Goal: Task Accomplishment & Management: Manage account settings

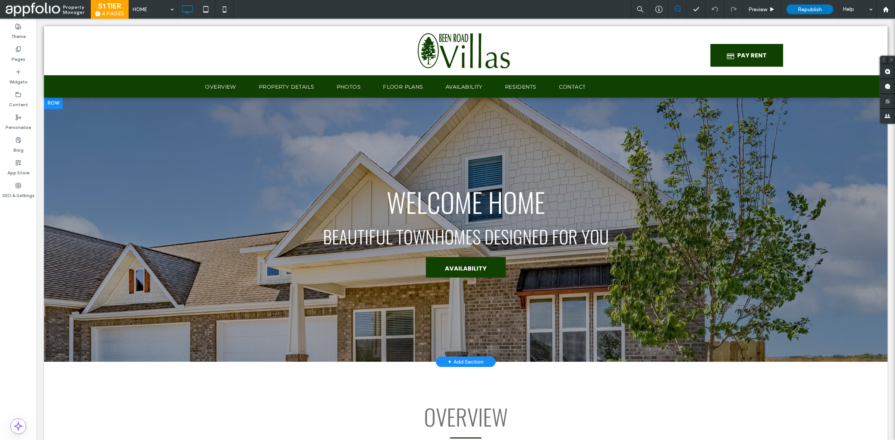
click at [657, 308] on div at bounding box center [466, 229] width 844 height 265
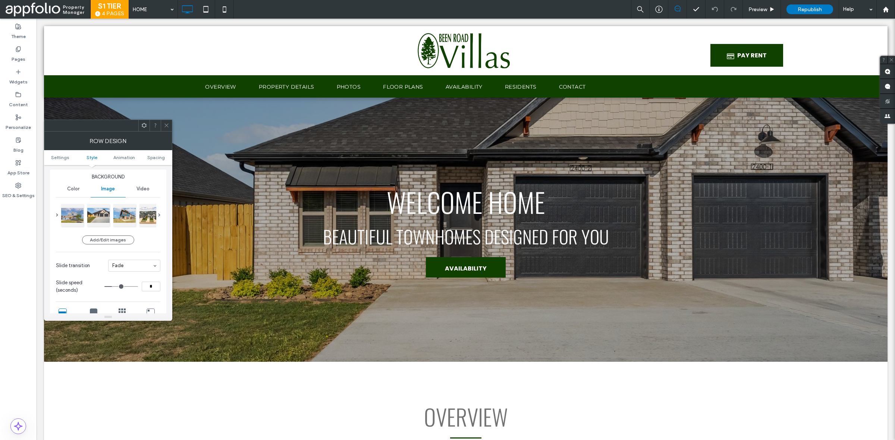
scroll to position [80, 0]
click at [159, 213] on span at bounding box center [159, 214] width 2 height 25
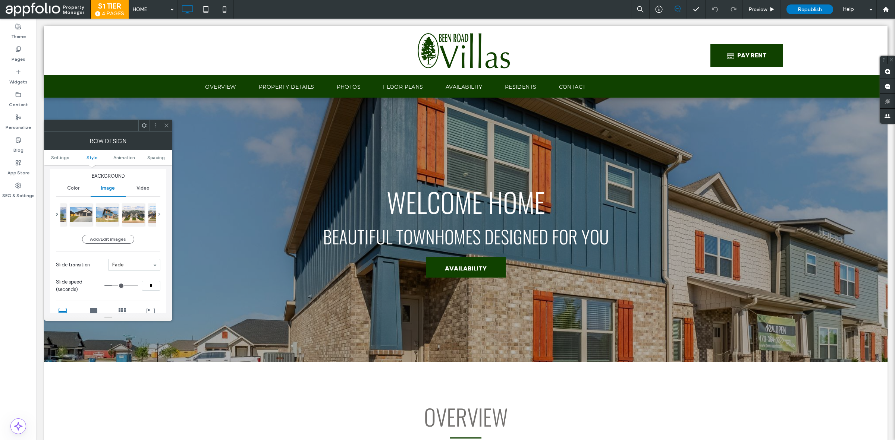
click at [159, 213] on span at bounding box center [159, 214] width 2 height 25
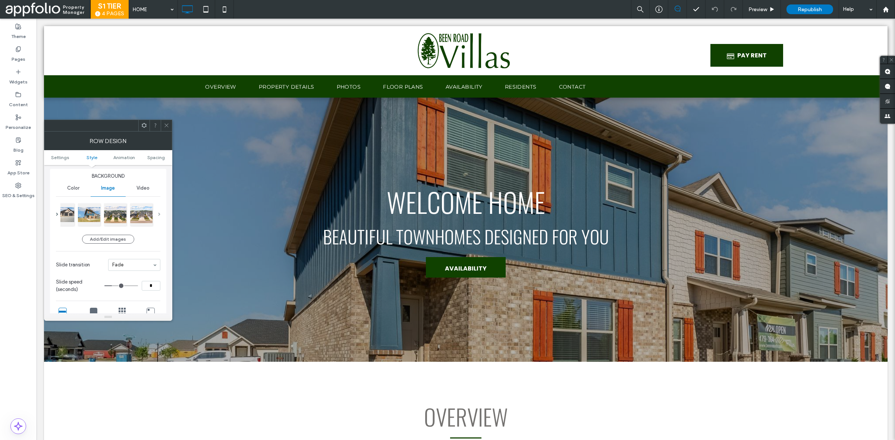
click at [159, 213] on span at bounding box center [159, 214] width 2 height 25
click at [103, 238] on button "Add/Edit images" at bounding box center [108, 239] width 52 height 9
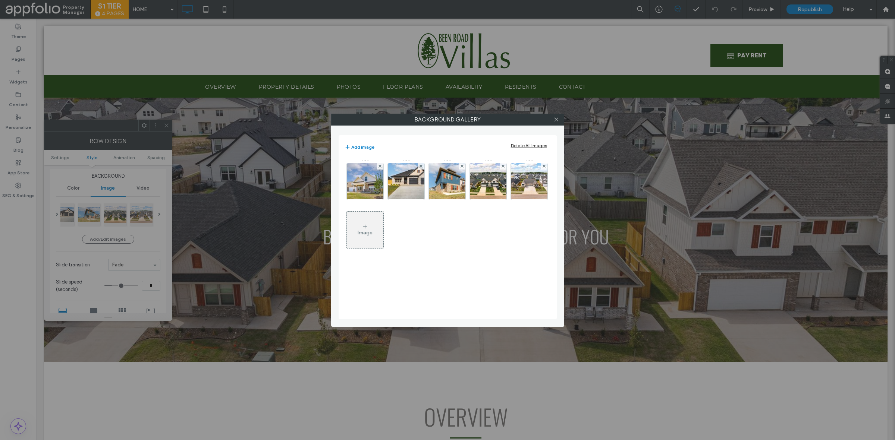
click at [368, 224] on icon at bounding box center [365, 227] width 6 height 6
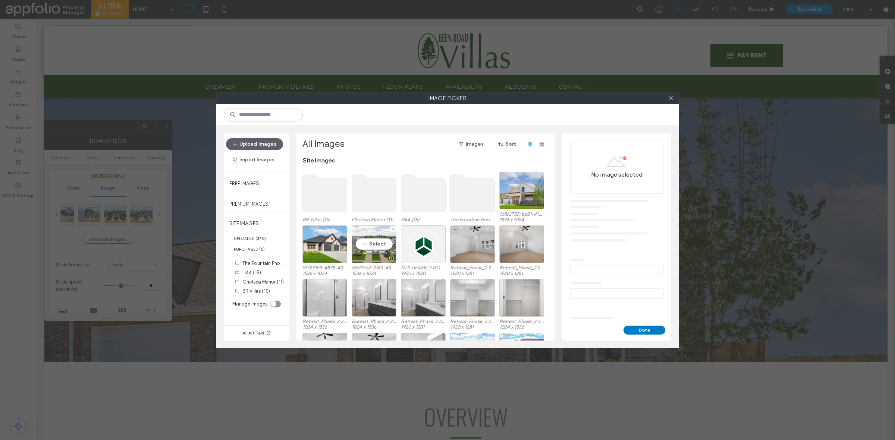
click at [380, 235] on div "Select" at bounding box center [374, 245] width 45 height 38
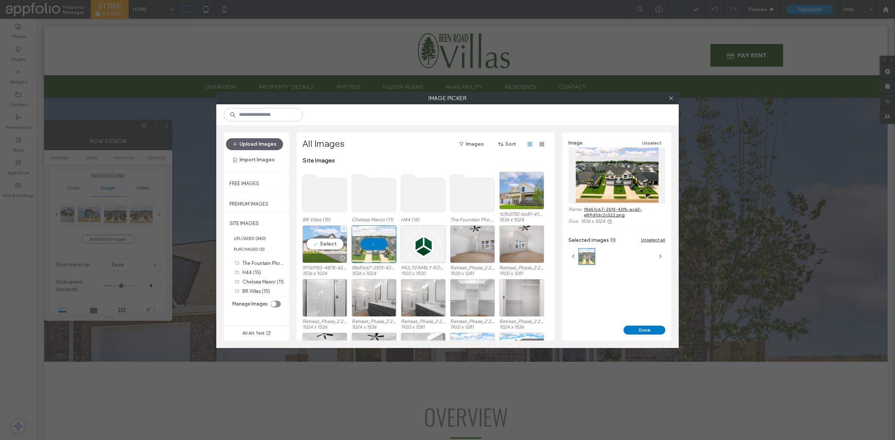
click at [306, 252] on div "Select" at bounding box center [324, 245] width 45 height 38
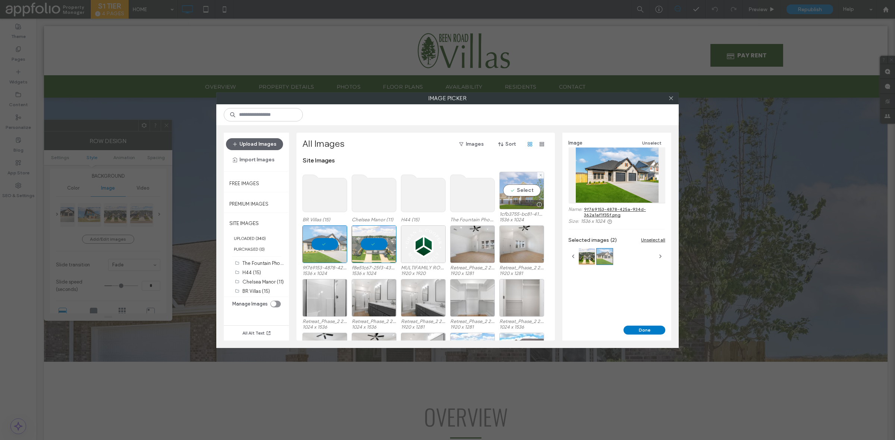
click at [520, 193] on div "Select" at bounding box center [521, 191] width 45 height 38
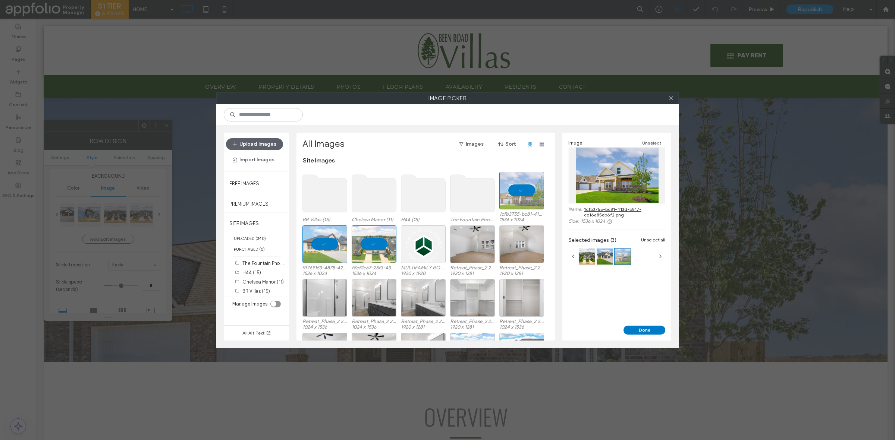
click at [652, 322] on div "Image Unselect Name: 1cfb3755-bc81-413d-b817-ce16a85eb6f2.png Size: 1536 x 1024…" at bounding box center [616, 229] width 109 height 193
click at [650, 334] on button "Done" at bounding box center [645, 330] width 42 height 9
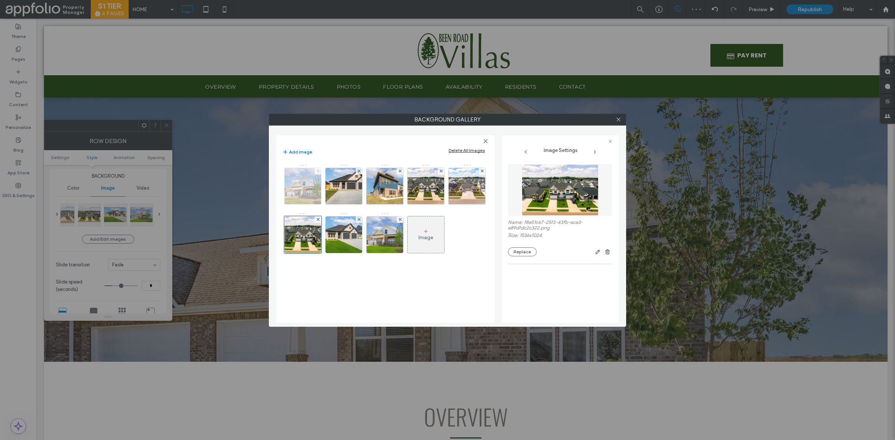
click at [317, 170] on icon at bounding box center [318, 171] width 3 height 3
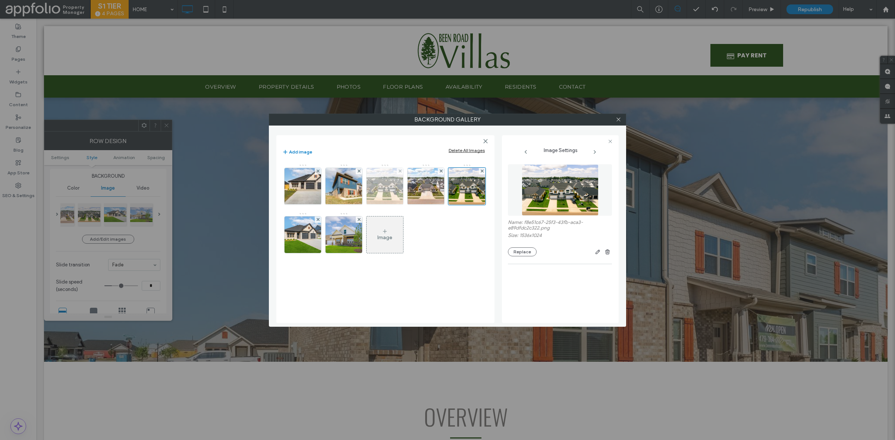
click at [398, 172] on div at bounding box center [400, 171] width 6 height 6
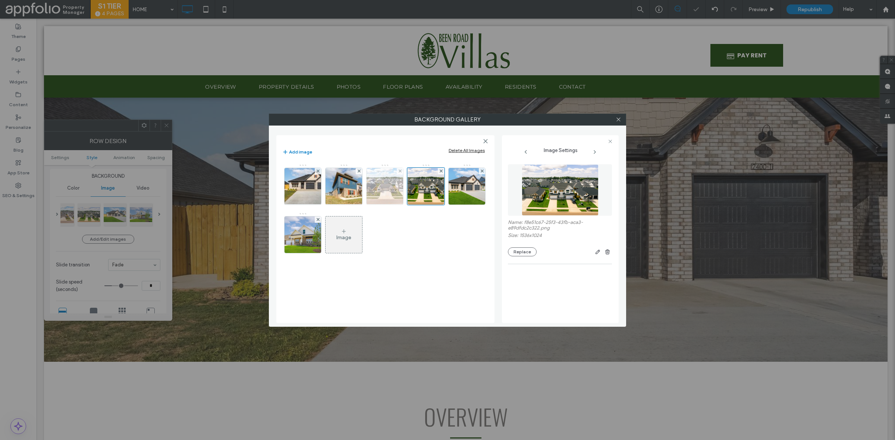
click at [380, 188] on img at bounding box center [384, 186] width 49 height 37
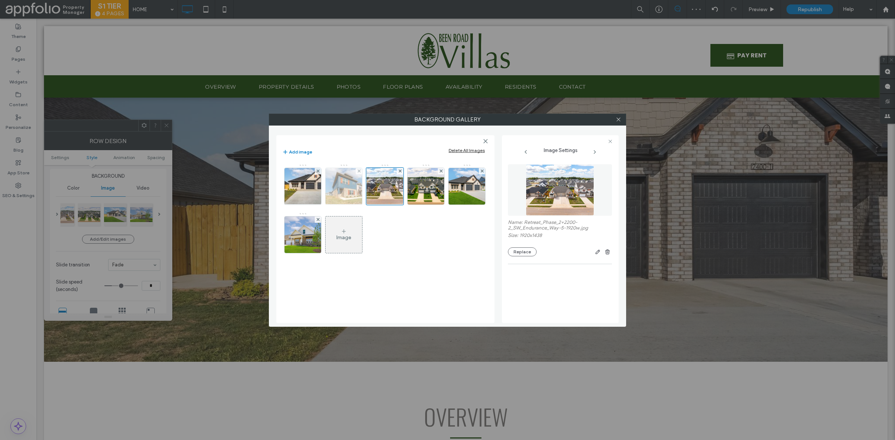
click at [338, 182] on img at bounding box center [344, 186] width 55 height 37
click at [360, 173] on span at bounding box center [359, 171] width 3 height 6
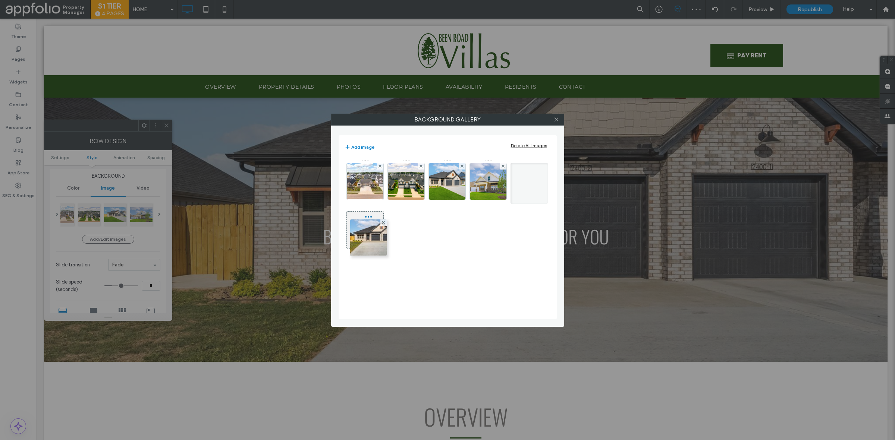
drag, startPoint x: 367, startPoint y: 181, endPoint x: 368, endPoint y: 237, distance: 55.6
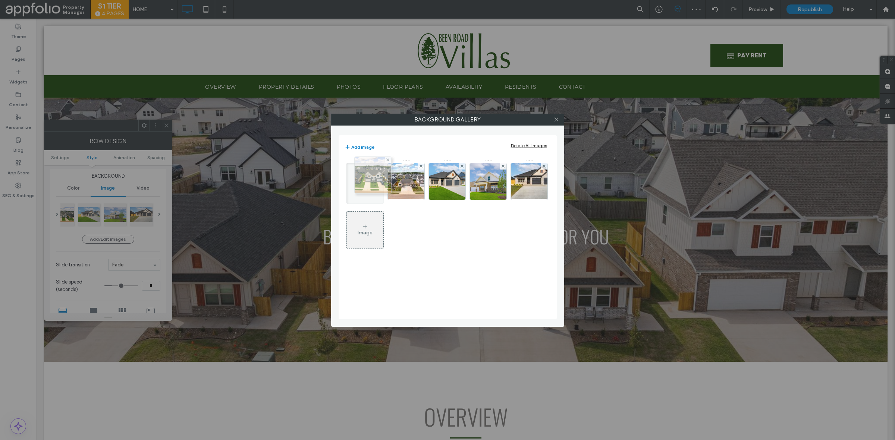
drag, startPoint x: 416, startPoint y: 191, endPoint x: 364, endPoint y: 185, distance: 52.2
drag, startPoint x: 445, startPoint y: 187, endPoint x: 411, endPoint y: 179, distance: 34.4
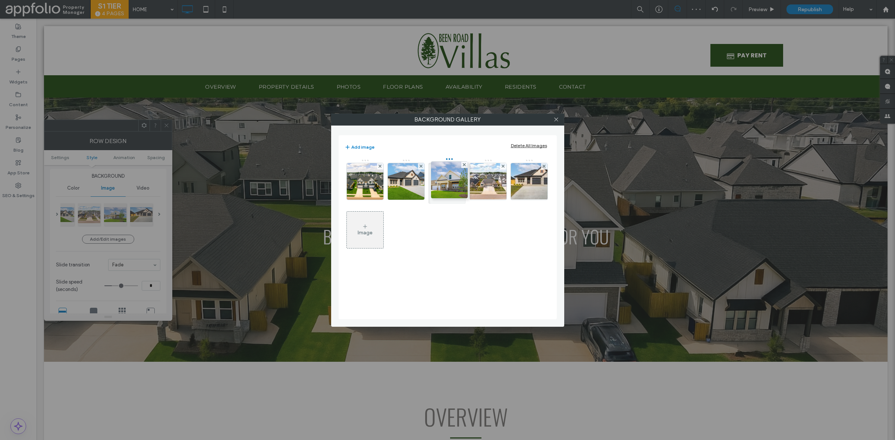
drag, startPoint x: 493, startPoint y: 176, endPoint x: 463, endPoint y: 172, distance: 30.5
click at [556, 120] on icon at bounding box center [556, 120] width 6 height 6
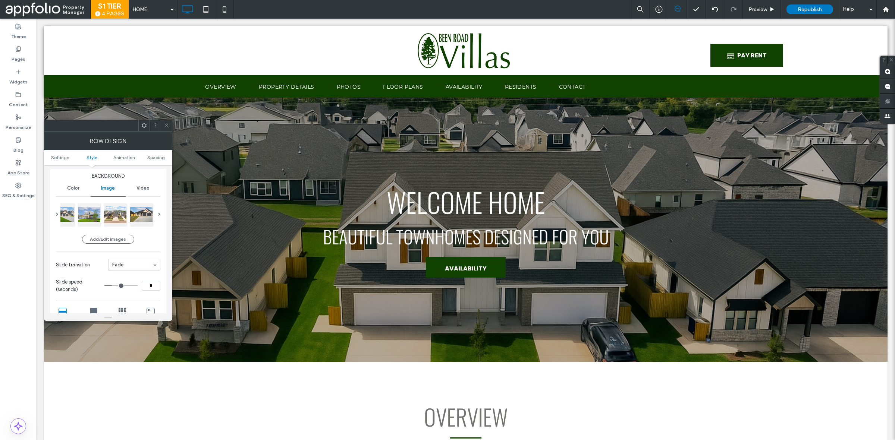
click at [166, 129] on span at bounding box center [167, 125] width 6 height 11
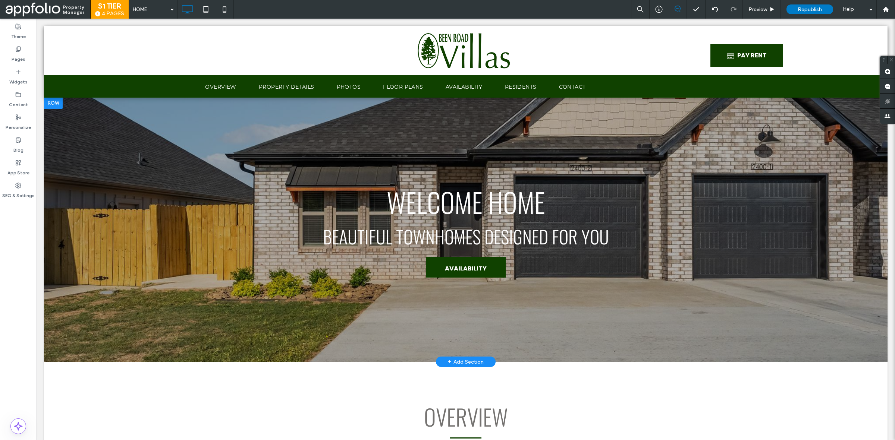
click at [197, 306] on div at bounding box center [466, 229] width 844 height 265
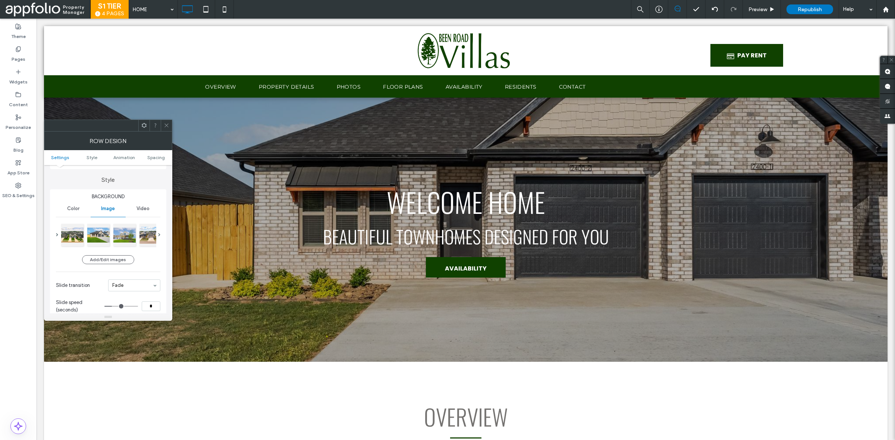
scroll to position [60, 0]
click at [113, 263] on button "Add/Edit images" at bounding box center [108, 259] width 52 height 9
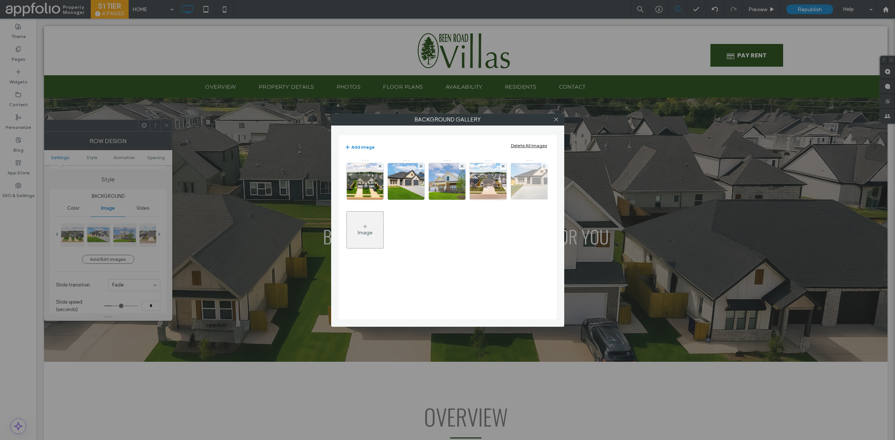
click at [502, 200] on img at bounding box center [529, 181] width 55 height 37
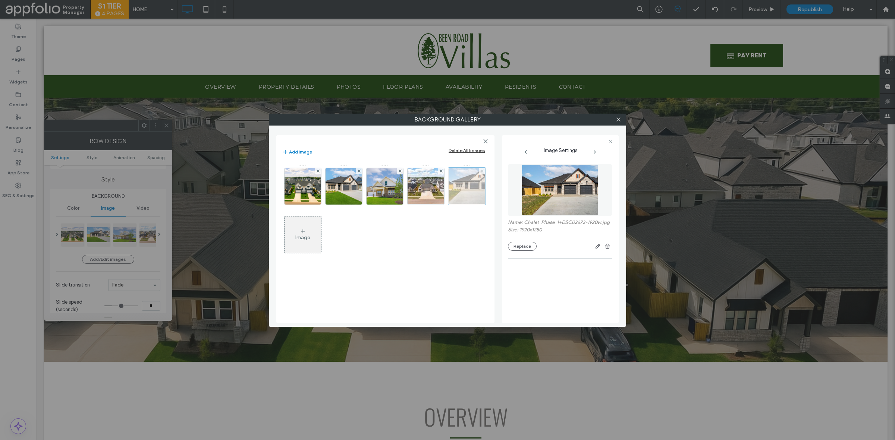
click at [481, 173] on icon at bounding box center [482, 171] width 3 height 3
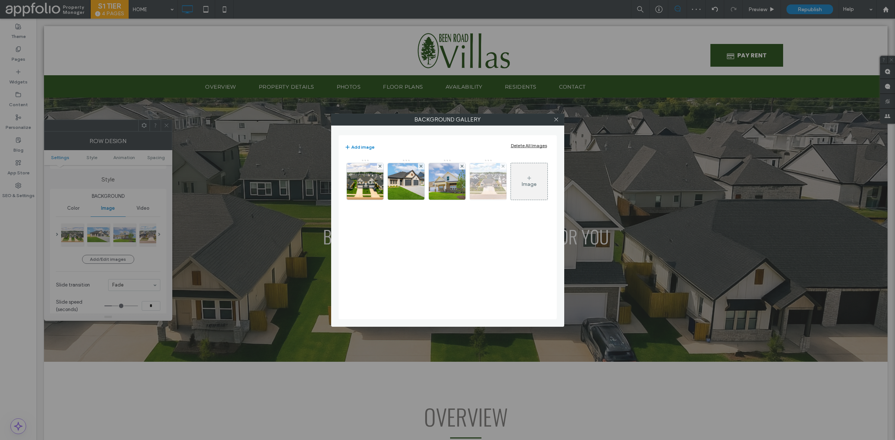
click at [485, 166] on img at bounding box center [488, 181] width 49 height 37
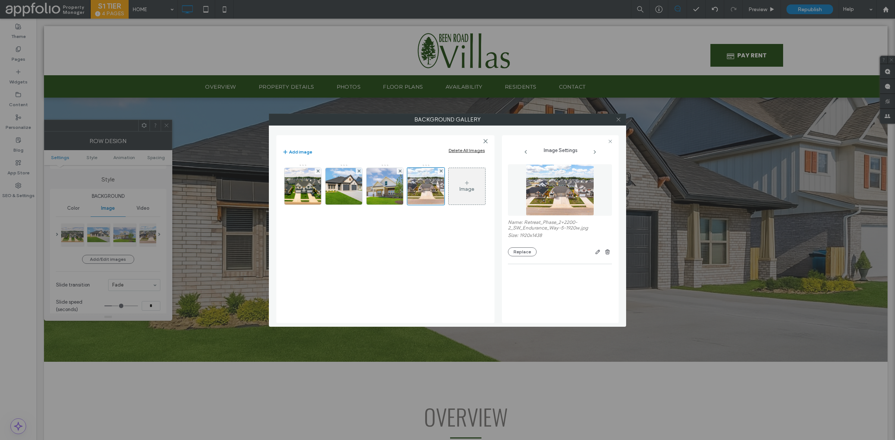
click at [616, 118] on icon at bounding box center [619, 120] width 6 height 6
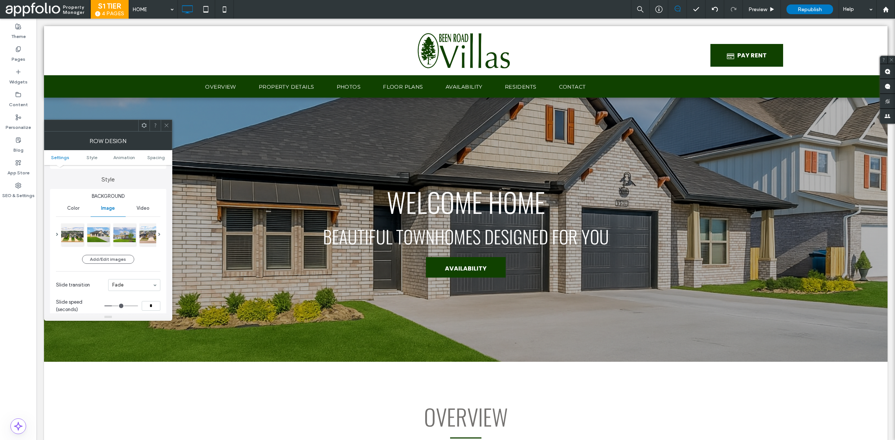
click at [163, 128] on div at bounding box center [166, 125] width 11 height 11
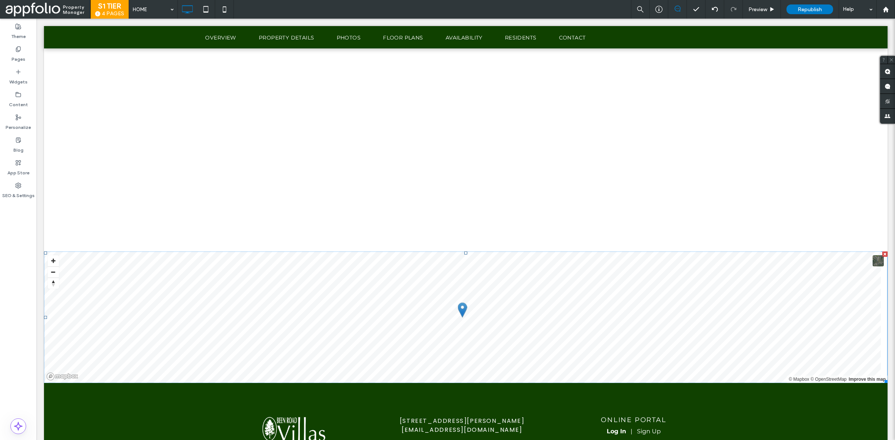
scroll to position [2492, 0]
click at [18, 189] on label "SEO & Settings" at bounding box center [18, 194] width 32 height 10
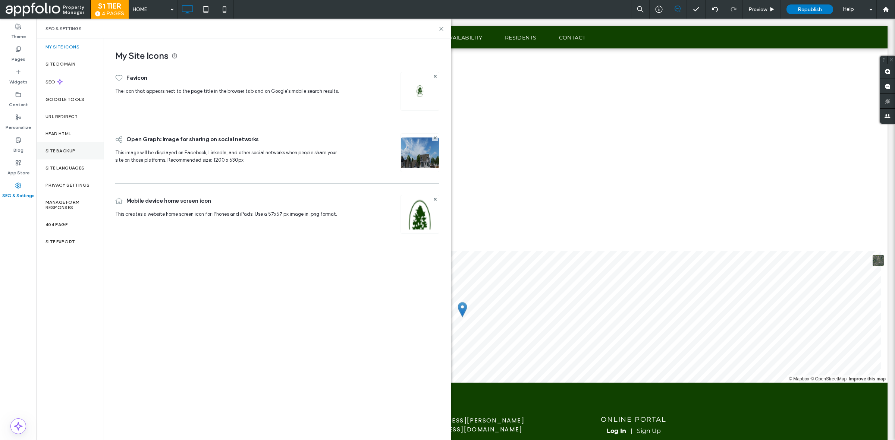
click at [66, 150] on label "Site Backup" at bounding box center [61, 150] width 30 height 5
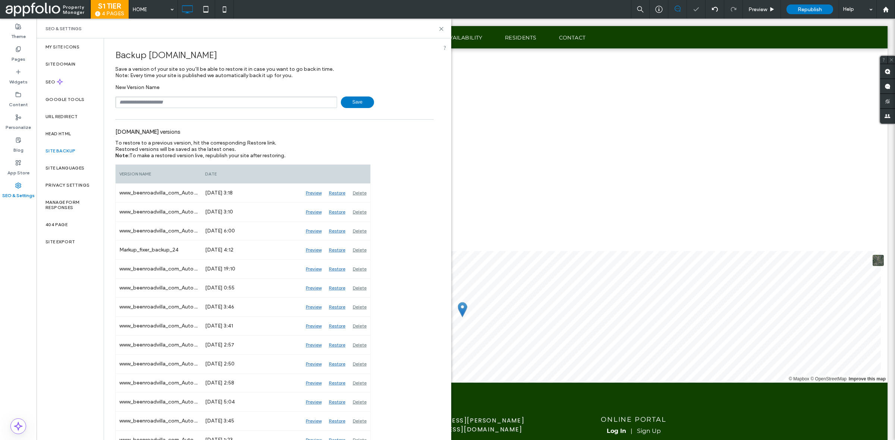
click at [220, 105] on input "text" at bounding box center [226, 103] width 222 height 12
type input "******"
click at [343, 101] on span "Save" at bounding box center [357, 103] width 33 height 12
click at [441, 29] on icon at bounding box center [442, 29] width 6 height 6
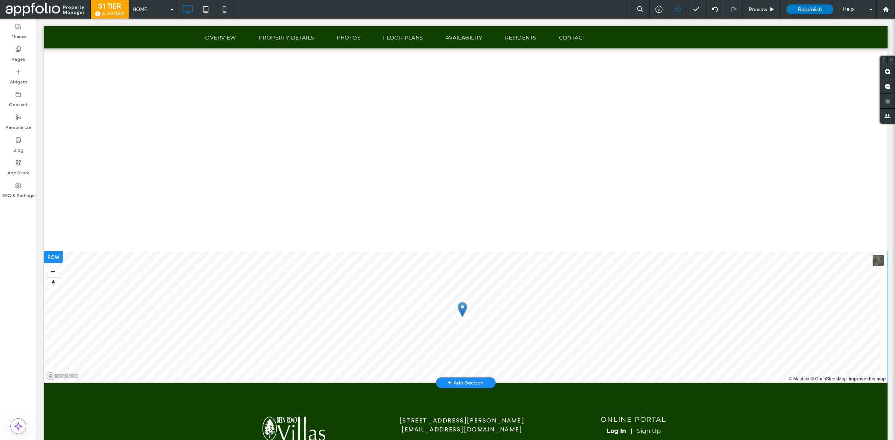
click at [59, 258] on div at bounding box center [53, 257] width 19 height 12
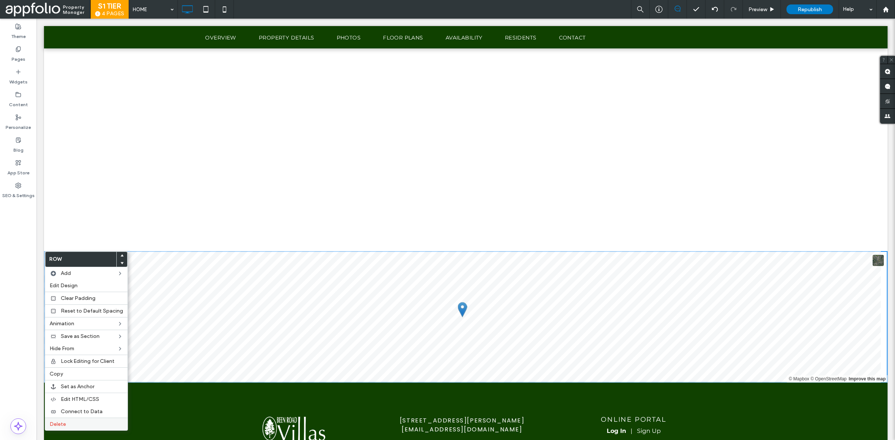
click at [91, 426] on label "Delete" at bounding box center [86, 424] width 73 height 6
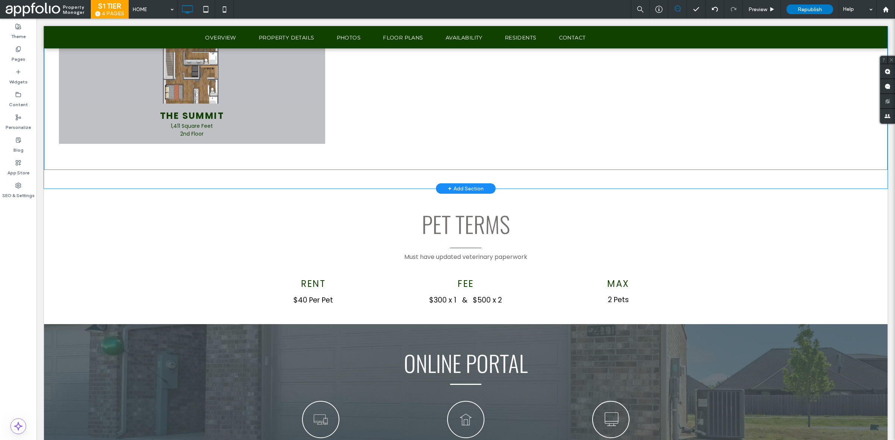
scroll to position [1776, 0]
click at [15, 79] on label "Widgets" at bounding box center [18, 80] width 18 height 10
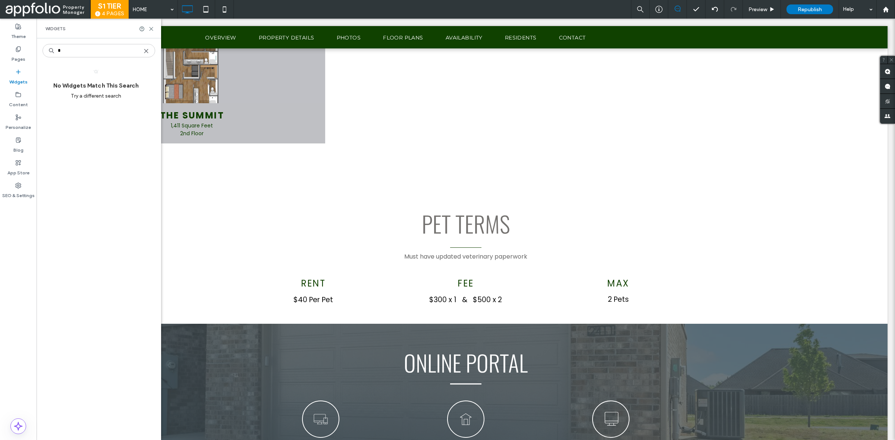
type input "*"
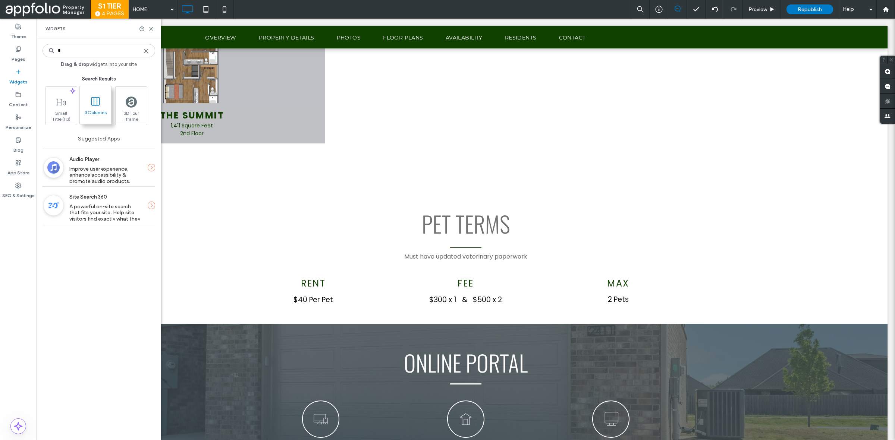
type input "*"
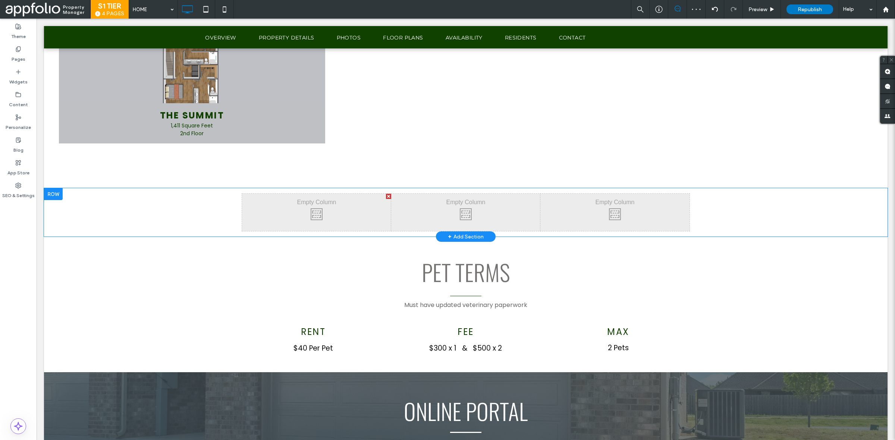
click at [110, 207] on div "Click To Paste Click To Paste Click To Paste Click To Paste Click To Paste Clic…" at bounding box center [466, 212] width 844 height 48
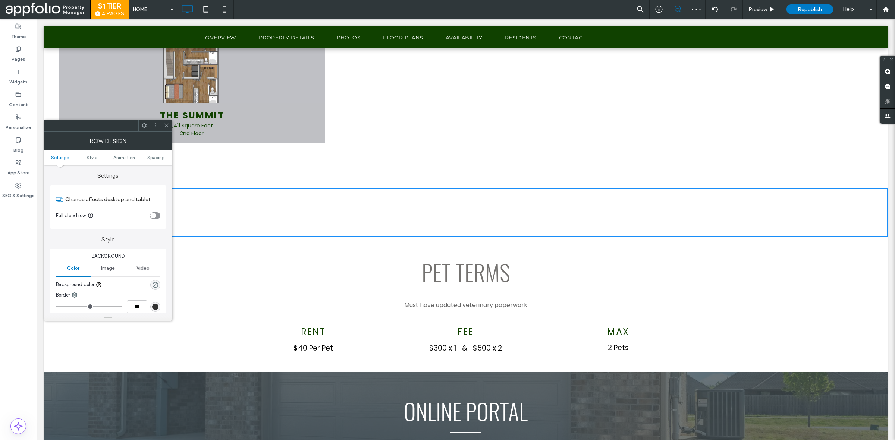
click at [155, 215] on div "toggle" at bounding box center [153, 216] width 6 height 6
click at [167, 126] on icon at bounding box center [167, 126] width 6 height 6
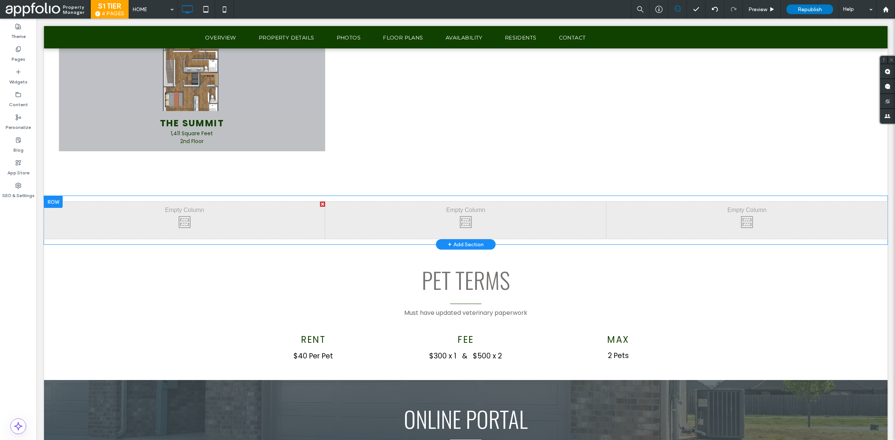
scroll to position [1772, 0]
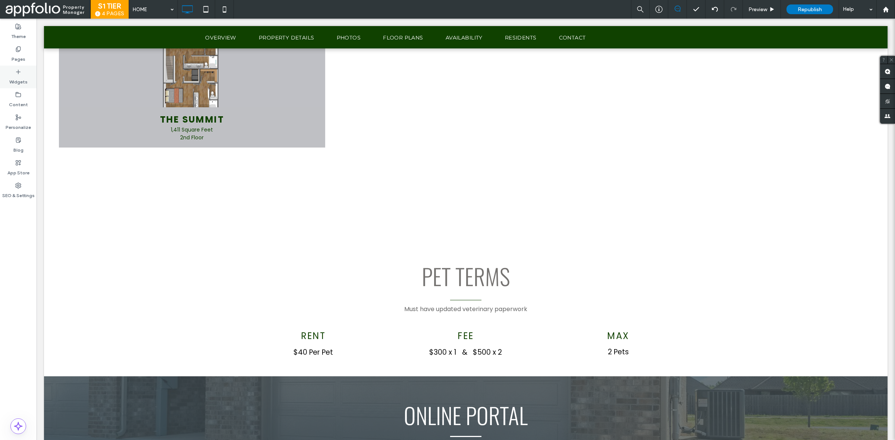
click at [25, 79] on label "Widgets" at bounding box center [18, 80] width 18 height 10
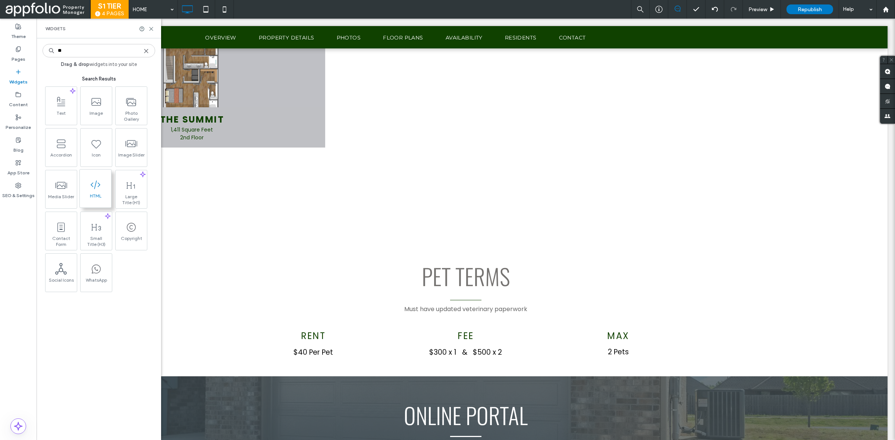
type input "**"
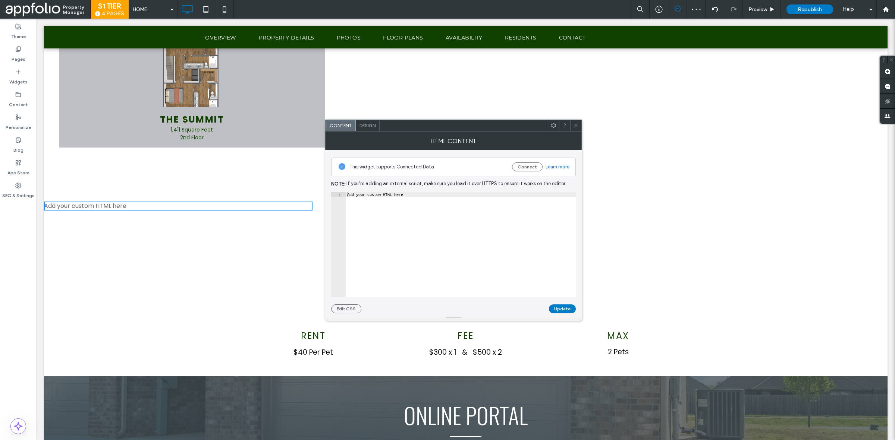
click at [576, 120] on span at bounding box center [576, 125] width 6 height 11
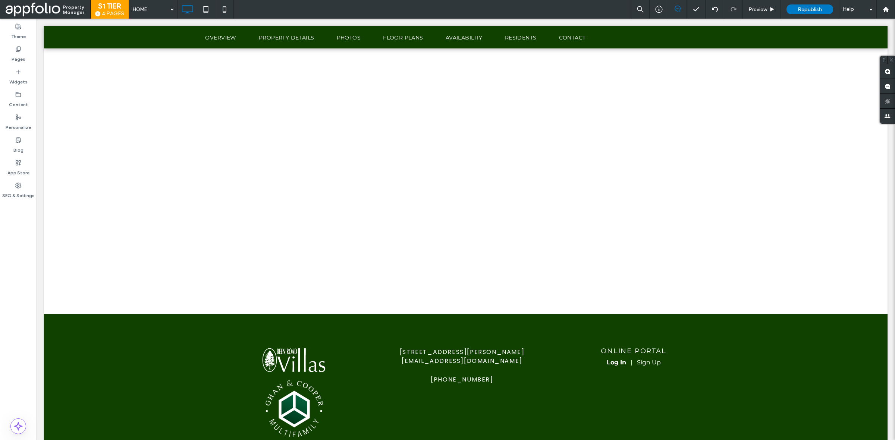
scroll to position [2479, 0]
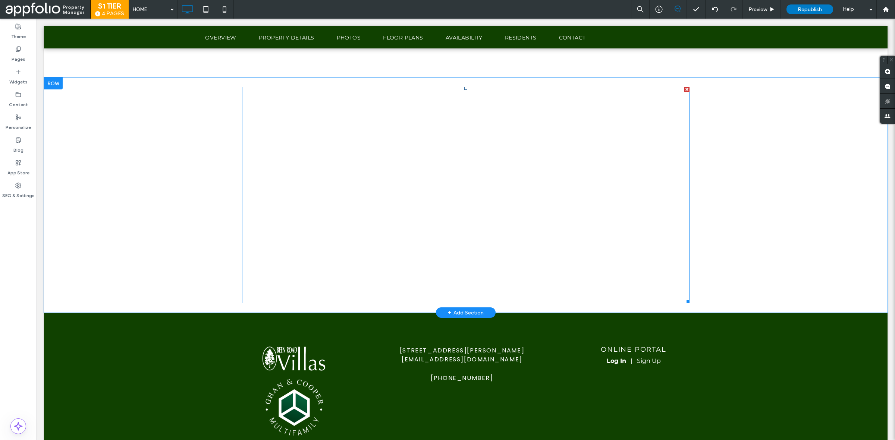
click at [535, 195] on span at bounding box center [466, 195] width 448 height 217
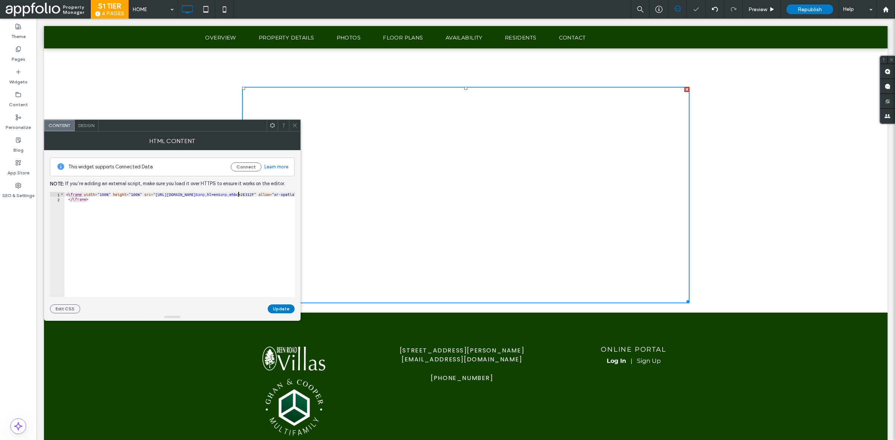
click at [239, 197] on div "< iframe width = "100%" height = "100%" src = "[URL][DOMAIN_NAME] &amp; hl=en &…" at bounding box center [253, 249] width 377 height 114
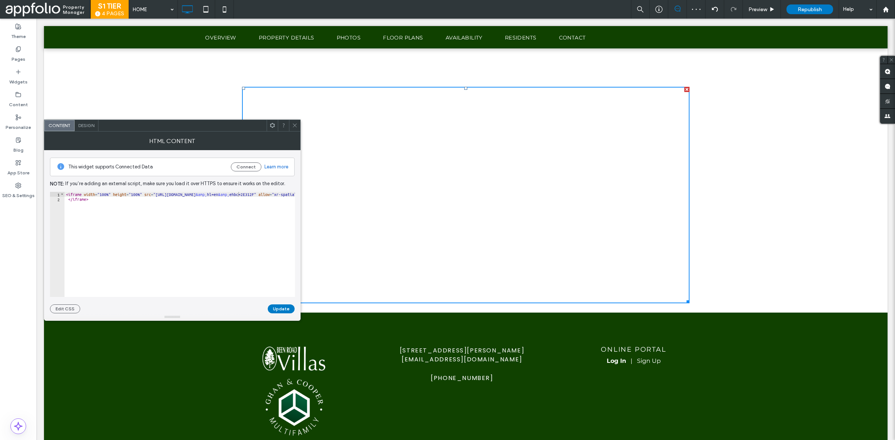
click at [235, 191] on div "**********" at bounding box center [172, 231] width 245 height 163
click at [232, 198] on div "< iframe width = "100%" height = "100%" src = "[URL][DOMAIN_NAME] &amp; hl=en &…" at bounding box center [253, 249] width 377 height 114
type textarea "**********"
click at [292, 123] on icon at bounding box center [295, 126] width 6 height 6
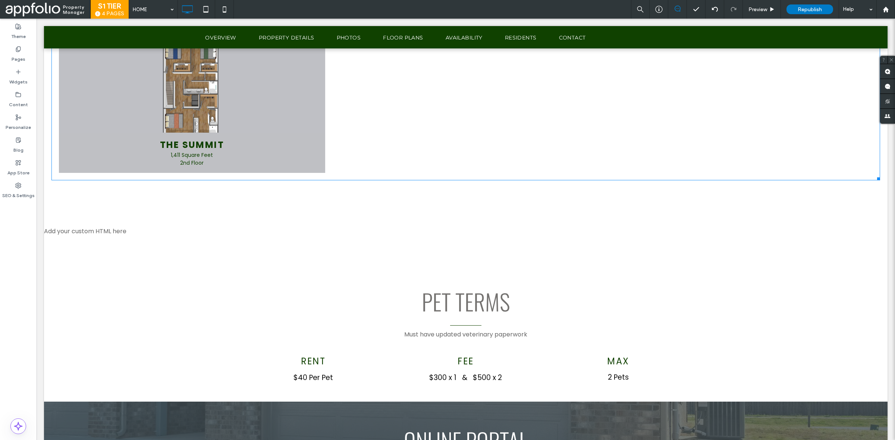
scroll to position [1746, 0]
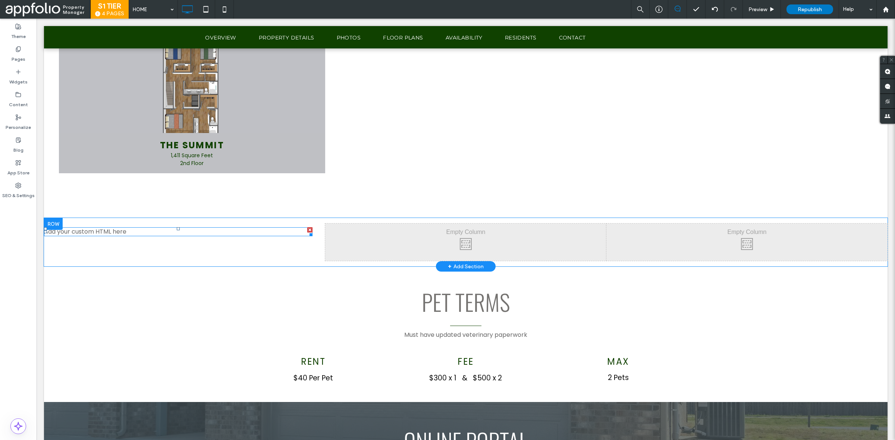
click at [107, 229] on span at bounding box center [178, 232] width 269 height 9
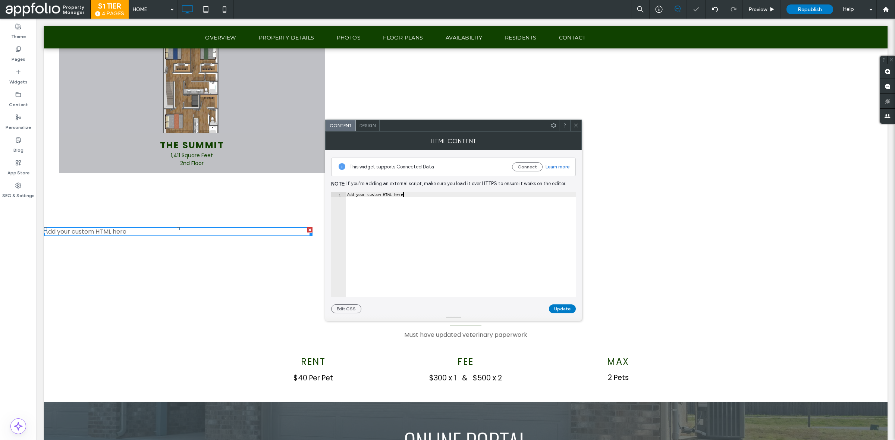
click at [454, 270] on div "Add your custom HTML here" at bounding box center [461, 249] width 230 height 114
paste textarea "Cursor at row 1"
click at [438, 197] on div "< iframe width = "100%" height = "100%" src = "[URL][DOMAIN_NAME] &amp; hl=en &…" at bounding box center [534, 249] width 377 height 114
paste textarea "Cursor at row 1"
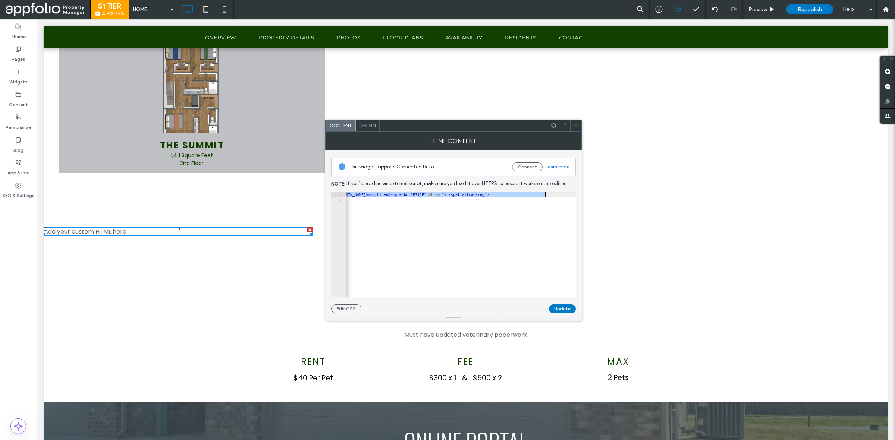
type textarea "**********"
click at [563, 308] on button "Update" at bounding box center [562, 309] width 27 height 9
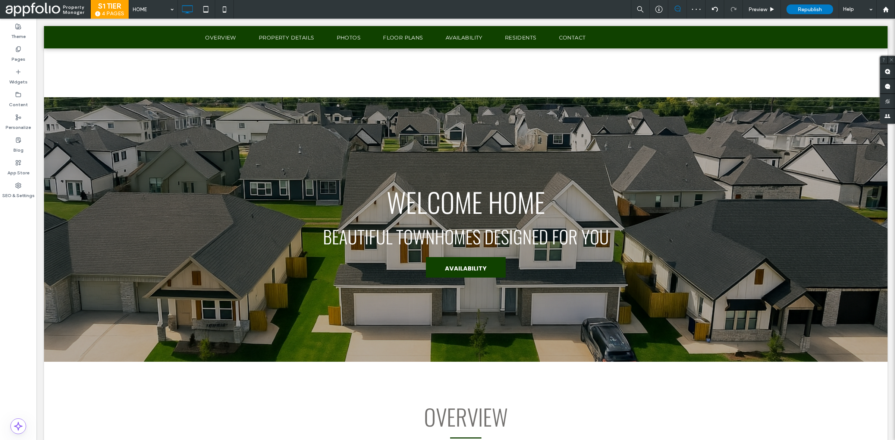
scroll to position [1769, 0]
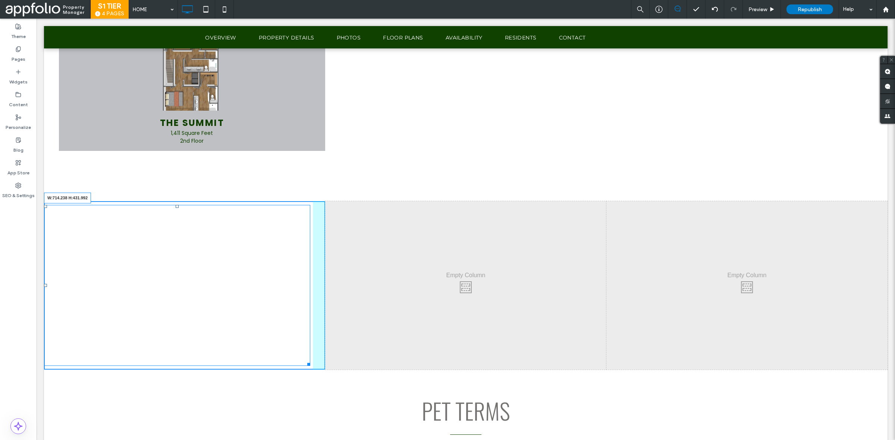
drag, startPoint x: 309, startPoint y: 258, endPoint x: 390, endPoint y: 383, distance: 148.4
click at [354, 364] on div "W:714.238 H:431.992 Click To Paste Click To Paste Click To Paste" at bounding box center [466, 285] width 844 height 169
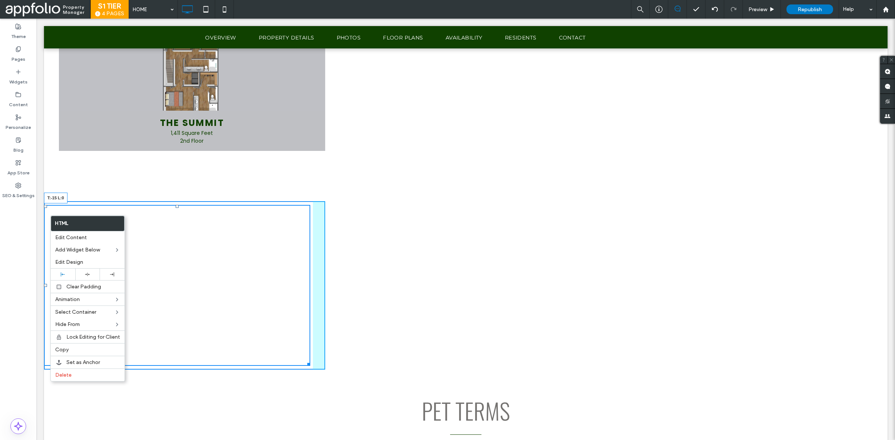
drag, startPoint x: 122, startPoint y: 167, endPoint x: 133, endPoint y: 220, distance: 54.4
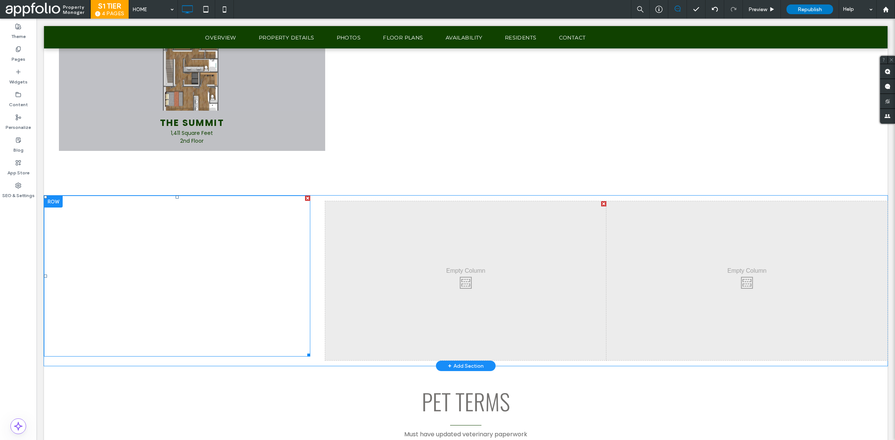
click at [307, 196] on div at bounding box center [307, 198] width 5 height 5
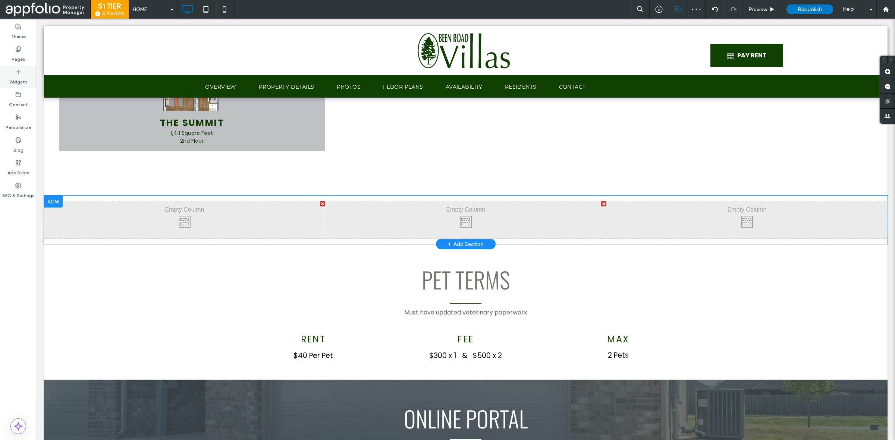
click at [19, 68] on div "Widgets" at bounding box center [18, 77] width 37 height 23
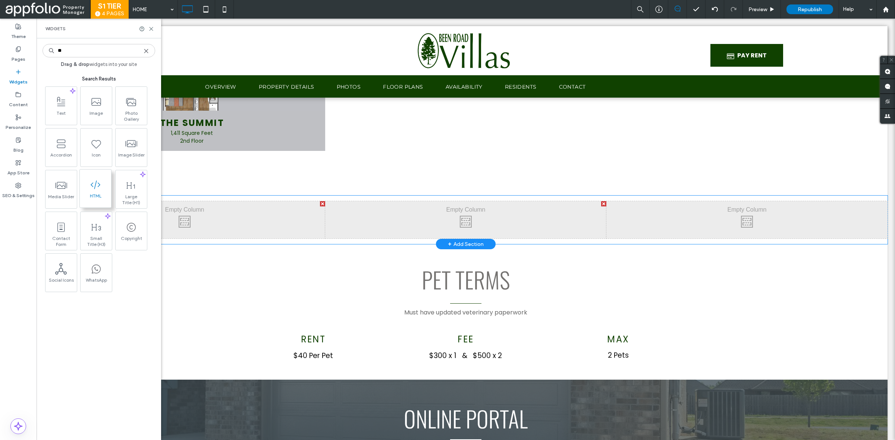
type input "**"
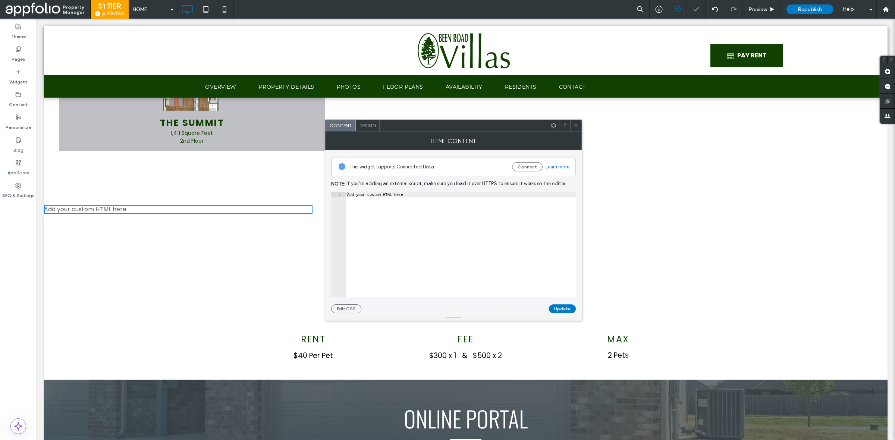
click at [577, 124] on use at bounding box center [576, 126] width 4 height 4
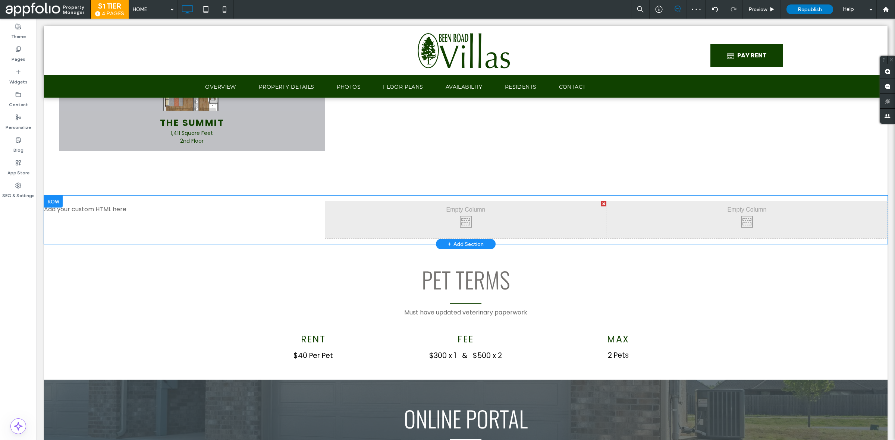
click at [51, 199] on div at bounding box center [53, 202] width 19 height 12
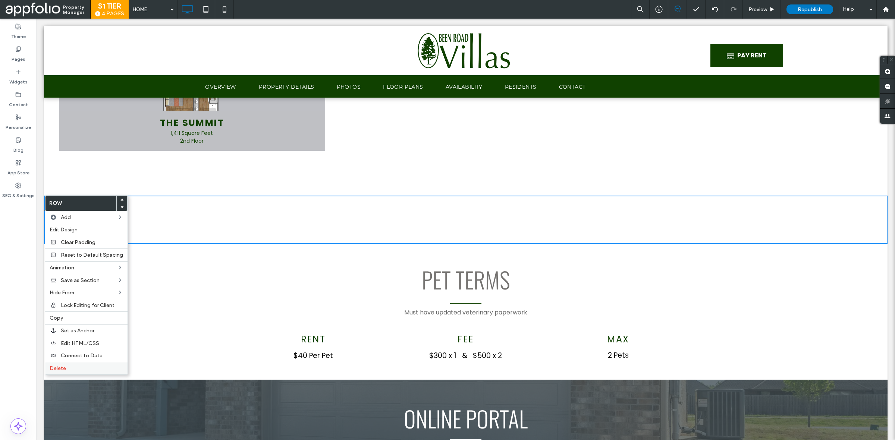
click at [69, 371] on label "Delete" at bounding box center [86, 369] width 73 height 6
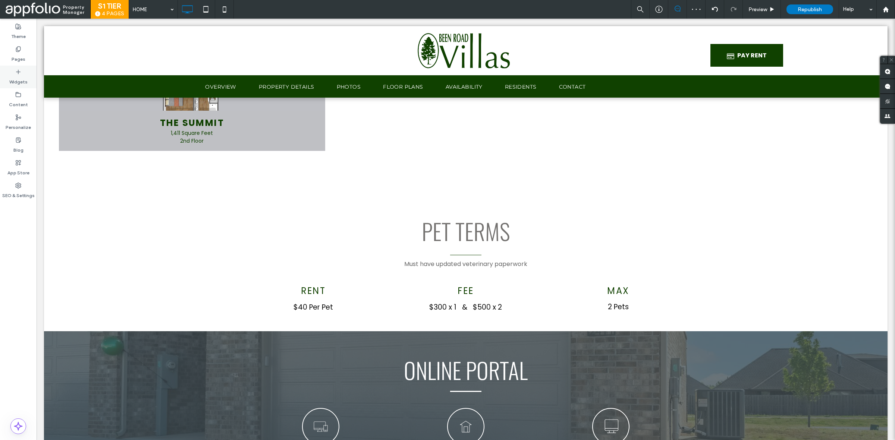
click at [26, 75] on label "Widgets" at bounding box center [18, 80] width 18 height 10
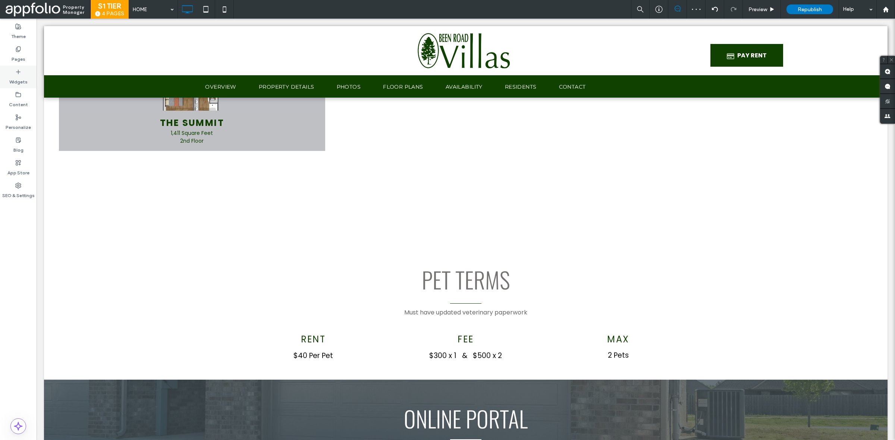
click at [24, 79] on label "Widgets" at bounding box center [18, 80] width 18 height 10
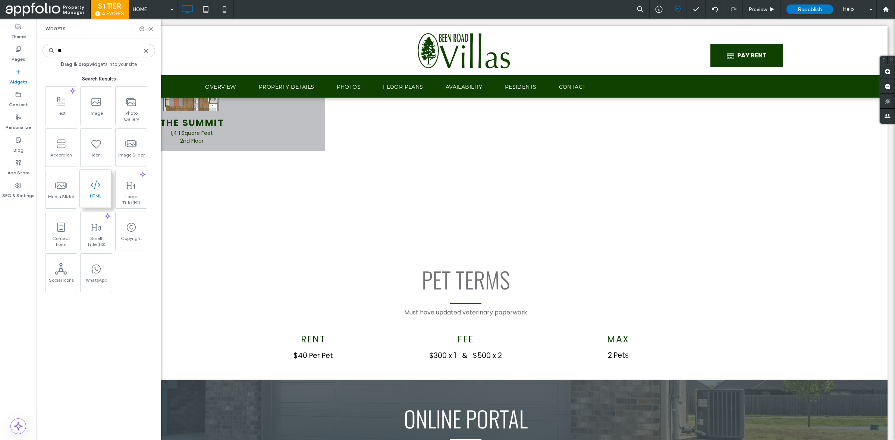
type input "**"
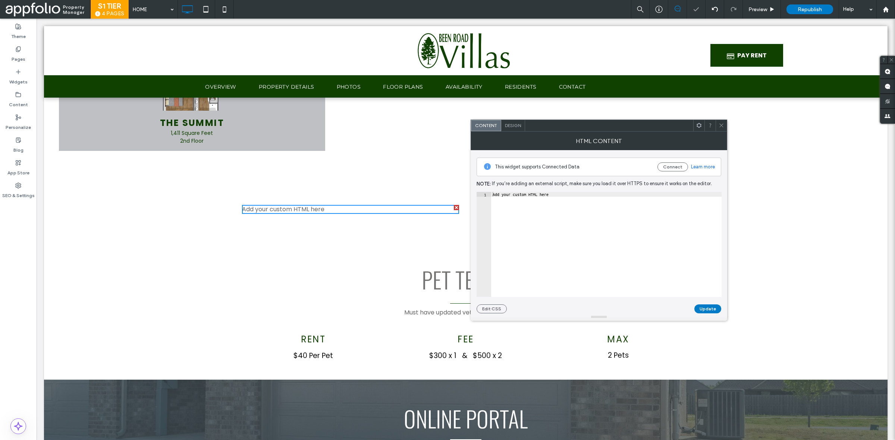
click at [321, 271] on div "PET TERMS Must have updated veterinary paperwork Click To Paste" at bounding box center [466, 284] width 448 height 68
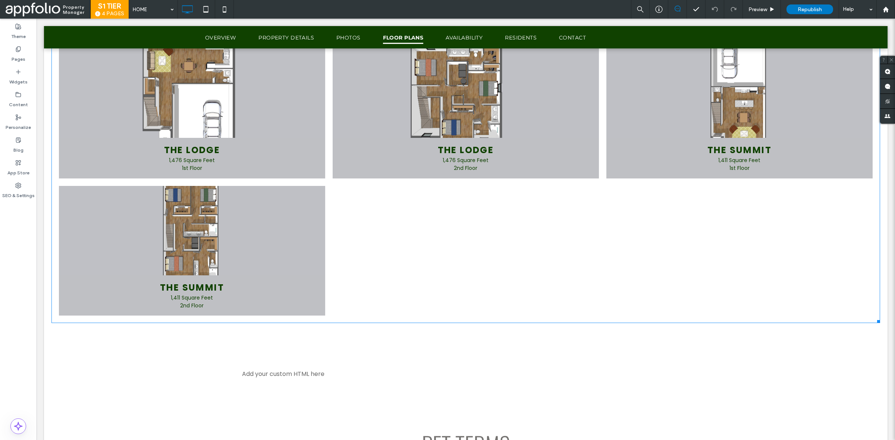
scroll to position [1604, 0]
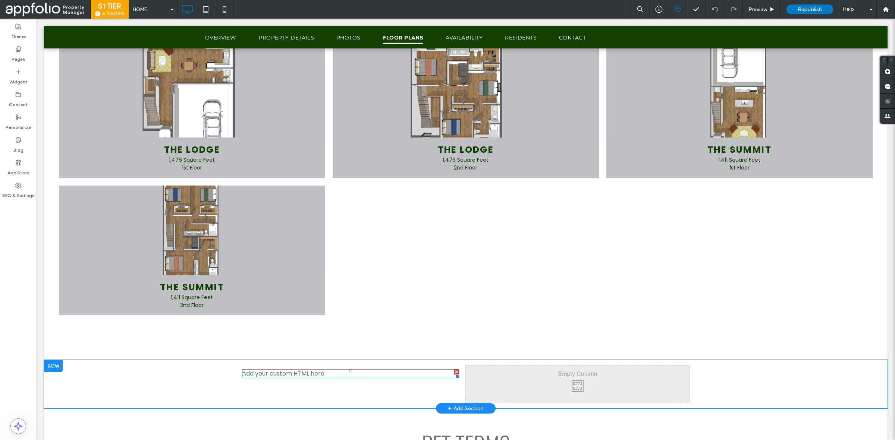
click at [286, 372] on span at bounding box center [350, 374] width 217 height 9
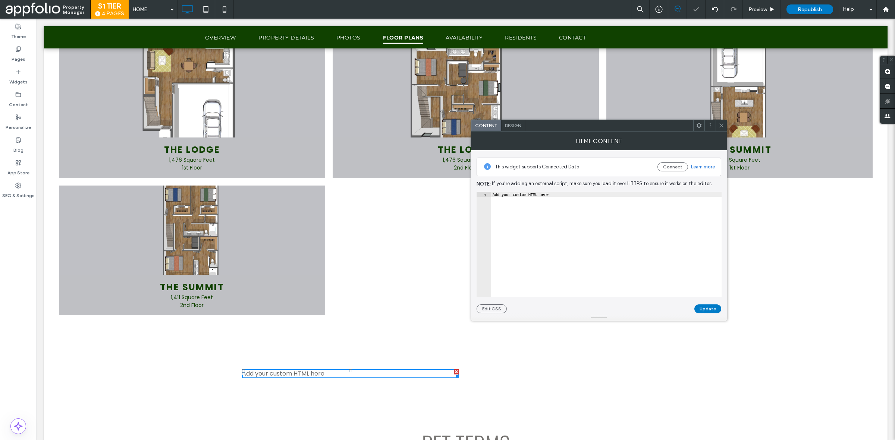
click at [568, 230] on div "Add your custom HTML here" at bounding box center [606, 249] width 230 height 114
paste textarea "**********"
click at [548, 195] on div "< iframe width = "100%" height = "100%" src = "ADD MATTERPORT LINK OR OTHER LIN…" at bounding box center [591, 249] width 260 height 114
paste textarea "**********"
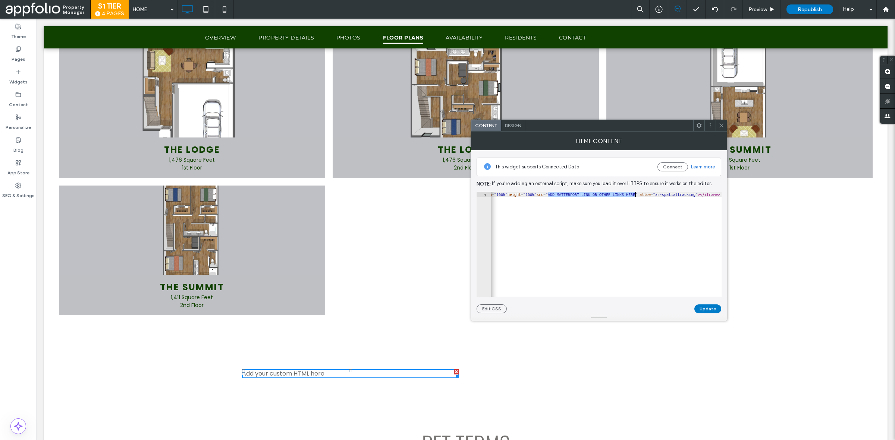
type textarea "**********"
click at [713, 308] on button "Update" at bounding box center [707, 309] width 27 height 9
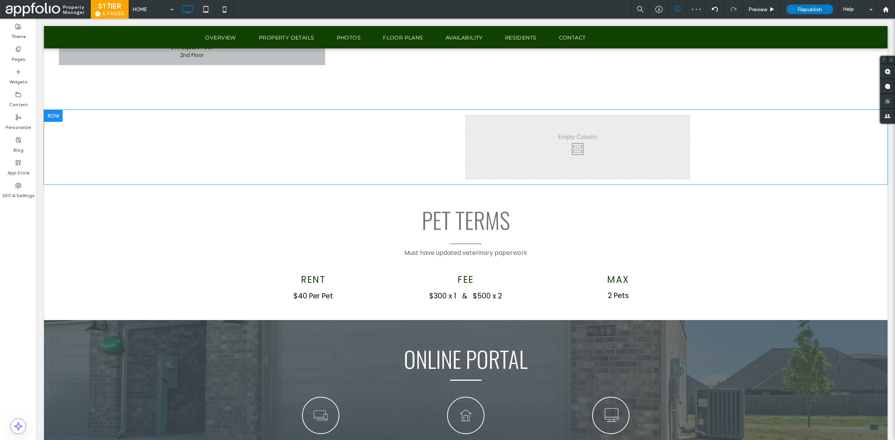
scroll to position [1855, 0]
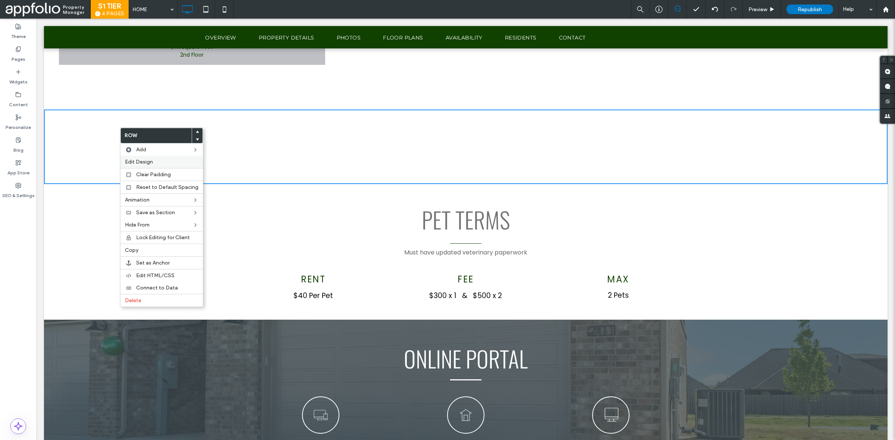
click at [140, 160] on span "Edit Design" at bounding box center [139, 162] width 28 height 6
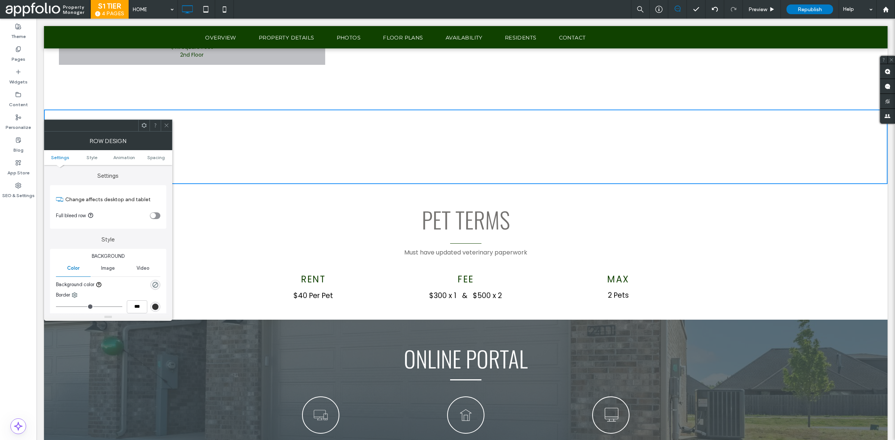
click at [155, 217] on div "toggle" at bounding box center [153, 216] width 6 height 6
click at [169, 126] on icon at bounding box center [167, 126] width 6 height 6
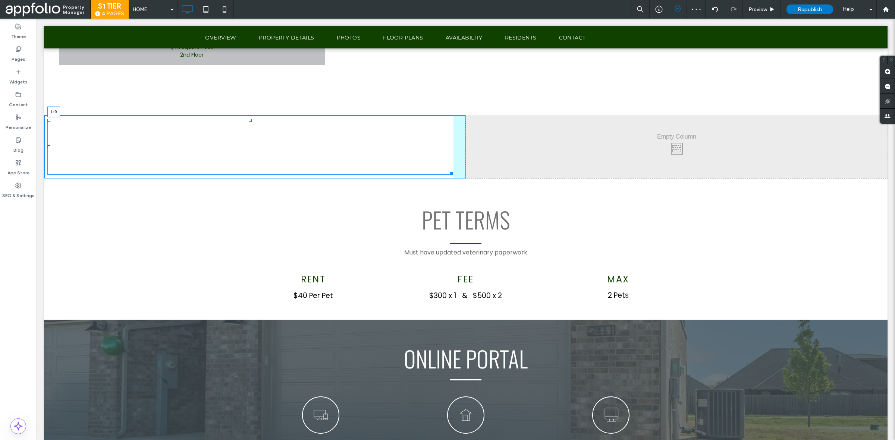
drag, startPoint x: 47, startPoint y: 146, endPoint x: 122, endPoint y: 148, distance: 75.4
click at [122, 148] on div "L:0" at bounding box center [250, 147] width 406 height 56
drag, startPoint x: 448, startPoint y: 173, endPoint x: 382, endPoint y: 362, distance: 200.1
click at [444, 175] on div at bounding box center [447, 172] width 6 height 6
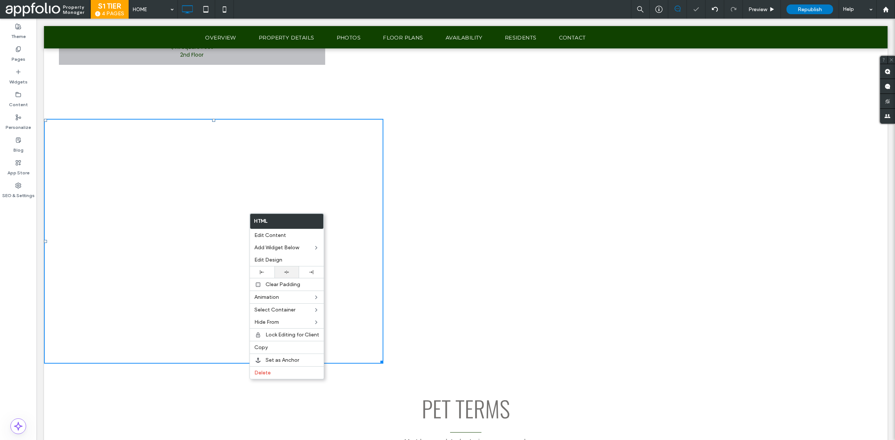
click at [280, 273] on div at bounding box center [286, 272] width 17 height 5
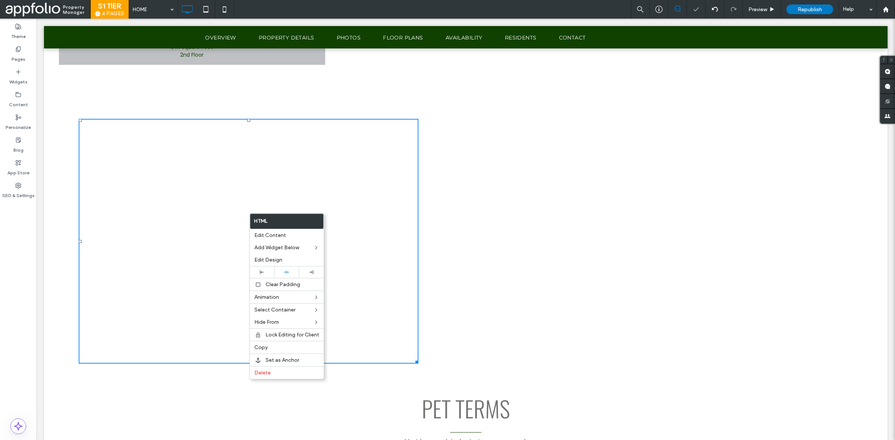
click at [491, 215] on div "Click To Paste" at bounding box center [677, 241] width 422 height 252
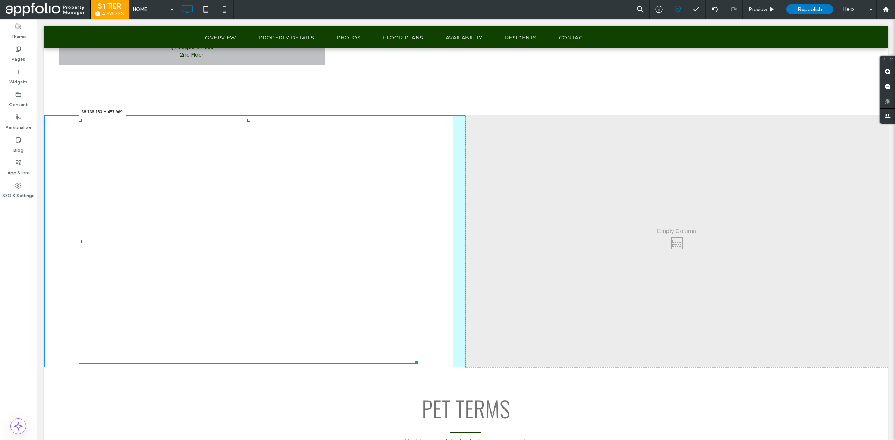
drag, startPoint x: 413, startPoint y: 361, endPoint x: 417, endPoint y: 305, distance: 55.7
click at [413, 358] on div at bounding box center [416, 361] width 6 height 6
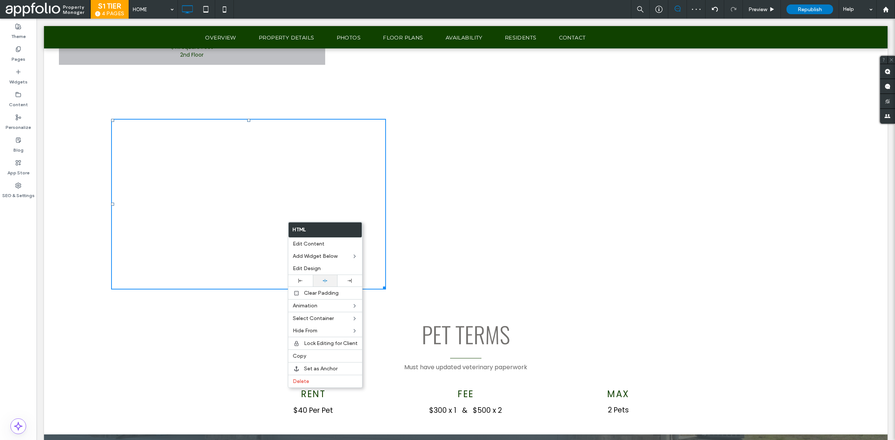
click at [324, 285] on div at bounding box center [325, 281] width 25 height 12
click at [324, 285] on body ".wqwq-1{fill:#231f20;} .cls-1q, .cls-2q { fill-rule: evenodd; } .cls-2q { fill:…" at bounding box center [447, 220] width 895 height 440
click at [295, 281] on div at bounding box center [300, 281] width 17 height 4
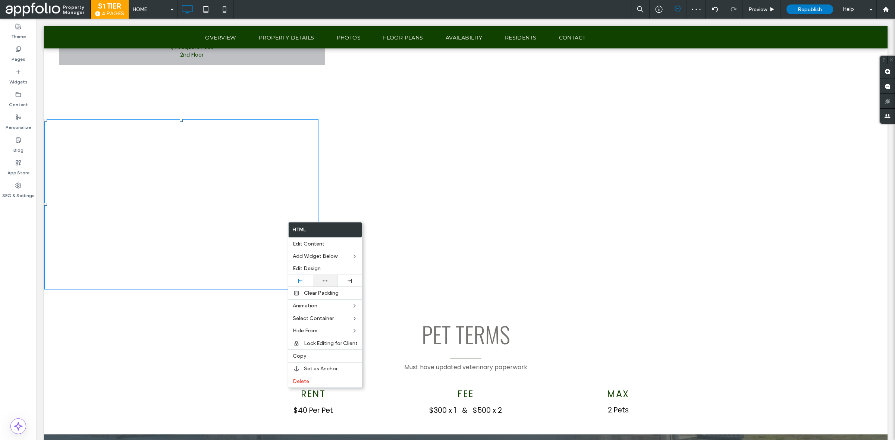
click at [325, 285] on div at bounding box center [447, 220] width 895 height 440
click at [326, 282] on icon at bounding box center [325, 281] width 5 height 5
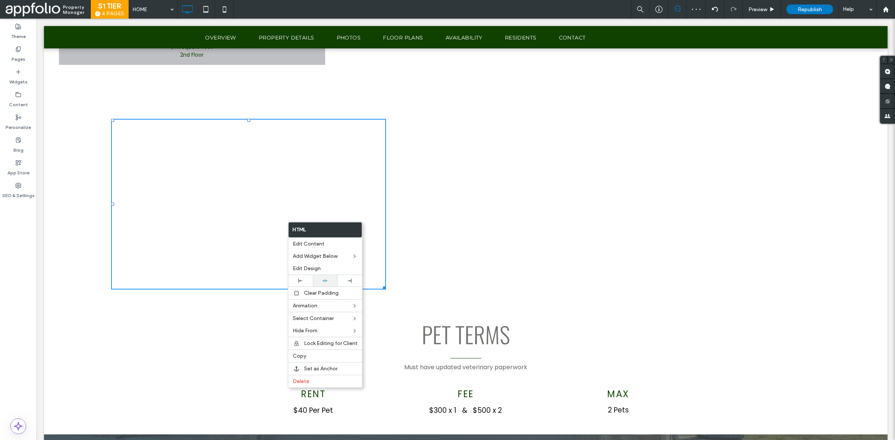
click at [326, 282] on use at bounding box center [325, 280] width 5 height 3
click at [193, 336] on div "PET TERMS Must have updated veterinary paperwork Click To Paste Row + Add Secti…" at bounding box center [466, 338] width 844 height 79
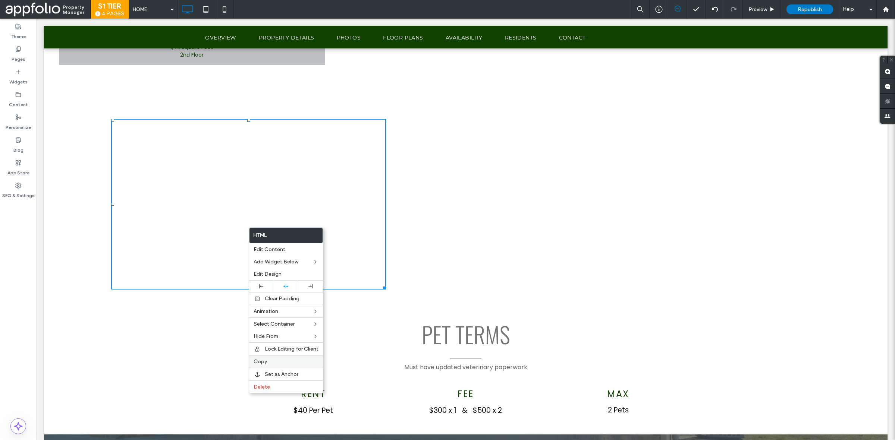
click at [274, 365] on label "Copy" at bounding box center [286, 362] width 65 height 6
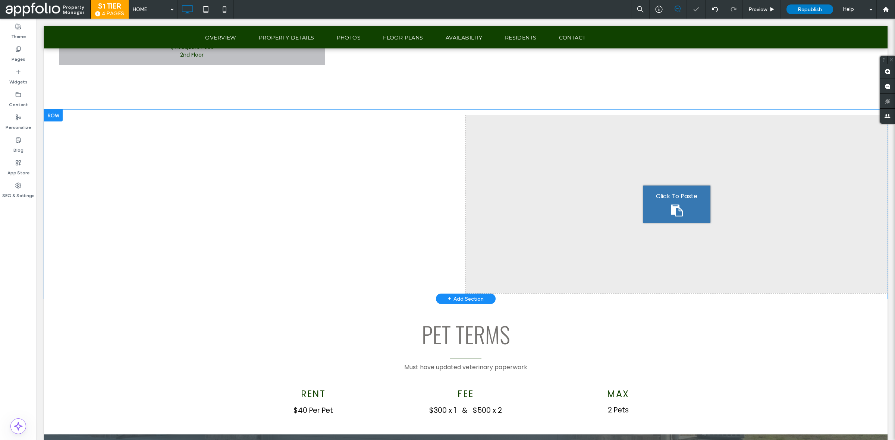
click at [670, 194] on span "Click To Paste" at bounding box center [676, 196] width 41 height 9
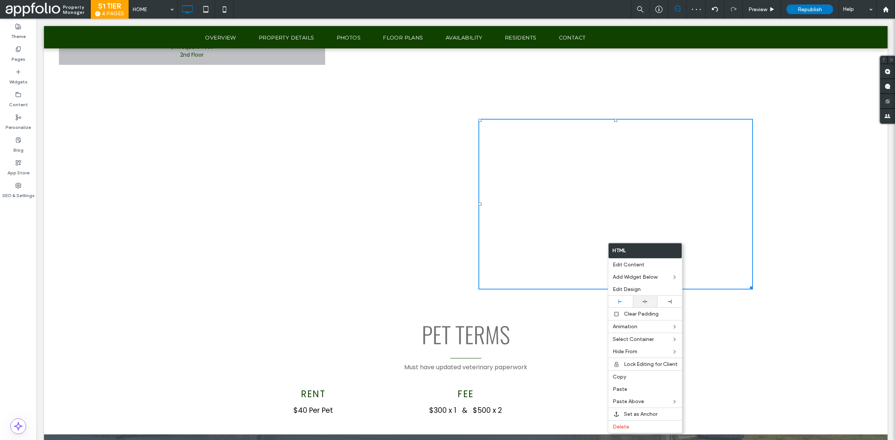
click at [640, 304] on div at bounding box center [645, 301] width 17 height 5
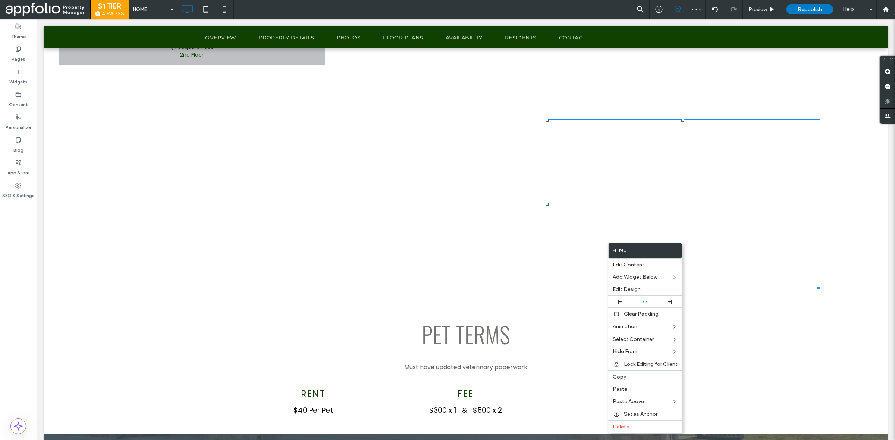
click at [713, 335] on div "PET TERMS Must have updated veterinary paperwork Click To Paste Row + Add Secti…" at bounding box center [466, 338] width 844 height 79
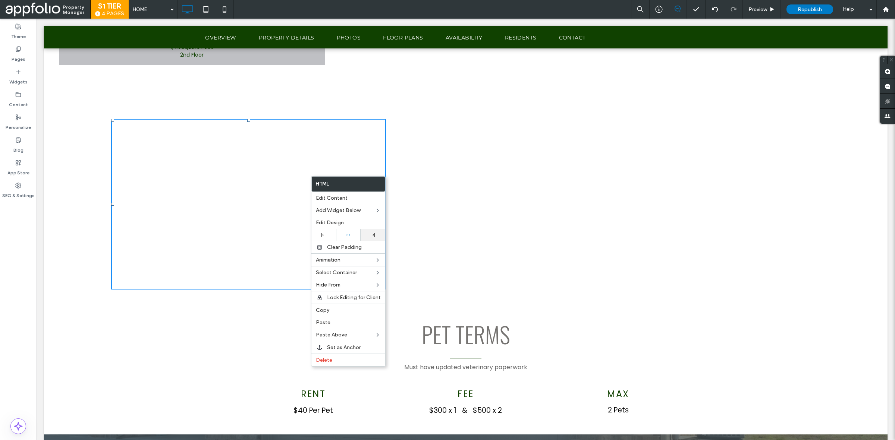
click at [371, 237] on icon at bounding box center [373, 235] width 4 height 4
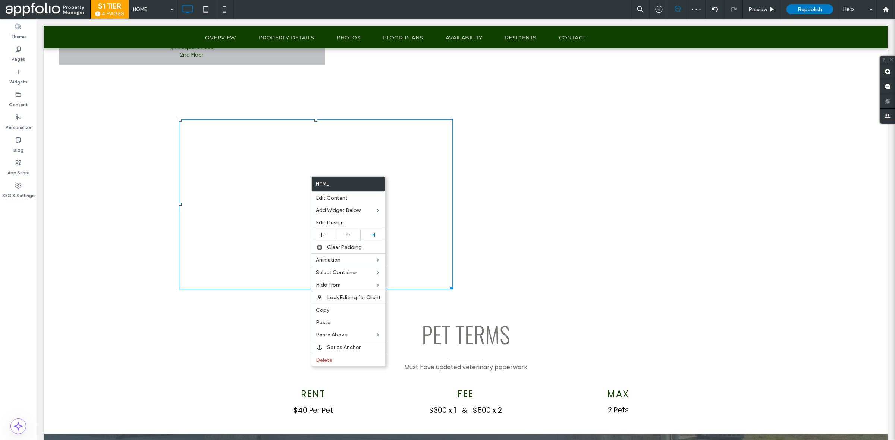
click at [531, 163] on div "Click To Paste" at bounding box center [677, 204] width 422 height 178
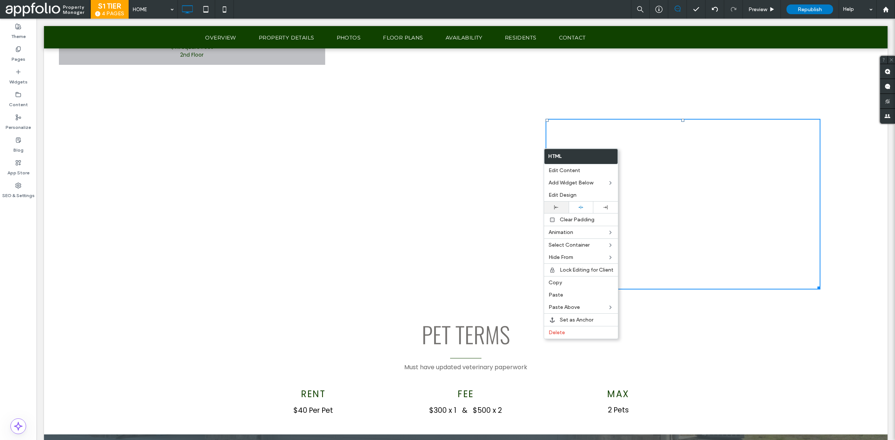
click at [558, 204] on div at bounding box center [556, 208] width 25 height 12
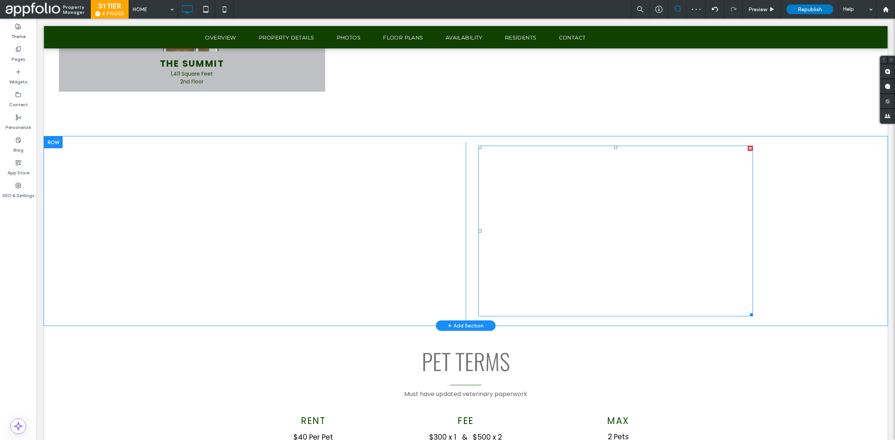
scroll to position [1828, 0]
click at [678, 253] on span at bounding box center [616, 230] width 274 height 171
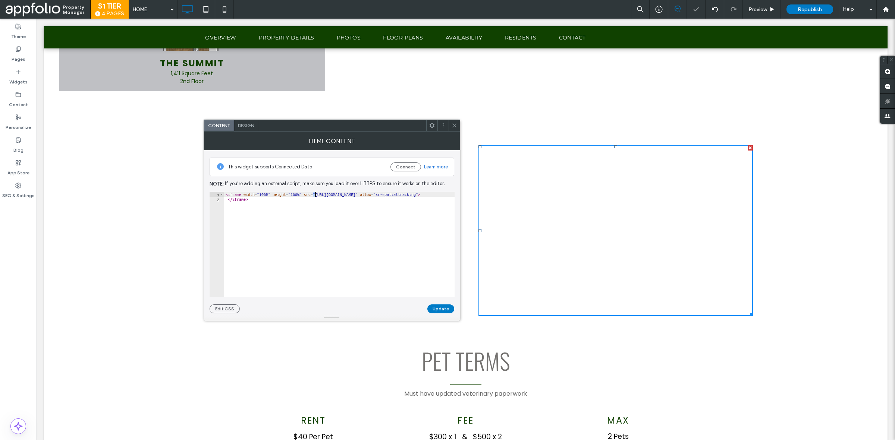
drag, startPoint x: 314, startPoint y: 195, endPoint x: 241, endPoint y: 37, distance: 174.4
click at [314, 195] on div "< iframe width = "100%" height = "100%" src = "https://view.ricoh360.com/566b1b…" at bounding box center [372, 249] width 296 height 114
paste textarea "**********"
type textarea "**********"
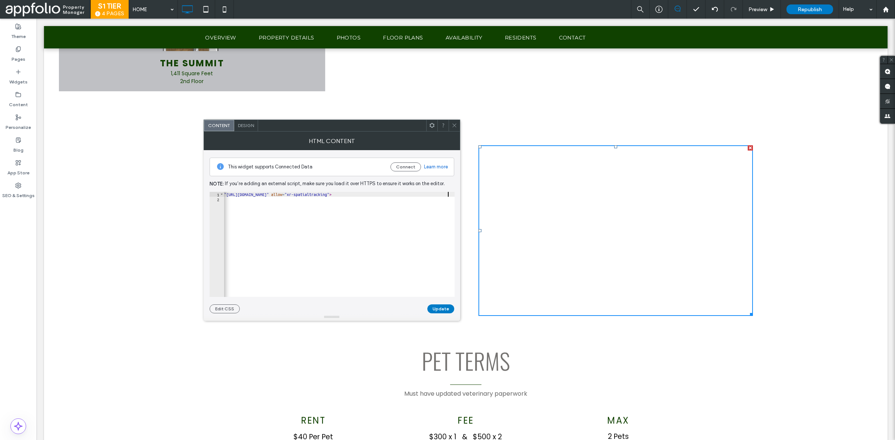
scroll to position [0, 88]
click at [443, 308] on button "Update" at bounding box center [440, 309] width 27 height 9
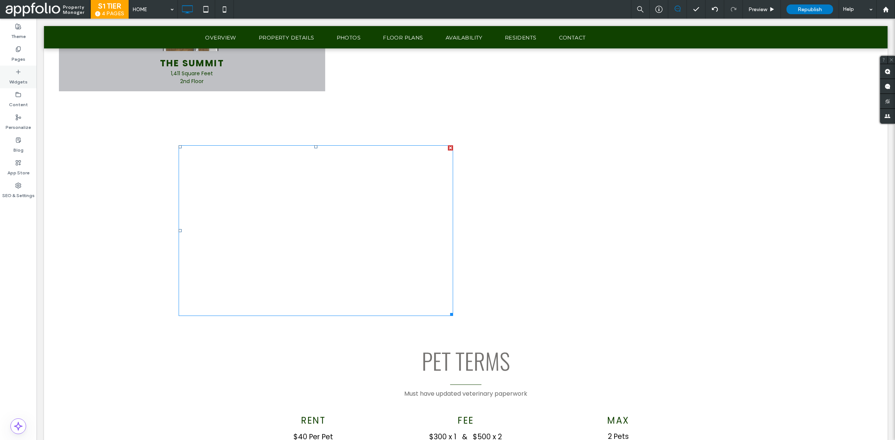
click at [19, 79] on label "Widgets" at bounding box center [18, 80] width 18 height 10
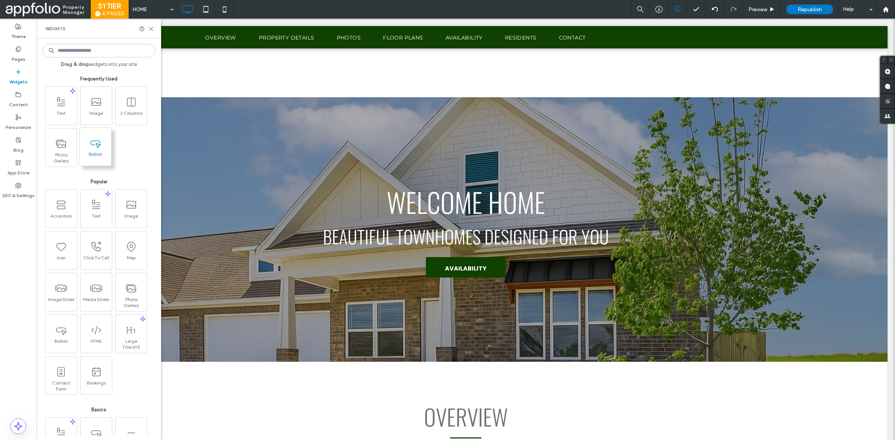
scroll to position [1829, 0]
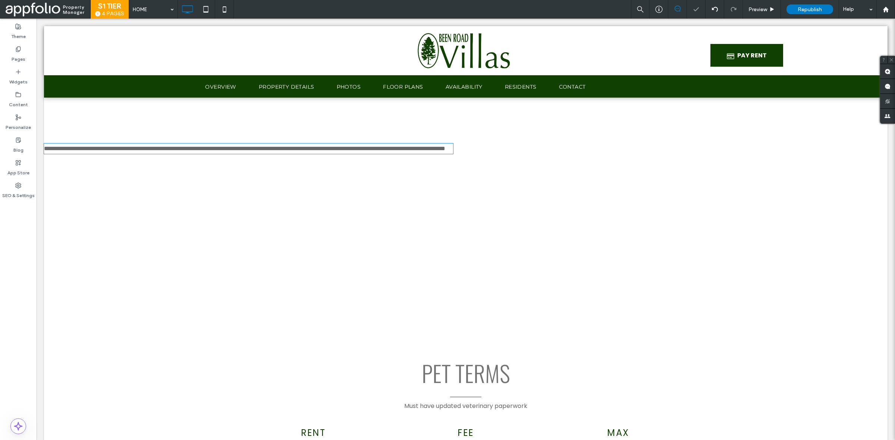
type input "*******"
type input "**"
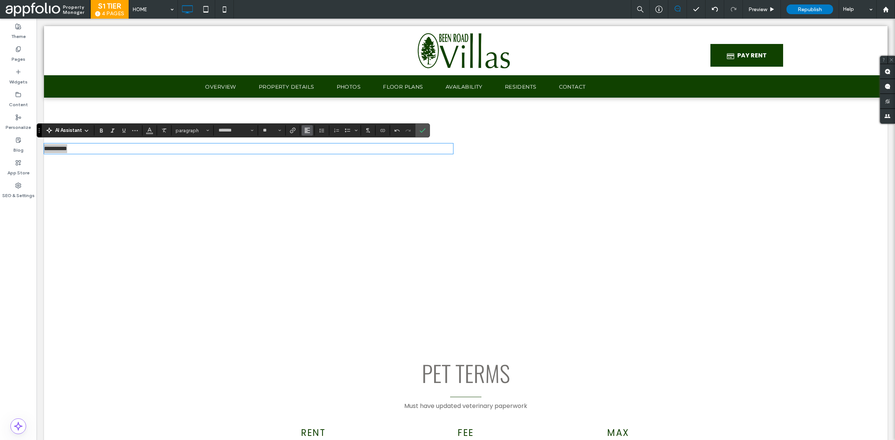
click at [307, 128] on icon "Alignment" at bounding box center [307, 131] width 6 height 6
click at [319, 155] on div "ui.textEditor.alignment.center" at bounding box center [315, 154] width 10 height 6
click at [424, 128] on icon "Confirm" at bounding box center [423, 131] width 6 height 6
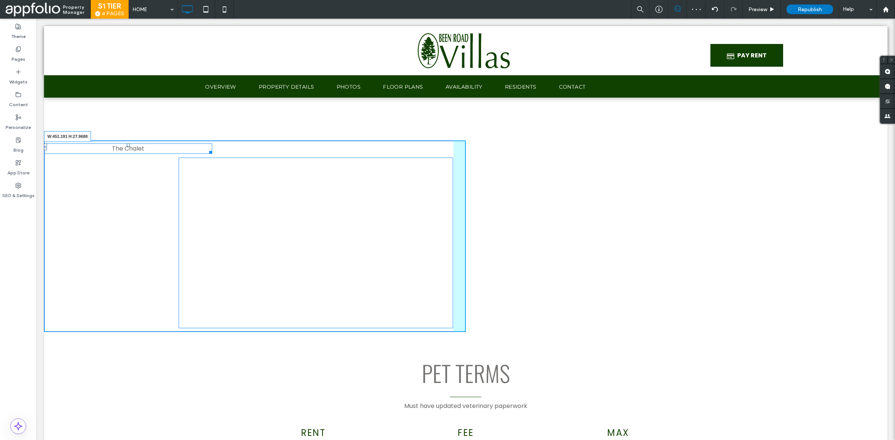
drag, startPoint x: 447, startPoint y: 152, endPoint x: 206, endPoint y: 160, distance: 240.7
click at [206, 160] on div "The Chalet W:451.191 H:27.9688 Click To Paste" at bounding box center [255, 237] width 422 height 192
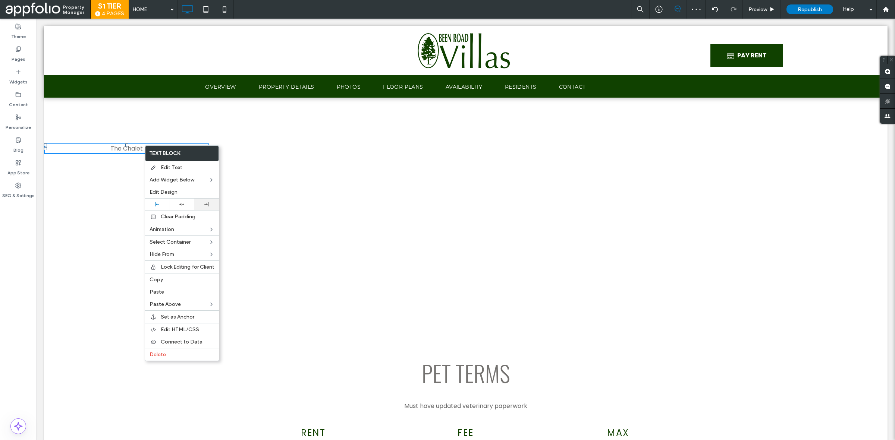
click at [202, 207] on div at bounding box center [206, 205] width 17 height 4
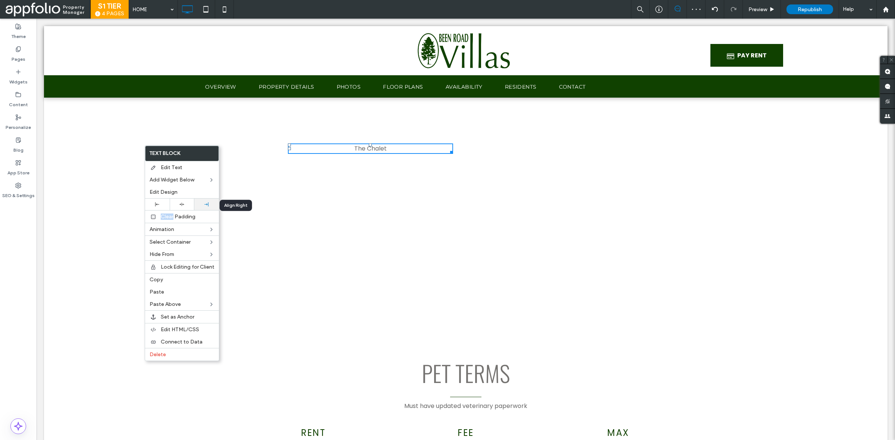
click at [202, 207] on div at bounding box center [206, 205] width 17 height 4
click at [318, 148] on p "The Chalet" at bounding box center [370, 148] width 165 height 9
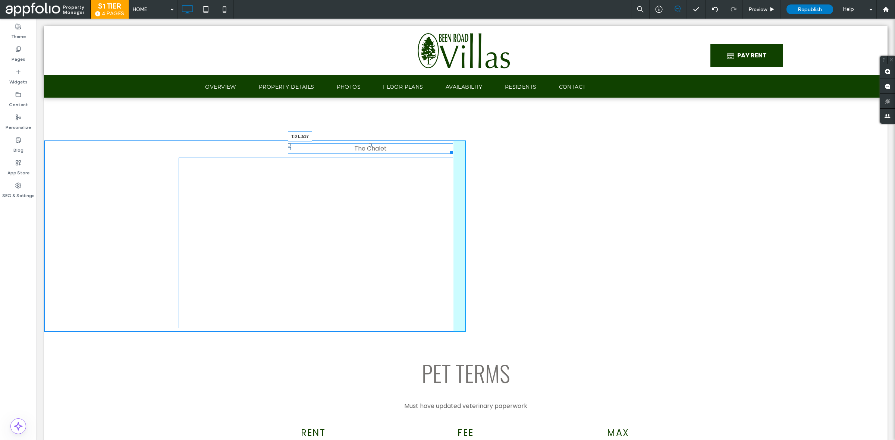
drag, startPoint x: 286, startPoint y: 143, endPoint x: 245, endPoint y: 141, distance: 40.3
click at [288, 144] on div at bounding box center [289, 145] width 3 height 3
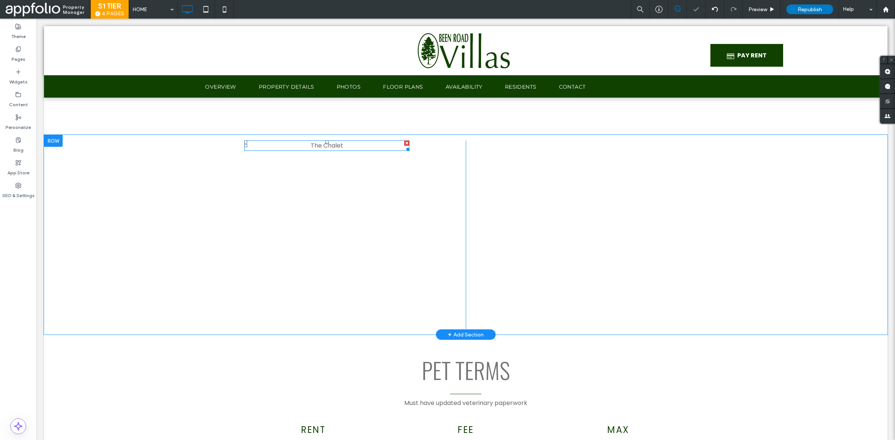
click at [282, 143] on p "The Chalet" at bounding box center [326, 145] width 165 height 9
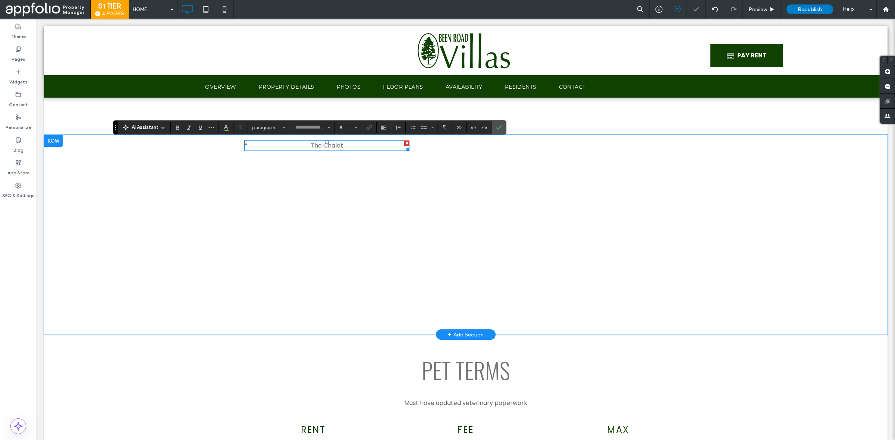
type input "*******"
type input "**"
click at [323, 131] on input "*******" at bounding box center [310, 128] width 32 height 6
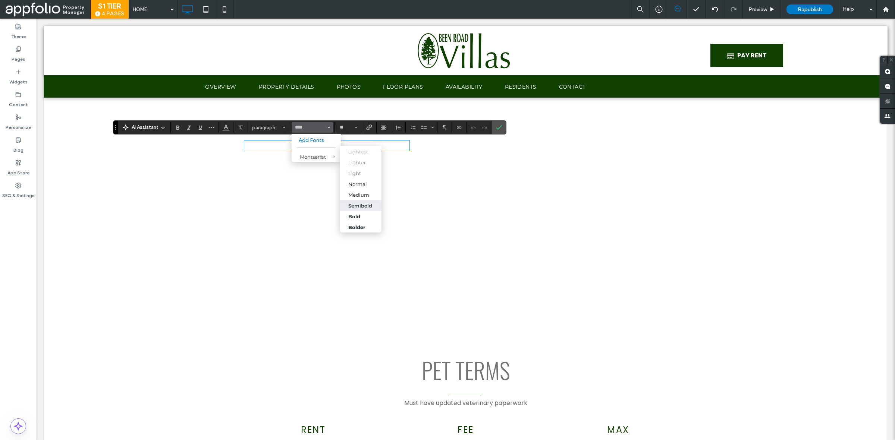
drag, startPoint x: 367, startPoint y: 207, endPoint x: 330, endPoint y: 184, distance: 43.9
click at [367, 207] on div "Semibold" at bounding box center [360, 206] width 24 height 6
type input "**********"
click at [351, 126] on input "**" at bounding box center [346, 128] width 15 height 6
click at [357, 129] on span "Size" at bounding box center [356, 128] width 3 height 10
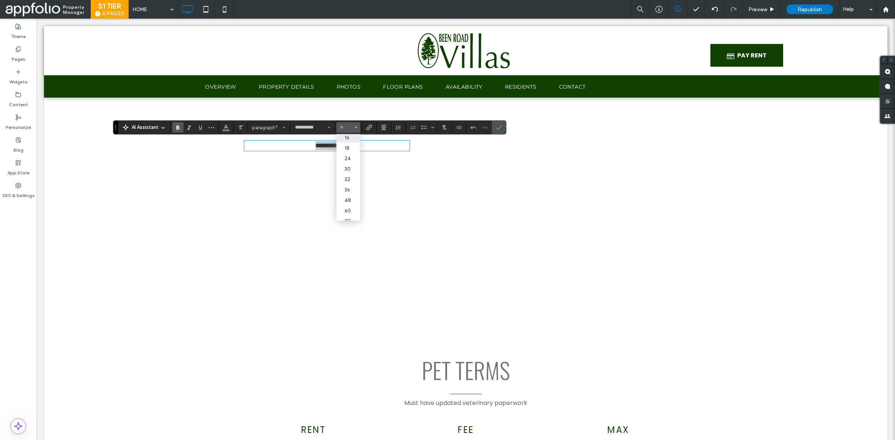
scroll to position [66, 0]
click at [347, 172] on label "30" at bounding box center [348, 167] width 24 height 10
type input "**"
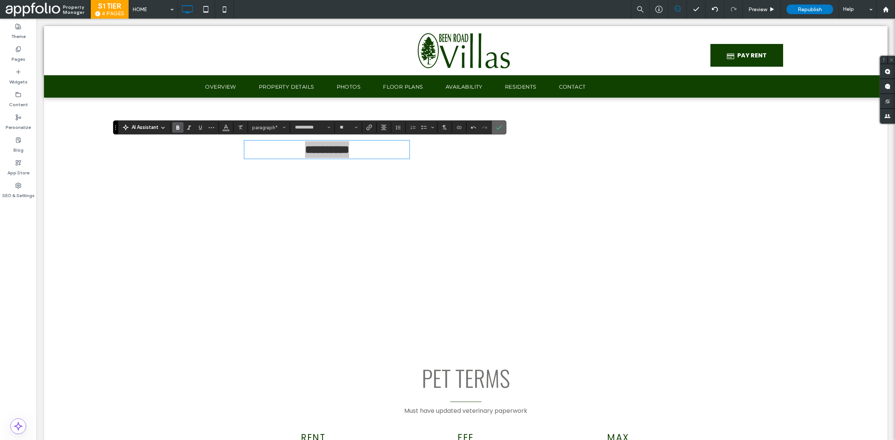
click at [505, 124] on div at bounding box center [498, 127] width 11 height 13
click at [498, 129] on icon "Confirm" at bounding box center [499, 128] width 6 height 6
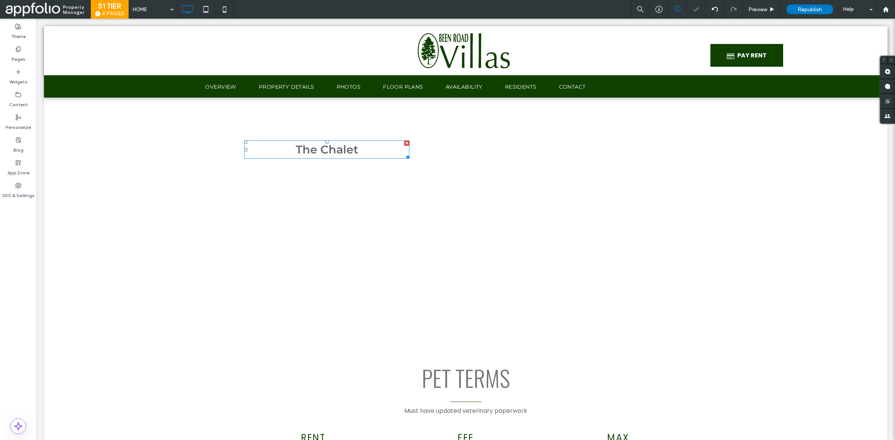
click at [312, 146] on span "The Chalet" at bounding box center [327, 150] width 63 height 14
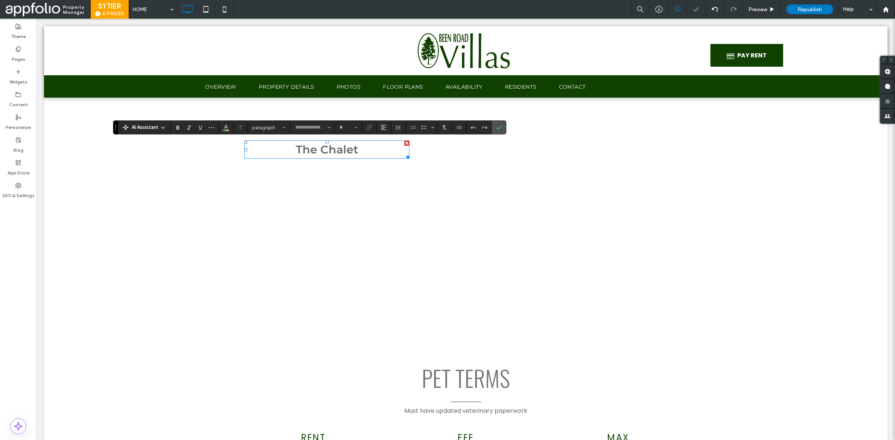
type input "**********"
type input "**"
click at [228, 132] on button "Color" at bounding box center [225, 127] width 11 height 10
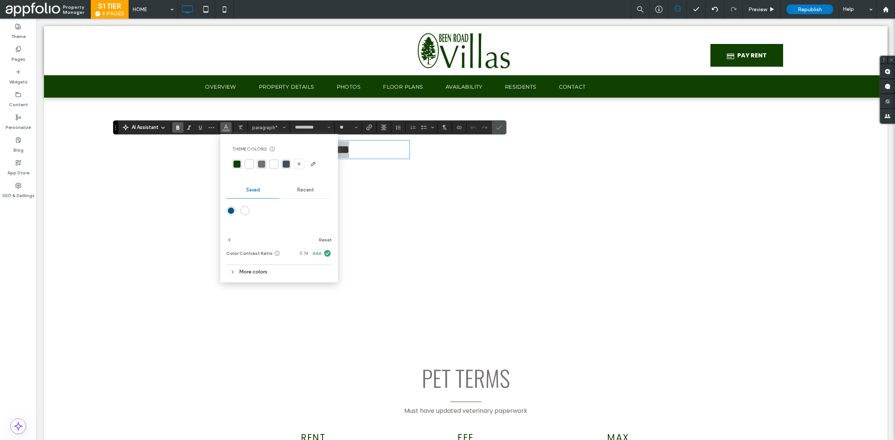
click at [230, 213] on div "rgba(0,90,127,1)" at bounding box center [231, 211] width 6 height 6
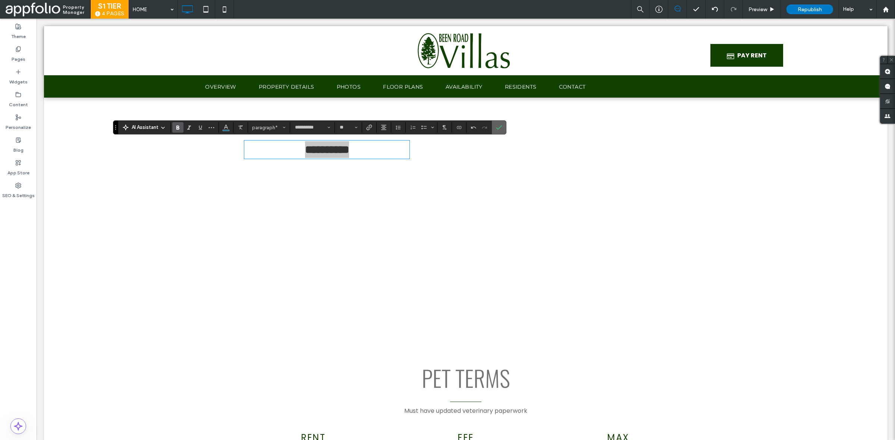
click at [502, 124] on span "Confirm" at bounding box center [499, 127] width 6 height 13
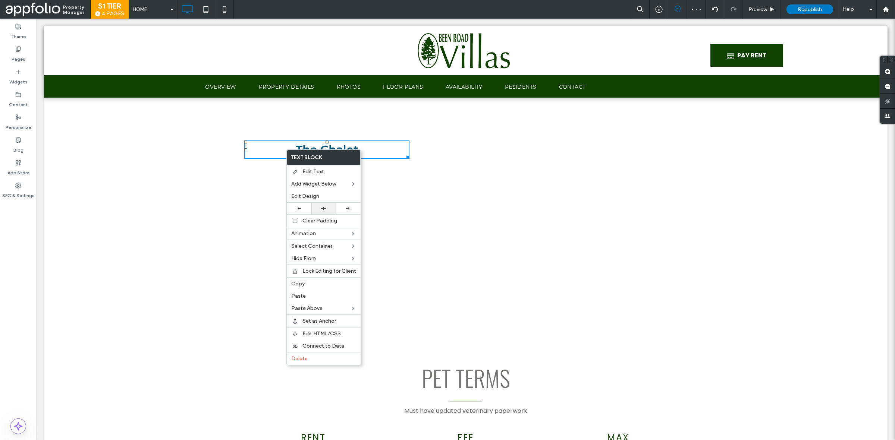
click at [325, 211] on icon at bounding box center [323, 208] width 5 height 5
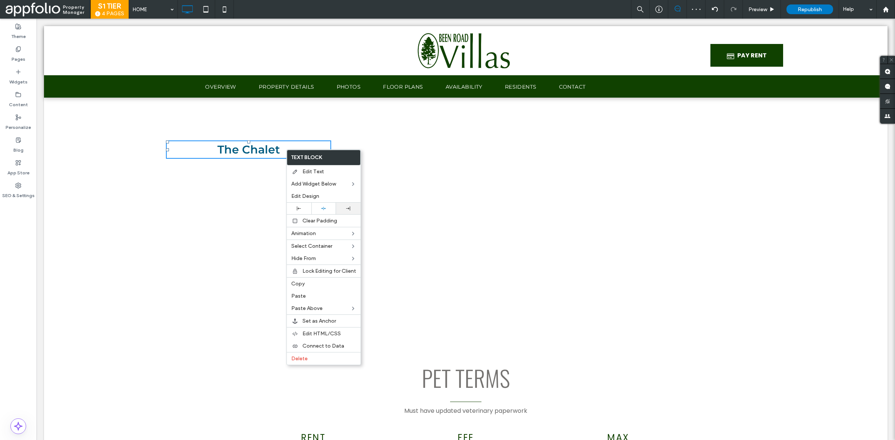
click at [354, 207] on div at bounding box center [348, 209] width 25 height 12
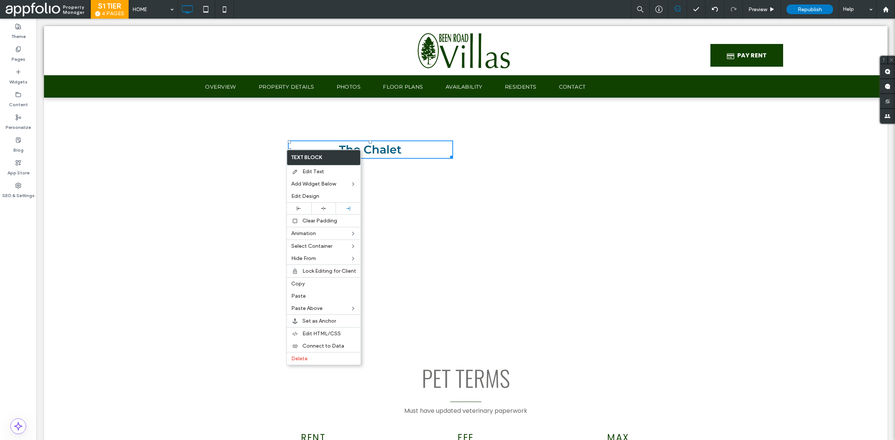
click at [267, 141] on div "The Chalet Click To Paste" at bounding box center [255, 239] width 422 height 197
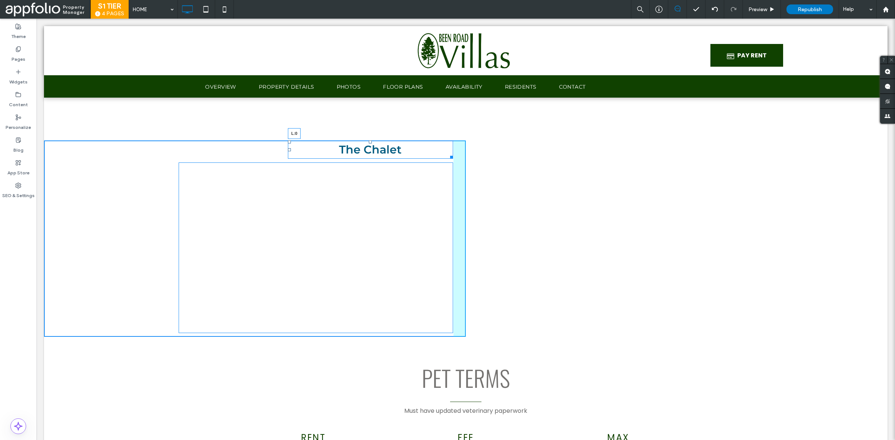
drag, startPoint x: 285, startPoint y: 148, endPoint x: 32, endPoint y: 162, distance: 252.9
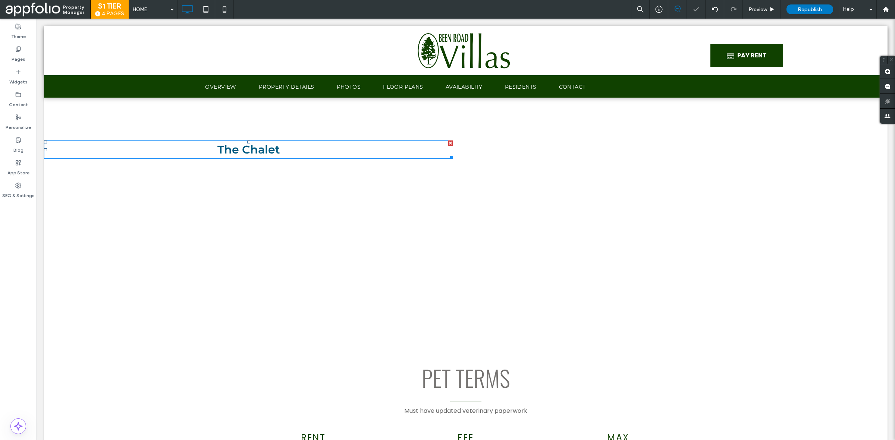
click at [197, 148] on p "The Chalet" at bounding box center [248, 149] width 409 height 17
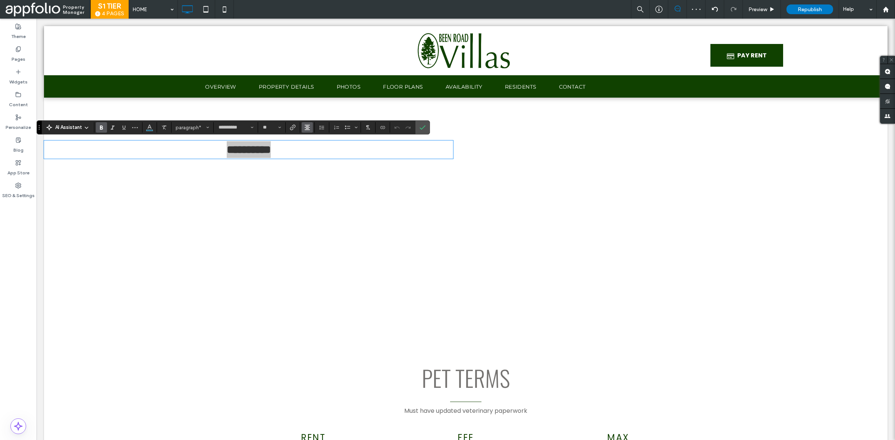
click at [310, 131] on span "Alignment" at bounding box center [307, 128] width 6 height 10
click at [321, 161] on label "ui.textEditor.alignment.right" at bounding box center [315, 161] width 26 height 11
click at [306, 130] on span "Alignment" at bounding box center [307, 128] width 6 height 10
click at [310, 151] on label "ui.textEditor.alignment.center" at bounding box center [315, 150] width 26 height 11
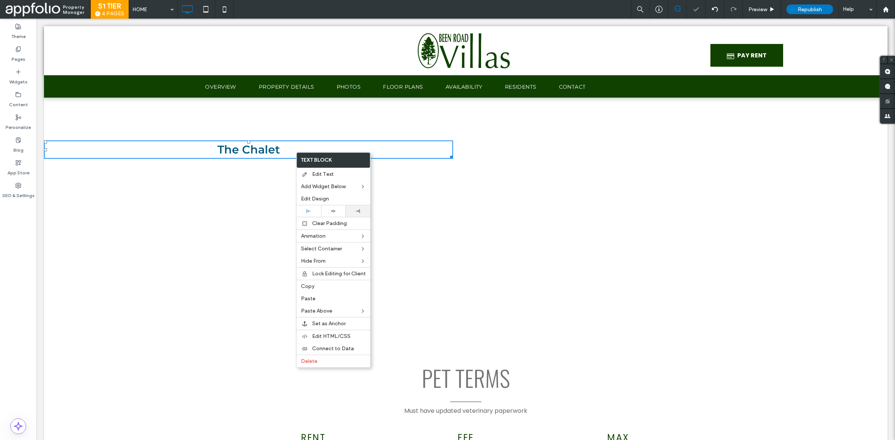
click at [355, 212] on div at bounding box center [357, 211] width 17 height 4
click at [332, 212] on use at bounding box center [333, 211] width 5 height 3
click at [260, 147] on span "The Chalet" at bounding box center [248, 150] width 63 height 14
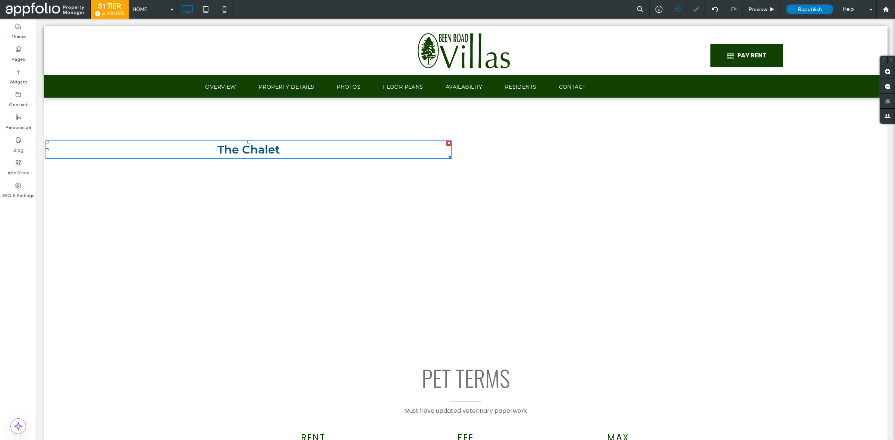
click at [260, 147] on span "The Chalet" at bounding box center [248, 150] width 63 height 14
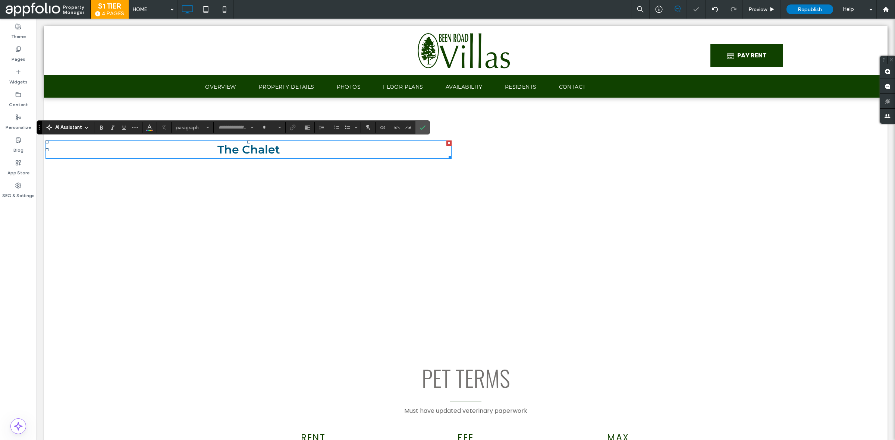
type input "**********"
type input "**"
drag, startPoint x: 260, startPoint y: 147, endPoint x: 245, endPoint y: 147, distance: 14.5
click at [245, 147] on span "**********" at bounding box center [249, 149] width 44 height 11
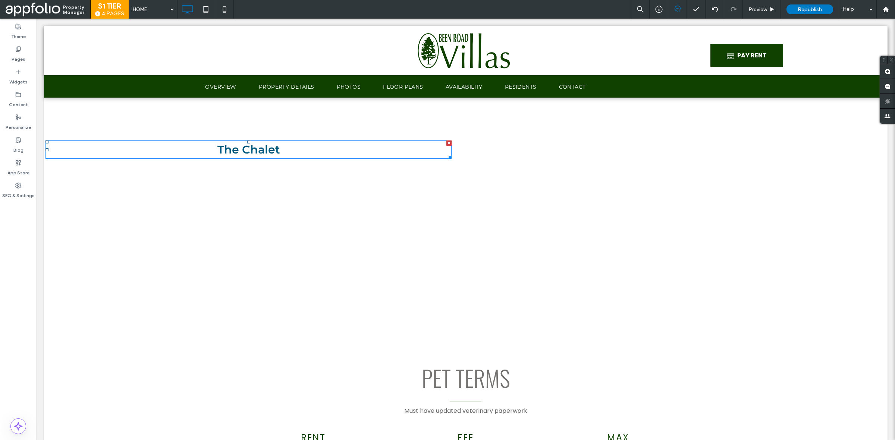
click at [245, 148] on span "The Chalet" at bounding box center [248, 150] width 63 height 14
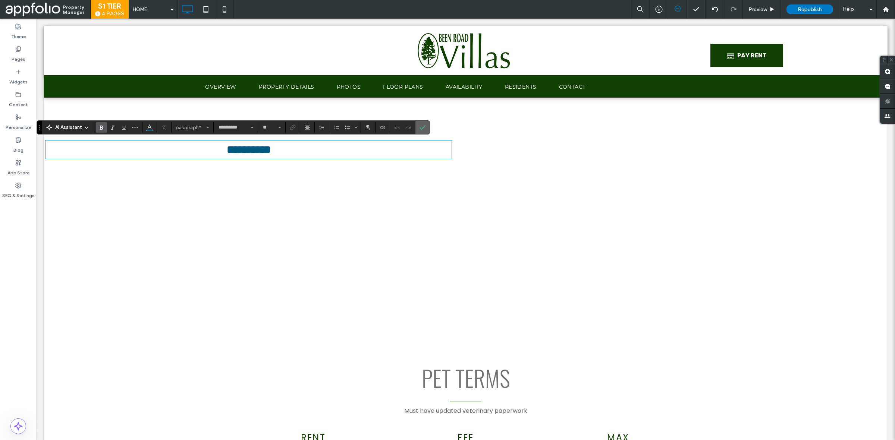
click at [424, 131] on span "Confirm" at bounding box center [423, 127] width 6 height 13
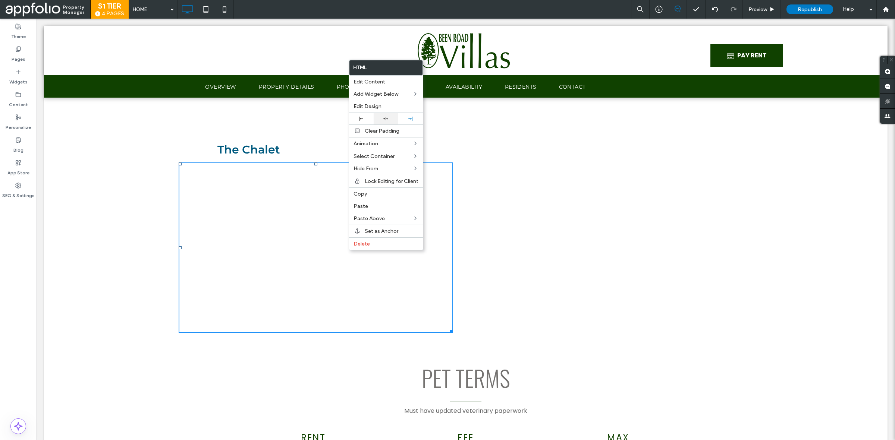
click at [392, 116] on div at bounding box center [386, 119] width 25 height 12
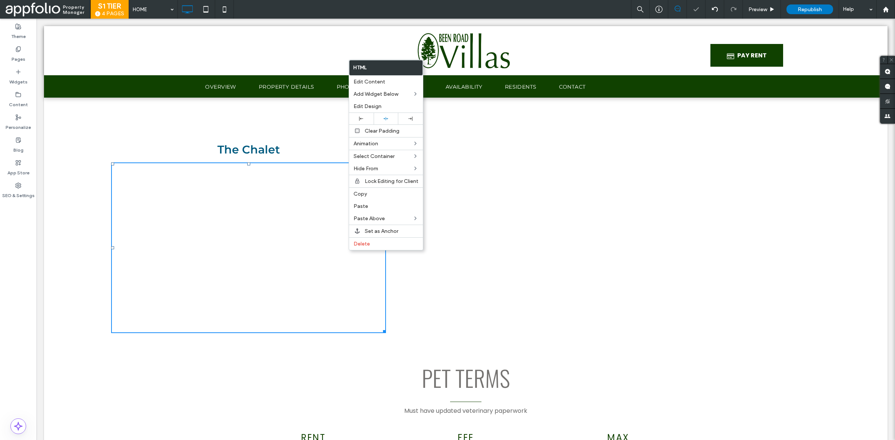
click at [407, 285] on div "The Chalet Click To Paste" at bounding box center [255, 239] width 422 height 197
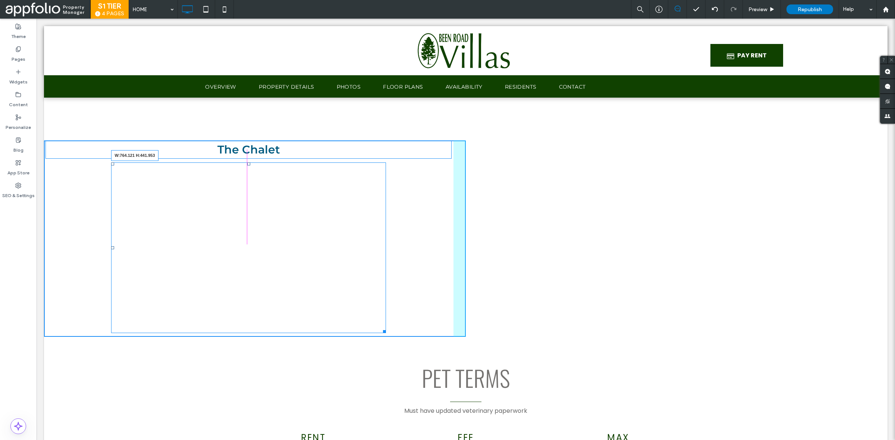
drag, startPoint x: 382, startPoint y: 332, endPoint x: 387, endPoint y: 325, distance: 9.1
click at [386, 328] on div at bounding box center [383, 331] width 6 height 6
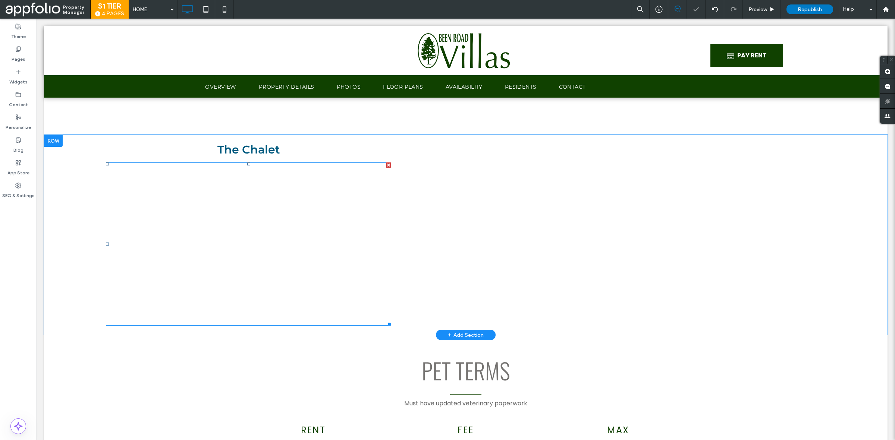
click at [163, 275] on span at bounding box center [248, 244] width 285 height 163
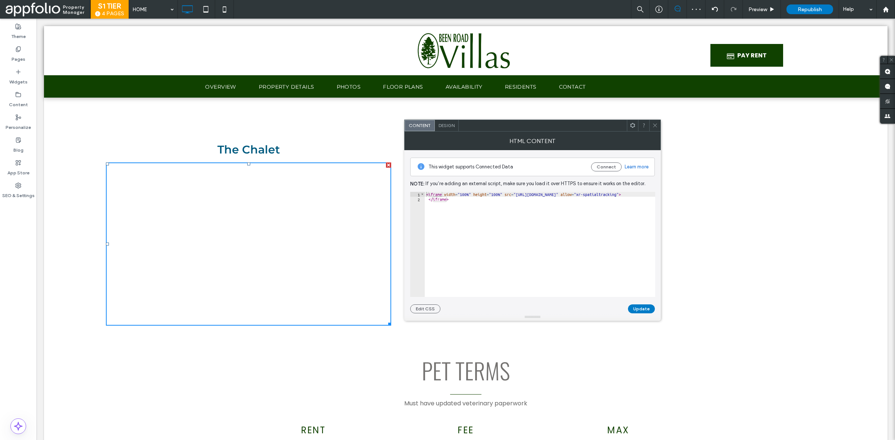
type textarea "*********"
drag, startPoint x: 452, startPoint y: 273, endPoint x: 489, endPoint y: 292, distance: 41.0
click at [653, 124] on icon at bounding box center [655, 126] width 6 height 6
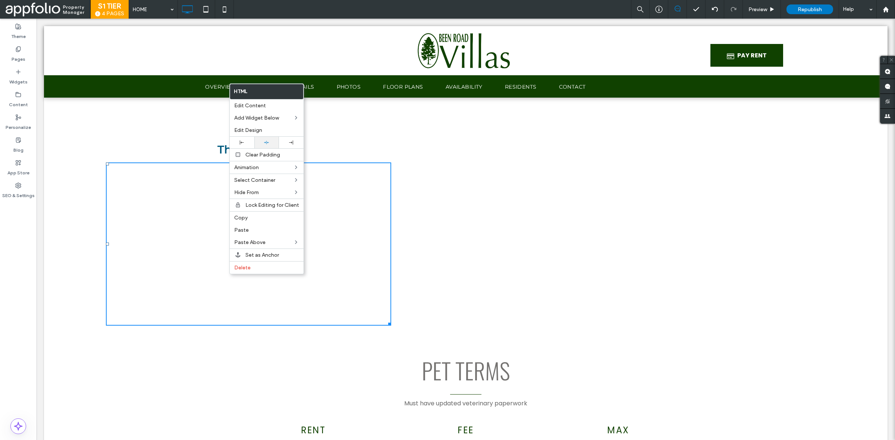
click at [266, 138] on div at bounding box center [266, 143] width 25 height 12
click at [424, 286] on div "The Chalet Click To Paste" at bounding box center [255, 235] width 422 height 189
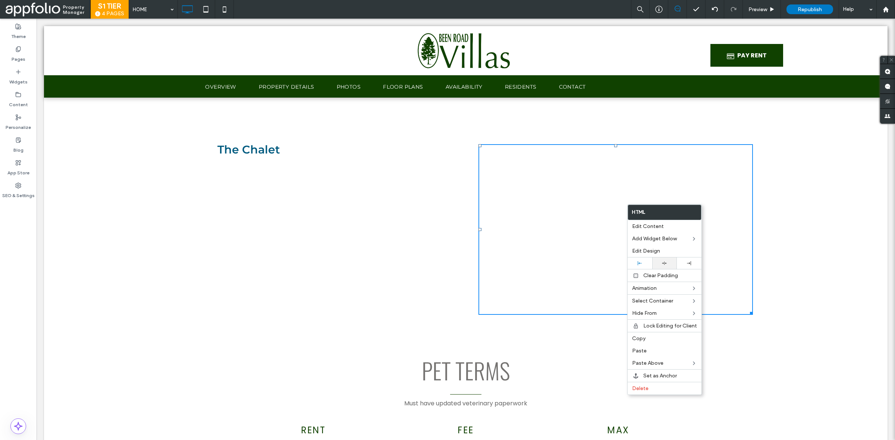
click at [666, 261] on icon at bounding box center [664, 263] width 5 height 5
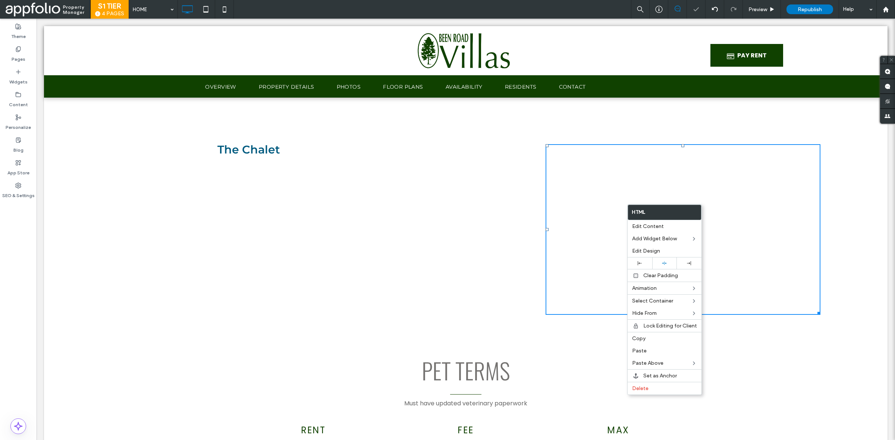
click at [561, 379] on h2 "PET TERMS" at bounding box center [466, 370] width 218 height 33
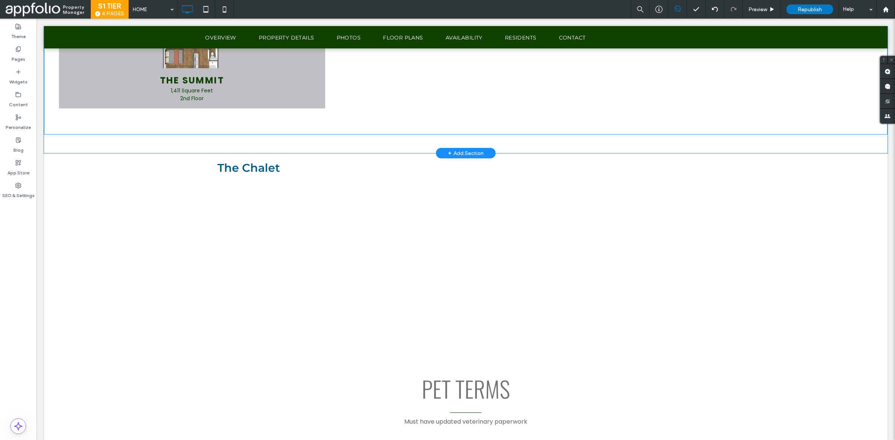
scroll to position [1811, 0]
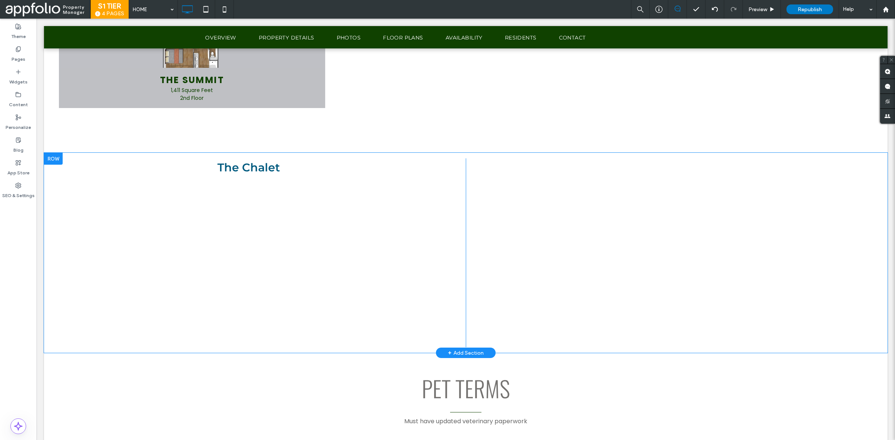
click at [60, 159] on div at bounding box center [53, 159] width 19 height 12
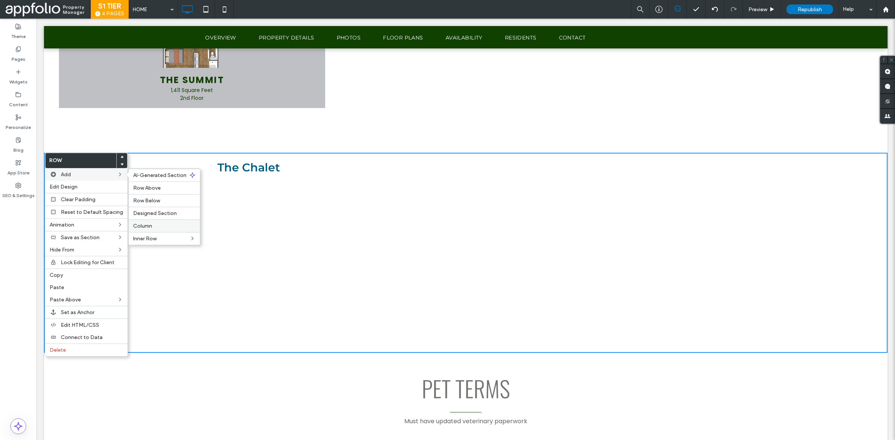
click at [159, 229] on label "Column" at bounding box center [164, 226] width 62 height 6
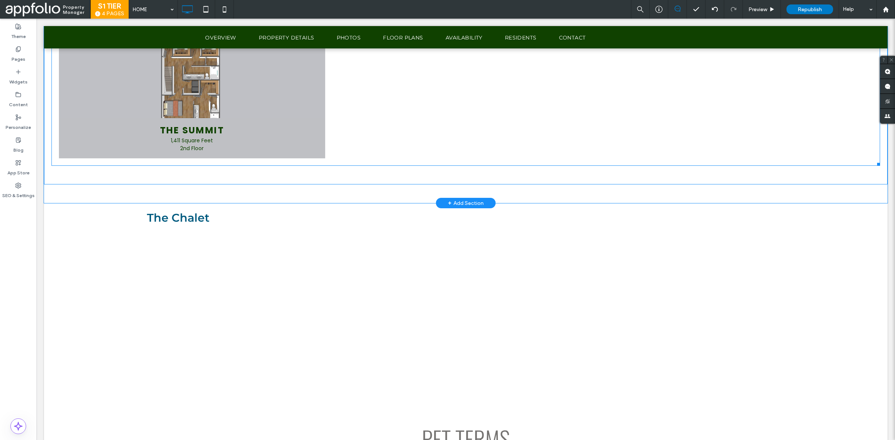
scroll to position [1757, 0]
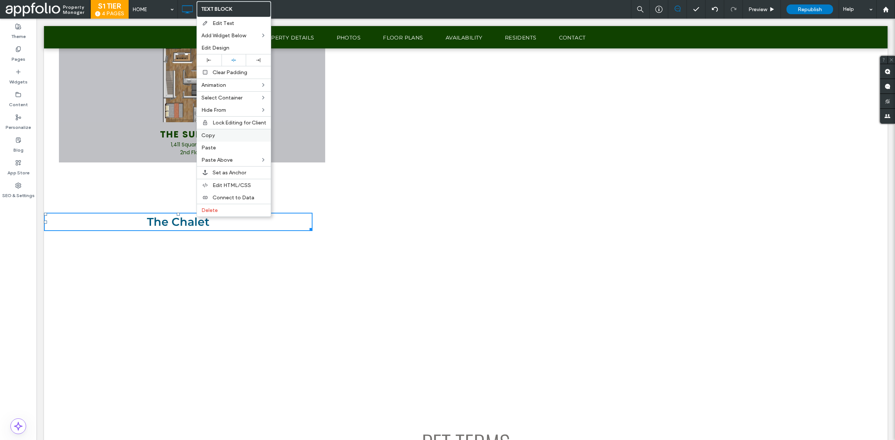
click at [219, 139] on label "Copy" at bounding box center [233, 135] width 65 height 6
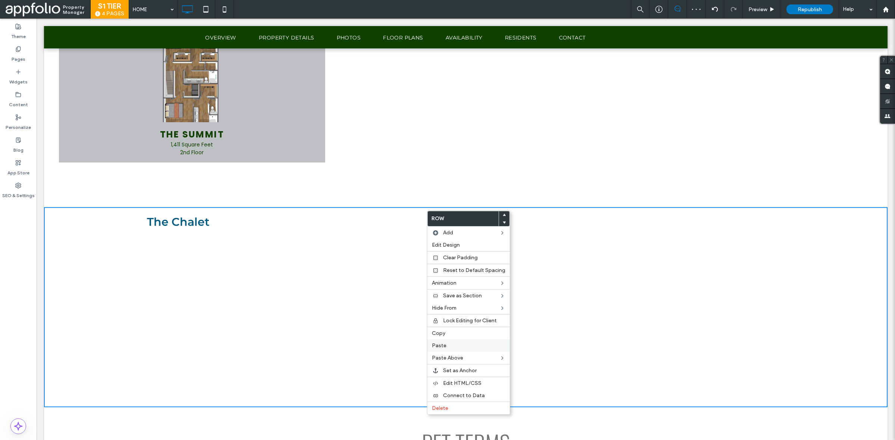
click at [454, 347] on label "Paste" at bounding box center [468, 346] width 73 height 6
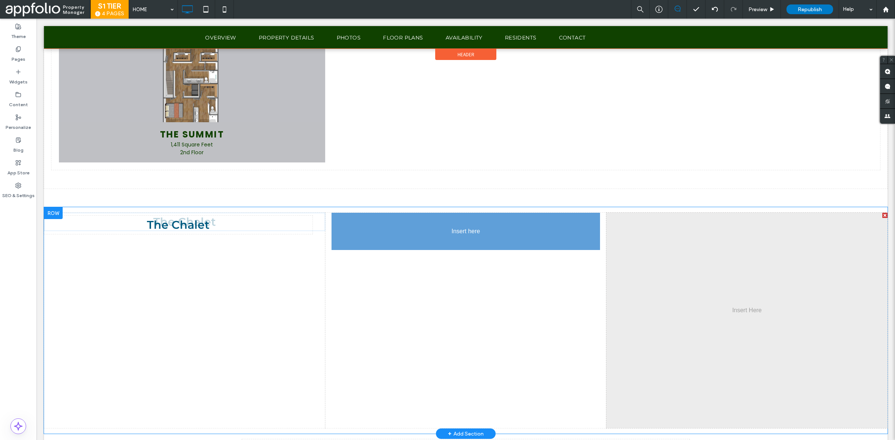
drag, startPoint x: 222, startPoint y: 245, endPoint x: 426, endPoint y: 221, distance: 205.5
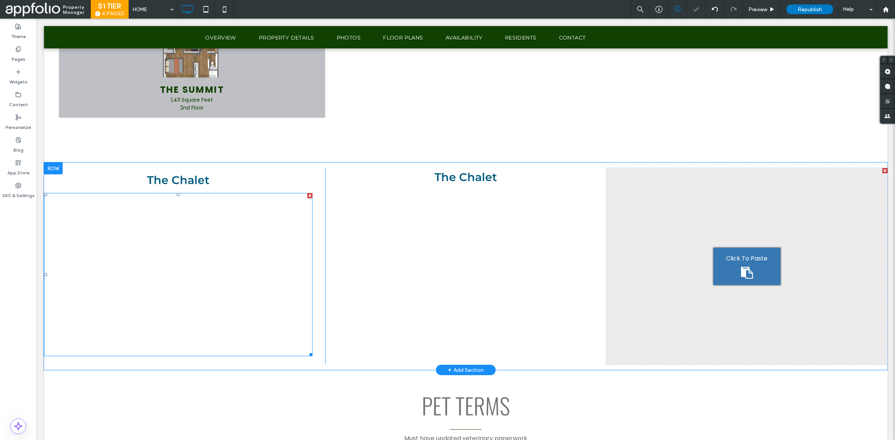
scroll to position [1803, 0]
click at [307, 194] on div at bounding box center [309, 194] width 5 height 5
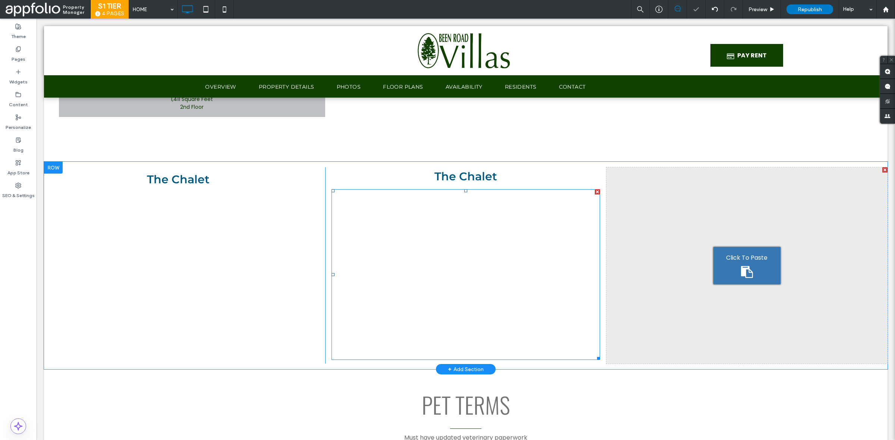
drag, startPoint x: 452, startPoint y: 267, endPoint x: 415, endPoint y: 248, distance: 41.0
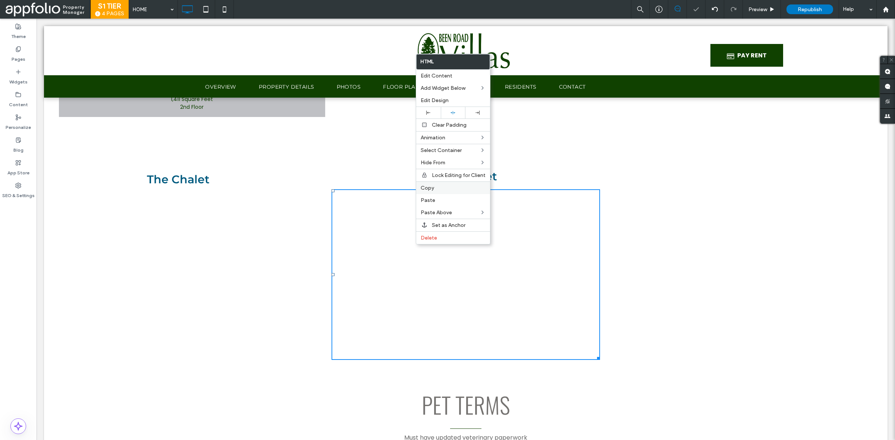
click at [451, 191] on label "Copy" at bounding box center [453, 188] width 65 height 6
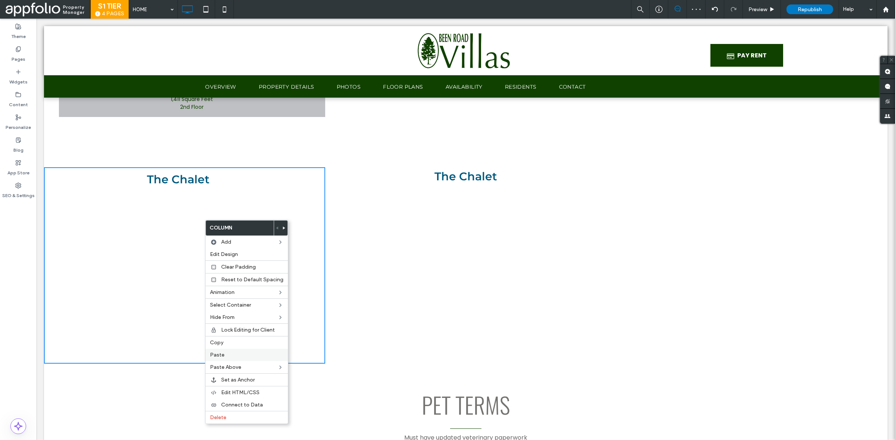
click at [230, 357] on label "Paste" at bounding box center [246, 355] width 73 height 6
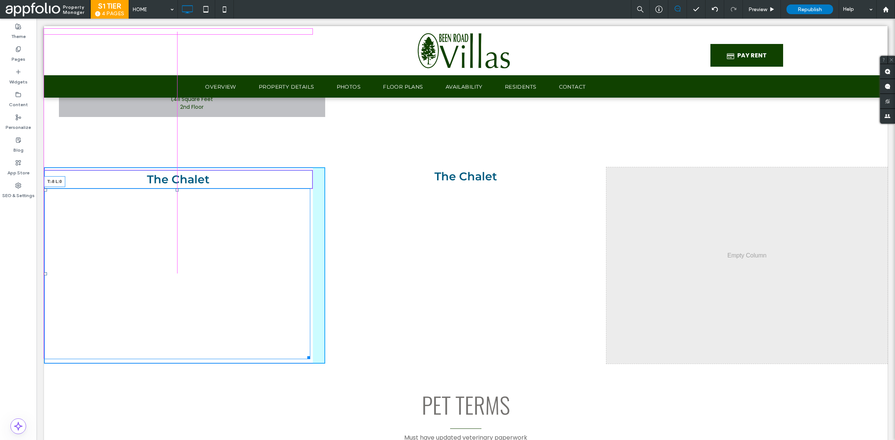
drag, startPoint x: 44, startPoint y: 193, endPoint x: 44, endPoint y: 186, distance: 7.5
click at [44, 186] on div "The Chalet Click To Paste T:-8 L:0" at bounding box center [184, 265] width 281 height 197
drag, startPoint x: 44, startPoint y: 189, endPoint x: 82, endPoint y: 192, distance: 38.2
click at [82, 192] on div "T:0 L:0" at bounding box center [177, 274] width 266 height 171
drag, startPoint x: 44, startPoint y: 192, endPoint x: 81, endPoint y: 209, distance: 40.7
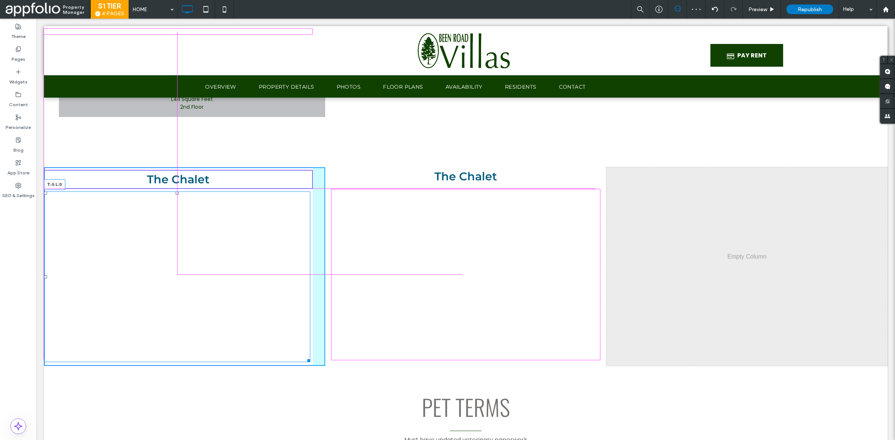
click at [45, 192] on div at bounding box center [45, 193] width 3 height 3
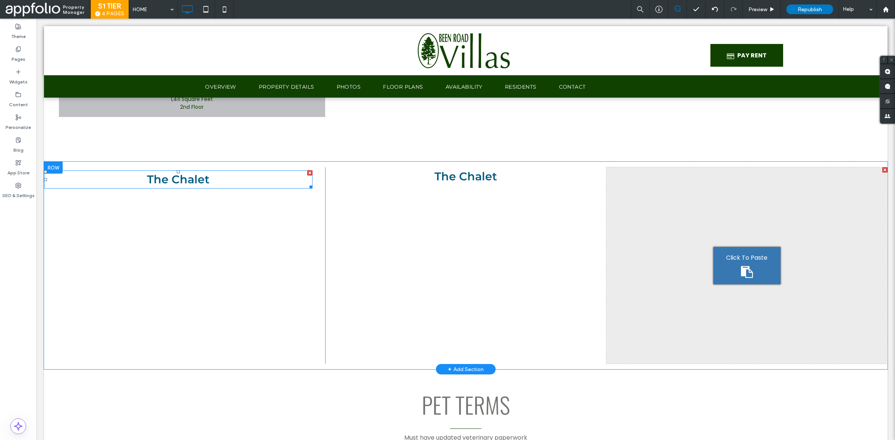
click at [218, 225] on span at bounding box center [177, 274] width 266 height 171
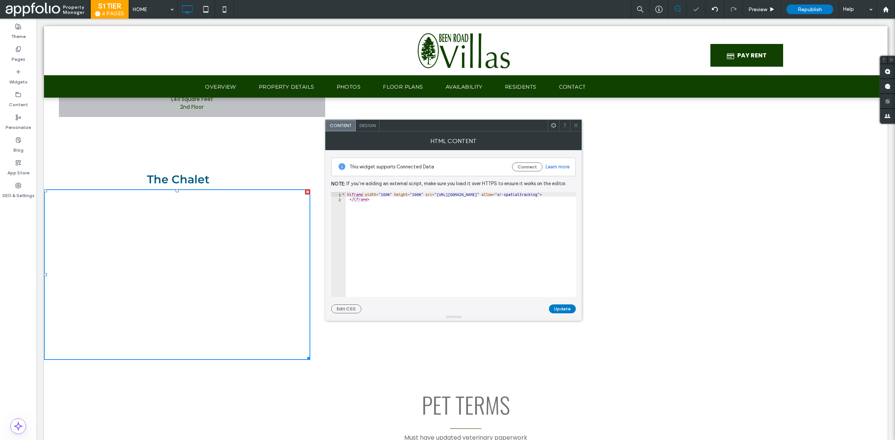
click at [440, 197] on div "< iframe width = "100%" height = "100%" src = "https://view.ricoh360.com/c046cf…" at bounding box center [535, 249] width 379 height 114
paste textarea "Cursor at row 1"
type textarea "**********"
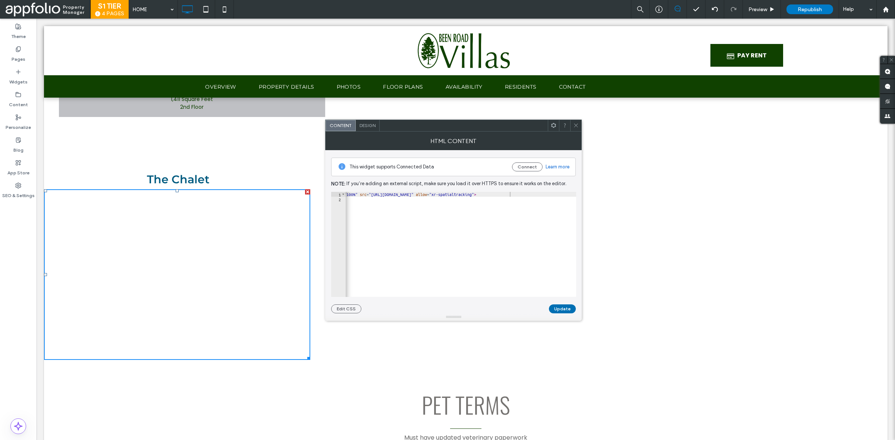
click at [556, 308] on button "Update" at bounding box center [562, 309] width 27 height 9
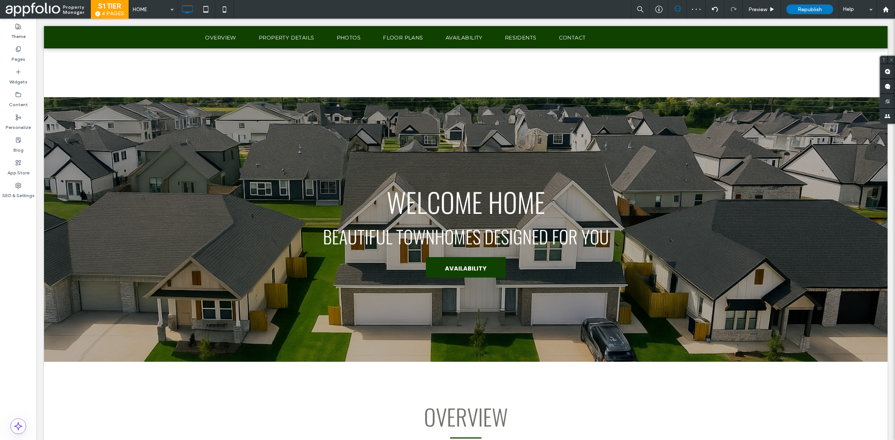
scroll to position [1837, 0]
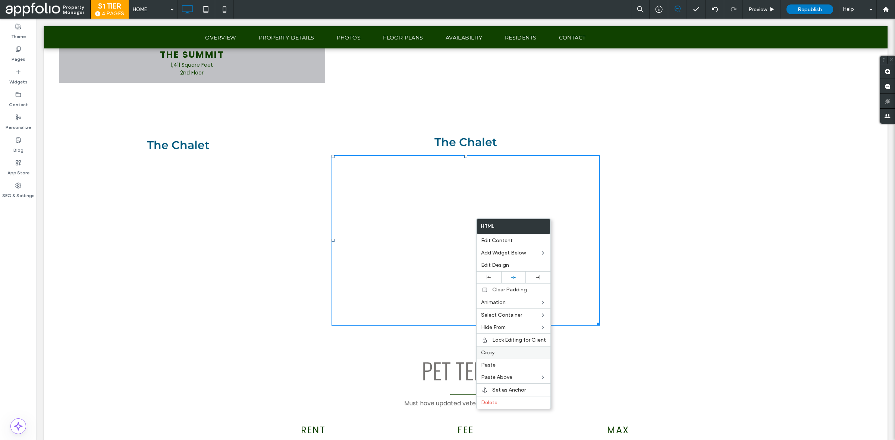
click at [494, 353] on span "Copy" at bounding box center [487, 353] width 13 height 6
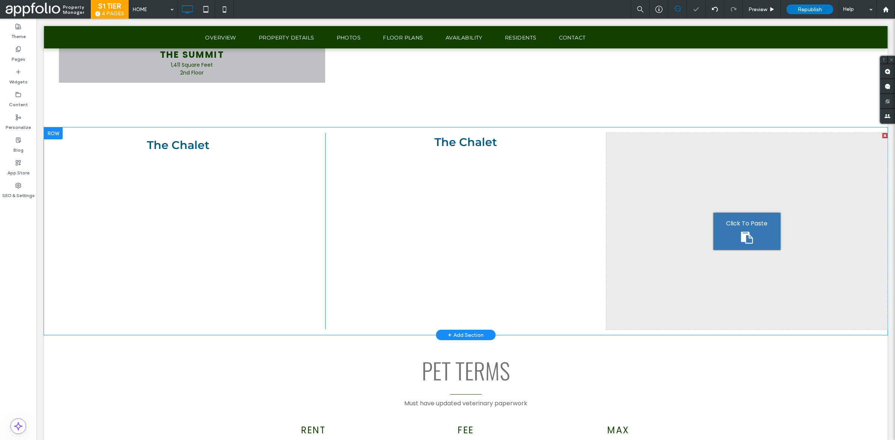
click at [753, 242] on div "Click To Paste" at bounding box center [746, 231] width 67 height 37
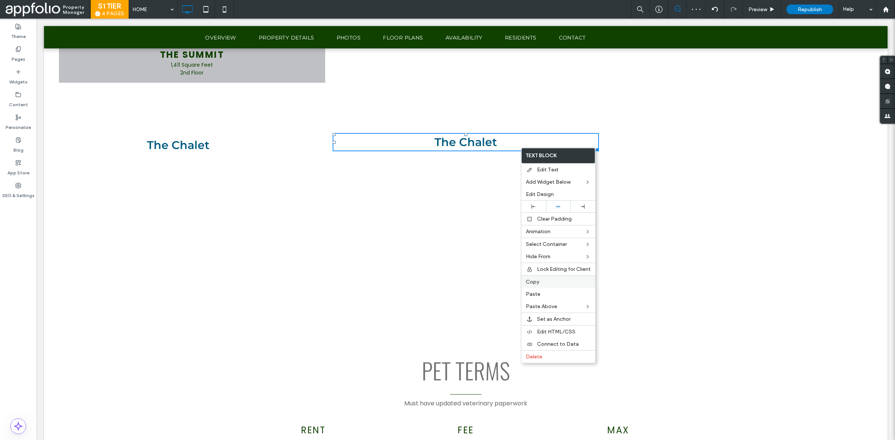
click at [533, 285] on span "Copy" at bounding box center [532, 282] width 13 height 6
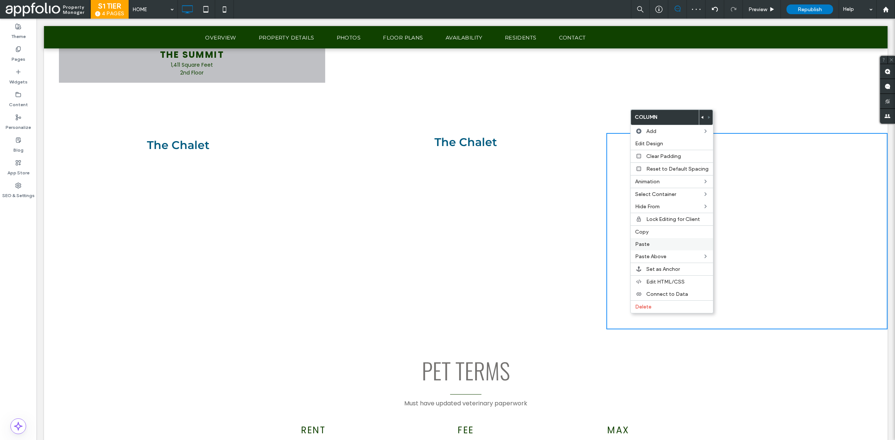
click at [668, 243] on div "Paste" at bounding box center [672, 244] width 82 height 12
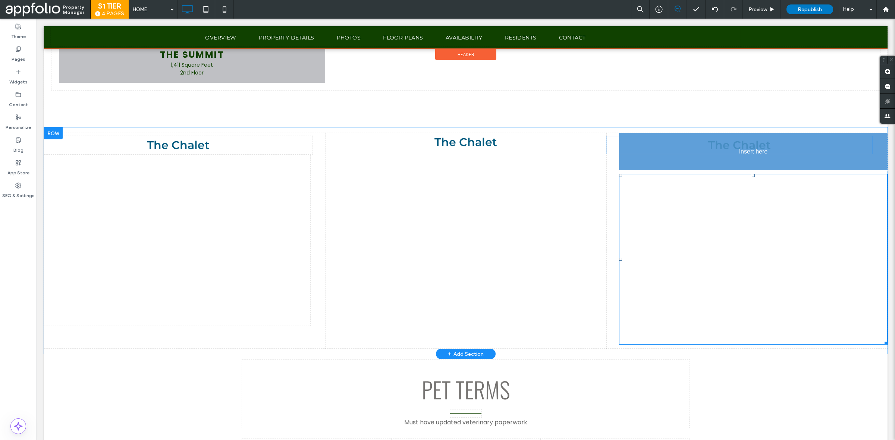
drag, startPoint x: 731, startPoint y: 318, endPoint x: 716, endPoint y: 146, distance: 172.6
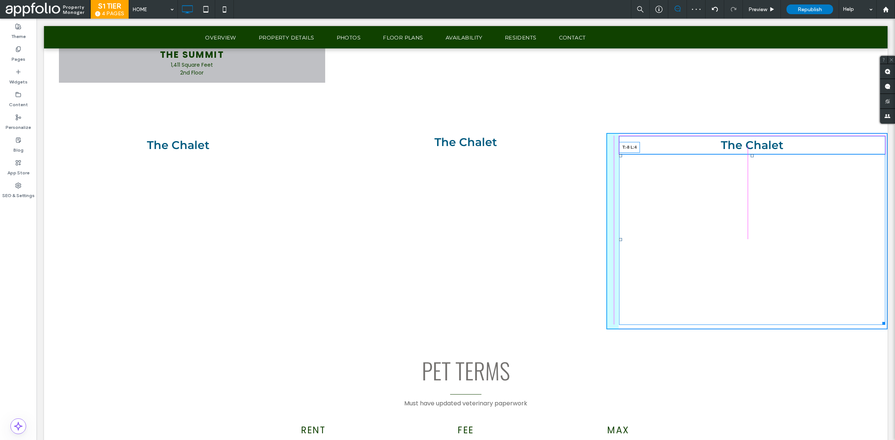
drag, startPoint x: 616, startPoint y: 159, endPoint x: 615, endPoint y: 145, distance: 13.8
click at [615, 145] on div "Click To Paste The Chalet T:-8 L:4" at bounding box center [746, 231] width 281 height 197
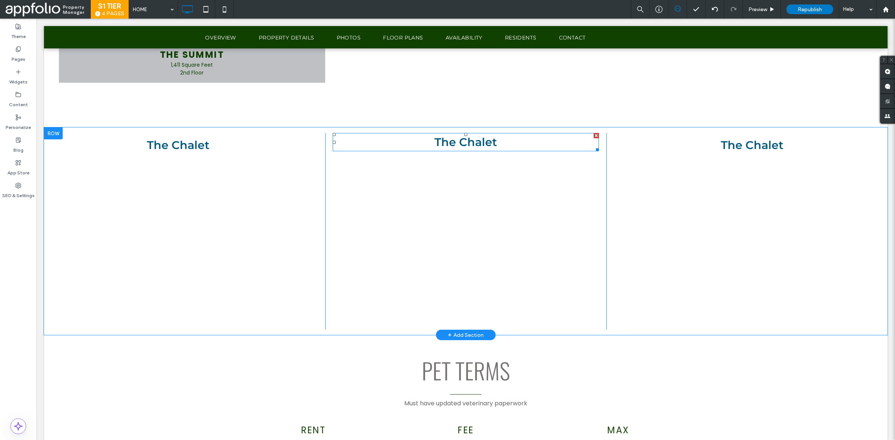
click at [481, 144] on span "The Chalet" at bounding box center [466, 142] width 63 height 14
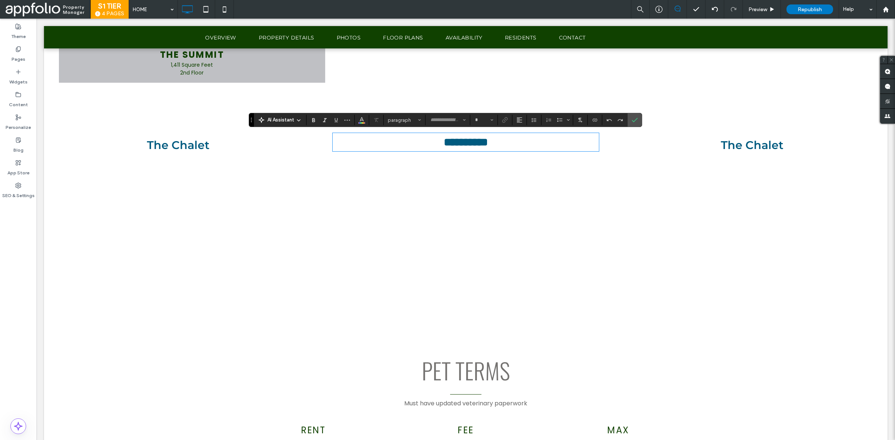
type input "**********"
type input "**"
click at [744, 150] on p "The Chalet" at bounding box center [752, 145] width 266 height 17
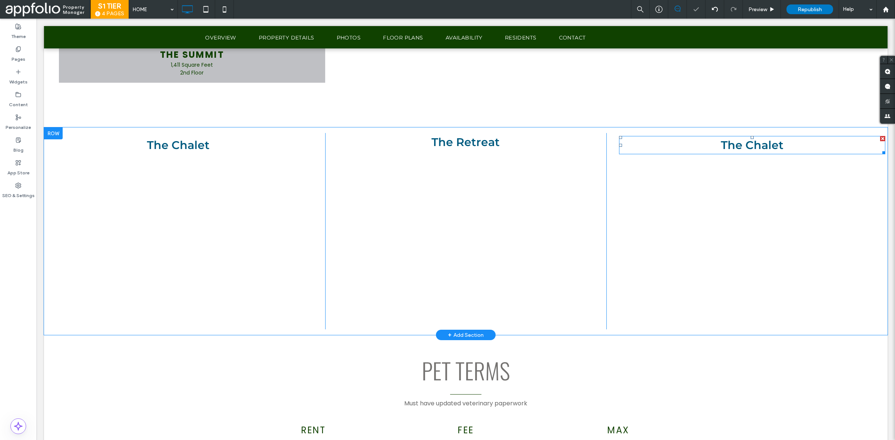
click at [759, 144] on span "The Chalet" at bounding box center [752, 145] width 63 height 14
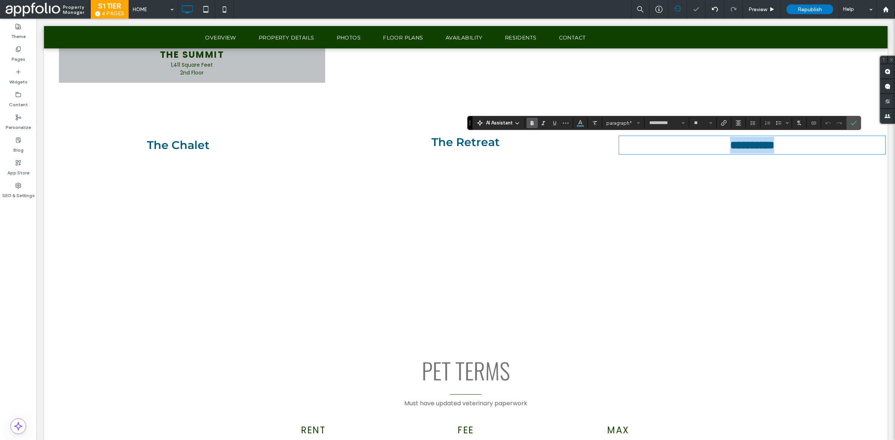
click at [804, 141] on p "**********" at bounding box center [752, 145] width 266 height 17
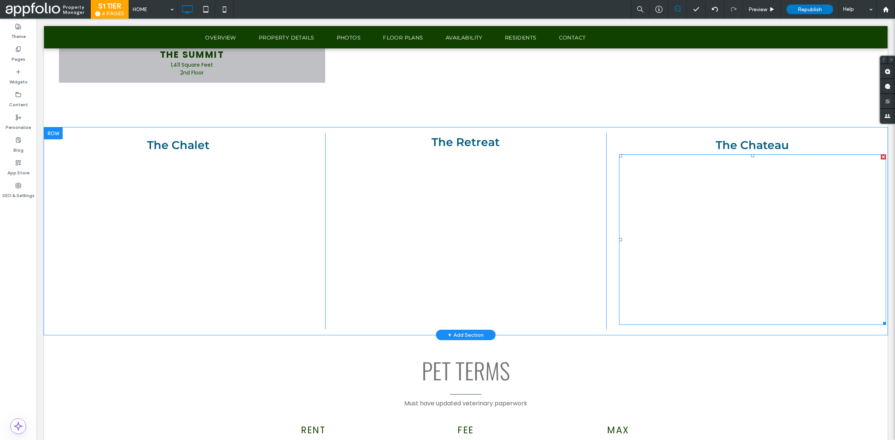
click at [797, 163] on span at bounding box center [752, 239] width 267 height 171
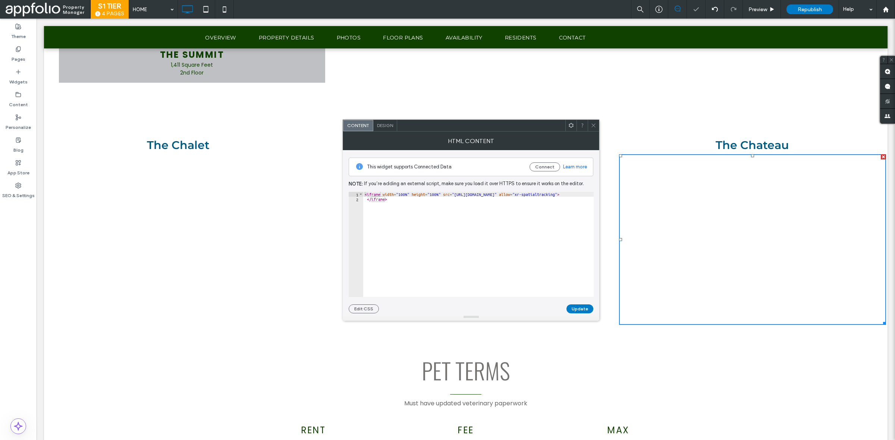
click at [454, 195] on div "< iframe width = "100%" height = "100%" src = "https://view.ricoh360.com/c046cf…" at bounding box center [552, 249] width 379 height 114
paste textarea "Cursor at row 1"
type textarea "**********"
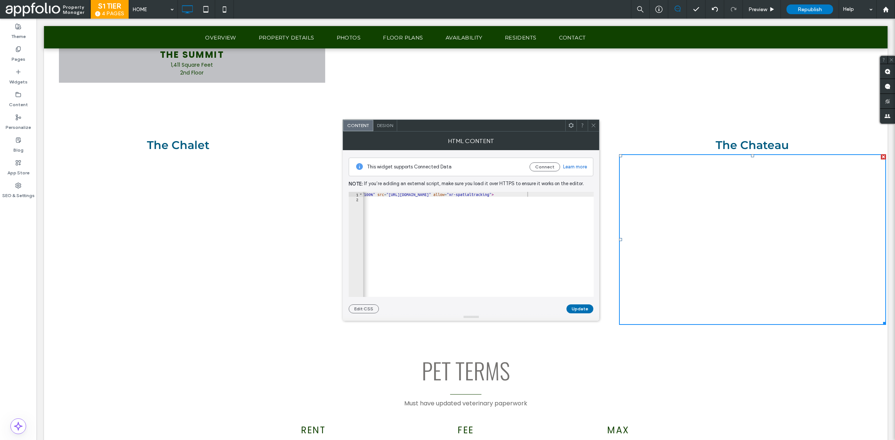
click at [583, 309] on button "Update" at bounding box center [580, 309] width 27 height 9
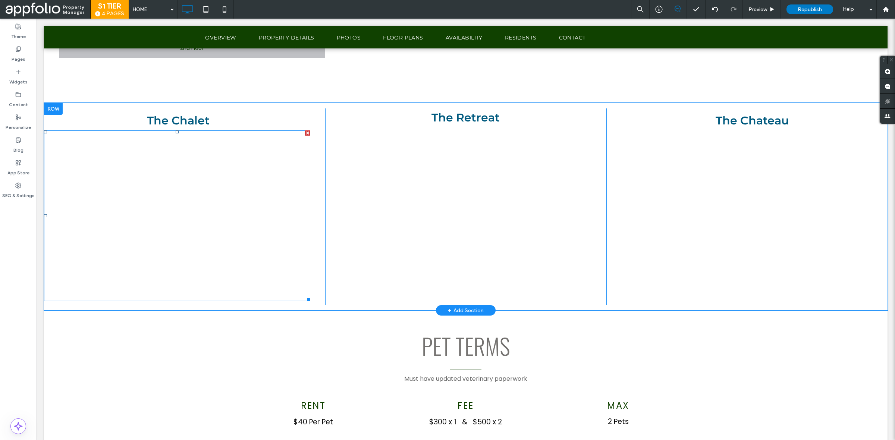
scroll to position [1861, 0]
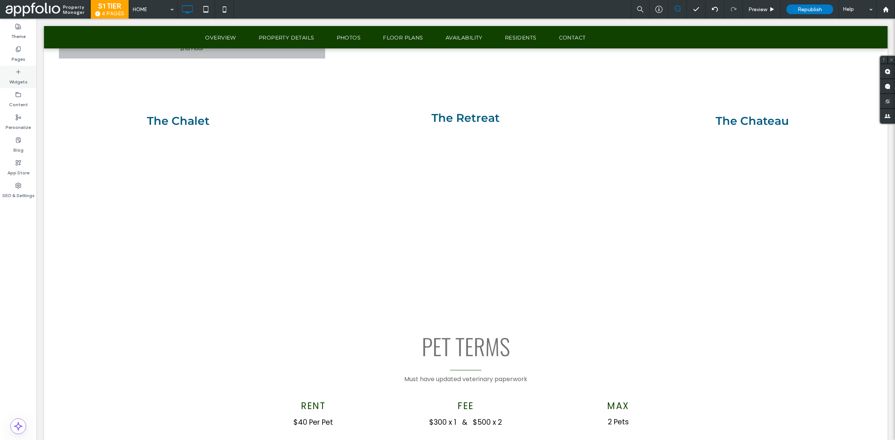
click at [26, 87] on div "Widgets" at bounding box center [18, 77] width 37 height 23
drag, startPoint x: 163, startPoint y: 135, endPoint x: 517, endPoint y: 330, distance: 403.7
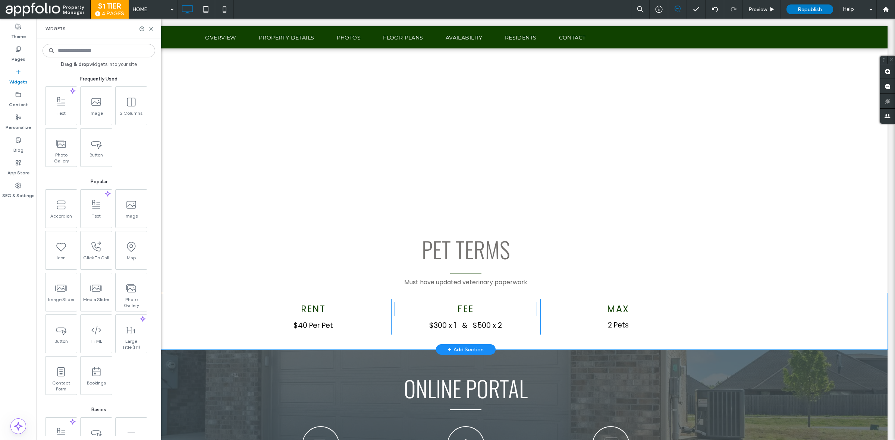
scroll to position [1913, 0]
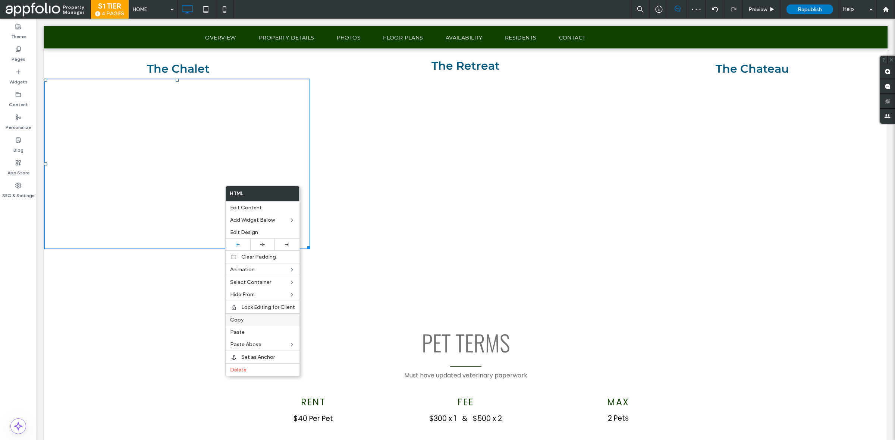
click at [250, 321] on label "Copy" at bounding box center [262, 320] width 65 height 6
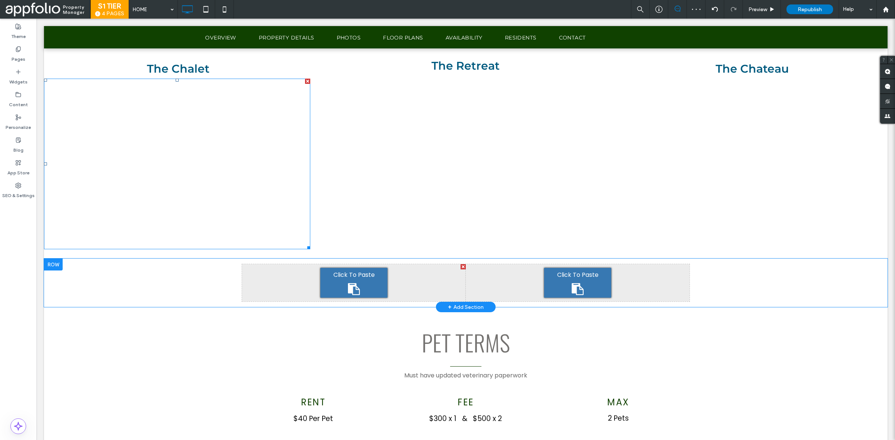
click at [342, 293] on div "Click To Paste" at bounding box center [353, 283] width 67 height 30
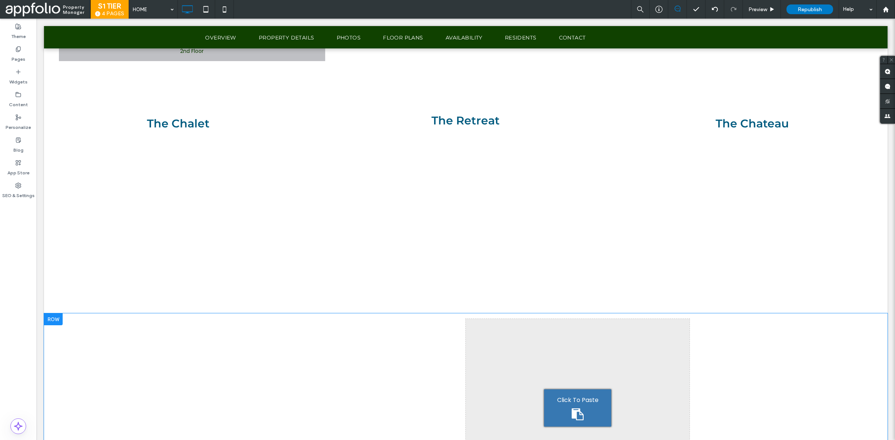
scroll to position [1858, 0]
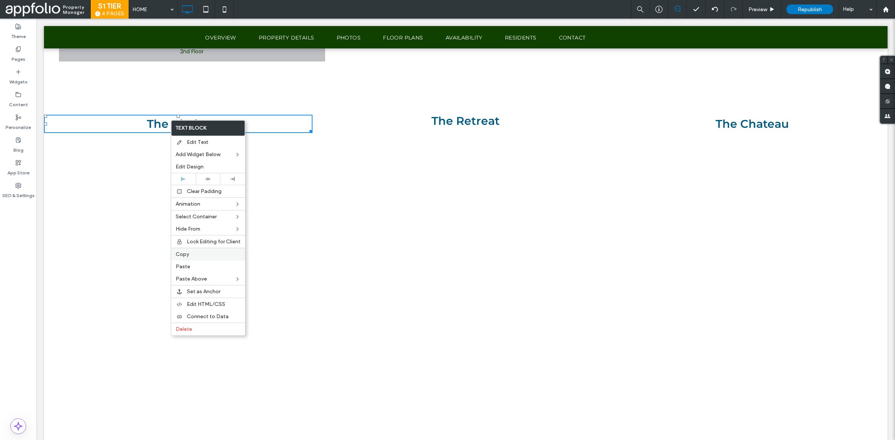
click at [198, 258] on label "Copy" at bounding box center [208, 254] width 65 height 6
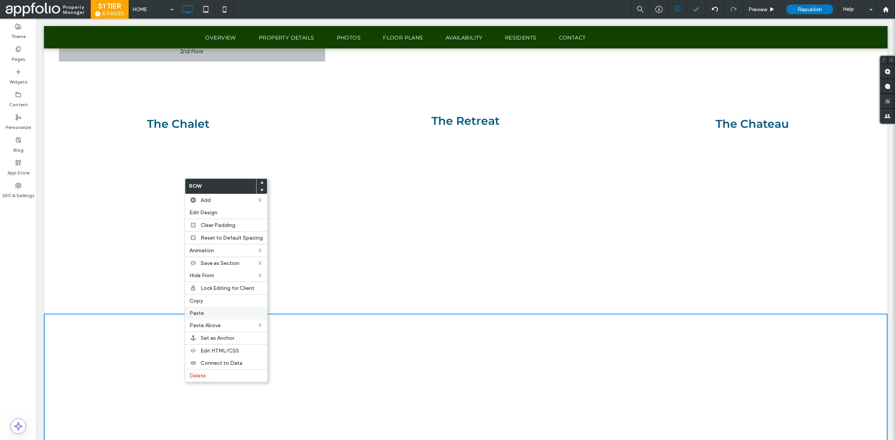
click at [216, 314] on label "Paste" at bounding box center [225, 313] width 73 height 6
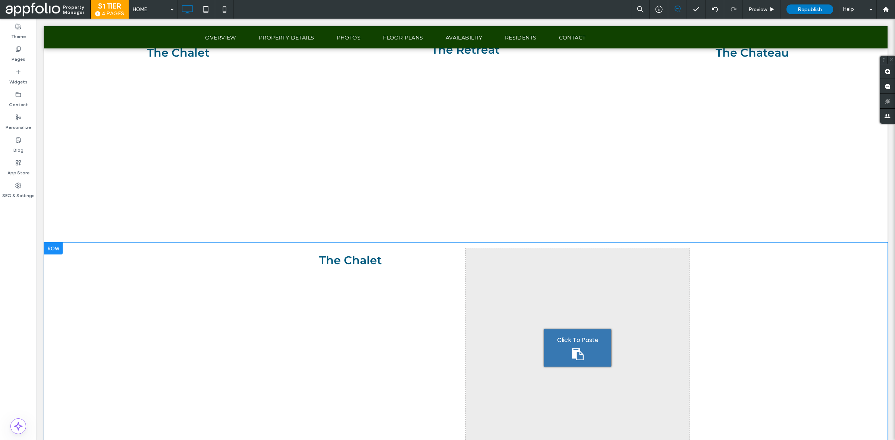
scroll to position [1929, 0]
click at [392, 259] on p "The Chalet" at bounding box center [350, 260] width 217 height 17
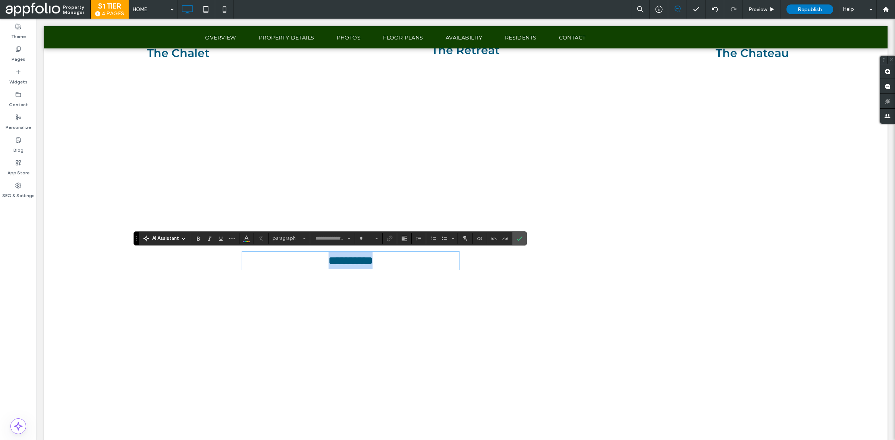
type input "**********"
type input "**"
click at [373, 261] on span "**********" at bounding box center [351, 260] width 44 height 11
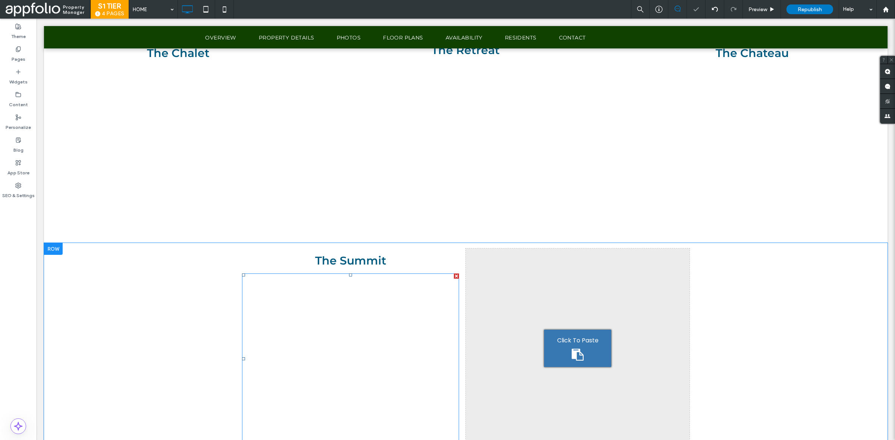
scroll to position [1832, 0]
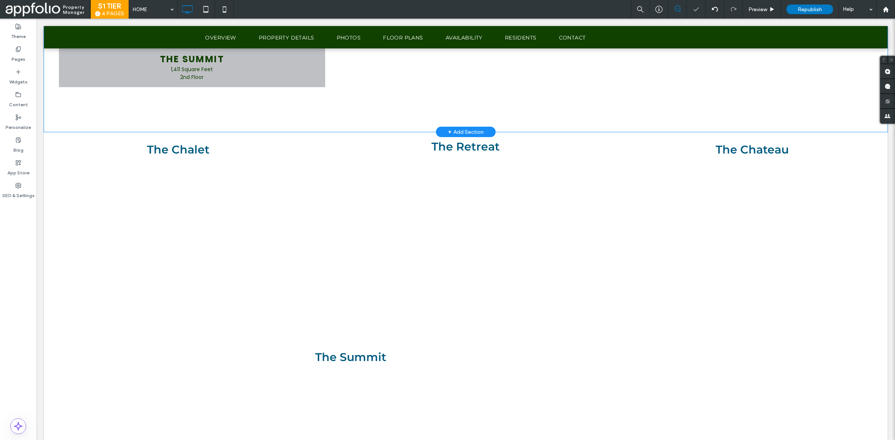
click at [44, 160] on span at bounding box center [44, 160] width 0 height 0
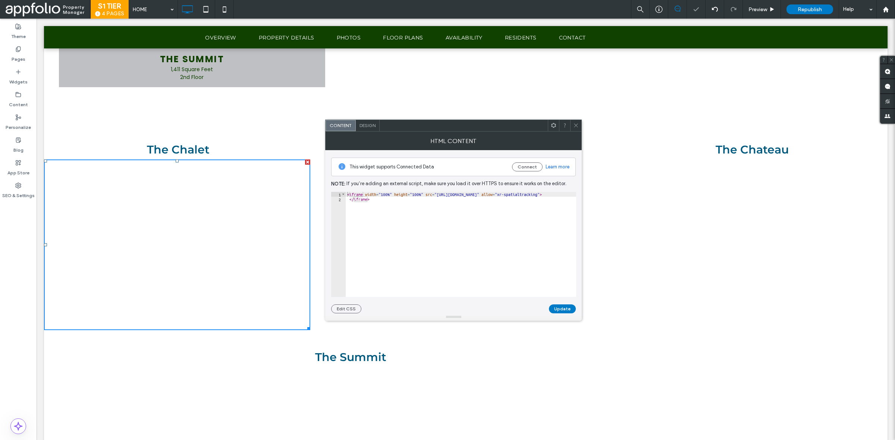
click at [364, 123] on span "Design" at bounding box center [368, 126] width 16 height 6
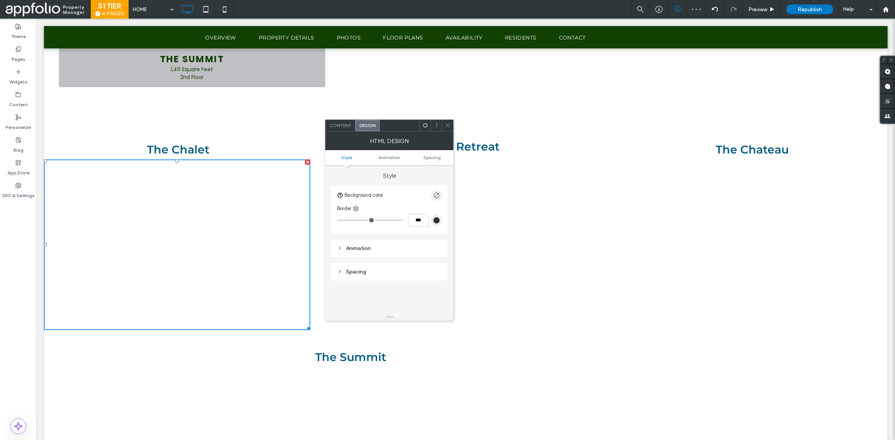
click at [366, 245] on div "Animation" at bounding box center [389, 248] width 104 height 6
click at [345, 170] on div "Spacing" at bounding box center [389, 176] width 116 height 23
click at [349, 182] on div "Spacing" at bounding box center [389, 180] width 104 height 6
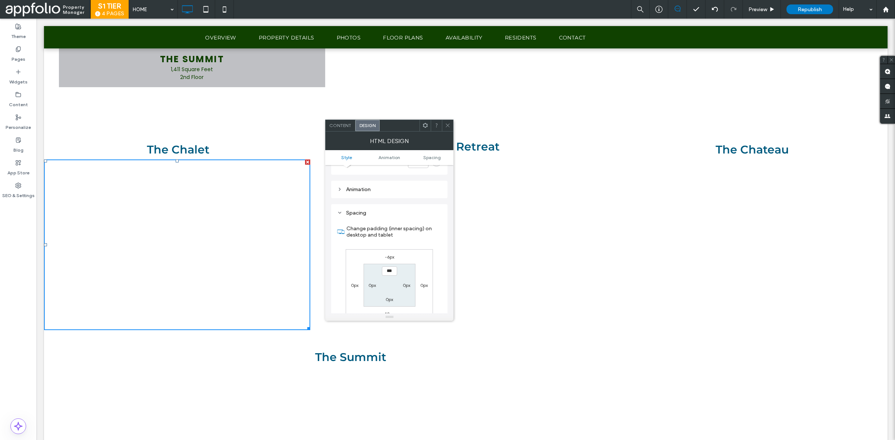
scroll to position [0, 0]
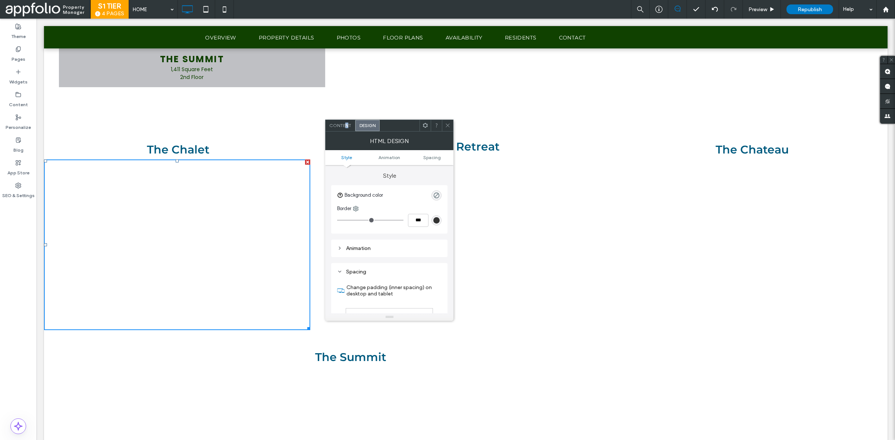
click at [346, 126] on span "Content" at bounding box center [340, 126] width 22 height 6
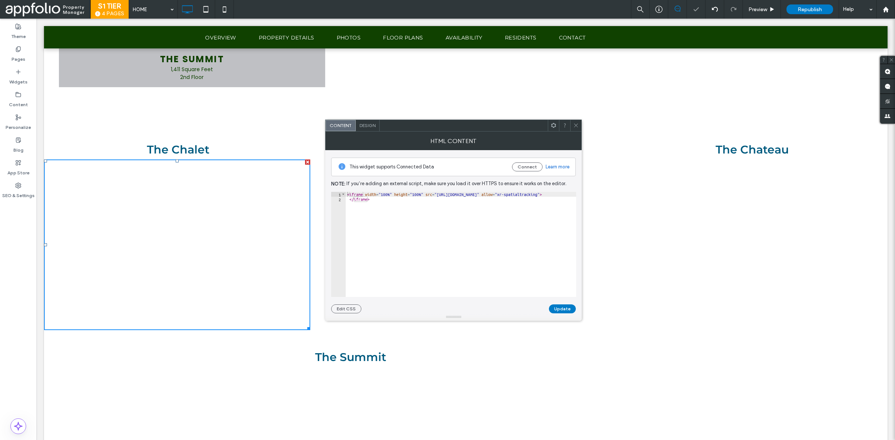
click at [577, 126] on use at bounding box center [576, 126] width 4 height 4
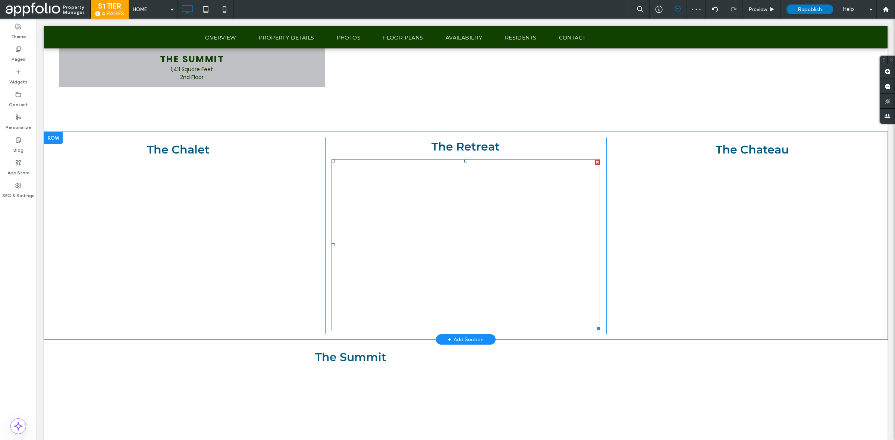
scroll to position [1957, 0]
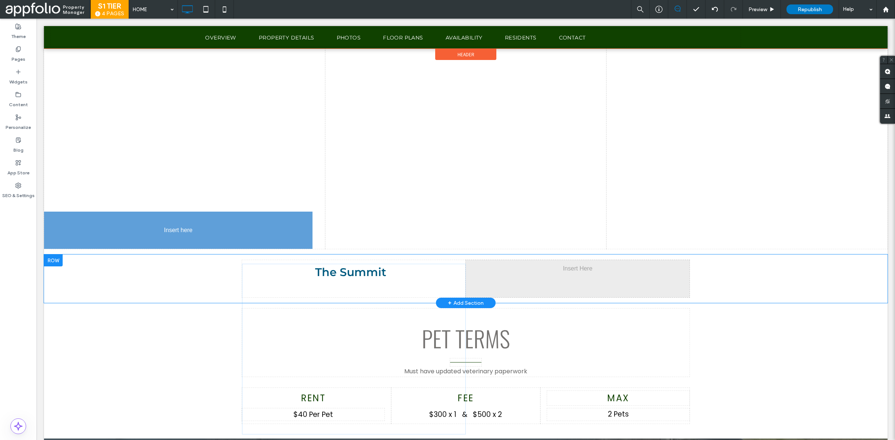
drag, startPoint x: 314, startPoint y: 285, endPoint x: 199, endPoint y: 219, distance: 133.1
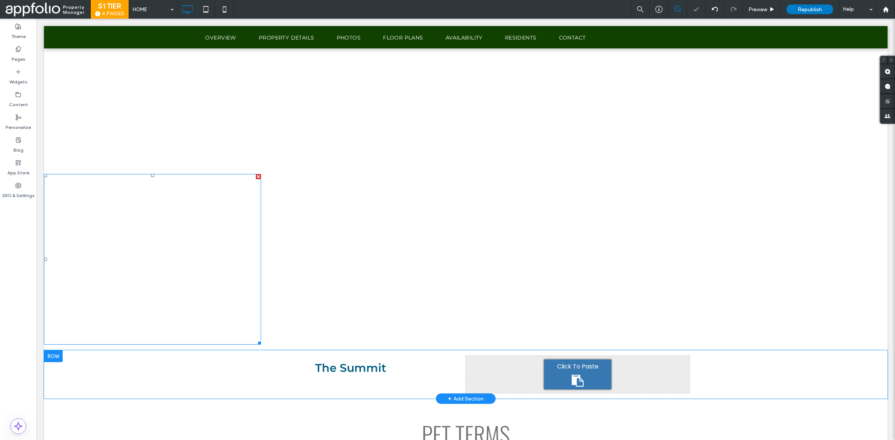
scroll to position [1993, 0]
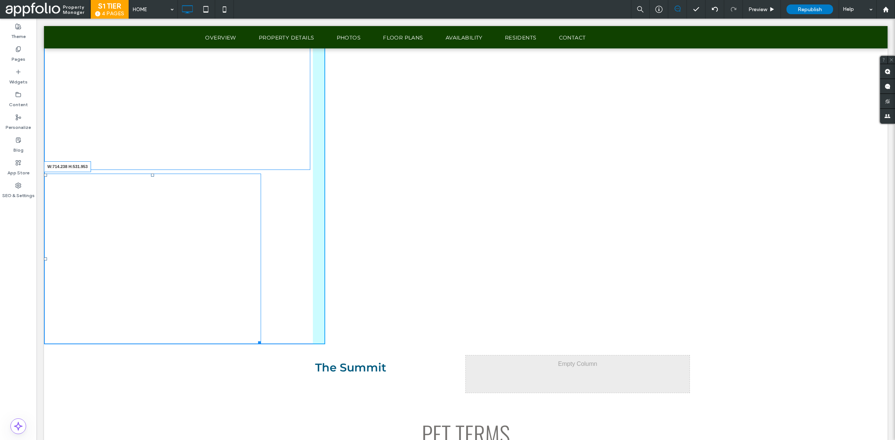
drag, startPoint x: 260, startPoint y: 342, endPoint x: 324, endPoint y: 370, distance: 69.8
click at [324, 345] on div "The Chalet W:714.238 H:531.953 Click To Paste The Retreat Click To Paste The Ch…" at bounding box center [466, 160] width 844 height 367
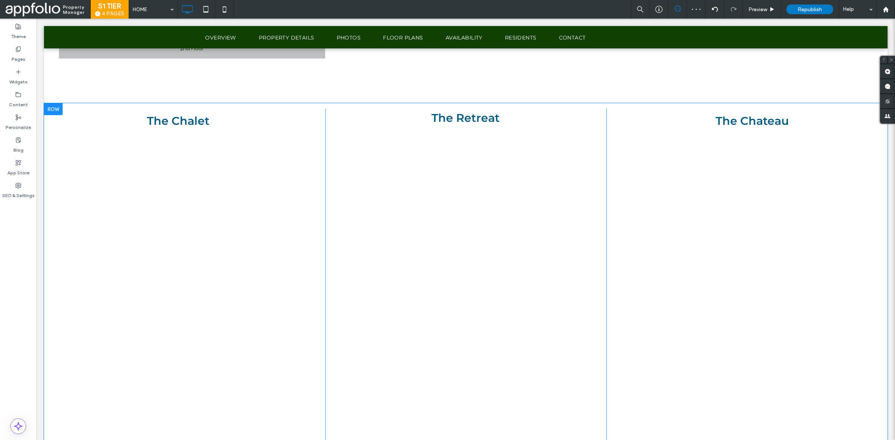
scroll to position [1944, 0]
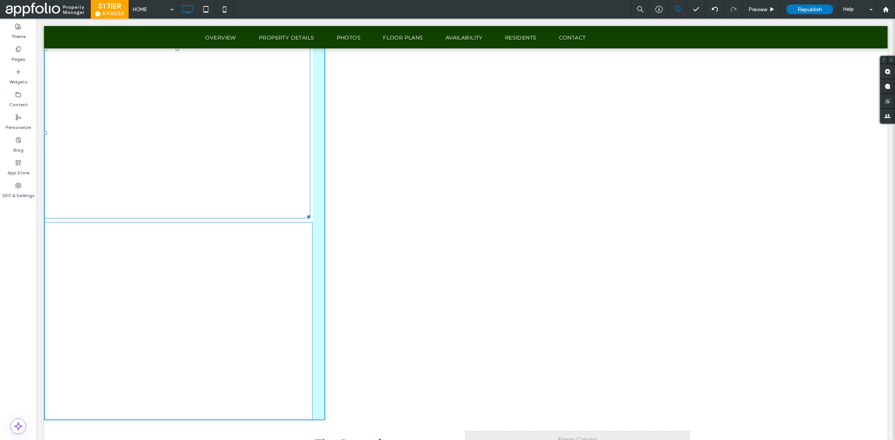
drag, startPoint x: 307, startPoint y: 215, endPoint x: 370, endPoint y: 260, distance: 77.0
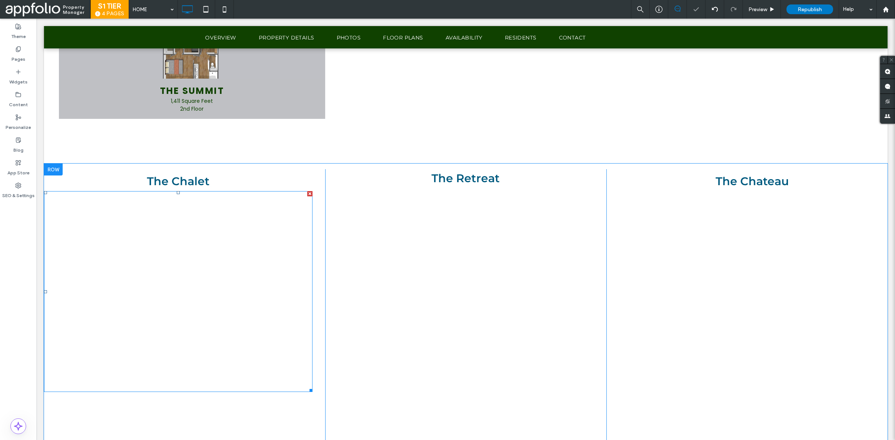
scroll to position [1895, 0]
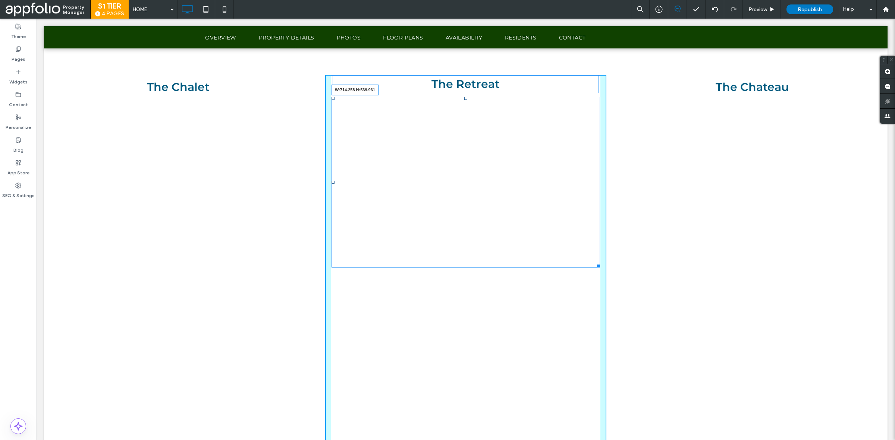
drag, startPoint x: 593, startPoint y: 266, endPoint x: 419, endPoint y: 333, distance: 186.4
click at [606, 296] on div "The Chalet Click To Paste The Retreat W:714.258 H:539.961 Click To Paste The Ch…" at bounding box center [466, 287] width 844 height 425
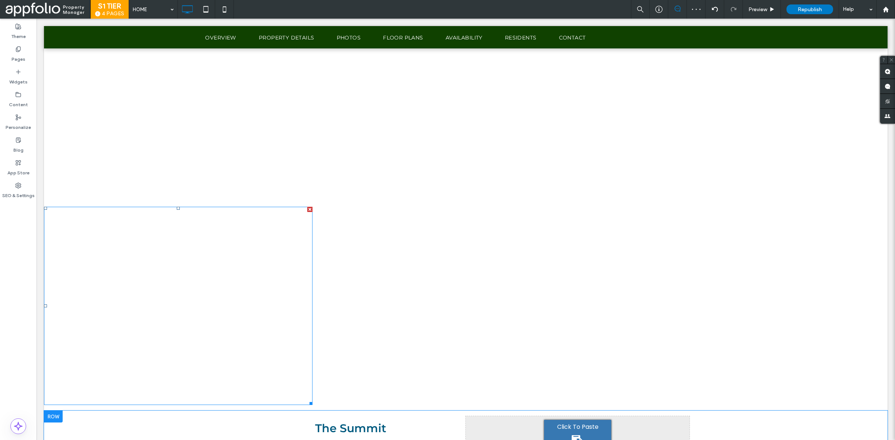
scroll to position [1989, 0]
drag, startPoint x: 308, startPoint y: 209, endPoint x: 369, endPoint y: 229, distance: 64.0
click at [308, 209] on div at bounding box center [309, 210] width 5 height 5
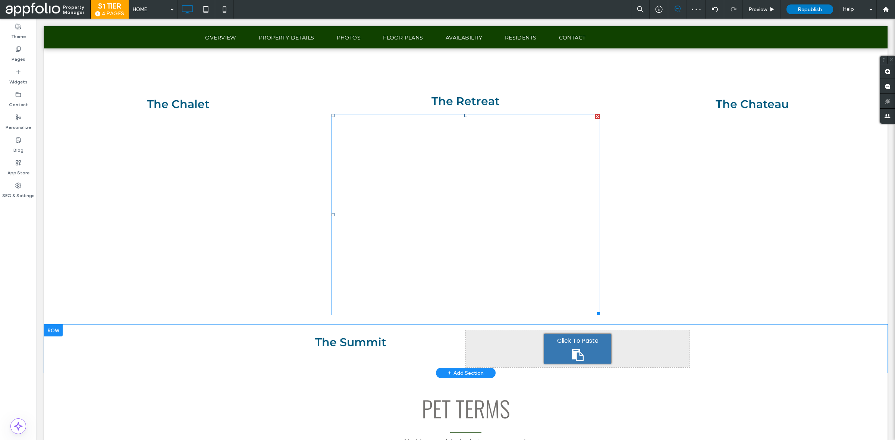
scroll to position [1858, 0]
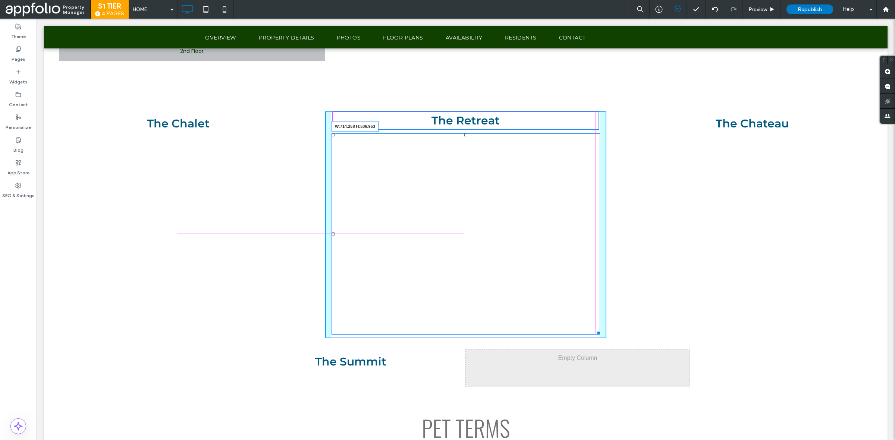
drag, startPoint x: 594, startPoint y: 332, endPoint x: 610, endPoint y: 331, distance: 15.7
click at [610, 331] on div "The Chalet Click To Paste The Retreat W:714.258 H:536.953 Click To Paste The Ch…" at bounding box center [466, 225] width 844 height 227
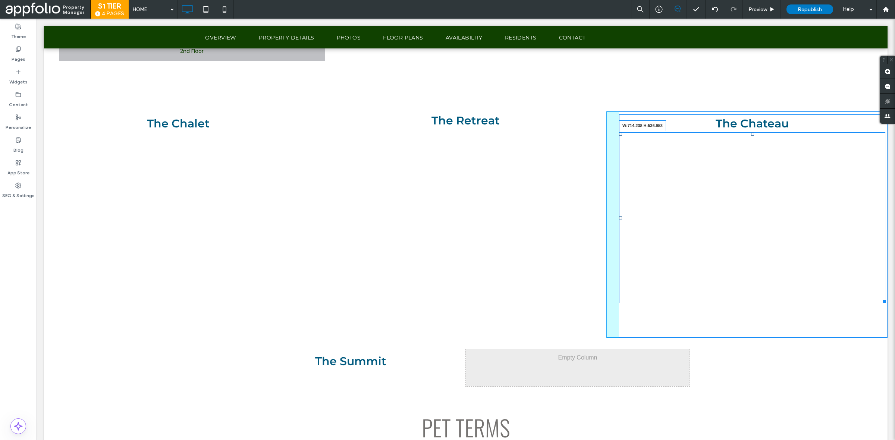
drag, startPoint x: 876, startPoint y: 301, endPoint x: 927, endPoint y: 349, distance: 70.2
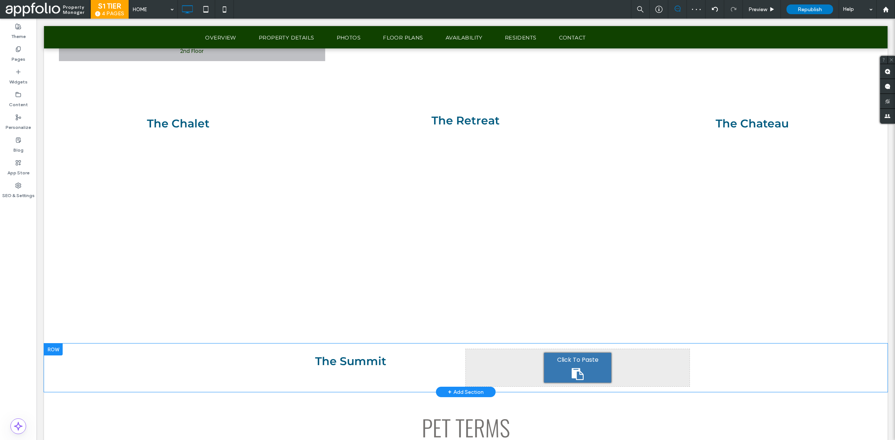
scroll to position [1967, 0]
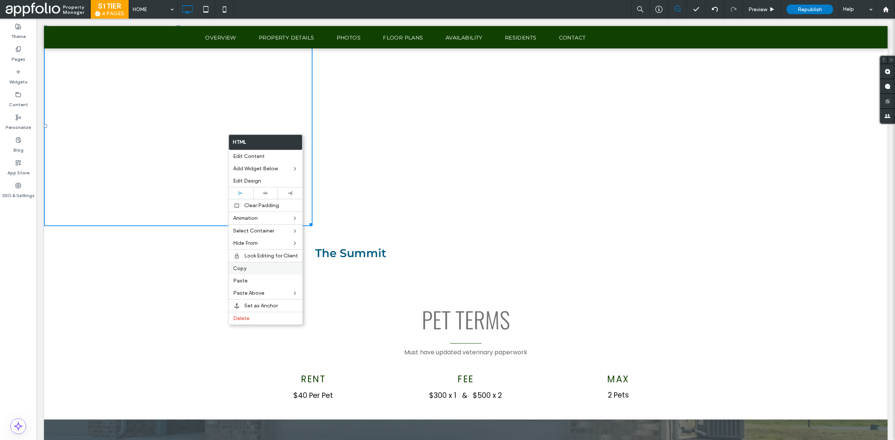
click at [256, 270] on label "Copy" at bounding box center [265, 269] width 65 height 6
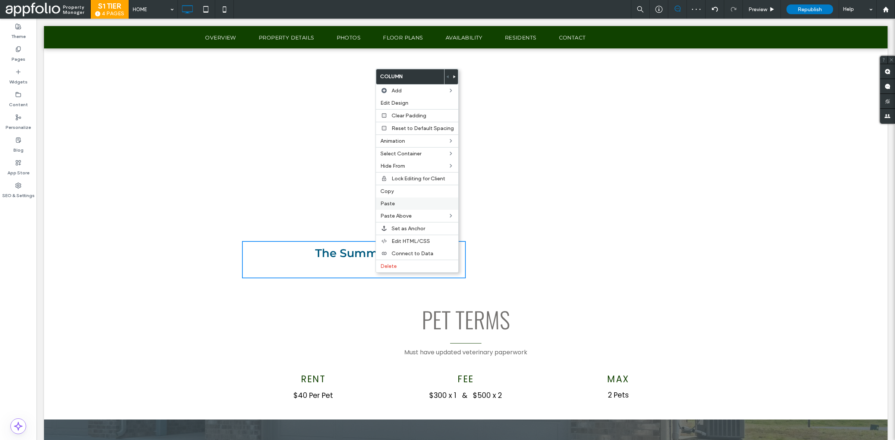
click at [405, 204] on label "Paste" at bounding box center [416, 204] width 73 height 6
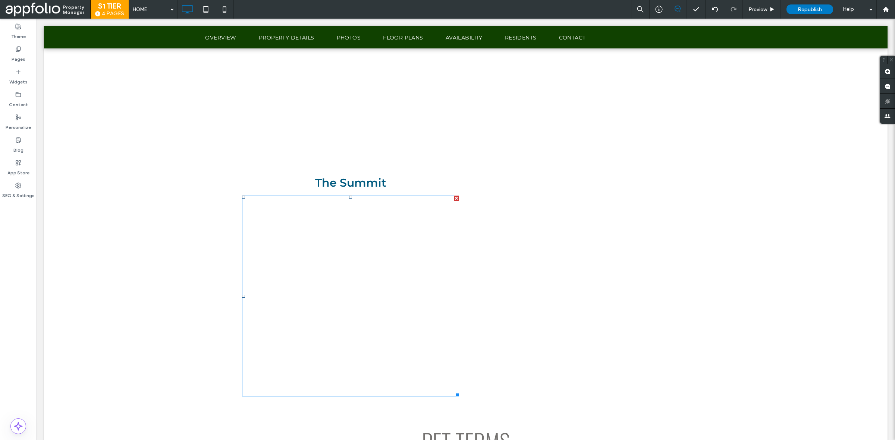
scroll to position [1999, 0]
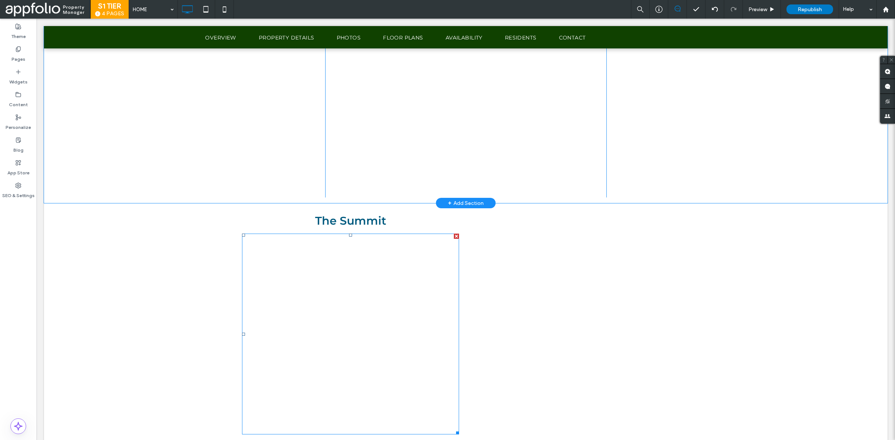
click at [242, 234] on span at bounding box center [242, 234] width 0 height 0
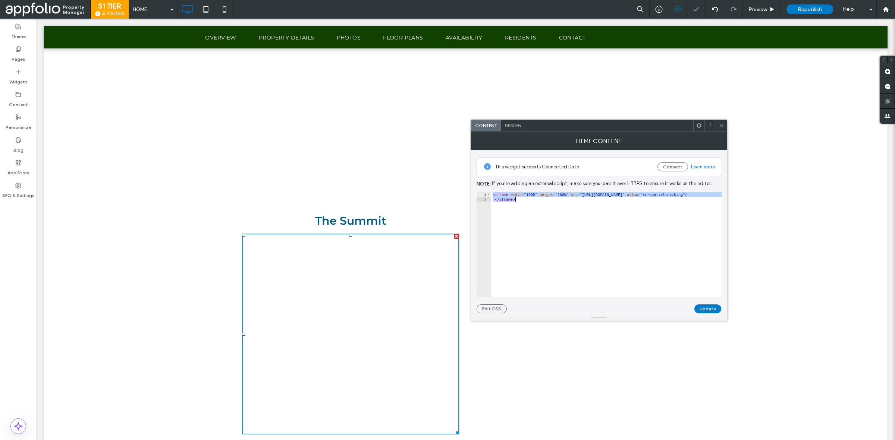
drag, startPoint x: 582, startPoint y: 192, endPoint x: 640, endPoint y: 193, distance: 58.2
click at [677, 194] on div "< iframe width = "100%" height = "100%" src = "https://view.ricoh360.com/566b1b…" at bounding box center [639, 249] width 296 height 114
click at [592, 200] on div "< iframe width = "100%" height = "100%" src = "https://view.ricoh360.com/566b1b…" at bounding box center [639, 249] width 296 height 114
click at [580, 194] on div "< iframe width = "100%" height = "100%" src = "https://view.ricoh360.com/566b1b…" at bounding box center [639, 249] width 296 height 114
type textarea "**********"
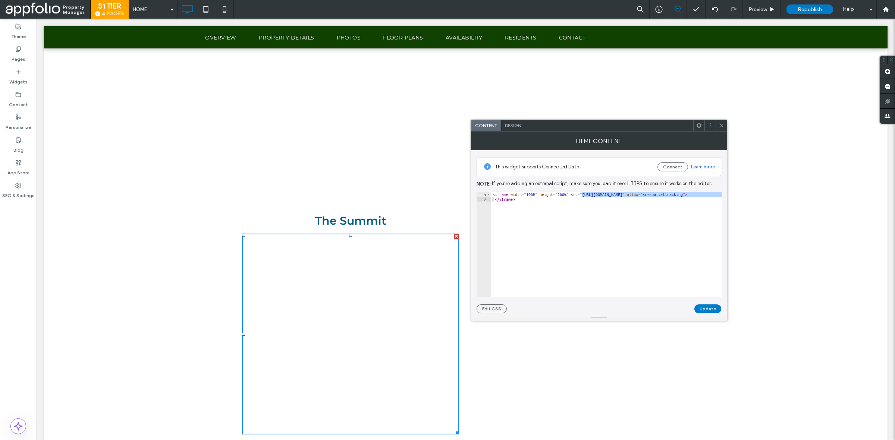
scroll to position [0, 66]
type textarea "**********"
click at [701, 308] on button "Update" at bounding box center [707, 309] width 27 height 9
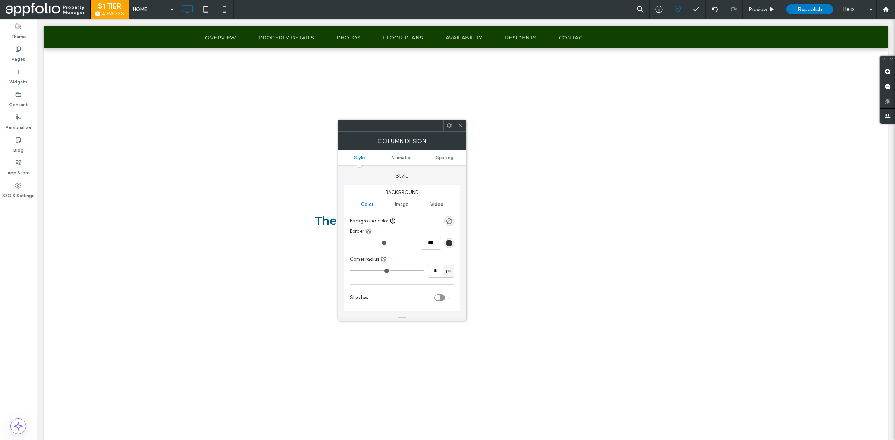
click at [462, 127] on icon at bounding box center [461, 126] width 6 height 6
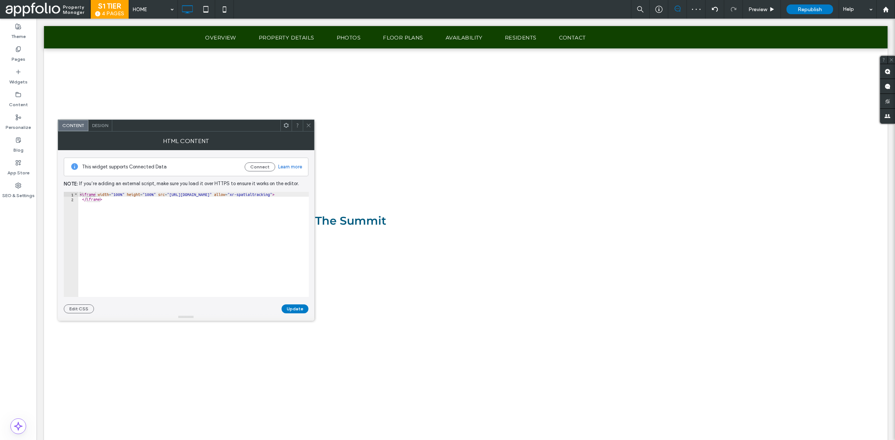
click at [310, 124] on icon at bounding box center [309, 126] width 6 height 6
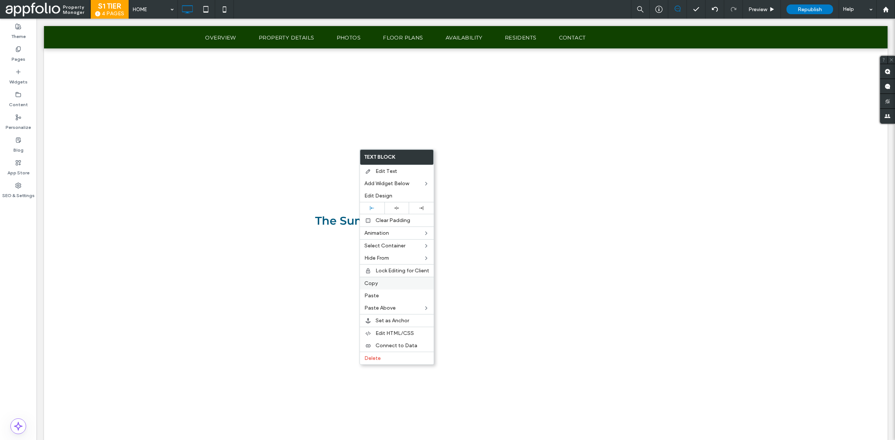
click at [381, 287] on label "Copy" at bounding box center [396, 283] width 65 height 6
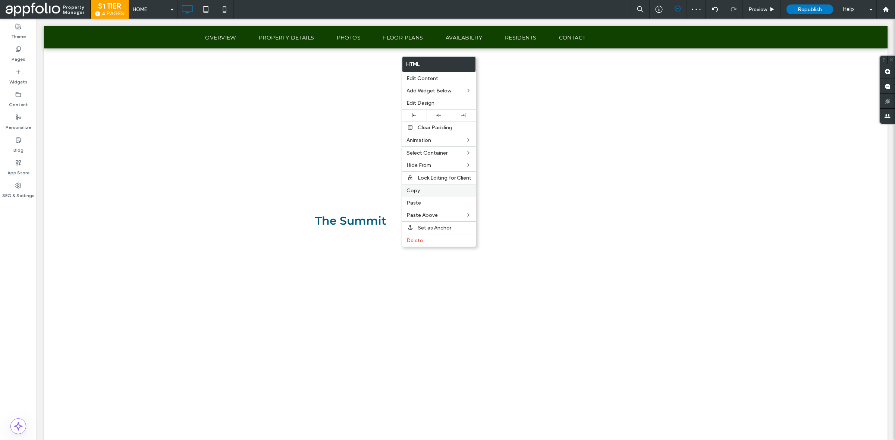
click at [432, 187] on div "Copy" at bounding box center [439, 190] width 74 height 13
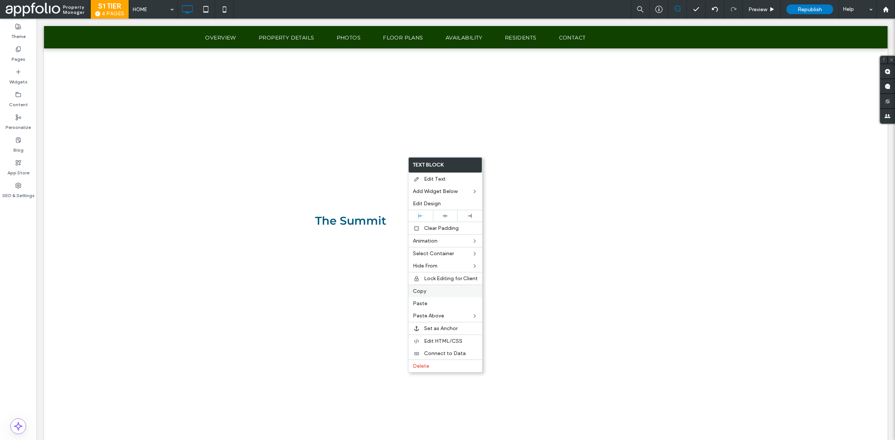
click at [439, 295] on label "Copy" at bounding box center [445, 291] width 65 height 6
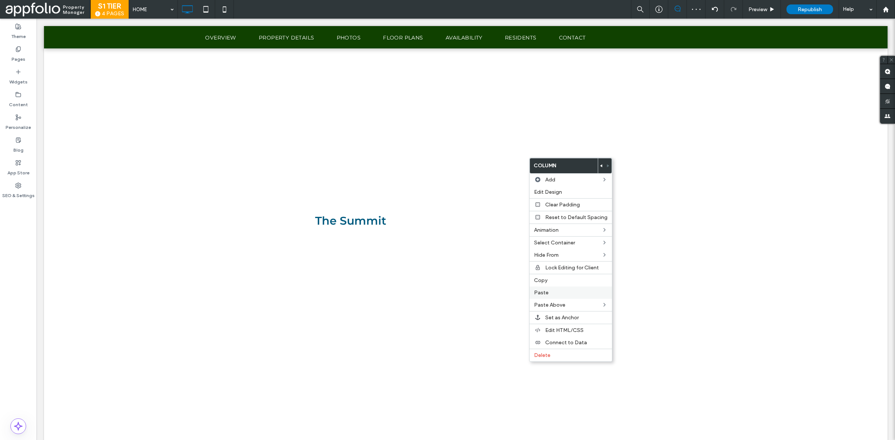
click at [560, 295] on label "Paste" at bounding box center [570, 293] width 73 height 6
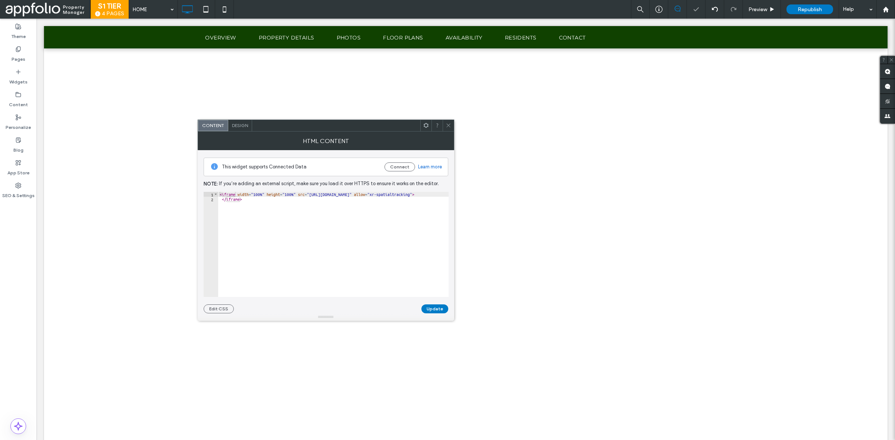
click at [311, 196] on div "< iframe width = "100%" height = "100%" src = "https://view.ricoh360.com/45b206…" at bounding box center [366, 249] width 296 height 114
paste textarea "**********"
type textarea "**********"
click at [439, 306] on button "Update" at bounding box center [434, 309] width 27 height 9
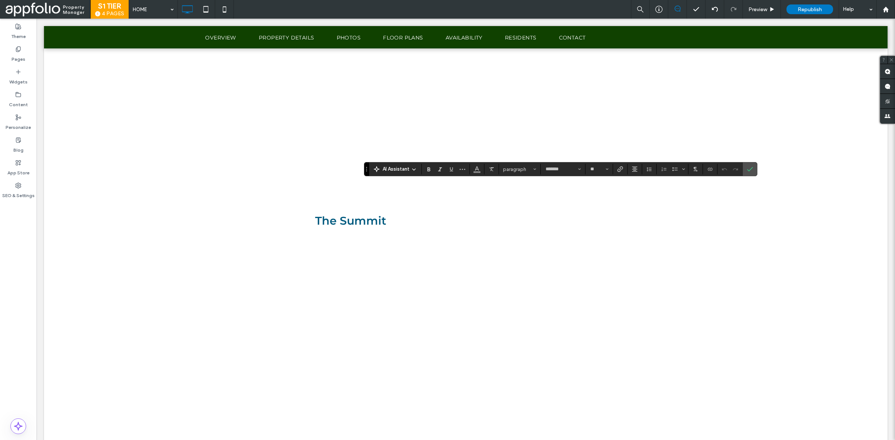
type input "**********"
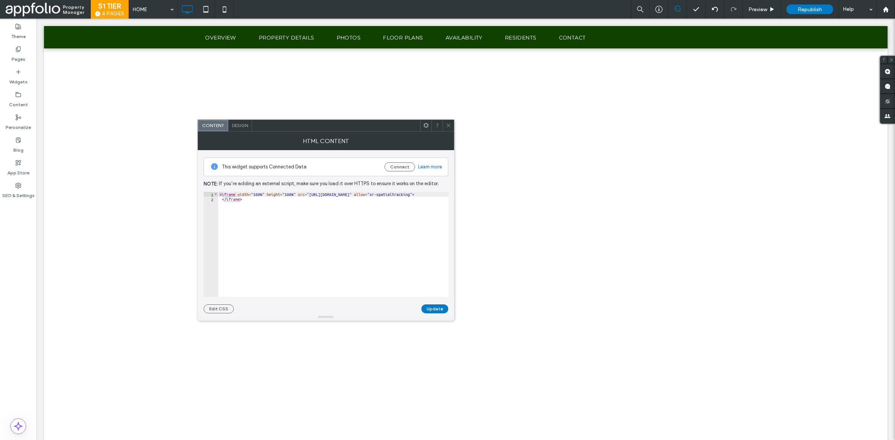
click at [446, 124] on icon at bounding box center [449, 126] width 6 height 6
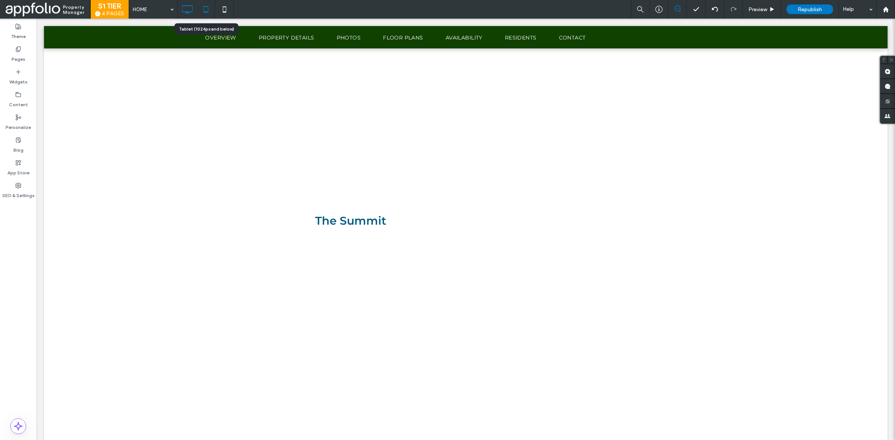
click at [210, 8] on icon at bounding box center [205, 9] width 15 height 15
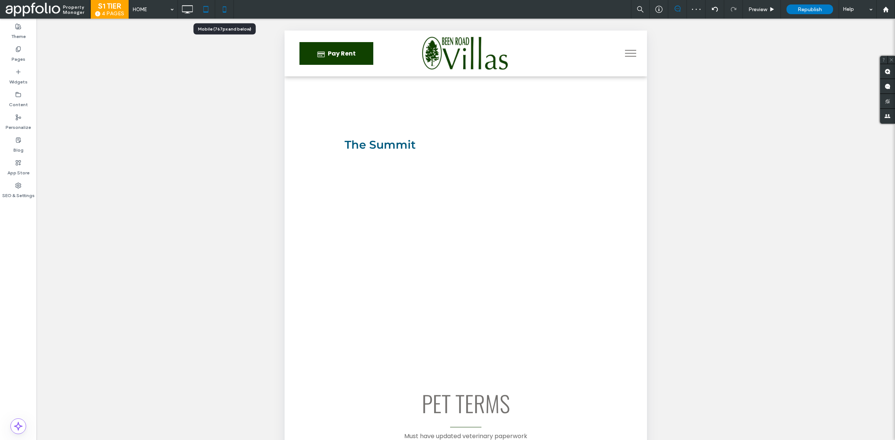
click at [224, 12] on use at bounding box center [224, 9] width 3 height 6
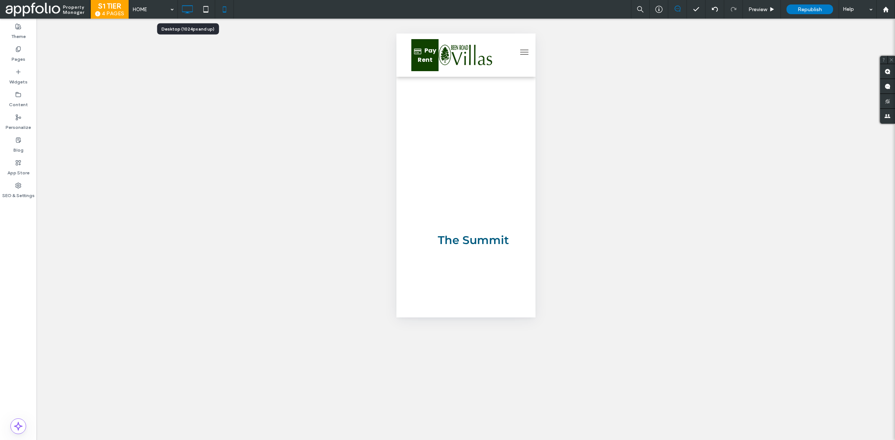
click at [186, 1] on div at bounding box center [187, 9] width 19 height 19
click at [192, 10] on icon at bounding box center [187, 9] width 15 height 15
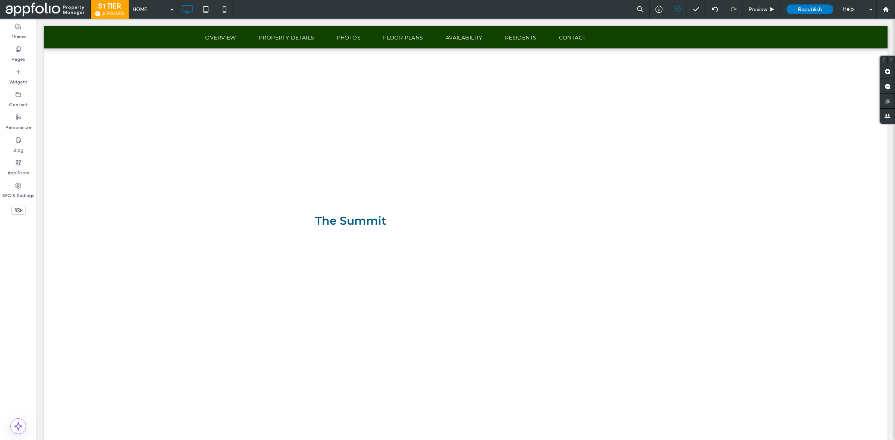
click at [807, 10] on span "Republish" at bounding box center [810, 9] width 24 height 6
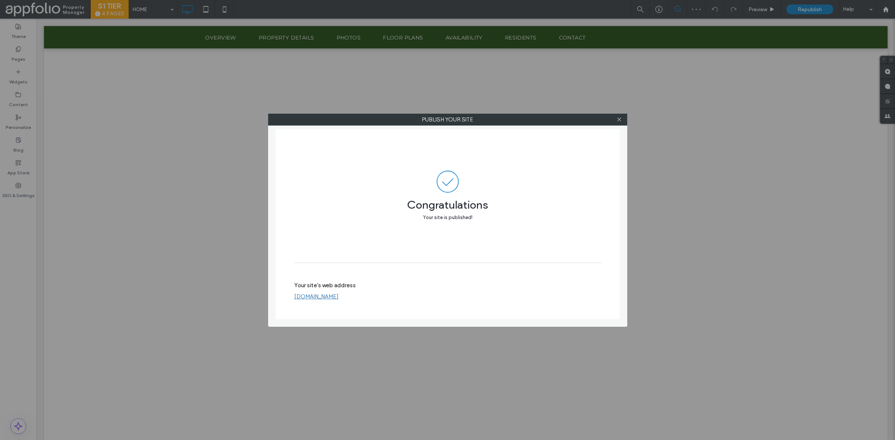
click at [682, 100] on div "Publish your site Congratulations Your site is published! Your site's web addre…" at bounding box center [447, 220] width 895 height 440
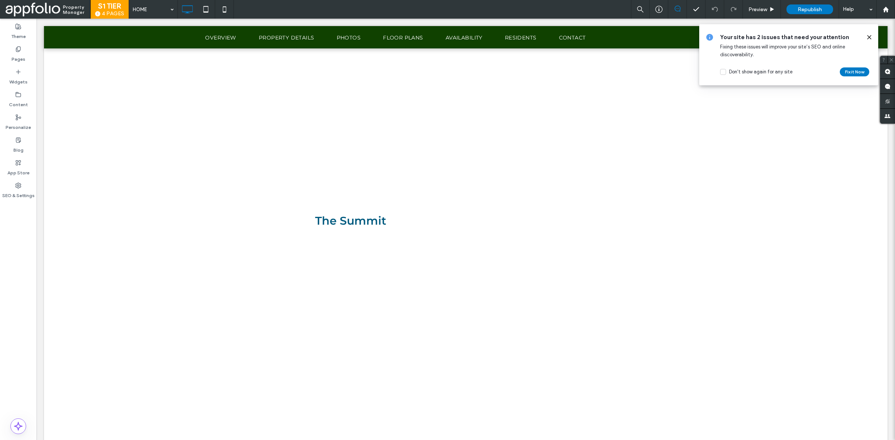
click at [867, 34] on icon at bounding box center [869, 37] width 6 height 6
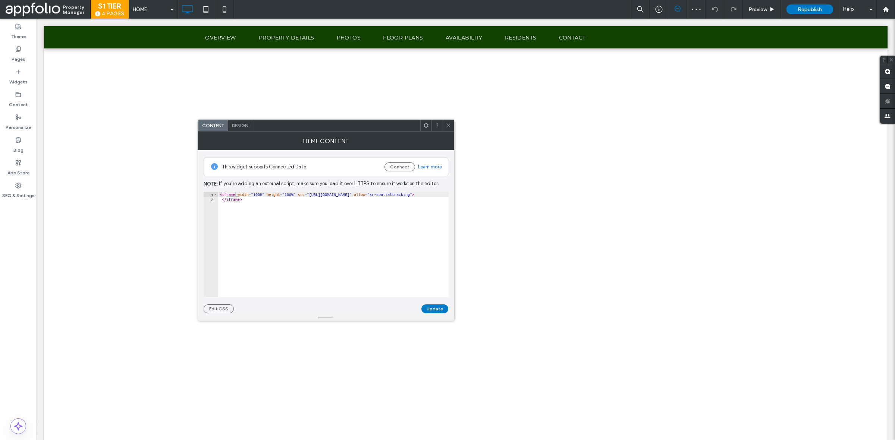
click at [446, 129] on span at bounding box center [449, 125] width 6 height 11
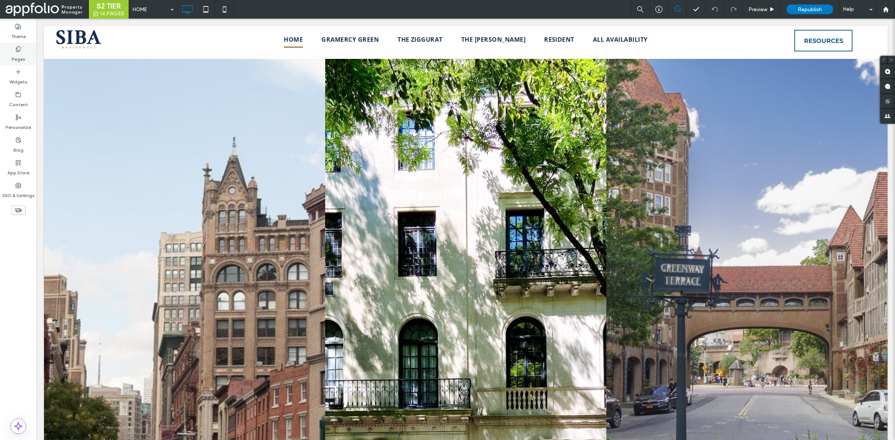
click at [21, 43] on div "Pages" at bounding box center [18, 54] width 37 height 23
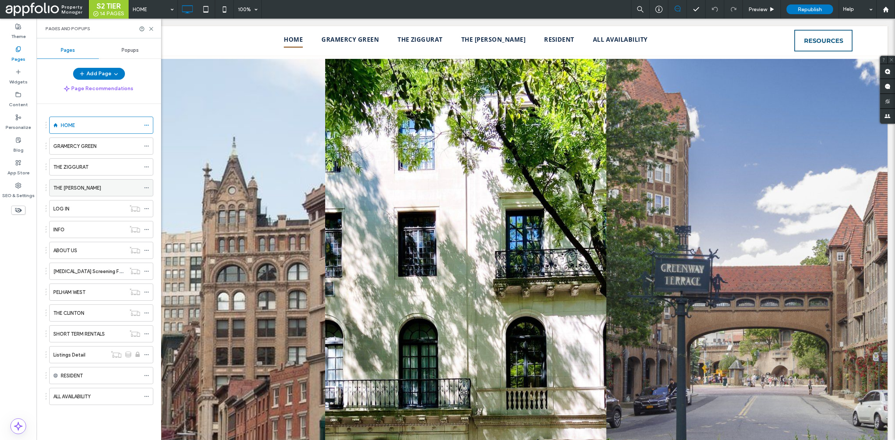
click at [88, 186] on div "THE [PERSON_NAME]" at bounding box center [96, 188] width 87 height 8
click at [150, 27] on icon at bounding box center [151, 29] width 6 height 6
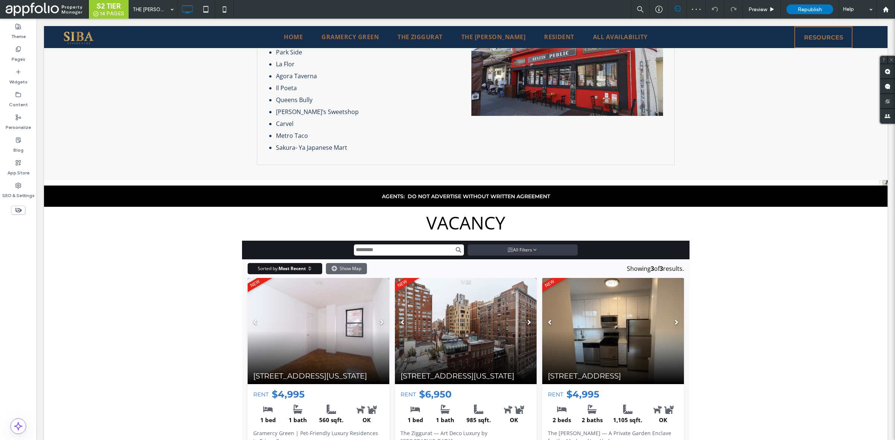
scroll to position [1279, 0]
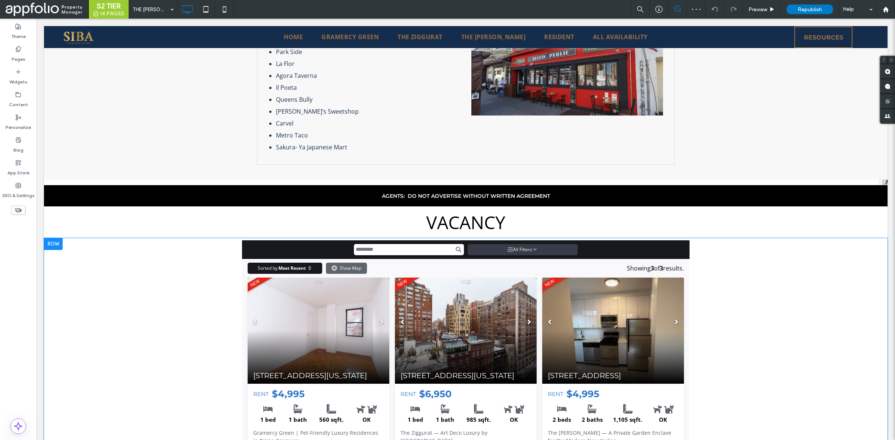
click at [397, 301] on span at bounding box center [466, 367] width 448 height 253
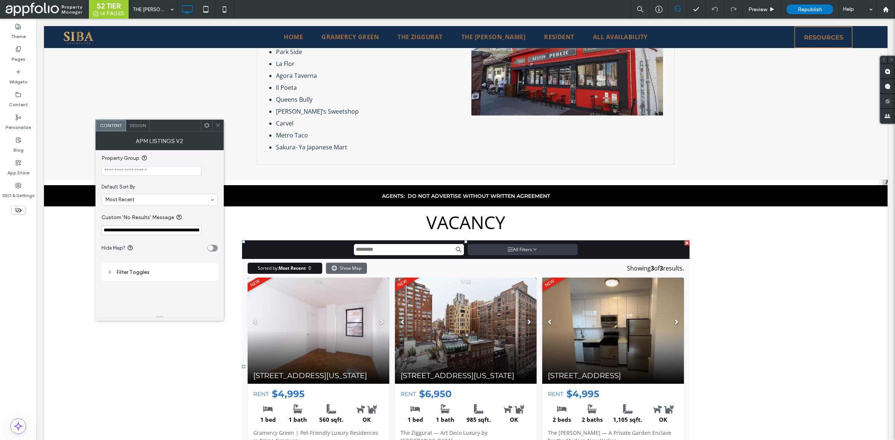
click at [166, 175] on input "Property Group" at bounding box center [151, 171] width 100 height 10
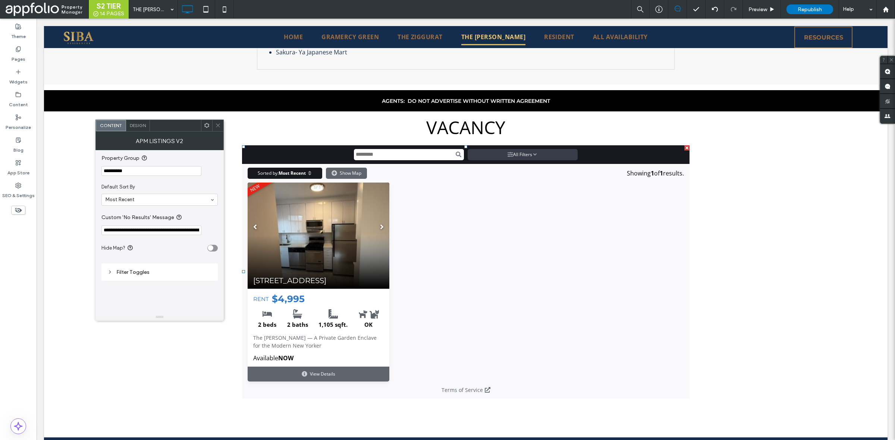
scroll to position [1374, 0]
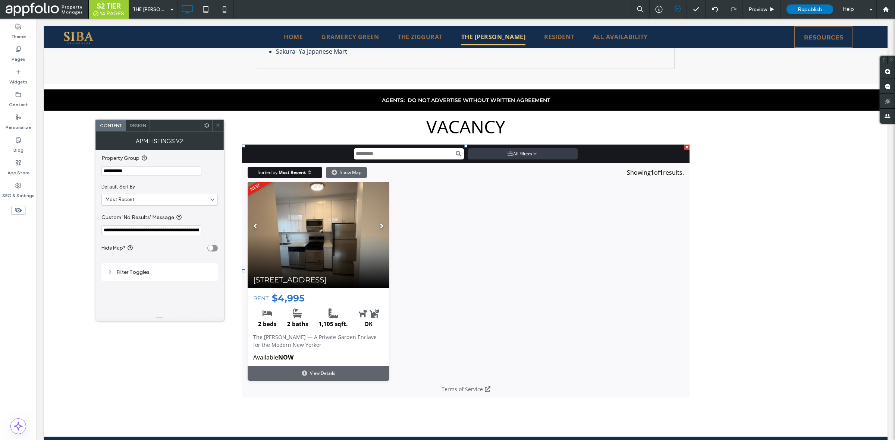
type input "**********"
click at [166, 185] on span "Default Sort By" at bounding box center [157, 186] width 113 height 7
click at [217, 125] on icon at bounding box center [218, 126] width 6 height 6
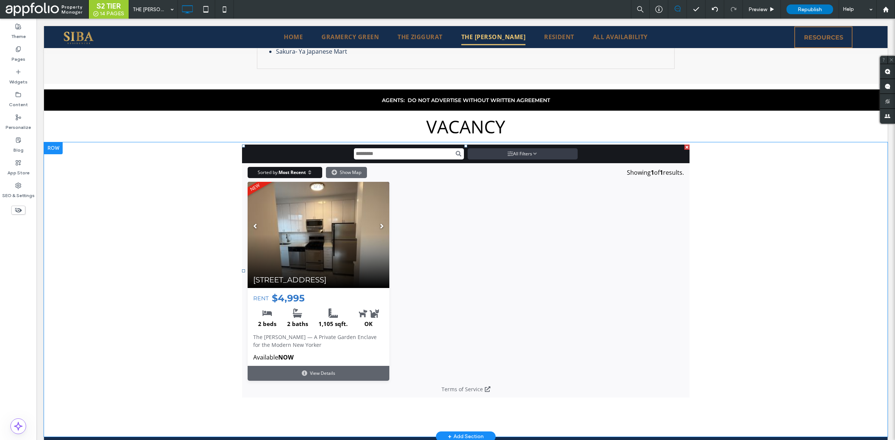
click at [420, 196] on span at bounding box center [466, 271] width 448 height 253
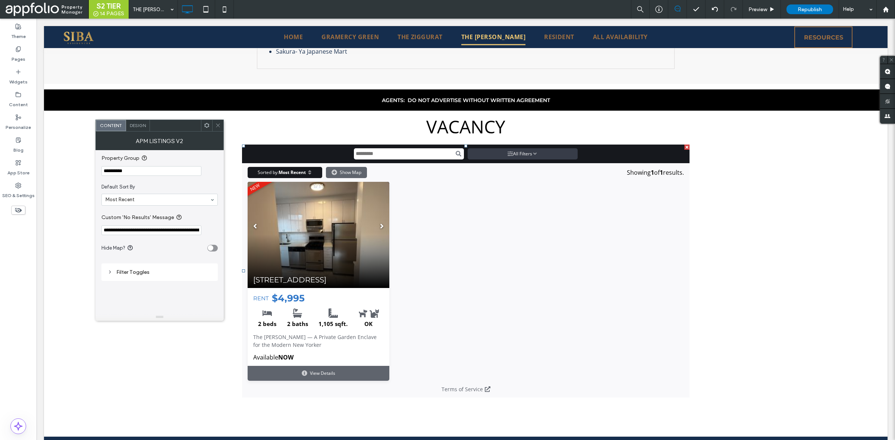
click at [219, 124] on icon at bounding box center [218, 126] width 6 height 6
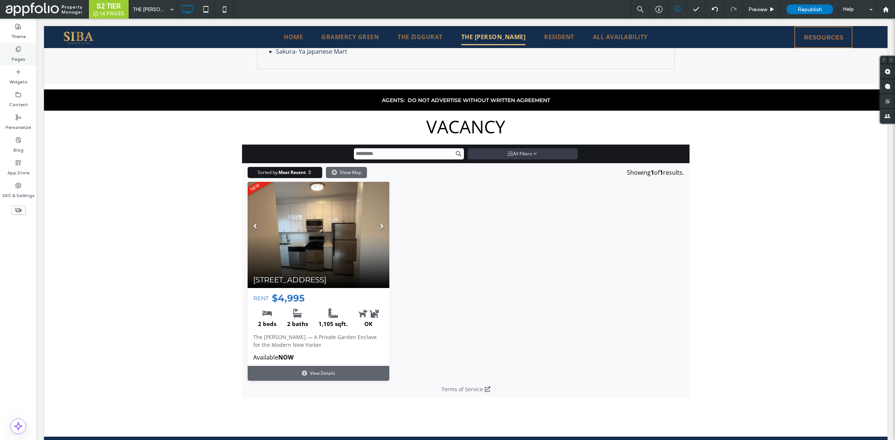
click at [14, 65] on div "Pages" at bounding box center [18, 54] width 37 height 23
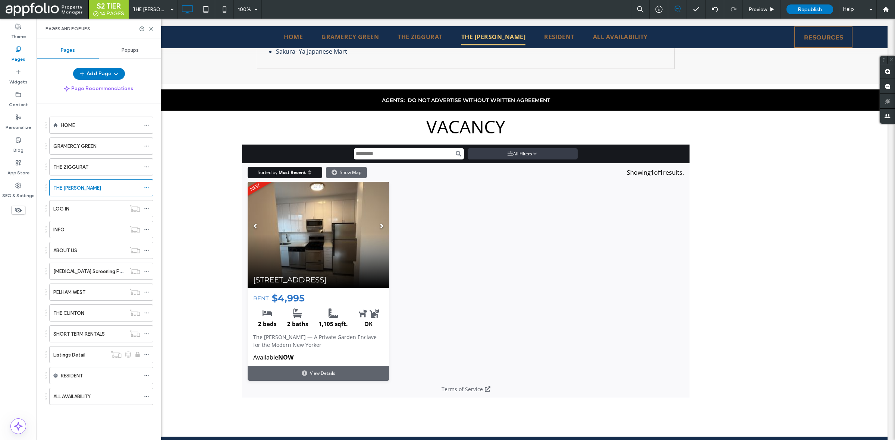
click at [98, 177] on ol "HOME GRAMERCY GREEN THE ZIGGURAT THE [PERSON_NAME] LOG IN INFO ABOUT US [MEDICA…" at bounding box center [96, 261] width 113 height 289
click at [99, 174] on div "THE ZIGGURAT" at bounding box center [96, 167] width 87 height 16
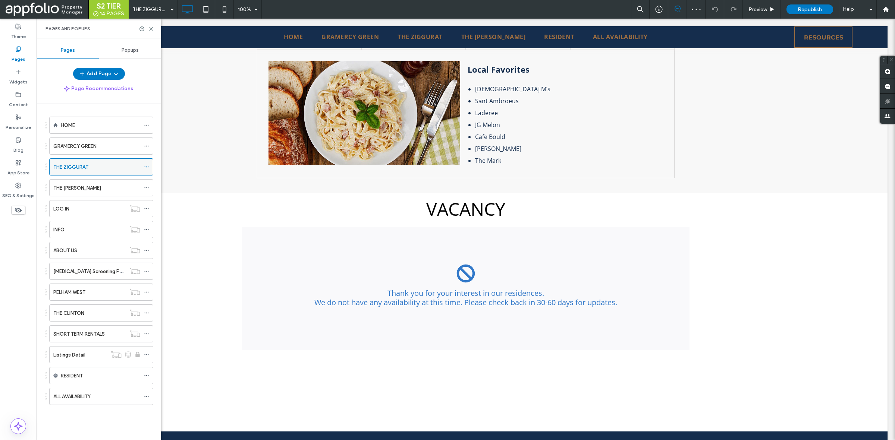
scroll to position [1183, 0]
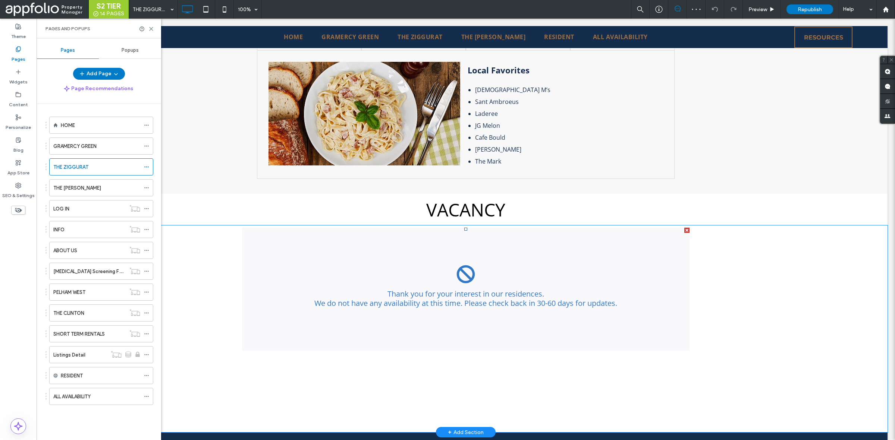
click at [364, 251] on span at bounding box center [466, 289] width 448 height 123
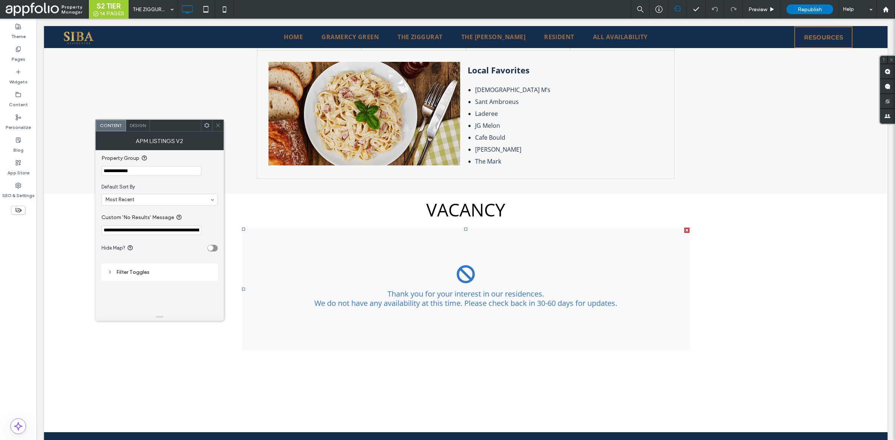
click at [128, 169] on input "**********" at bounding box center [151, 171] width 100 height 10
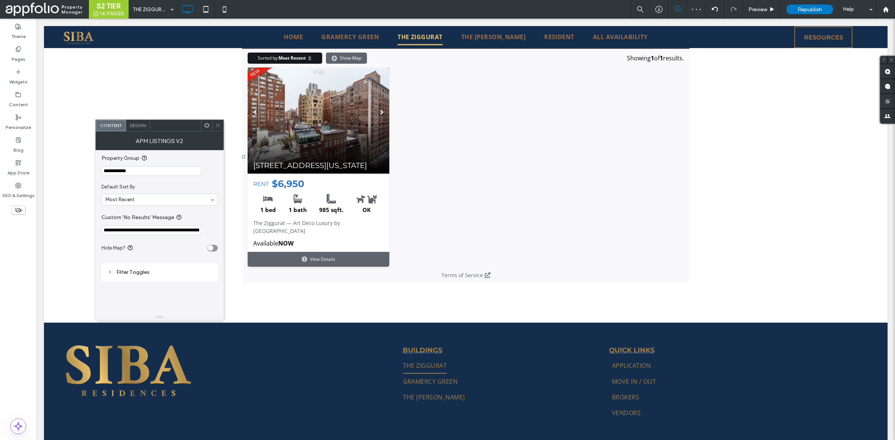
scroll to position [1280, 0]
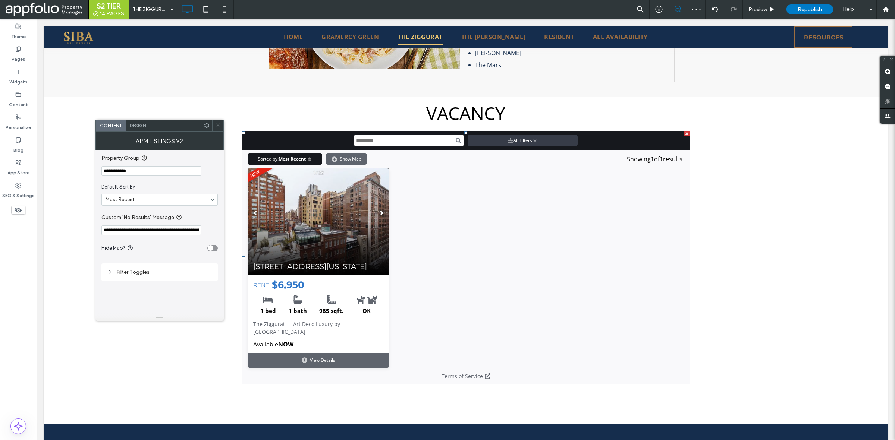
type input "**********"
click at [203, 183] on section "Default Sort By Most Recent" at bounding box center [159, 195] width 116 height 30
click at [217, 123] on icon at bounding box center [218, 126] width 6 height 6
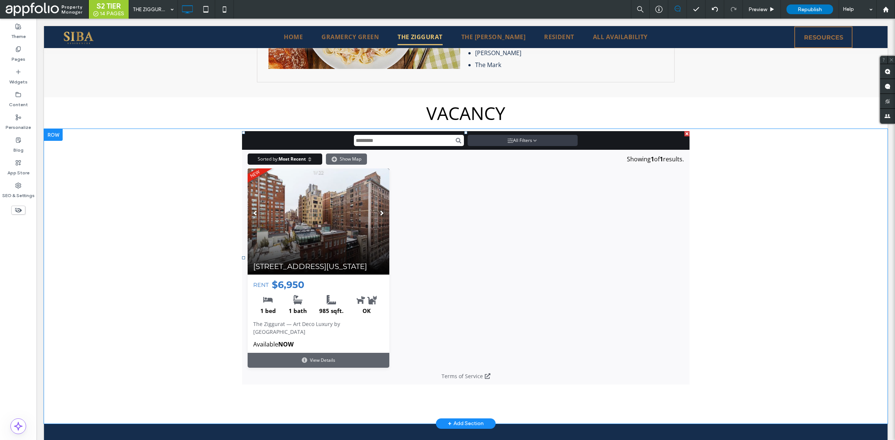
click at [304, 201] on span at bounding box center [466, 257] width 448 height 253
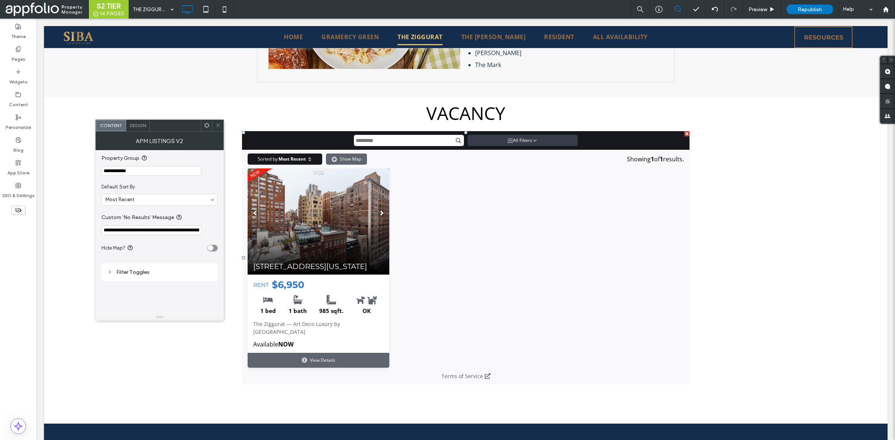
click at [212, 122] on div at bounding box center [217, 125] width 11 height 11
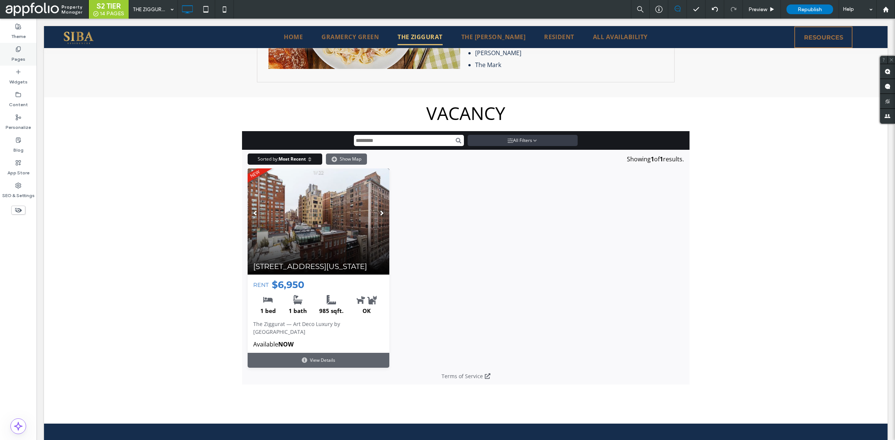
click at [16, 54] on label "Pages" at bounding box center [19, 57] width 14 height 10
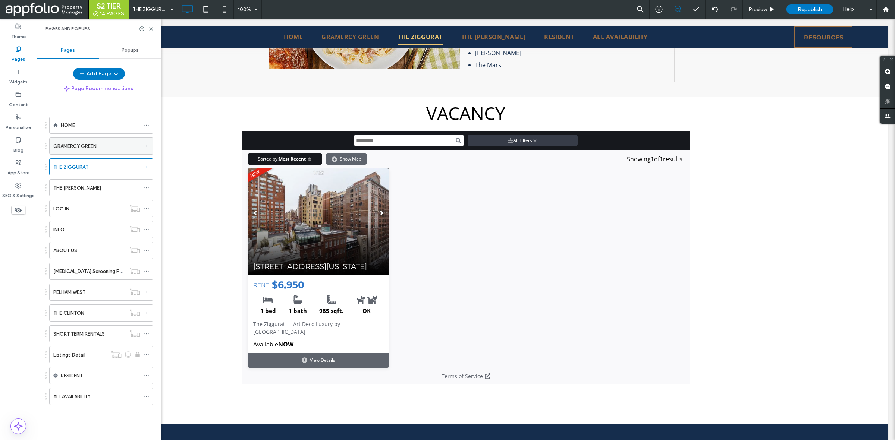
click at [95, 140] on div "GRAMERCY GREEN" at bounding box center [96, 146] width 87 height 16
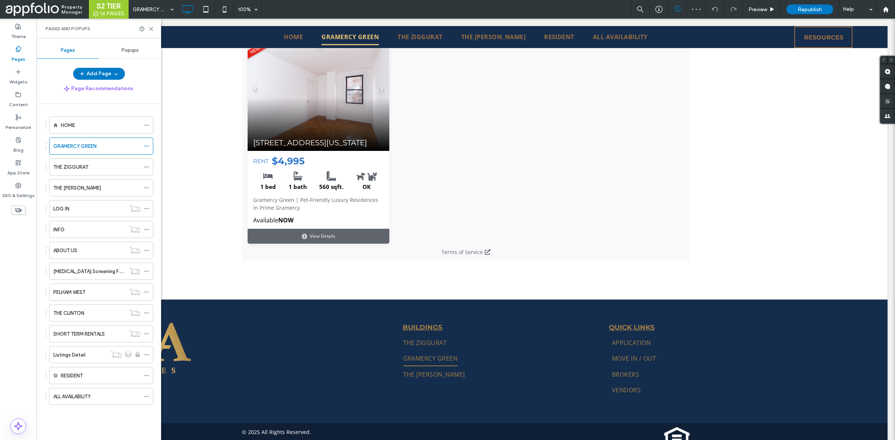
scroll to position [1360, 0]
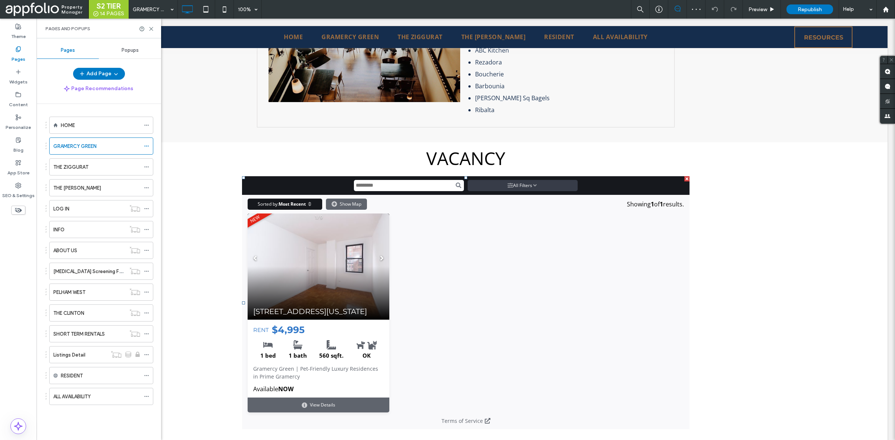
click at [242, 176] on span at bounding box center [242, 176] width 0 height 0
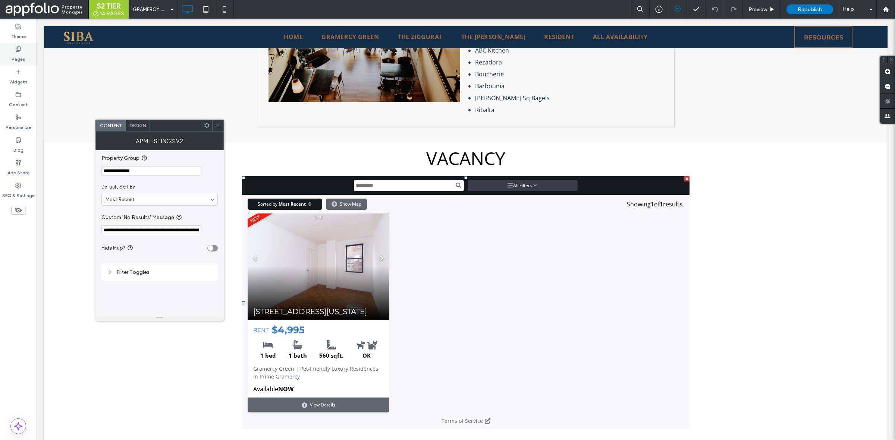
click at [21, 59] on label "Pages" at bounding box center [19, 57] width 14 height 10
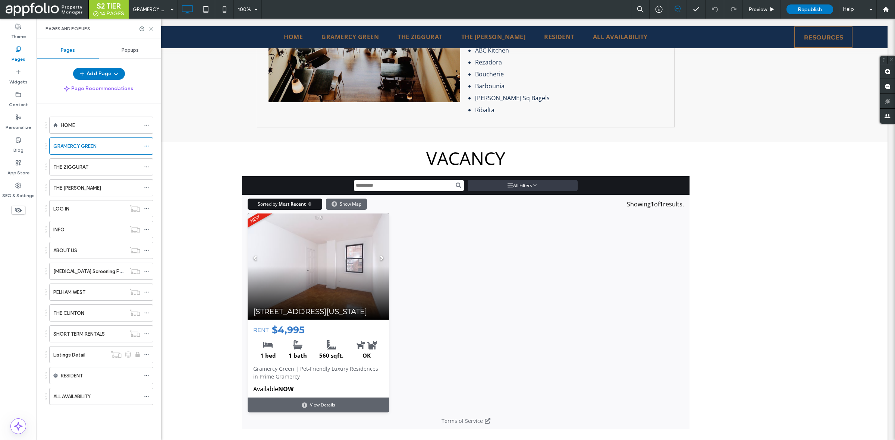
click at [153, 28] on icon at bounding box center [151, 29] width 6 height 6
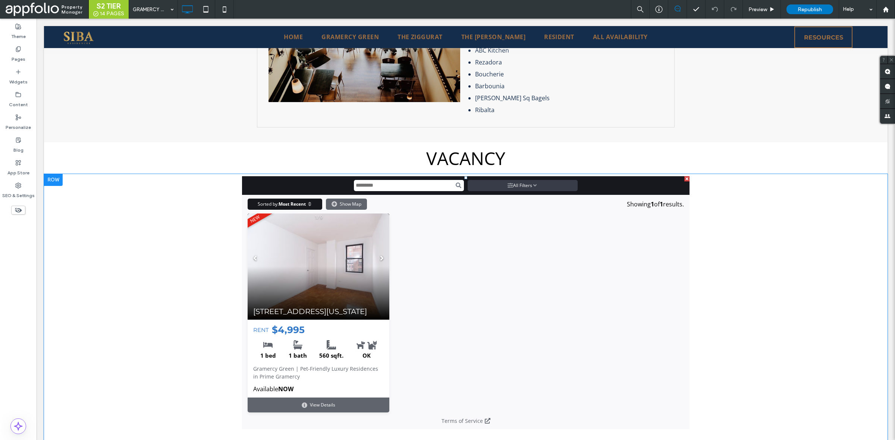
click at [321, 239] on span at bounding box center [466, 302] width 448 height 253
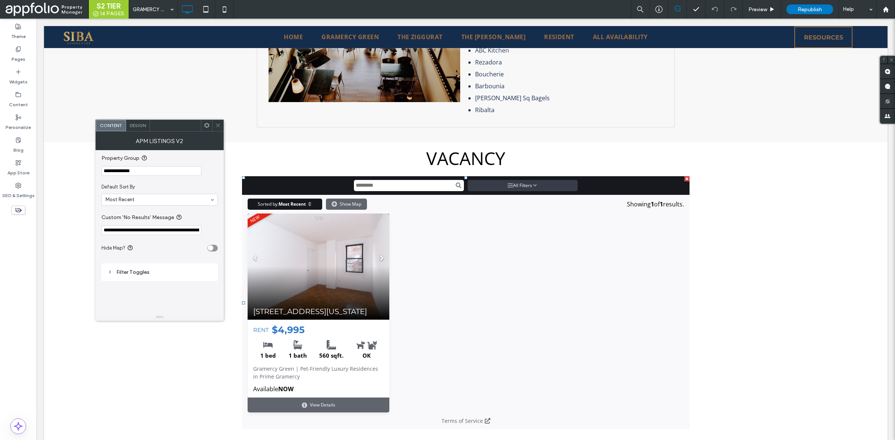
click at [214, 123] on div at bounding box center [217, 125] width 11 height 11
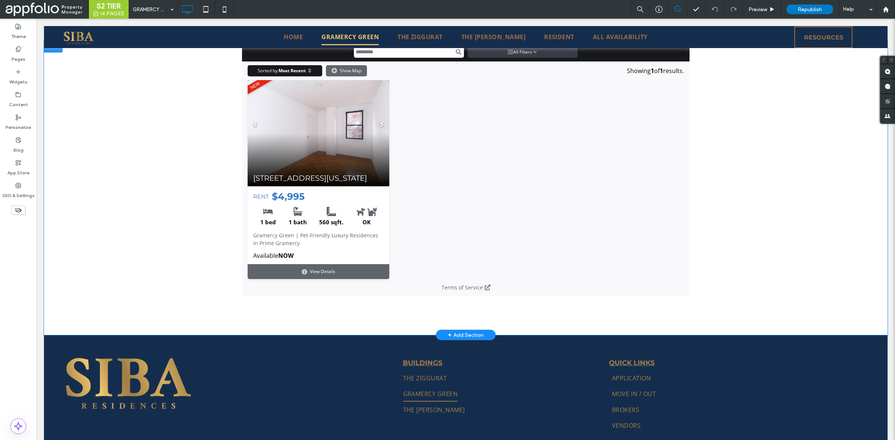
scroll to position [1494, 0]
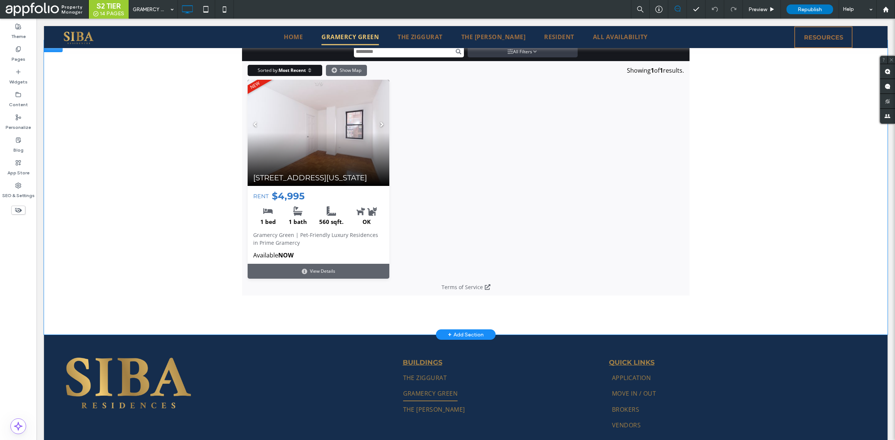
click at [345, 206] on span at bounding box center [466, 169] width 448 height 253
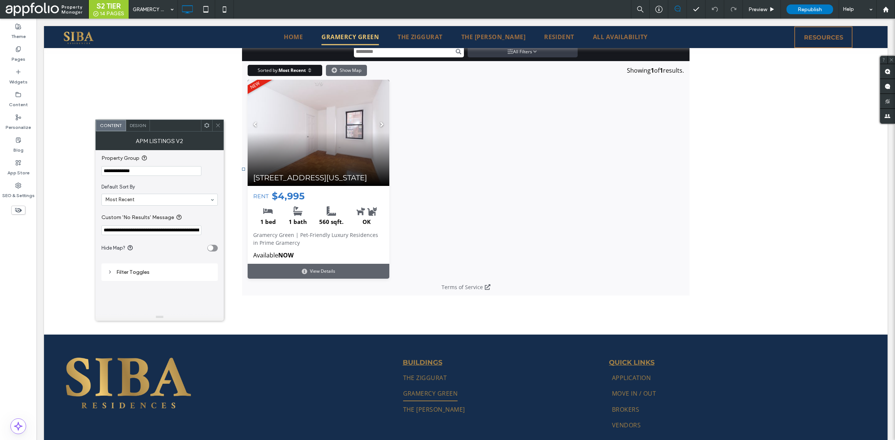
click at [213, 124] on div at bounding box center [217, 125] width 11 height 11
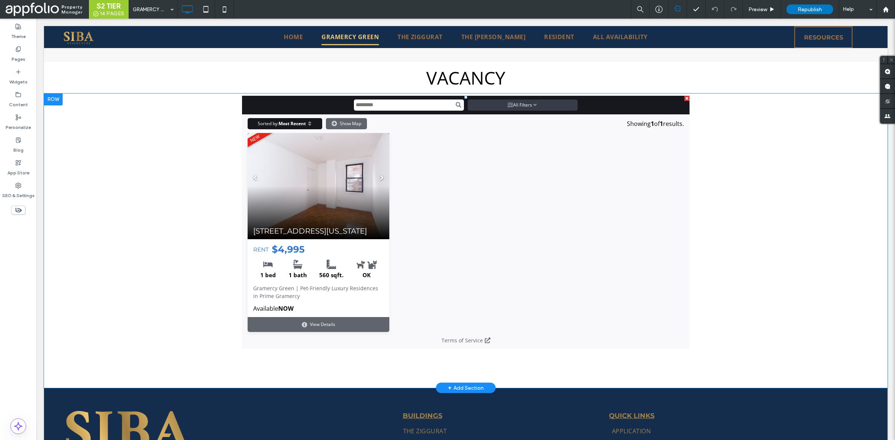
scroll to position [1440, 0]
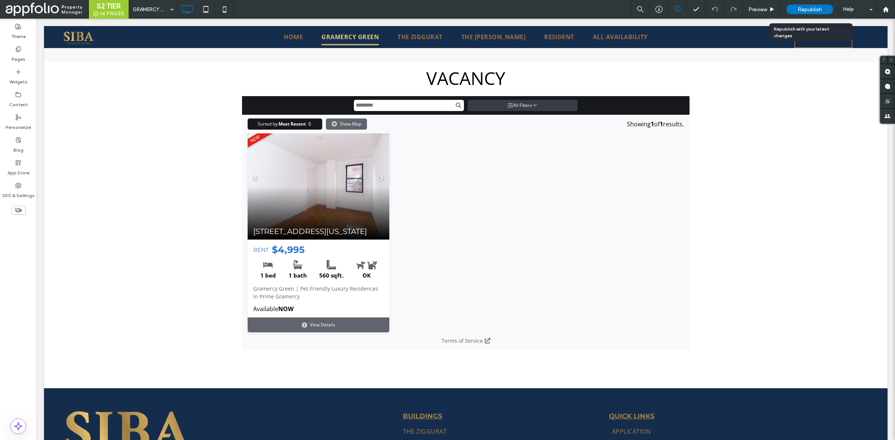
click at [814, 10] on span "Republish" at bounding box center [810, 9] width 24 height 6
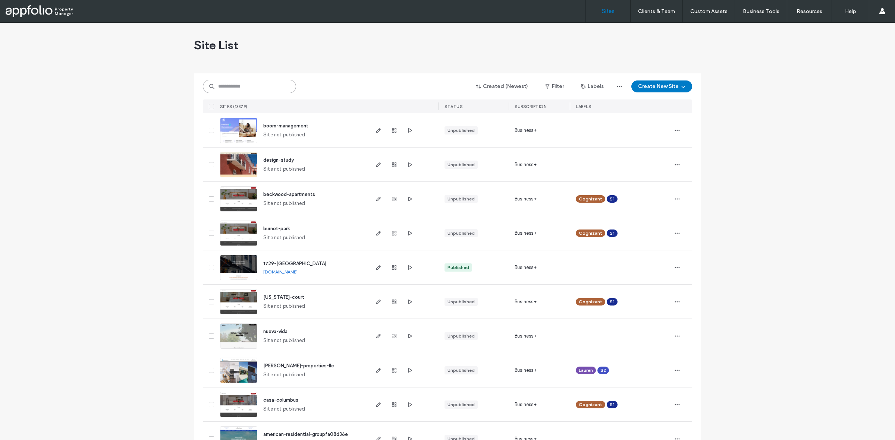
click at [270, 90] on input at bounding box center [249, 86] width 93 height 13
paste input "**********"
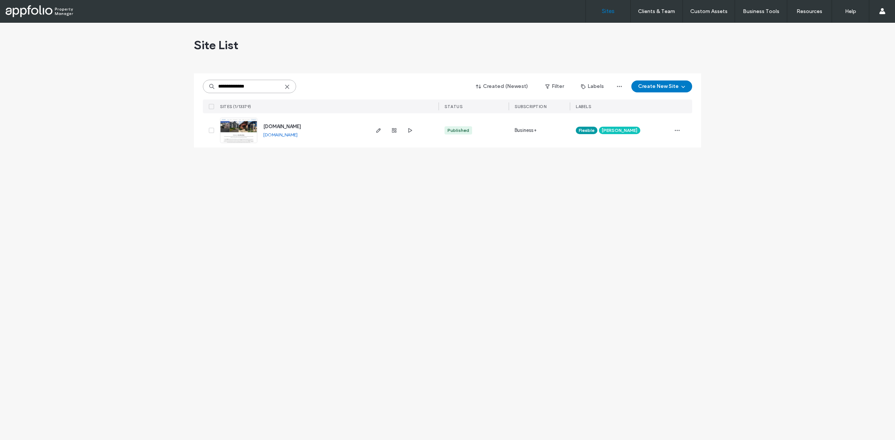
type input "**********"
click at [290, 88] on div "**********" at bounding box center [249, 86] width 93 height 13
click at [286, 87] on icon at bounding box center [287, 87] width 6 height 6
click at [275, 87] on input at bounding box center [249, 86] width 93 height 13
paste input "**********"
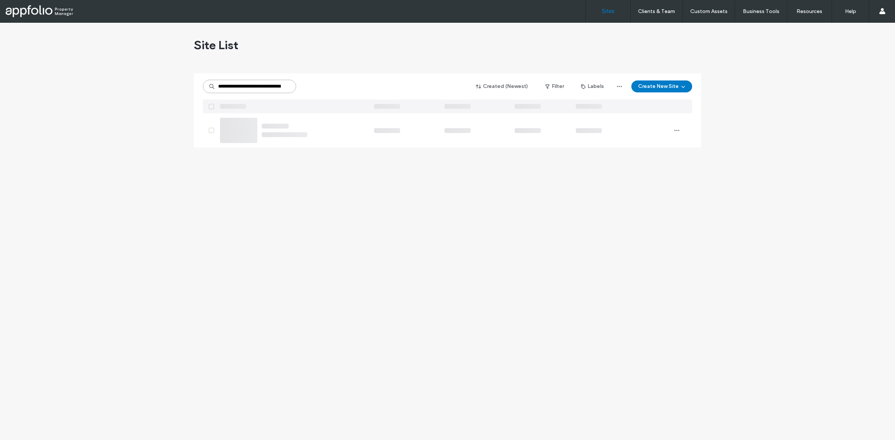
scroll to position [0, 24]
type input "**********"
click at [249, 132] on link at bounding box center [238, 130] width 37 height 25
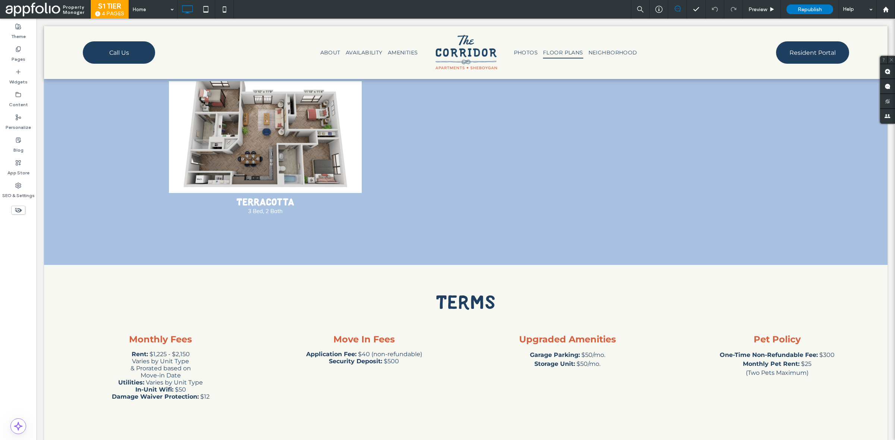
scroll to position [1507, 0]
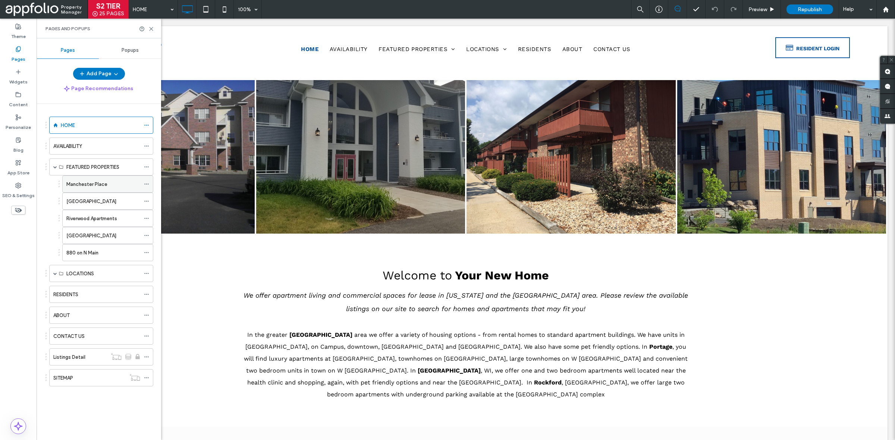
click at [103, 188] on label "Manchester Place" at bounding box center [86, 184] width 41 height 13
click at [90, 145] on div "AVAILABILITY" at bounding box center [96, 146] width 87 height 8
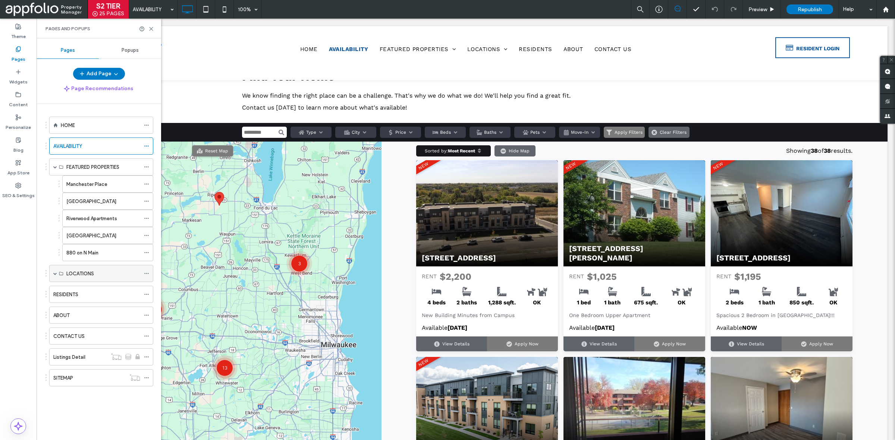
click at [55, 274] on span at bounding box center [55, 274] width 4 height 4
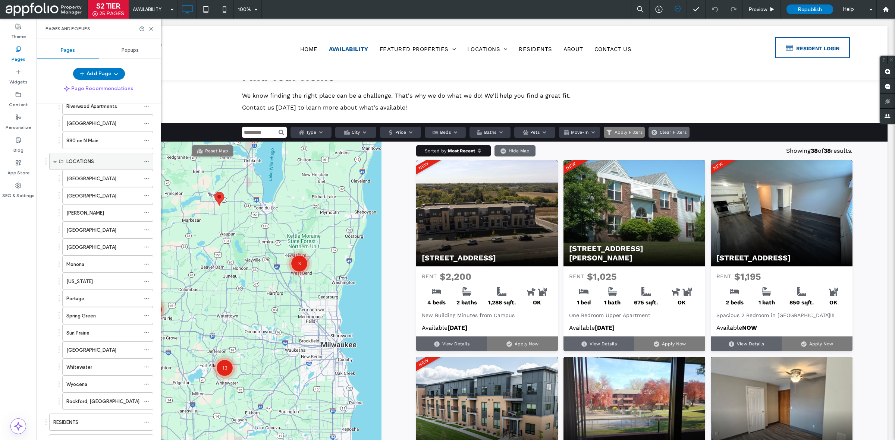
scroll to position [113, 0]
click at [102, 264] on div "Monona" at bounding box center [103, 264] width 74 height 8
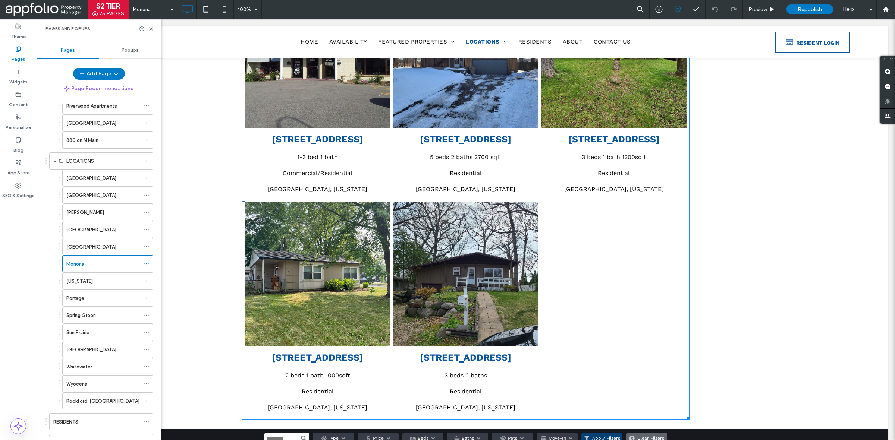
scroll to position [503, 0]
click at [9, 201] on div "SEO & Settings" at bounding box center [18, 190] width 37 height 23
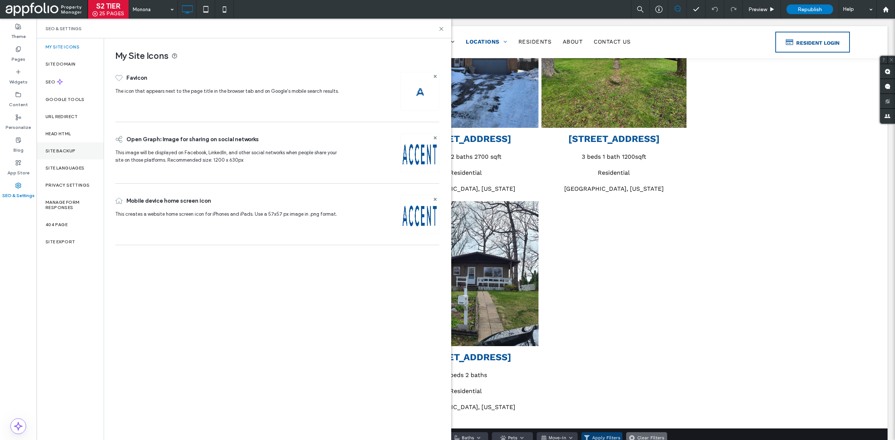
click at [72, 157] on div "Site Backup" at bounding box center [70, 150] width 67 height 17
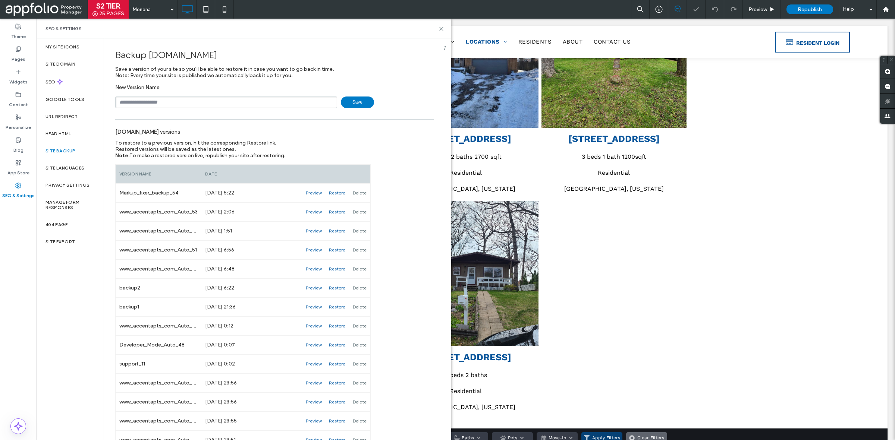
click at [254, 100] on input "text" at bounding box center [226, 103] width 222 height 12
type input "**********"
click at [344, 100] on span "Save" at bounding box center [357, 103] width 33 height 12
click at [439, 26] on icon at bounding box center [442, 29] width 6 height 6
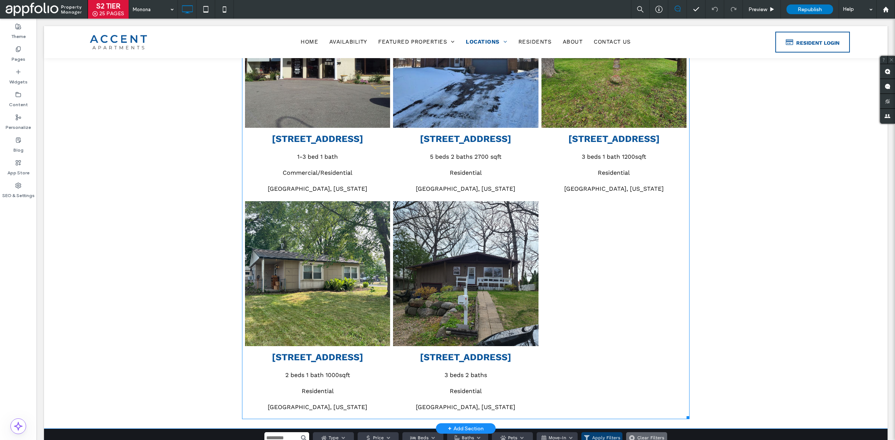
click at [502, 206] on link at bounding box center [465, 273] width 145 height 145
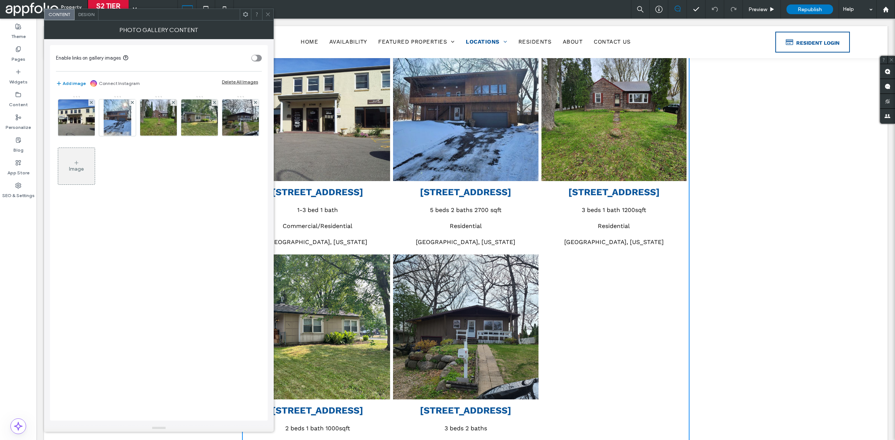
scroll to position [449, 0]
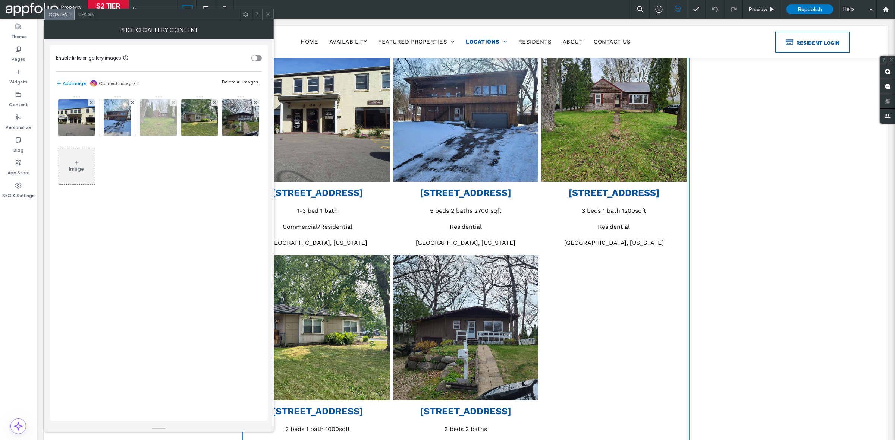
click at [167, 132] on img at bounding box center [158, 118] width 49 height 37
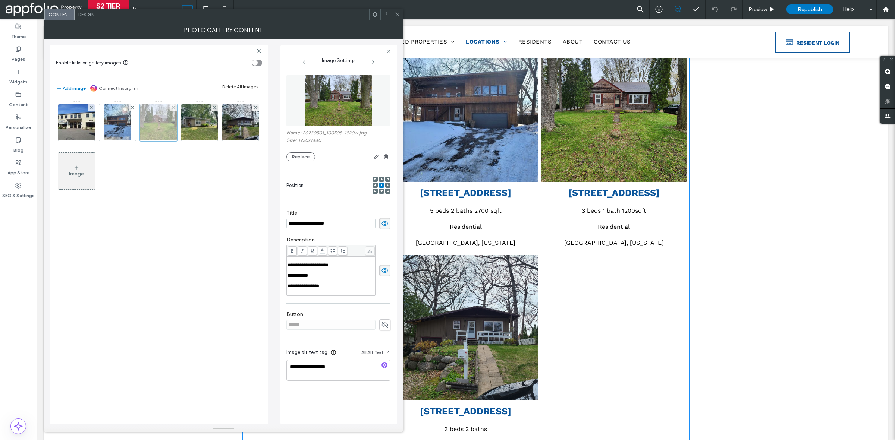
scroll to position [0, 0]
click at [174, 108] on use at bounding box center [173, 107] width 3 height 3
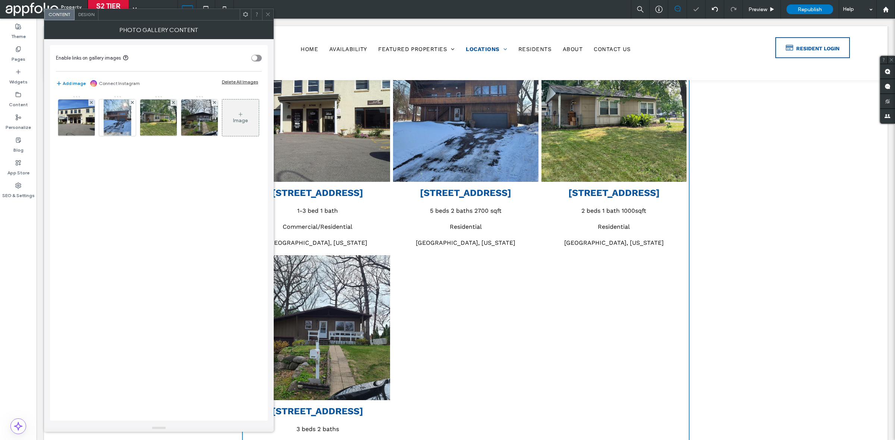
click at [269, 16] on icon at bounding box center [268, 15] width 6 height 6
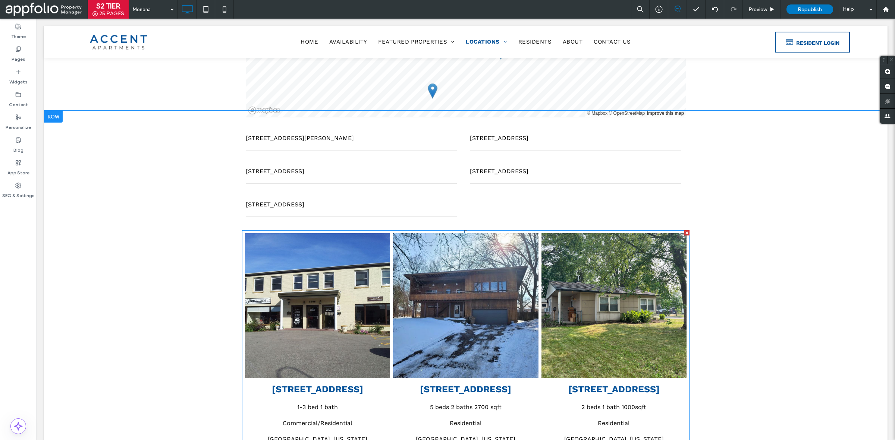
scroll to position [252, 0]
click at [358, 161] on div "5708 Monona Drive 1-3 bed 1 bath Commercial/Residential Monona, Wisconsin Butto…" at bounding box center [466, 396] width 448 height 558
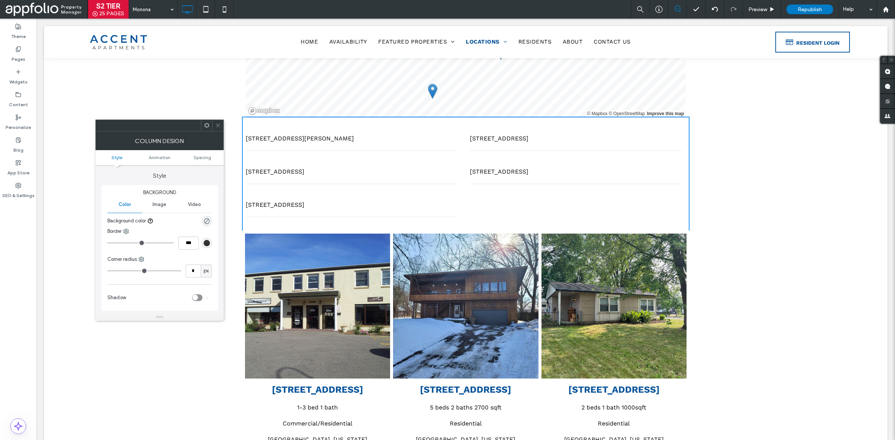
click at [358, 178] on div "5708 Monona Drive 1-3 bed 1 bath Commercial/Residential Monona, Wisconsin Butto…" at bounding box center [466, 396] width 448 height 558
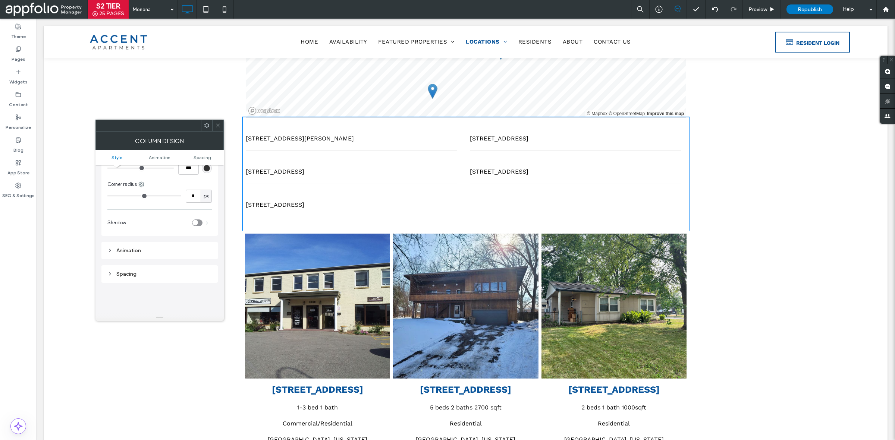
scroll to position [77, 0]
click at [213, 122] on div at bounding box center [217, 125] width 11 height 11
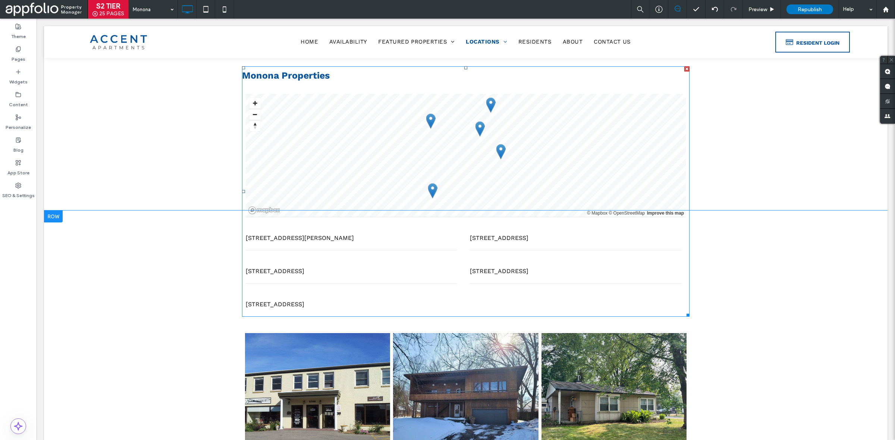
scroll to position [152, 0]
click at [429, 186] on div at bounding box center [432, 191] width 9 height 15
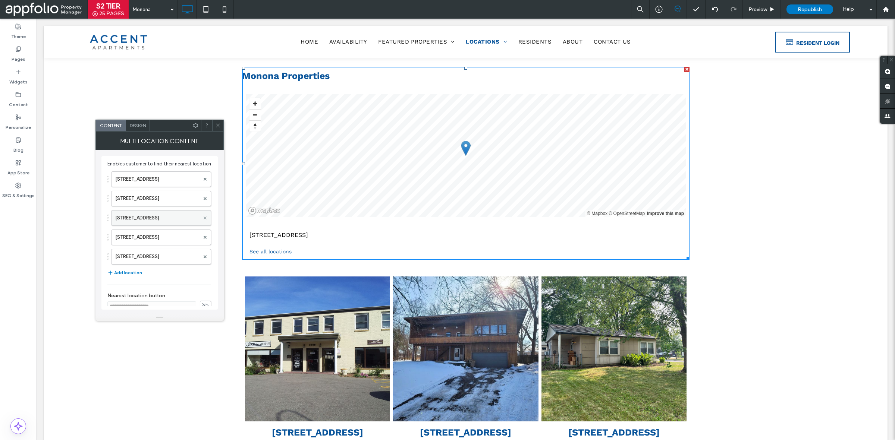
click at [204, 220] on icon at bounding box center [205, 218] width 3 height 3
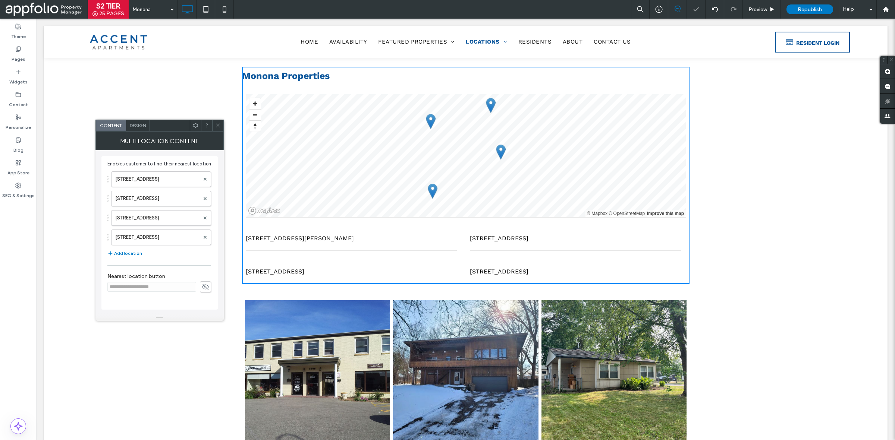
click at [217, 117] on div "Monona Properties All Locations LIST MAP © Mapbox © OpenStreetMap Improve this …" at bounding box center [466, 171] width 844 height 238
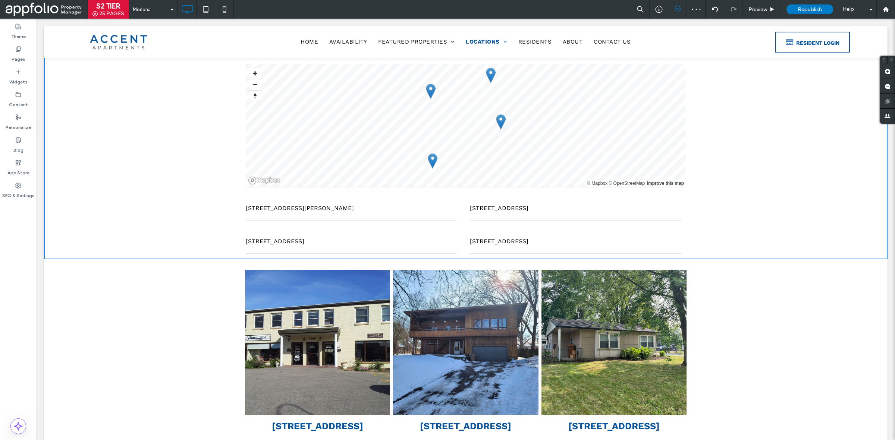
scroll to position [236, 0]
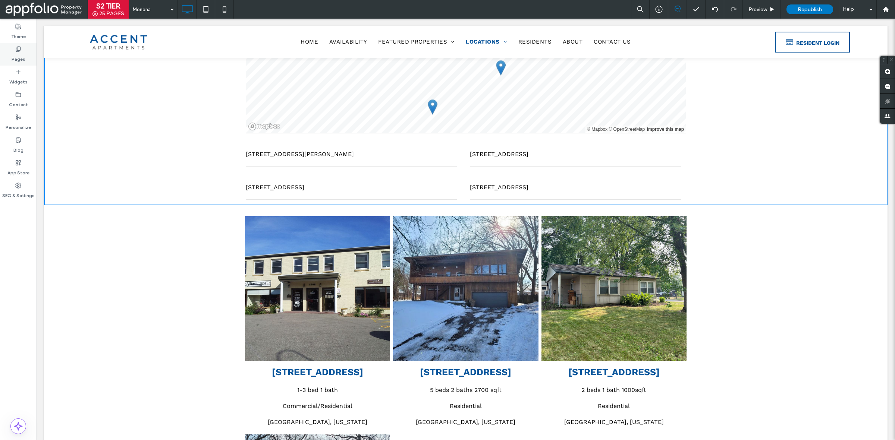
click at [25, 54] on div "Pages" at bounding box center [18, 54] width 37 height 23
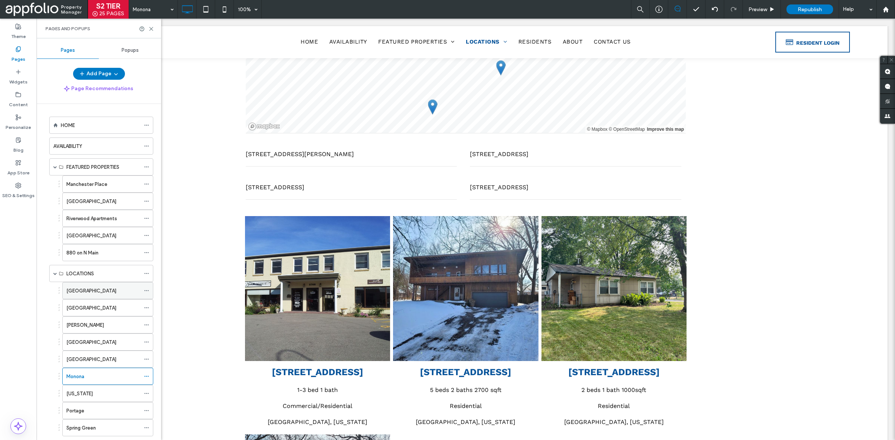
click at [114, 296] on label "Madison - Downtown" at bounding box center [91, 291] width 50 height 13
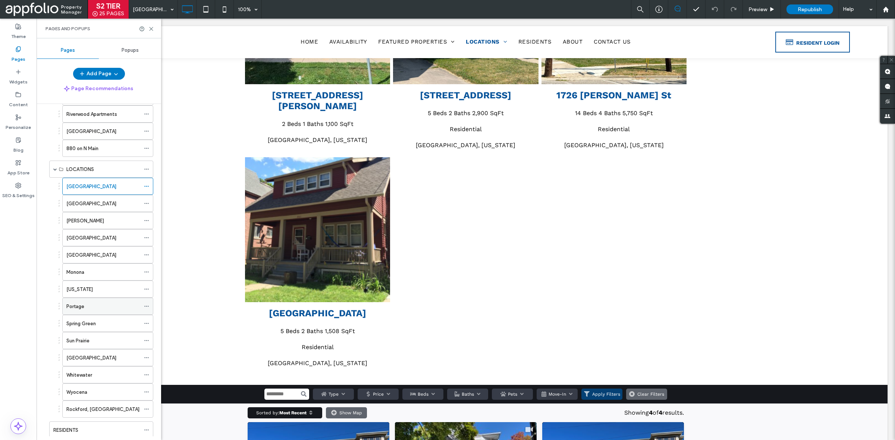
scroll to position [659, 0]
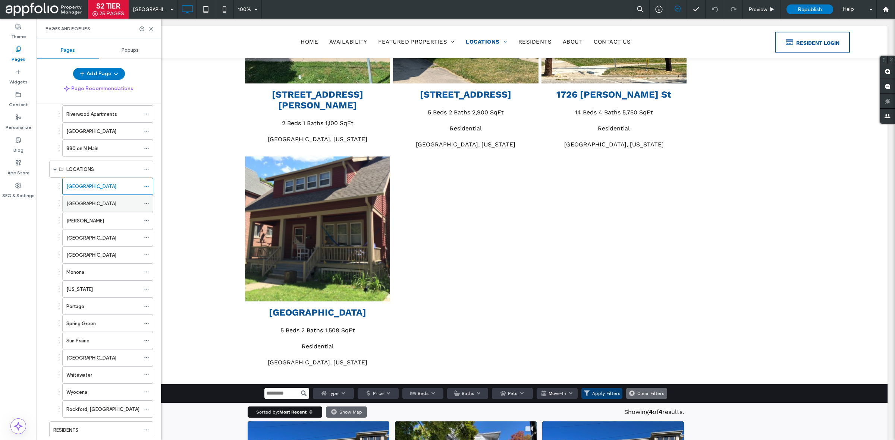
click at [103, 210] on div "Madison - East" at bounding box center [103, 203] width 74 height 16
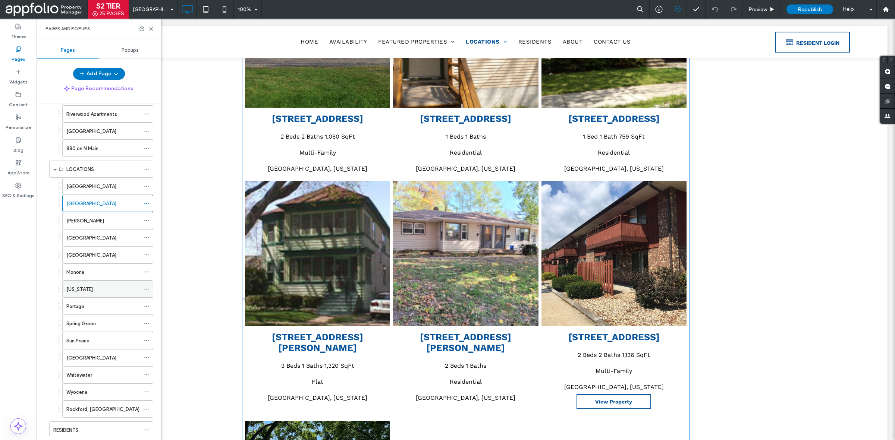
scroll to position [429, 0]
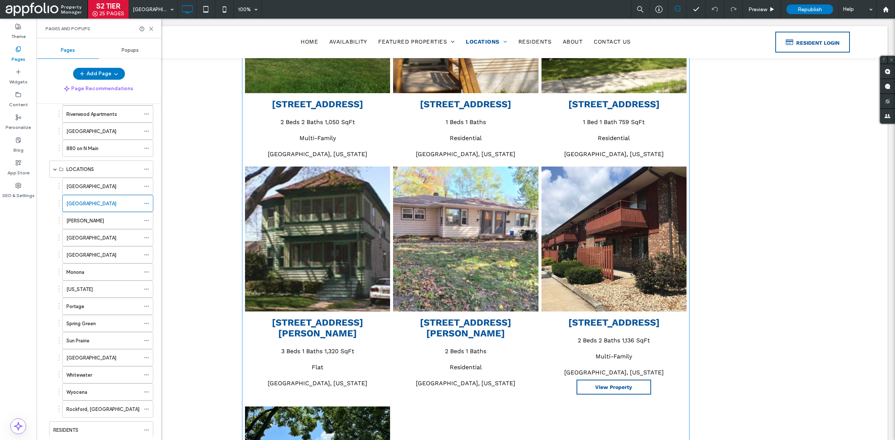
click at [445, 251] on link at bounding box center [465, 239] width 145 height 145
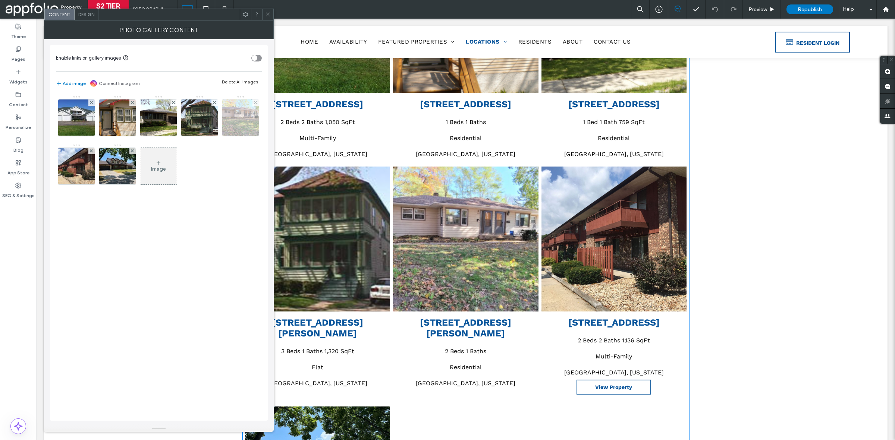
click at [222, 136] on div at bounding box center [240, 118] width 37 height 37
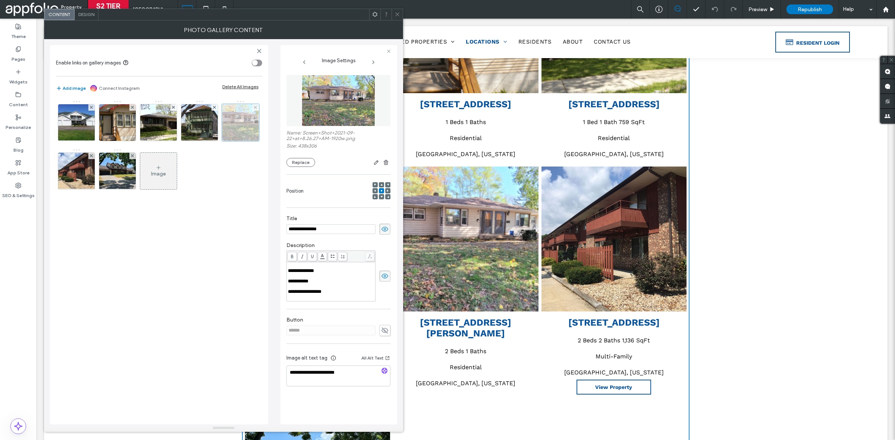
scroll to position [0, 0]
click at [254, 109] on use at bounding box center [255, 107] width 3 height 3
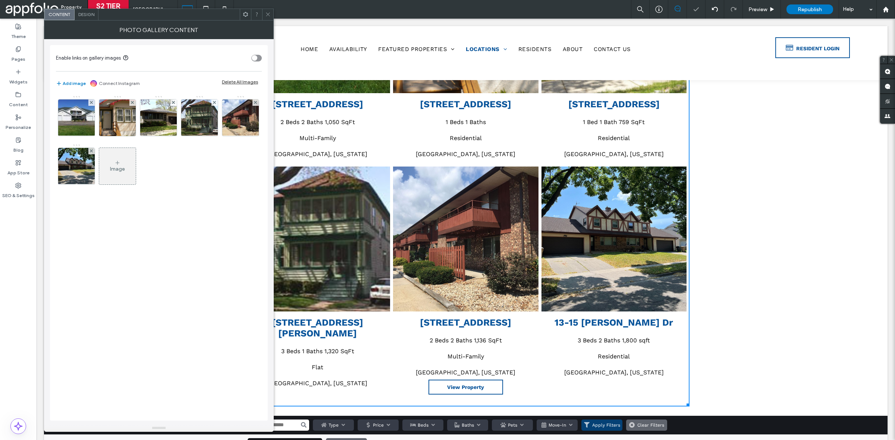
click at [269, 17] on span at bounding box center [268, 14] width 6 height 11
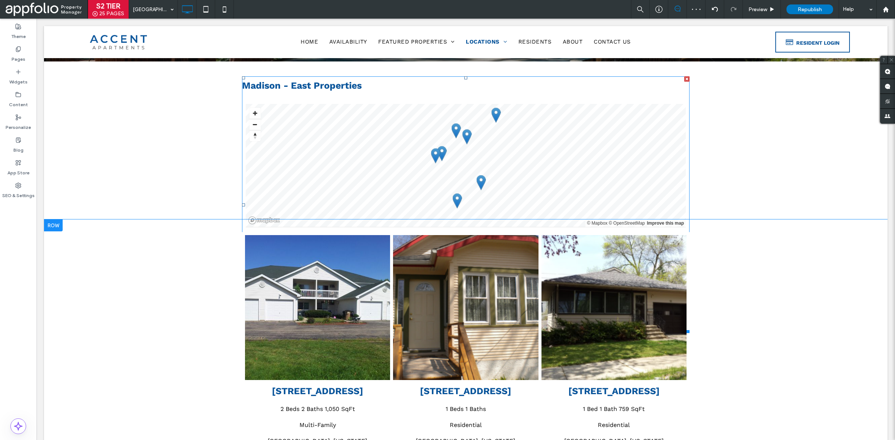
scroll to position [142, 0]
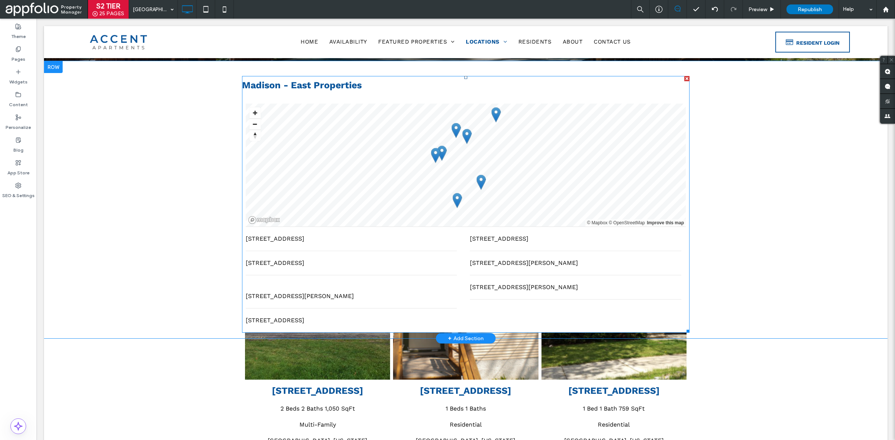
click at [420, 291] on li "1235 Jenifer St 1235 Jenifer St, Madison, WI, 53703, United States" at bounding box center [351, 292] width 211 height 33
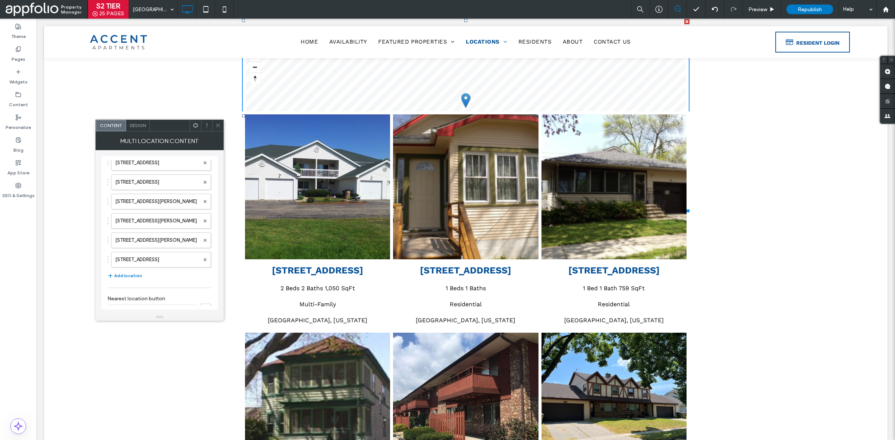
scroll to position [36, 0]
click at [204, 241] on use at bounding box center [205, 239] width 3 height 3
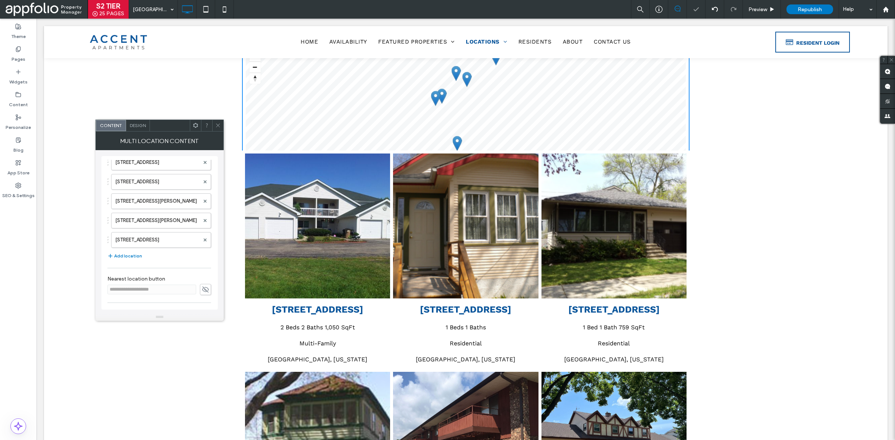
click at [215, 129] on span at bounding box center [218, 125] width 6 height 11
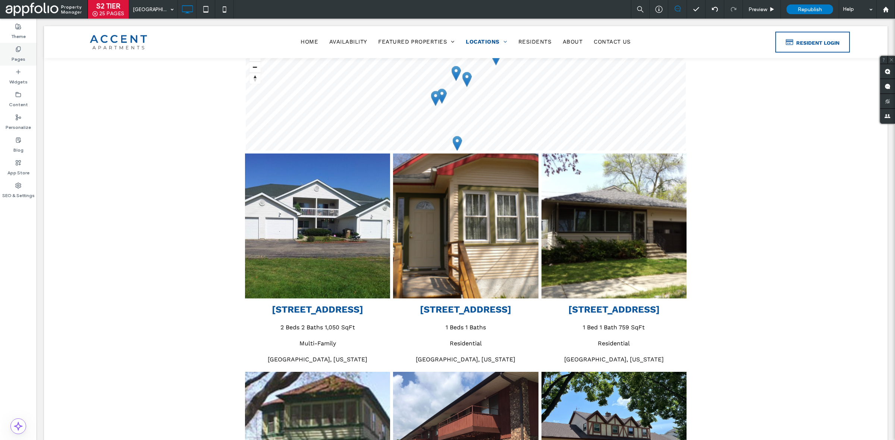
click at [23, 59] on label "Pages" at bounding box center [19, 57] width 14 height 10
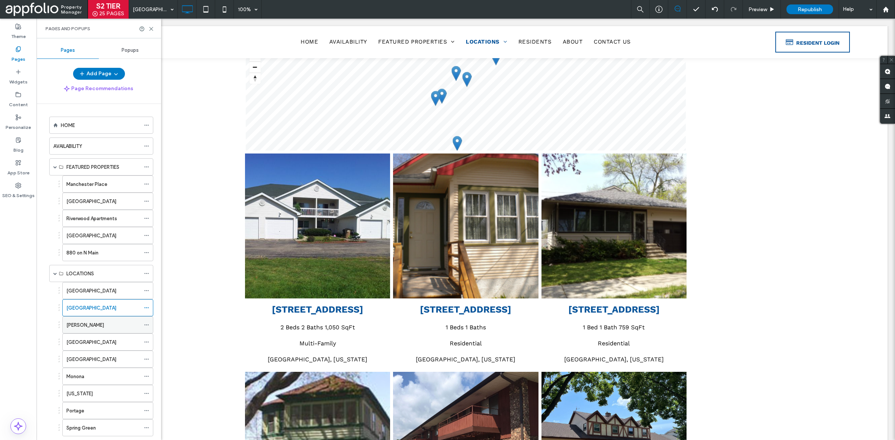
click at [100, 326] on label "Madison - Vilas" at bounding box center [85, 325] width 38 height 13
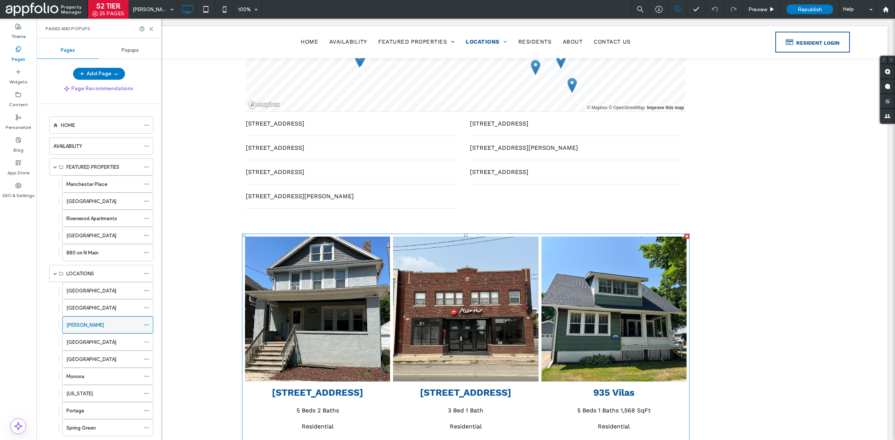
scroll to position [252, 0]
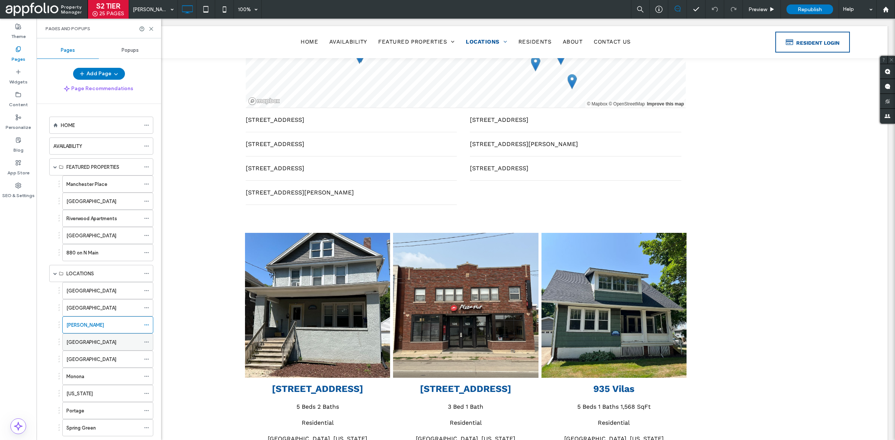
click at [103, 345] on div "Madison - West" at bounding box center [103, 343] width 74 height 8
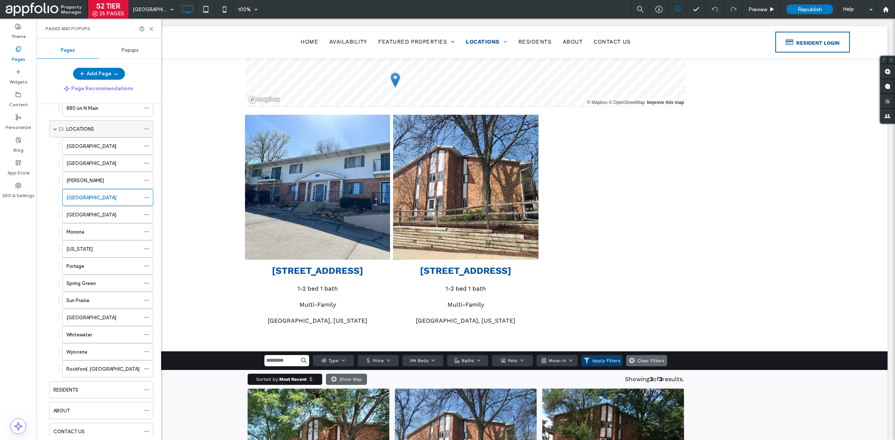
scroll to position [145, 0]
click at [97, 210] on div "Madison - North" at bounding box center [103, 214] width 74 height 16
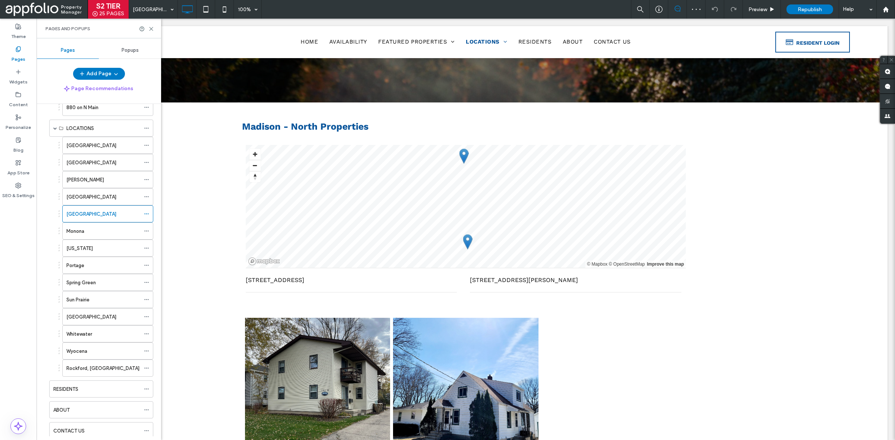
scroll to position [102, 0]
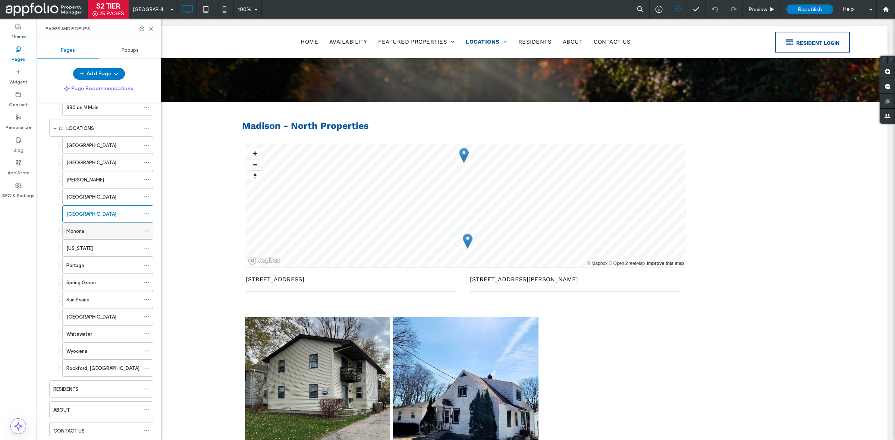
click at [100, 235] on div "Monona" at bounding box center [103, 232] width 74 height 8
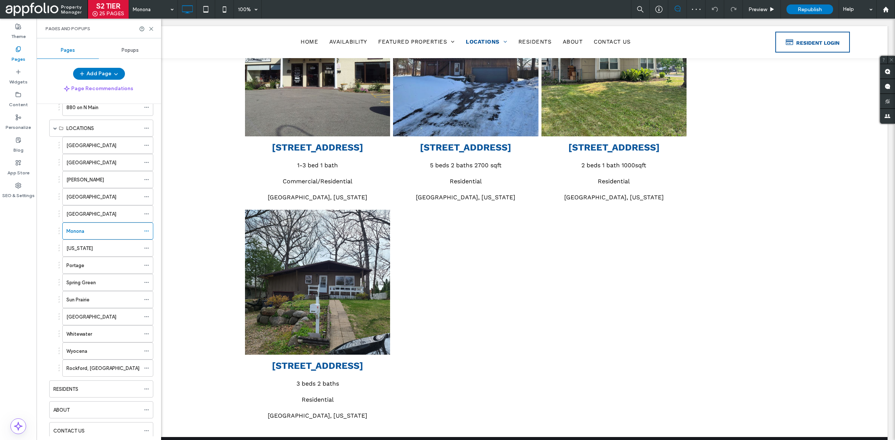
scroll to position [461, 0]
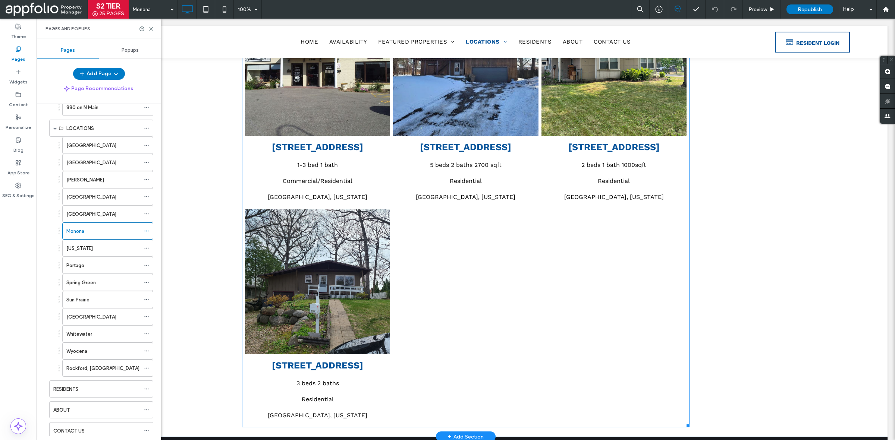
click at [446, 284] on div at bounding box center [466, 317] width 148 height 219
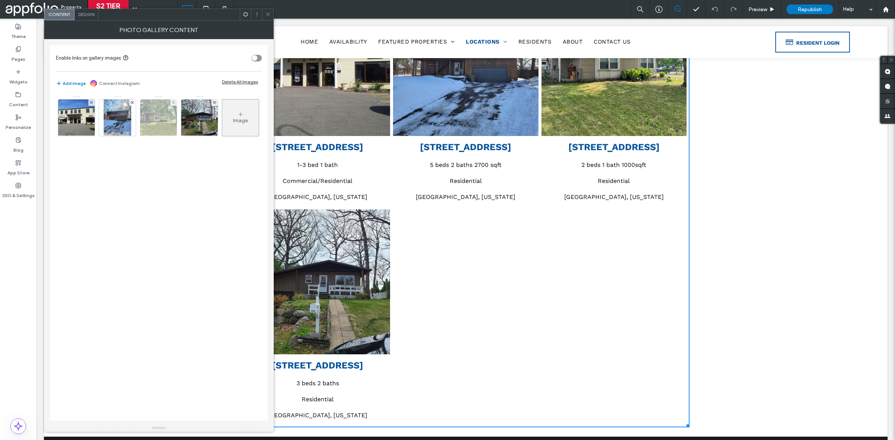
click at [165, 120] on img at bounding box center [158, 118] width 49 height 37
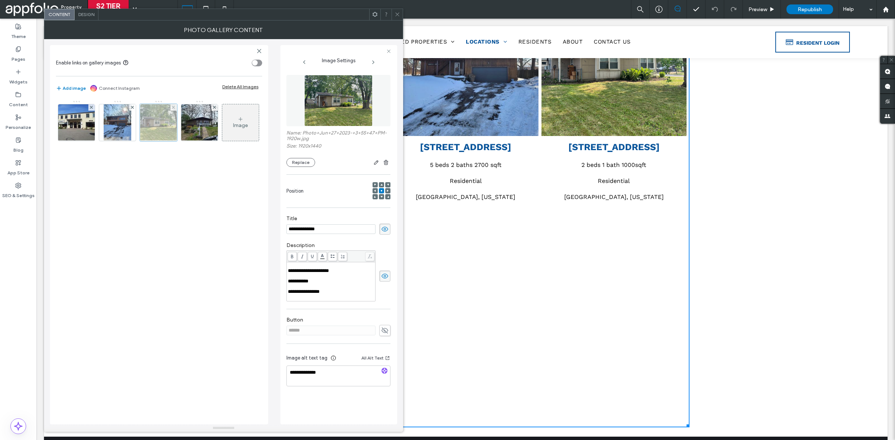
scroll to position [0, 0]
click at [182, 124] on img at bounding box center [199, 122] width 49 height 37
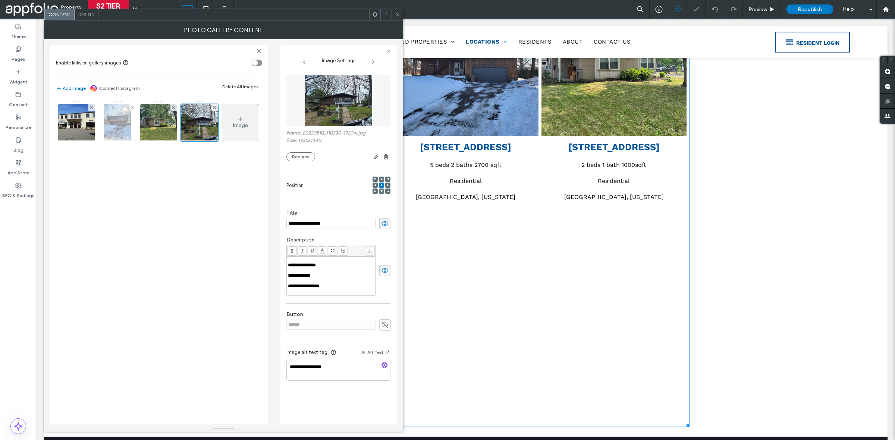
click at [106, 122] on img at bounding box center [118, 122] width 28 height 37
click at [133, 106] on icon at bounding box center [132, 107] width 3 height 3
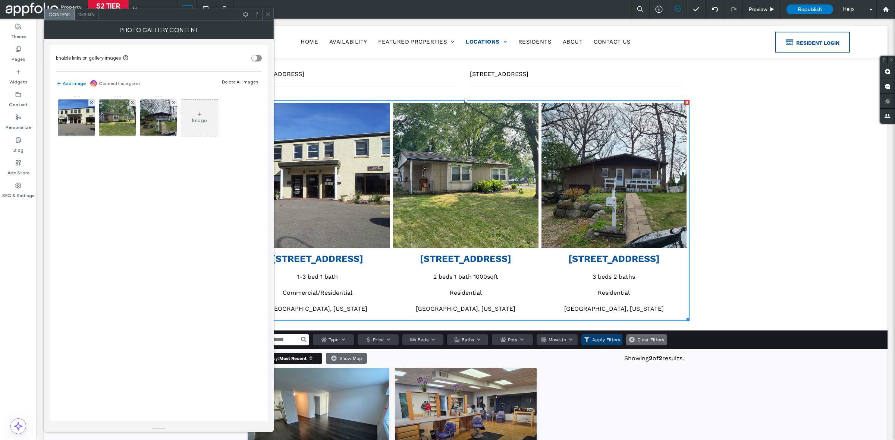
scroll to position [349, 0]
click at [166, 127] on img at bounding box center [158, 118] width 49 height 37
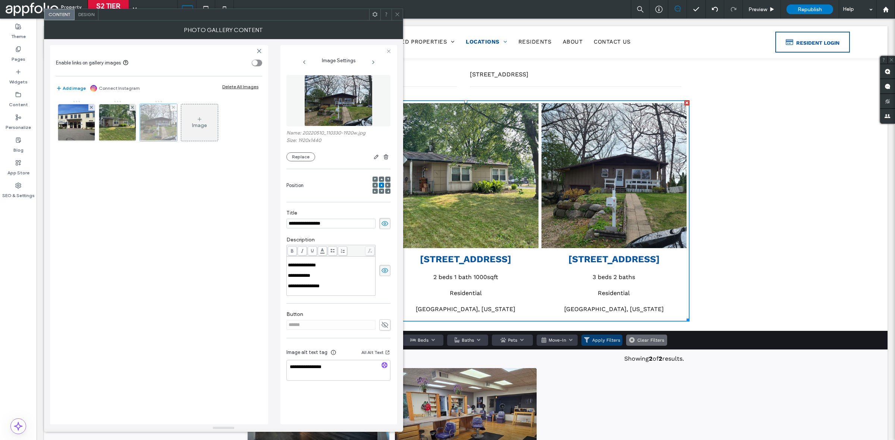
scroll to position [0, 0]
click at [173, 107] on icon at bounding box center [173, 107] width 3 height 3
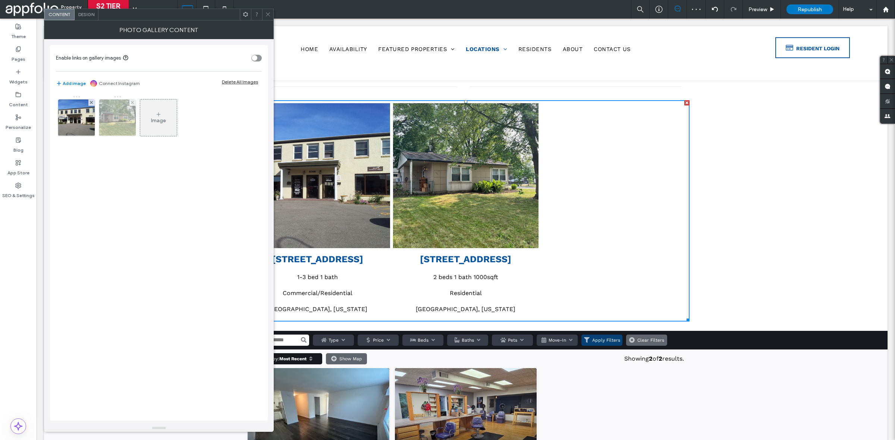
click at [116, 120] on img at bounding box center [117, 118] width 49 height 37
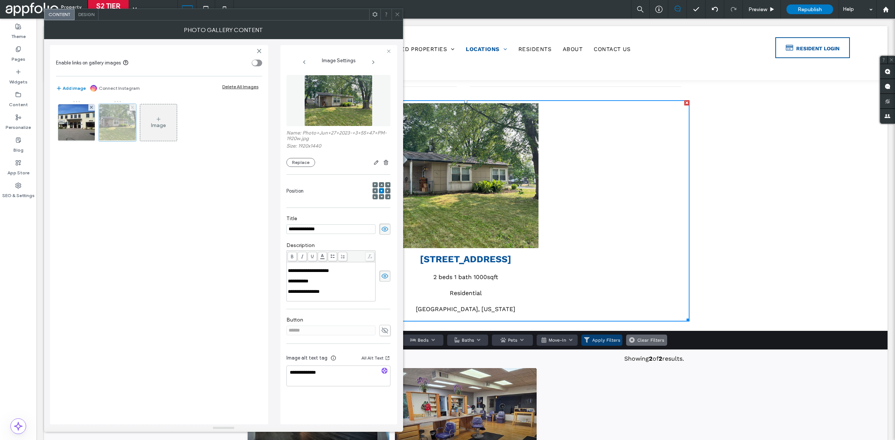
click at [132, 107] on icon at bounding box center [132, 107] width 3 height 3
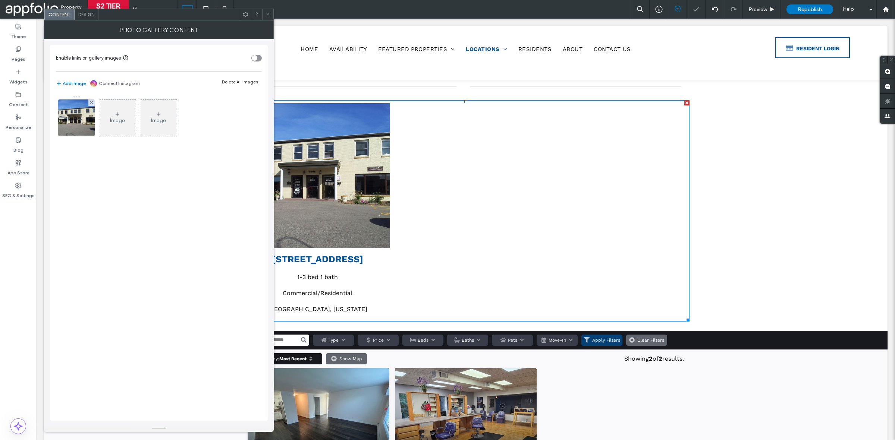
click at [267, 16] on icon at bounding box center [268, 15] width 6 height 6
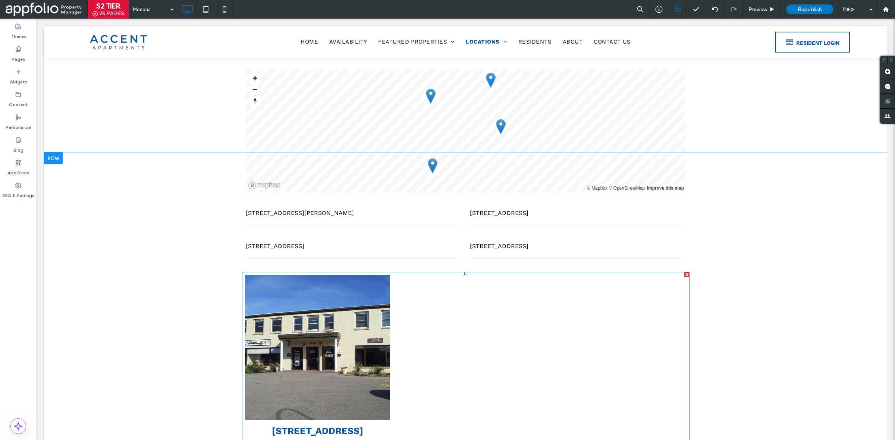
scroll to position [189, 0]
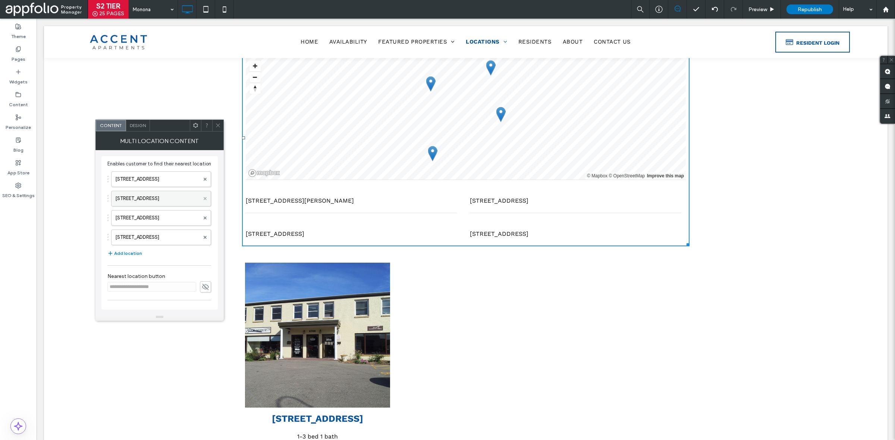
click at [204, 200] on icon at bounding box center [205, 198] width 3 height 3
click at [201, 206] on div "208 Starry Ave" at bounding box center [161, 199] width 100 height 16
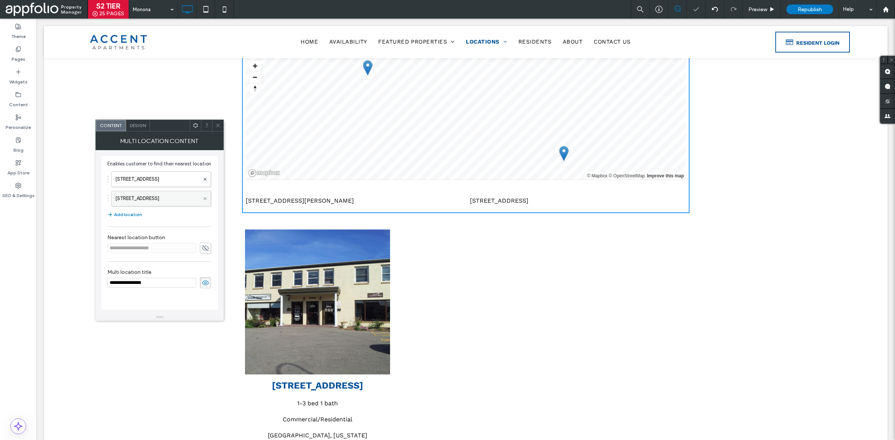
click at [204, 198] on use at bounding box center [205, 198] width 3 height 3
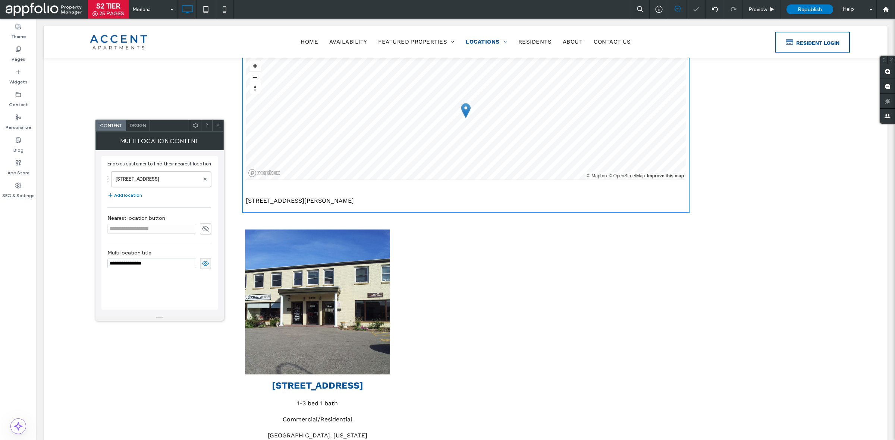
click at [219, 127] on use at bounding box center [218, 126] width 4 height 4
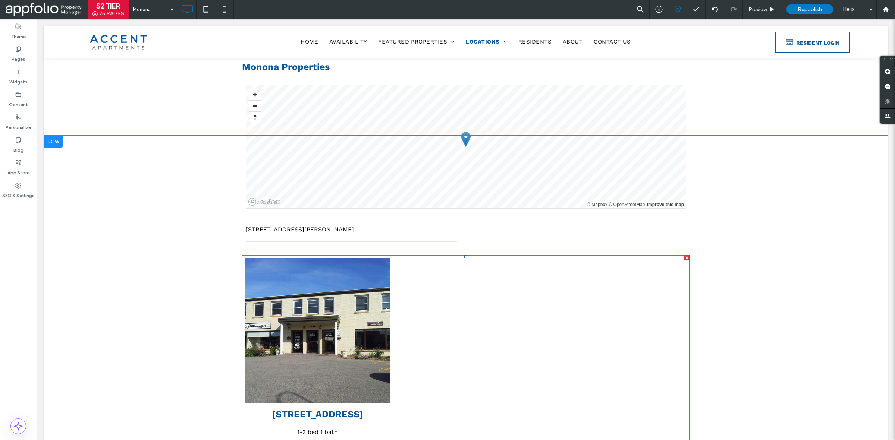
scroll to position [160, 0]
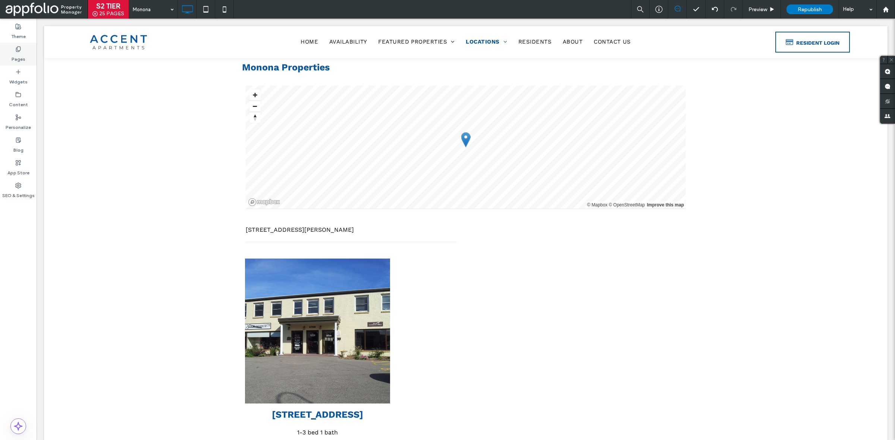
click at [29, 47] on div "Pages" at bounding box center [18, 54] width 37 height 23
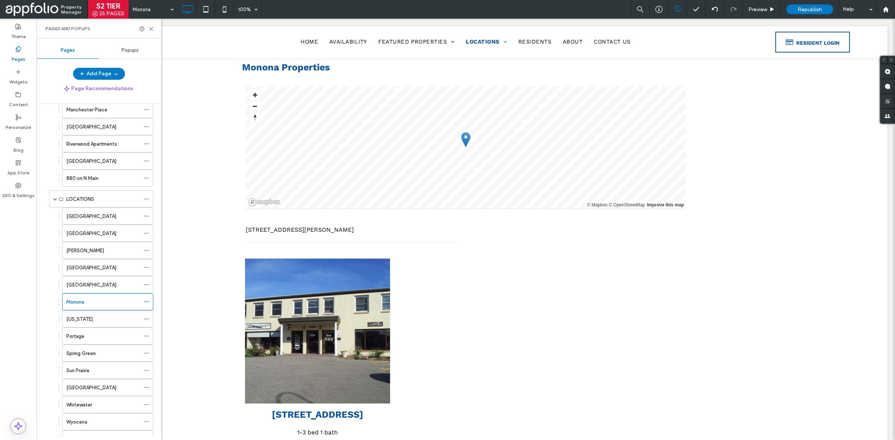
scroll to position [75, 0]
click at [106, 321] on div "Oregon" at bounding box center [103, 319] width 74 height 8
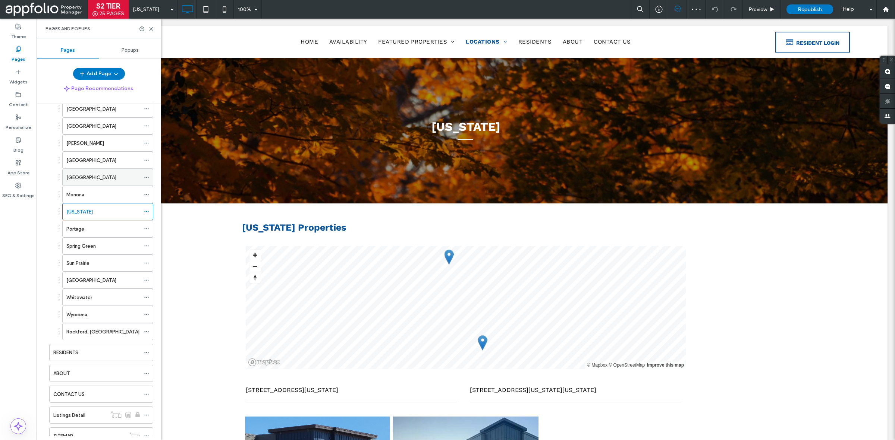
scroll to position [267, 0]
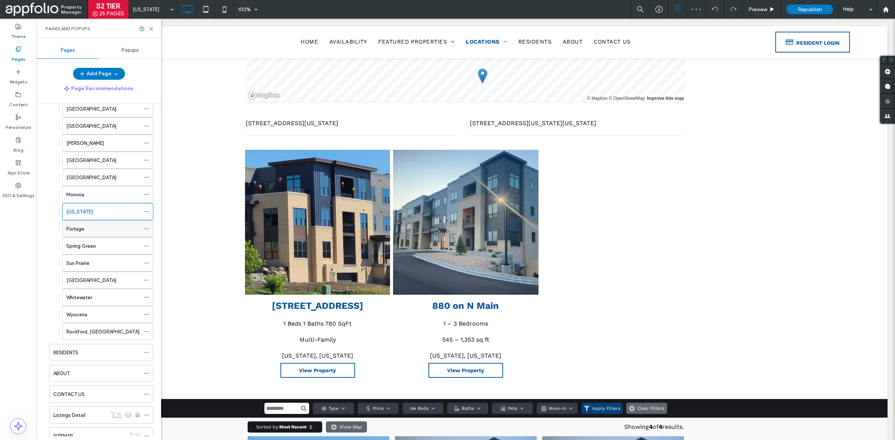
click at [91, 225] on div "Portage" at bounding box center [103, 229] width 74 height 16
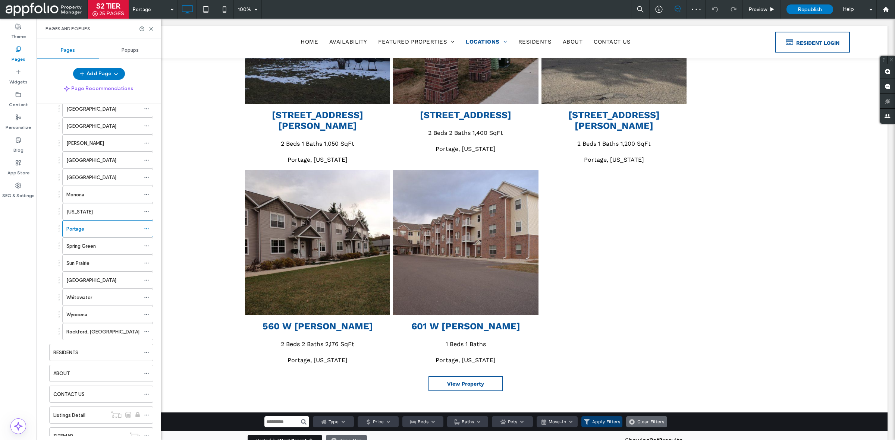
scroll to position [450, 0]
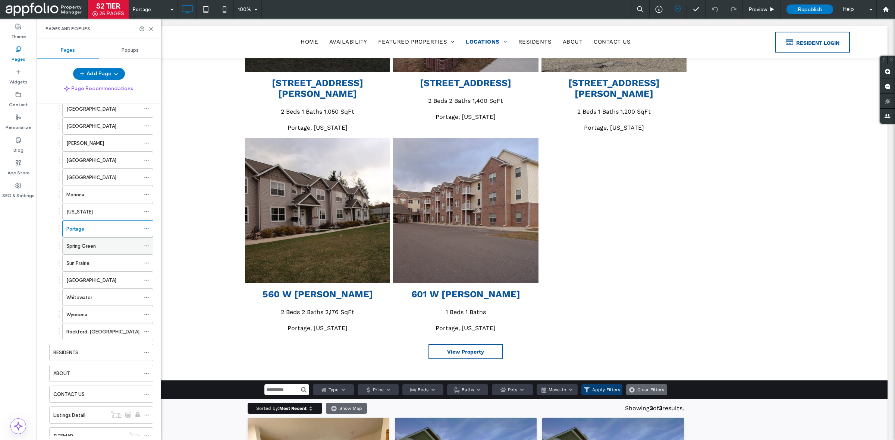
click at [100, 248] on div "Spring Green" at bounding box center [103, 246] width 74 height 8
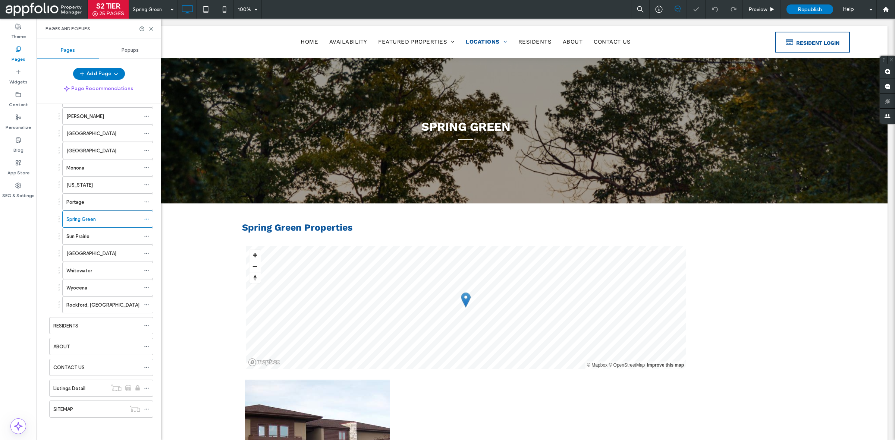
scroll to position [306, 0]
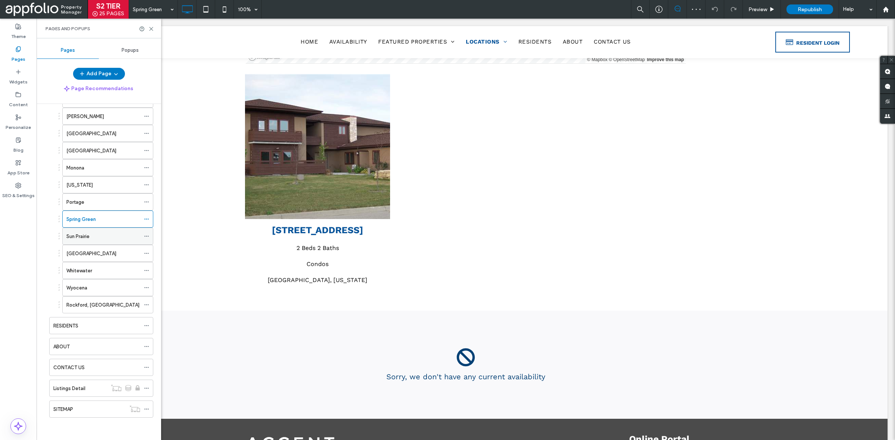
click at [108, 239] on div "Sun Prairie" at bounding box center [103, 237] width 74 height 8
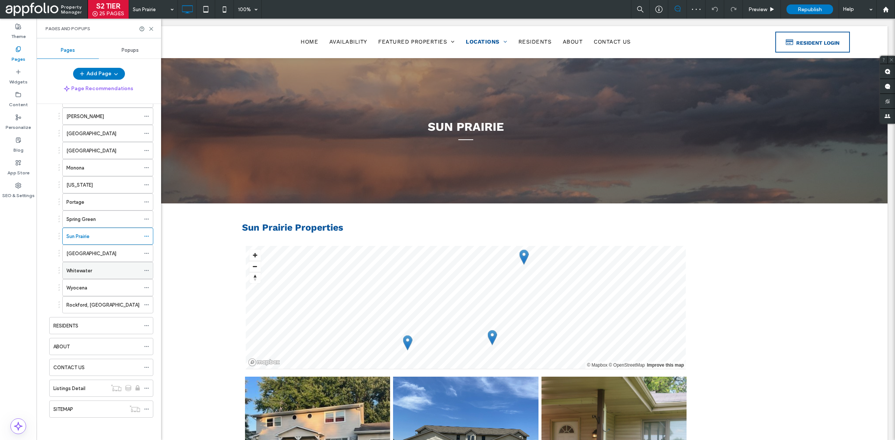
scroll to position [375, 0]
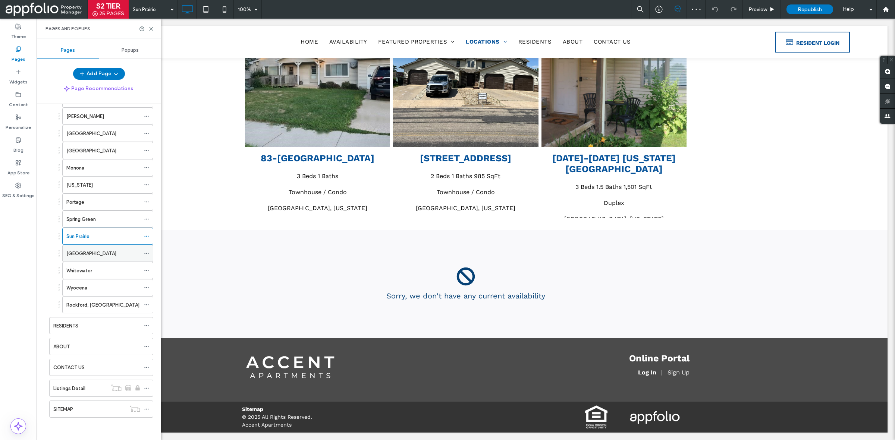
click at [104, 250] on div "West Bend" at bounding box center [103, 254] width 74 height 8
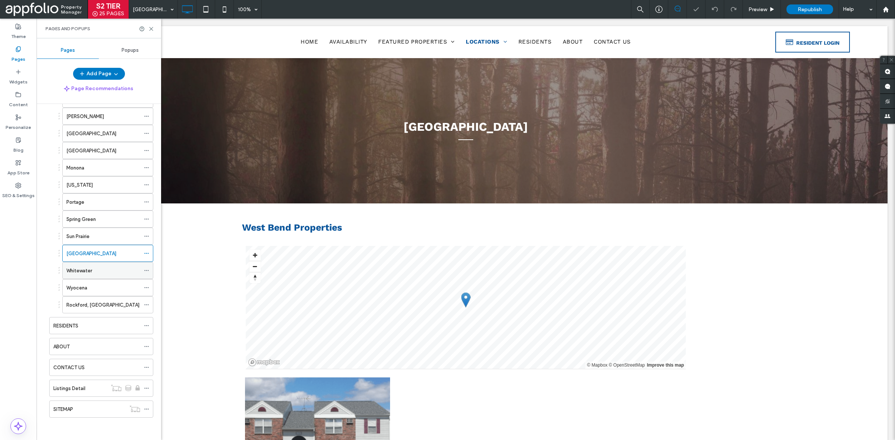
scroll to position [280, 0]
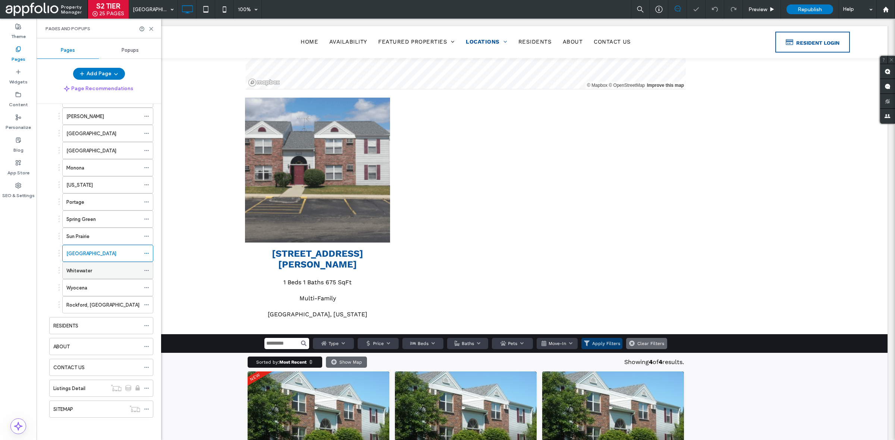
click at [92, 269] on div "Whitewater" at bounding box center [103, 271] width 74 height 8
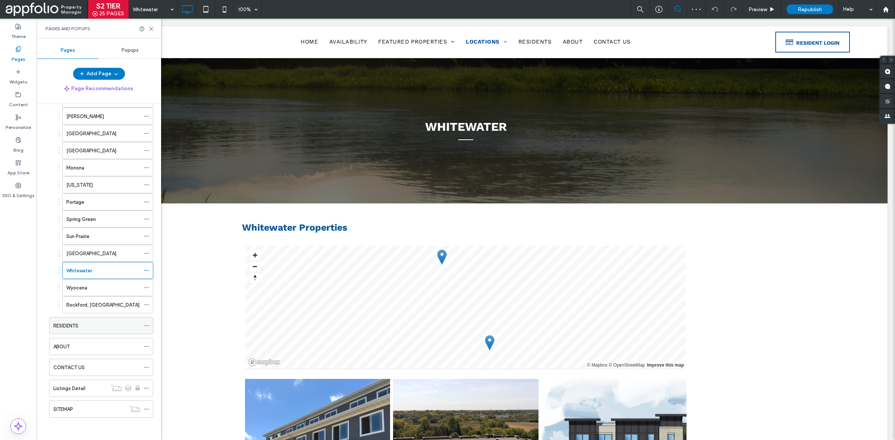
scroll to position [357, 0]
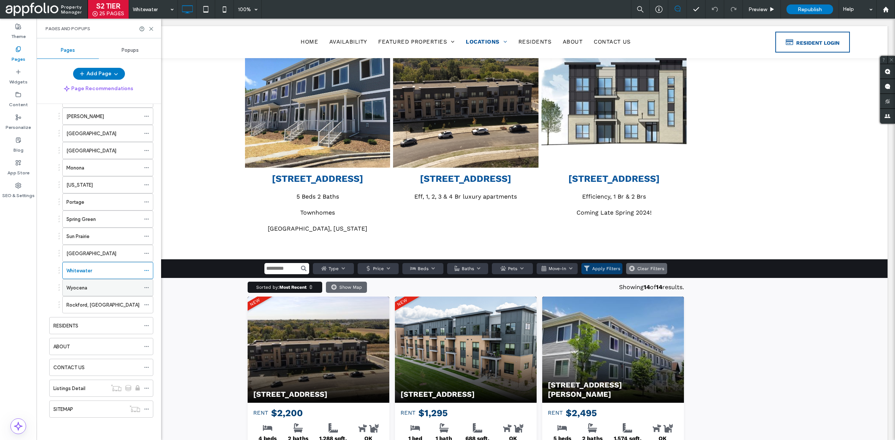
click at [86, 279] on div "Wyocena" at bounding box center [107, 287] width 91 height 17
click at [88, 290] on div "Wyocena" at bounding box center [103, 288] width 74 height 8
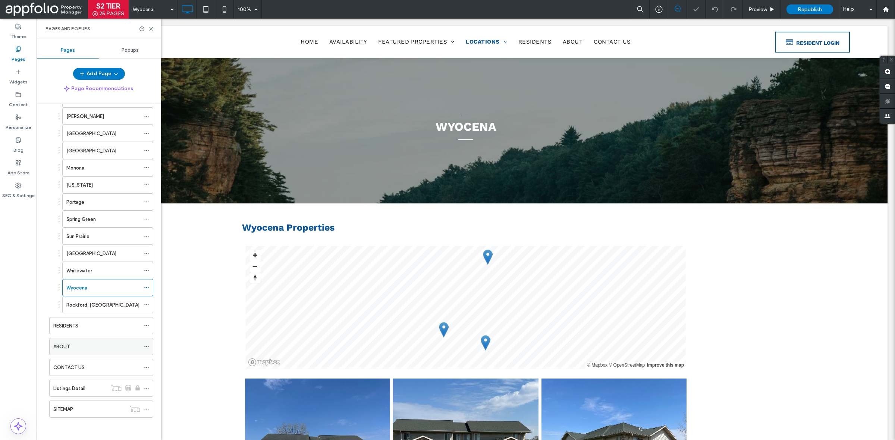
scroll to position [370, 0]
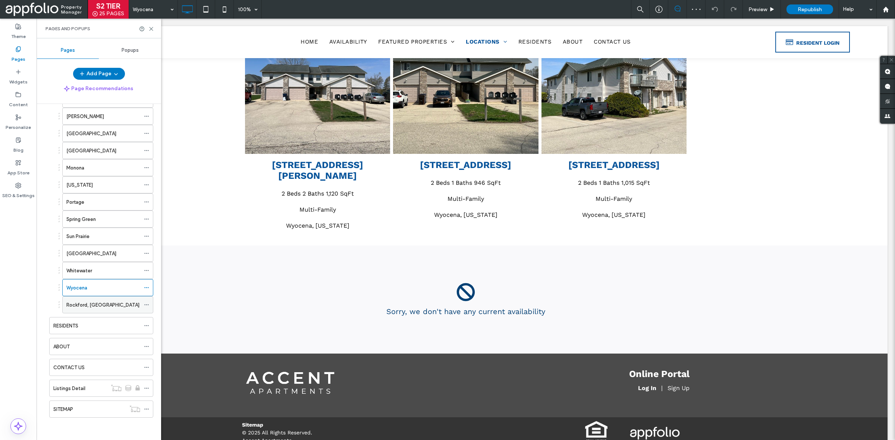
click at [93, 306] on div "Rockford, IL" at bounding box center [103, 305] width 74 height 8
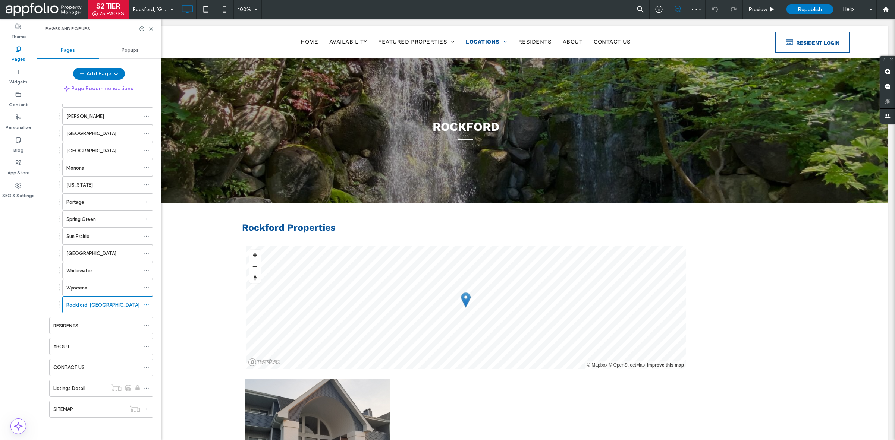
scroll to position [216, 0]
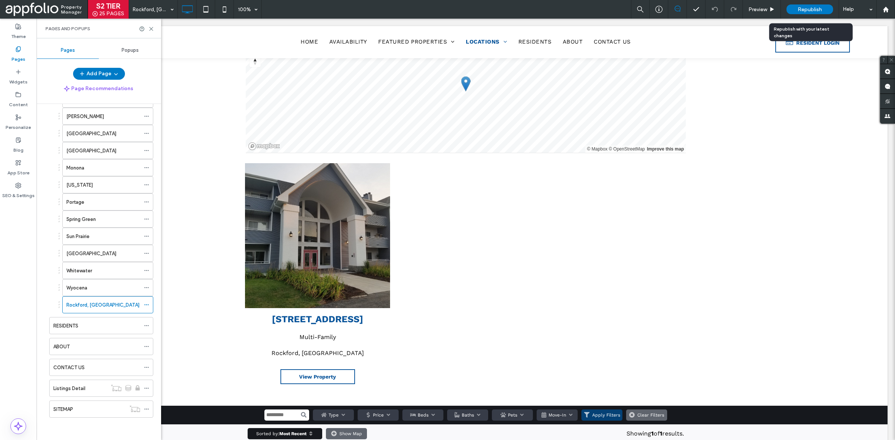
click at [812, 6] on span "Republish" at bounding box center [810, 9] width 24 height 6
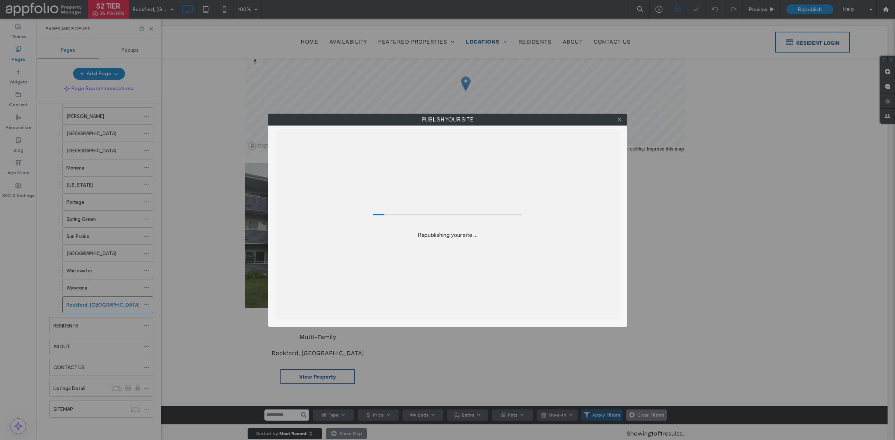
click at [638, 106] on div "Publish your site Republishing your site ..." at bounding box center [447, 220] width 895 height 440
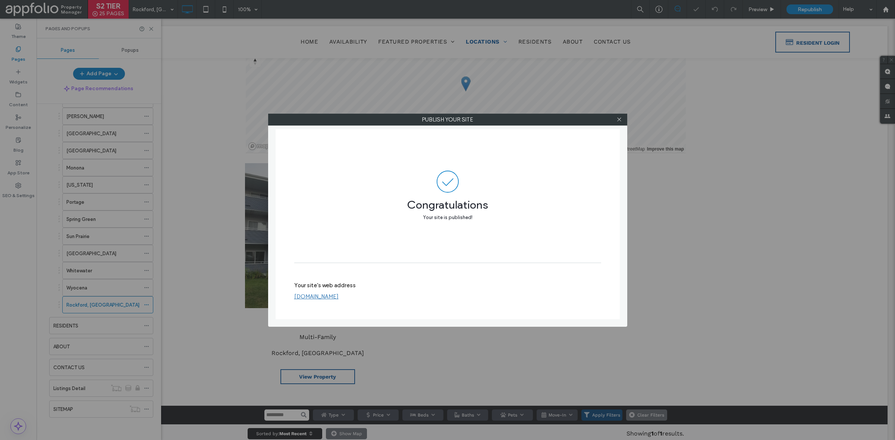
click at [703, 185] on div "Publish your site Congratulations Your site is published! Your site's web addre…" at bounding box center [447, 220] width 895 height 440
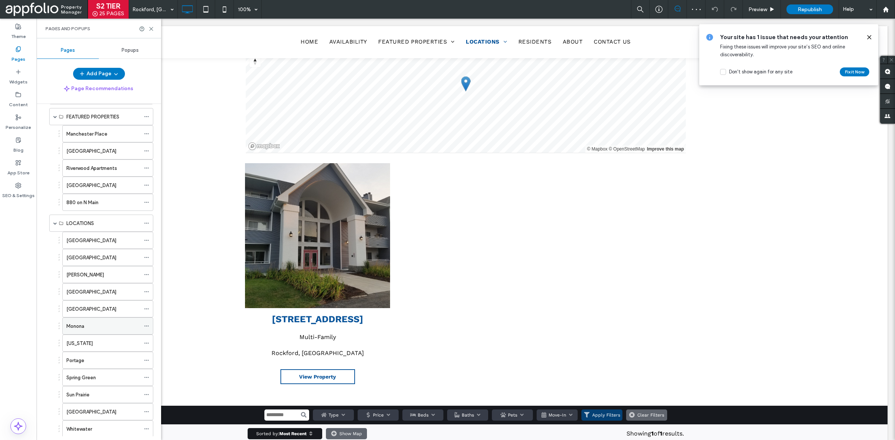
scroll to position [48, 0]
click at [105, 248] on div "Madison - Downtown" at bounding box center [103, 242] width 74 height 16
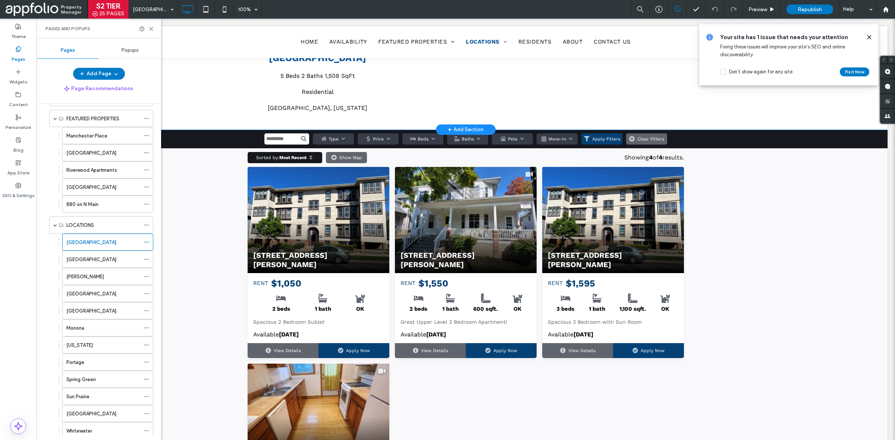
scroll to position [1157, 0]
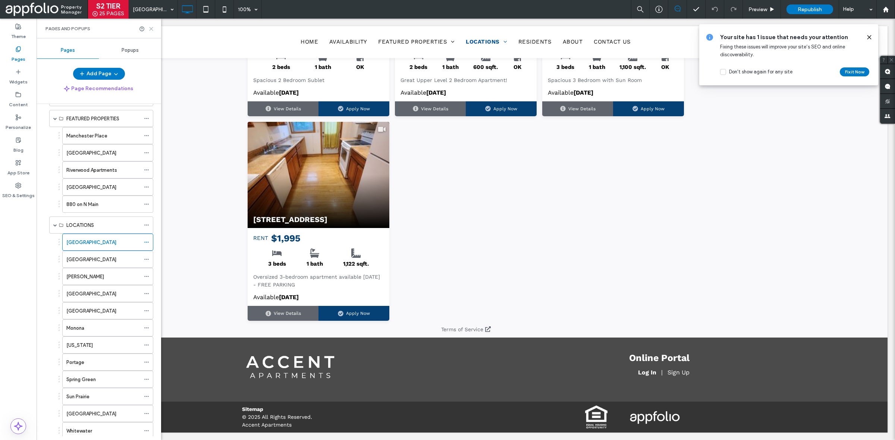
click at [151, 29] on icon at bounding box center [151, 29] width 6 height 6
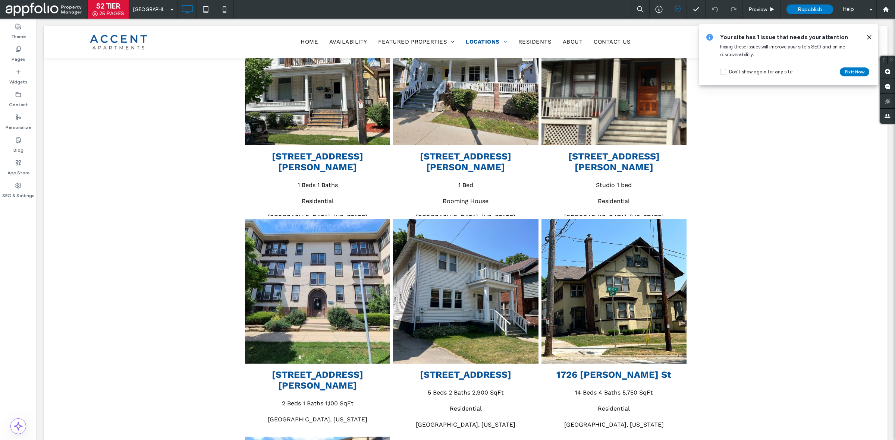
scroll to position [362, 0]
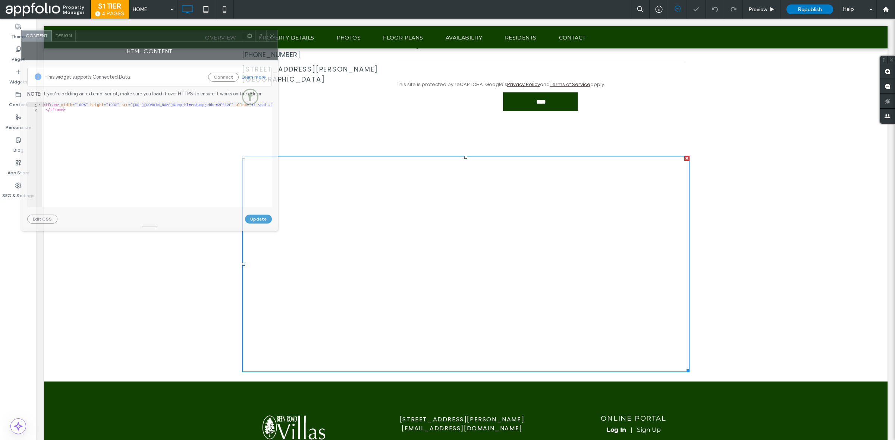
drag, startPoint x: 178, startPoint y: 131, endPoint x: 156, endPoint y: 41, distance: 92.4
click at [156, 41] on div at bounding box center [160, 35] width 168 height 11
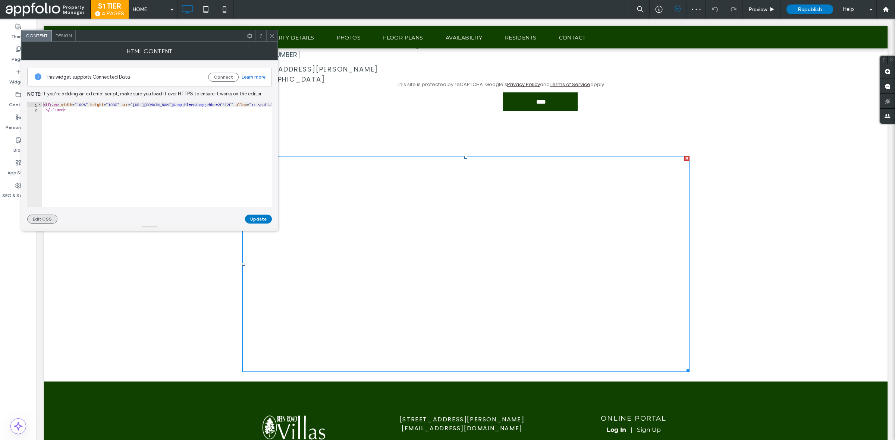
click at [47, 220] on button "Edit CSS" at bounding box center [42, 219] width 30 height 9
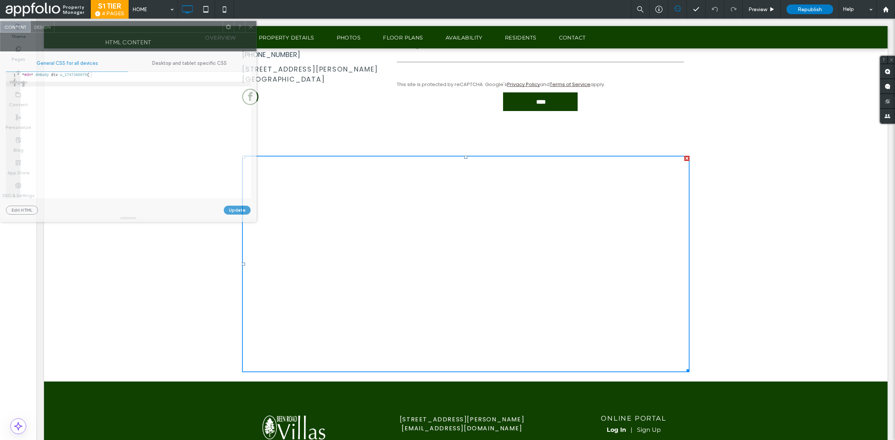
drag, startPoint x: 140, startPoint y: 38, endPoint x: 105, endPoint y: 29, distance: 36.3
click at [105, 29] on div at bounding box center [138, 26] width 168 height 11
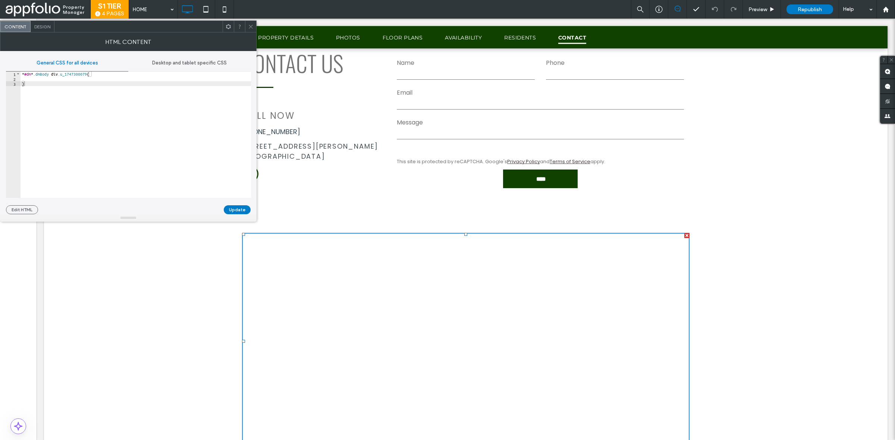
scroll to position [2771, 0]
click at [21, 212] on button "Edit HTML" at bounding box center [22, 210] width 32 height 9
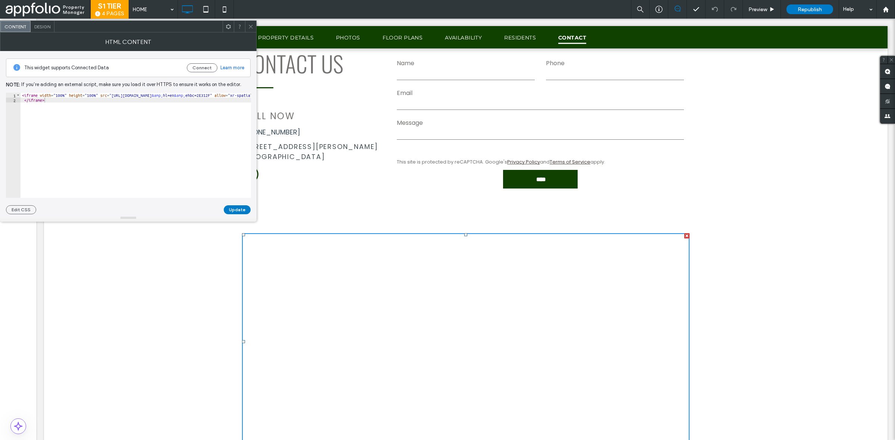
scroll to position [0, 0]
type textarea "*********"
click at [153, 152] on div "< iframe width = "100%" height = "100%" src = "[URL][DOMAIN_NAME] &amp; hl=en &…" at bounding box center [209, 150] width 377 height 114
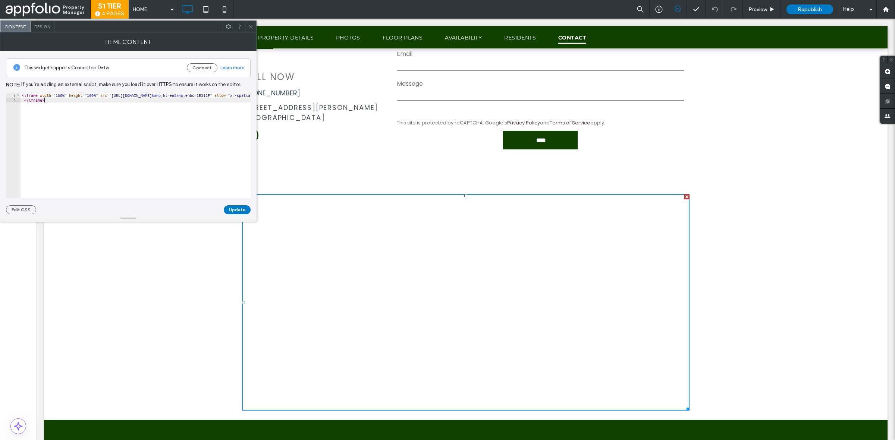
scroll to position [2811, 0]
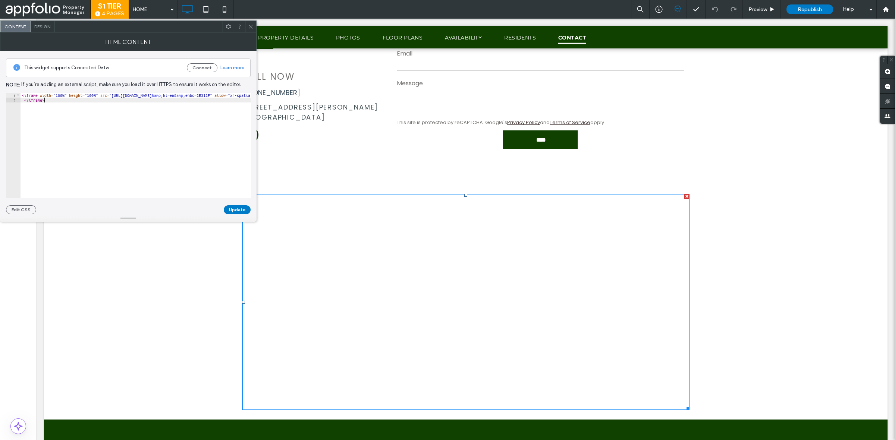
click at [251, 31] on span at bounding box center [251, 26] width 6 height 11
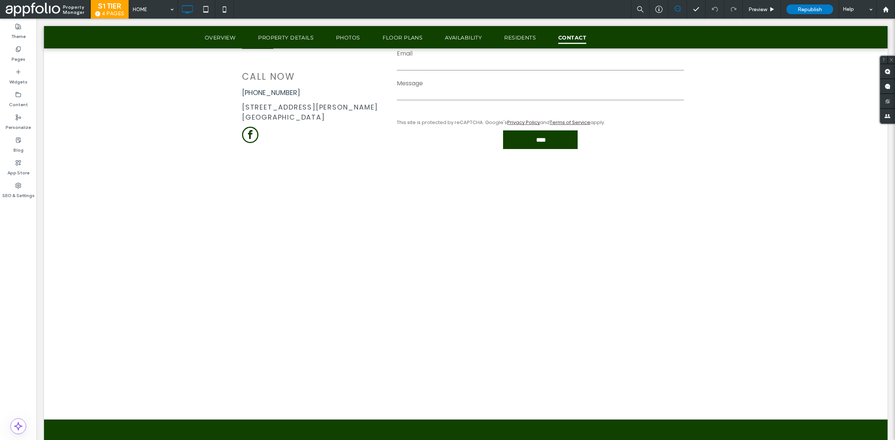
click at [14, 206] on div at bounding box center [18, 205] width 37 height 7
click at [16, 193] on label "SEO & Settings" at bounding box center [18, 194] width 32 height 10
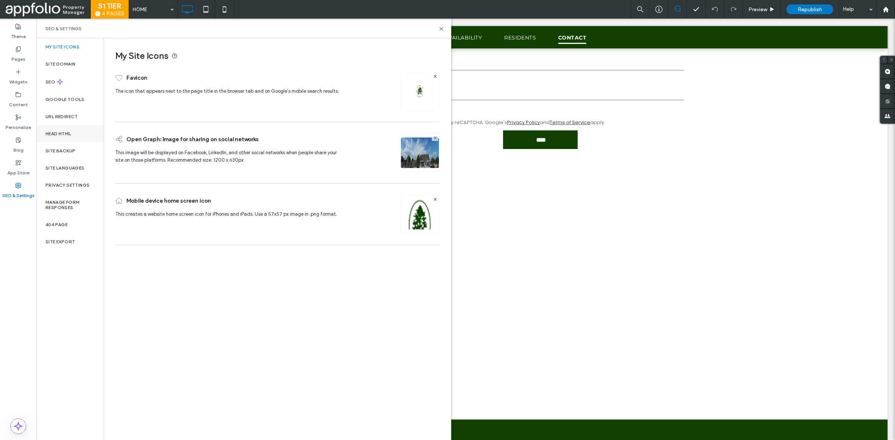
click at [73, 134] on div "Head HTML" at bounding box center [70, 133] width 67 height 17
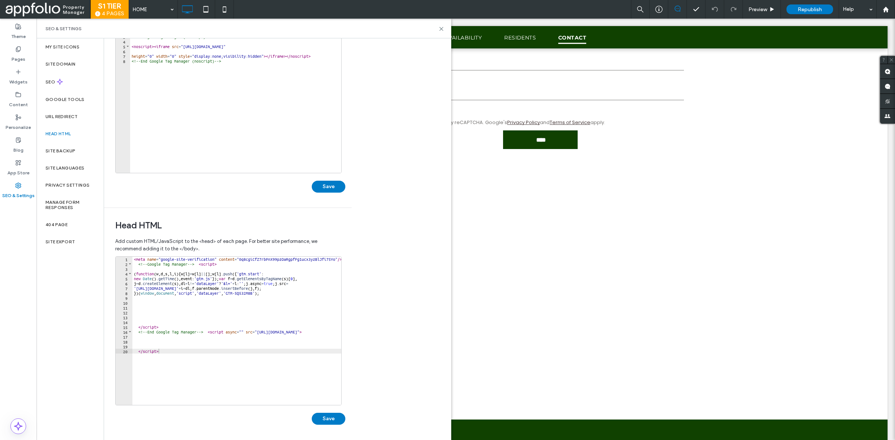
scroll to position [0, 0]
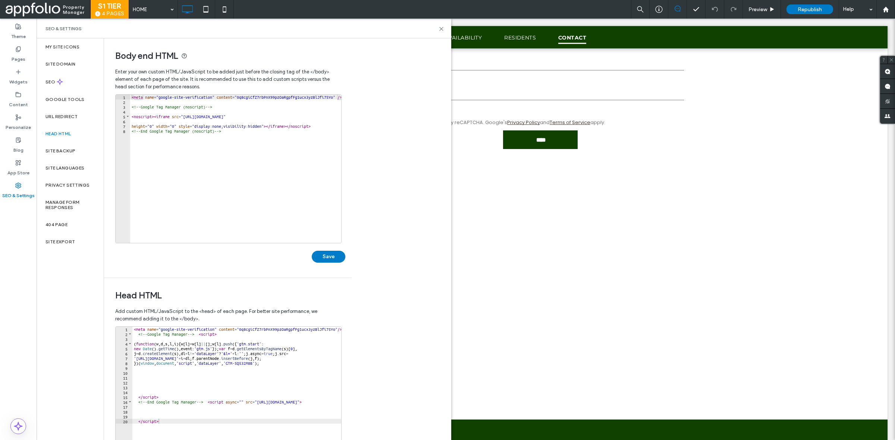
click at [312, 131] on div "< meta name = "google-site-verification" content = "0q8cgiCfZ7rbPnX99pzOaRgpfFg…" at bounding box center [236, 174] width 213 height 158
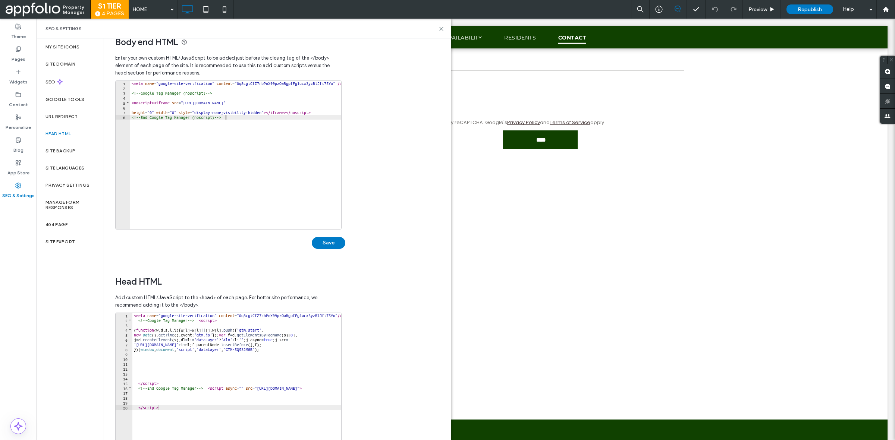
scroll to position [0, 7]
type textarea "**********"
type textarea "*****"
type textarea "*"
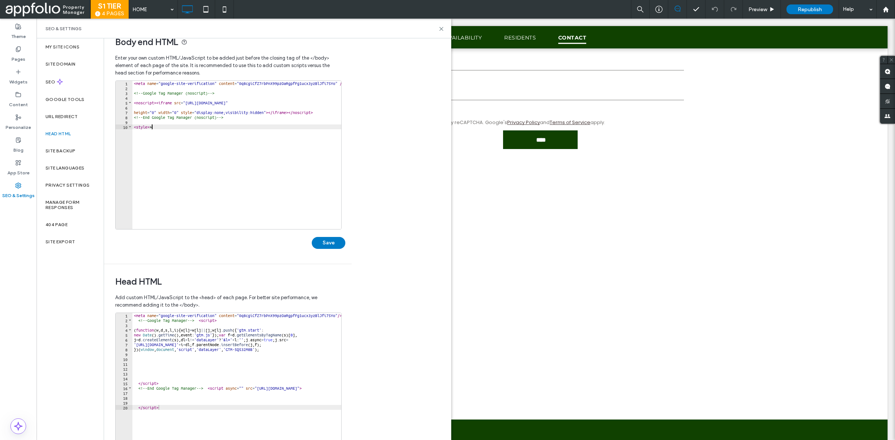
scroll to position [0, 1]
type textarea "*******"
paste textarea "*******"
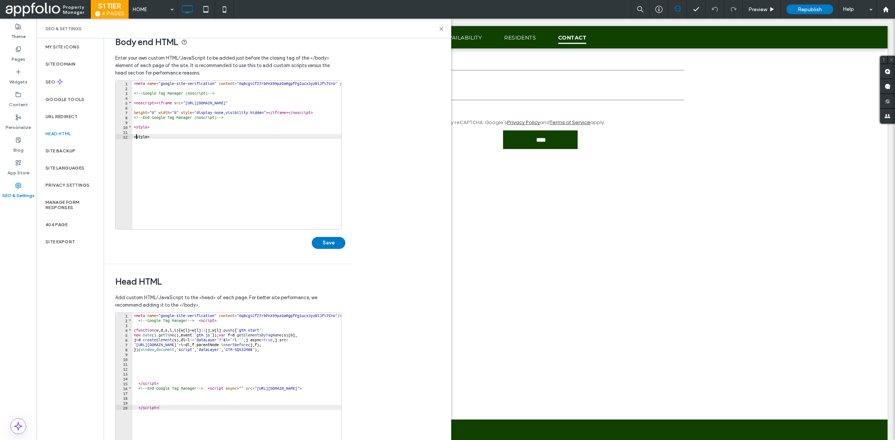
type textarea "********"
paste textarea "**********"
click at [201, 141] on div "< meta name = "google-site-verification" content = "0q8cgiCfZ7rbPnX99pzOaRgpfFg…" at bounding box center [238, 156] width 213 height 151
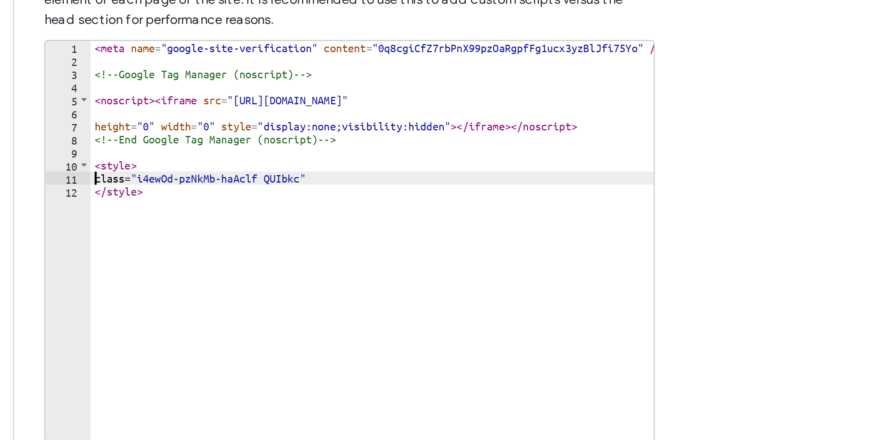
click at [135, 132] on div "< meta name = "google-site-verification" content = "0q8cgiCfZ7rbPnX99pzOaRgpfFg…" at bounding box center [238, 156] width 213 height 151
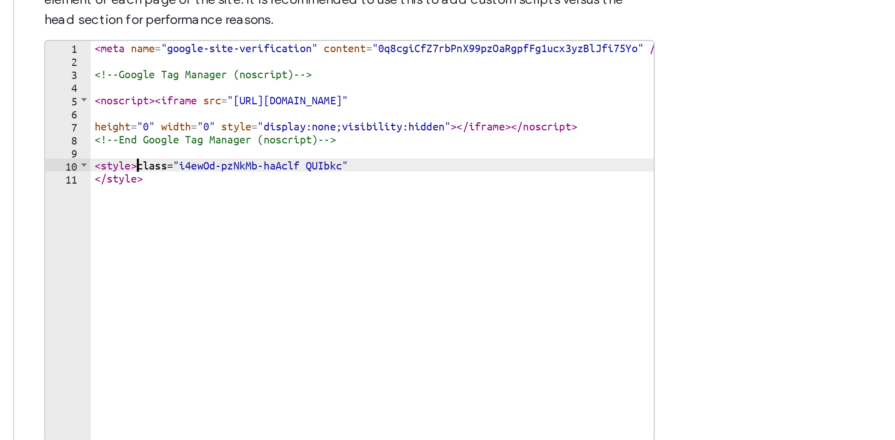
type textarea "**********"
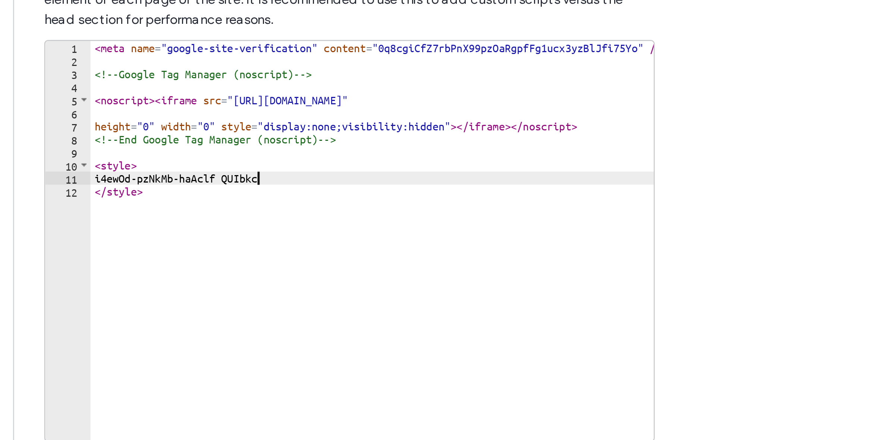
click at [134, 131] on div "< meta name = "google-site-verification" content = "0q8cgiCfZ7rbPnX99pzOaRgpfFg…" at bounding box center [238, 156] width 213 height 151
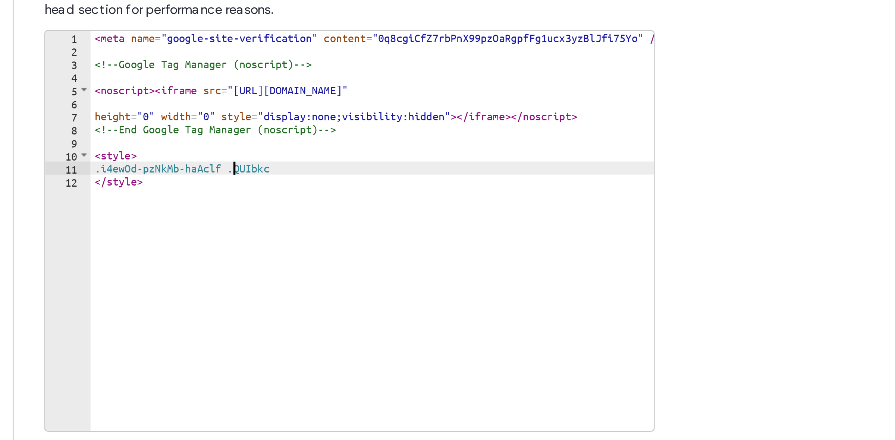
click at [217, 132] on div "< meta name = "google-site-verification" content = "0q8cgiCfZ7rbPnX99pzOaRgpfFg…" at bounding box center [238, 156] width 213 height 151
click at [214, 134] on div "< meta name = "google-site-verification" content = "0q8cgiCfZ7rbPnX99pzOaRgpfFg…" at bounding box center [238, 156] width 213 height 151
click at [214, 134] on div "< meta name = "google-site-verification" content = "0q8cgiCfZ7rbPnX99pzOaRgpfFg…" at bounding box center [236, 155] width 209 height 148
type textarea "**********"
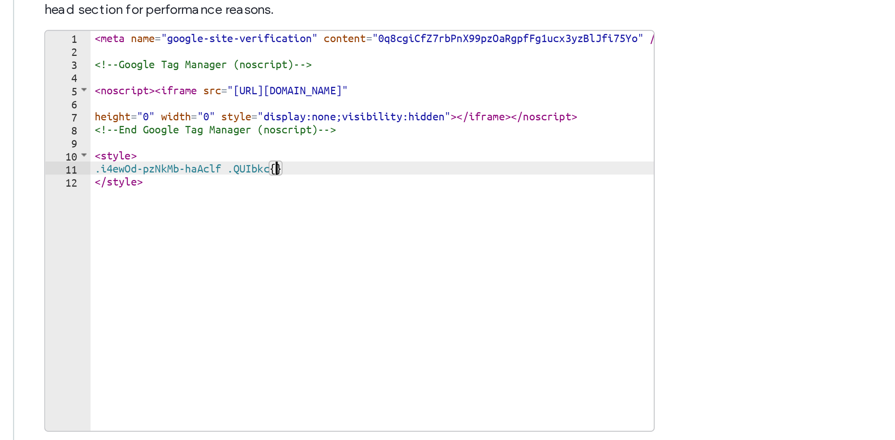
scroll to position [0, 0]
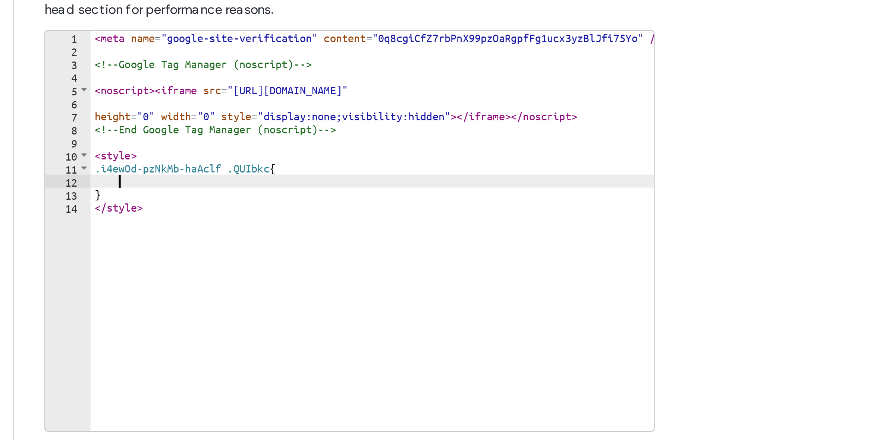
type textarea "*"
click at [186, 142] on div "< meta name = "google-site-verification" content = "0q8cgiCfZ7rbPnX99pzOaRgpfFg…" at bounding box center [238, 156] width 213 height 151
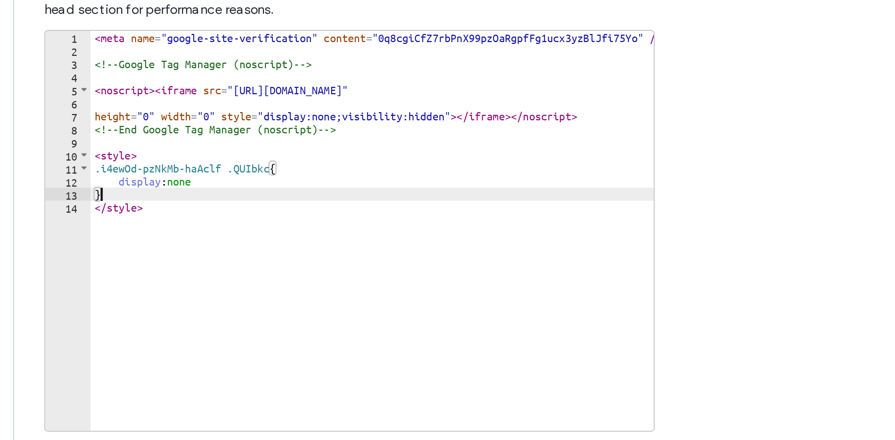
scroll to position [0, 0]
click at [194, 135] on div "< meta name = "google-site-verification" content = "0q8cgiCfZ7rbPnX99pzOaRgpfFg…" at bounding box center [238, 156] width 213 height 151
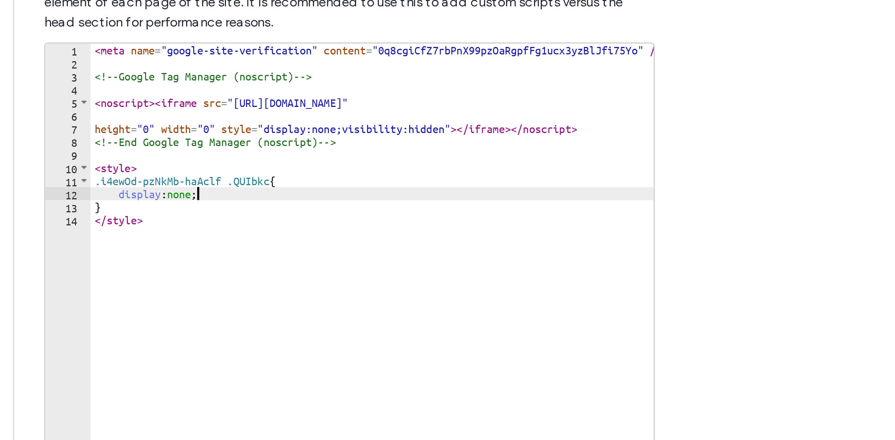
scroll to position [45, 0]
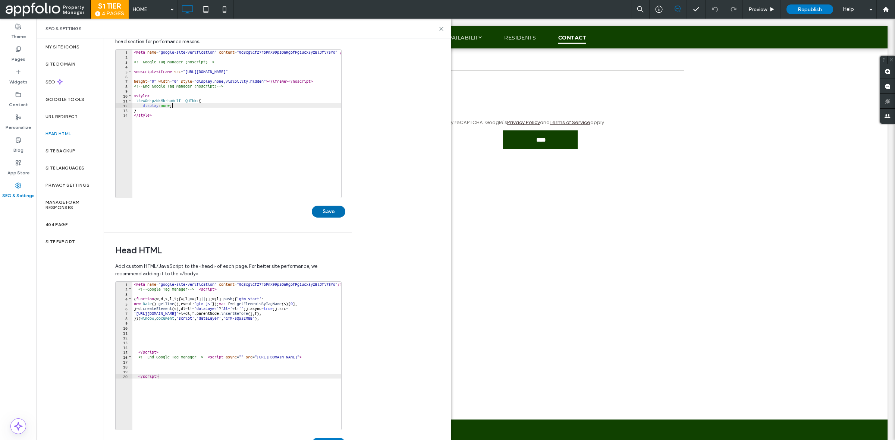
type textarea "**********"
click at [333, 216] on button "Save" at bounding box center [329, 212] width 34 height 12
click at [441, 28] on use at bounding box center [441, 28] width 3 height 3
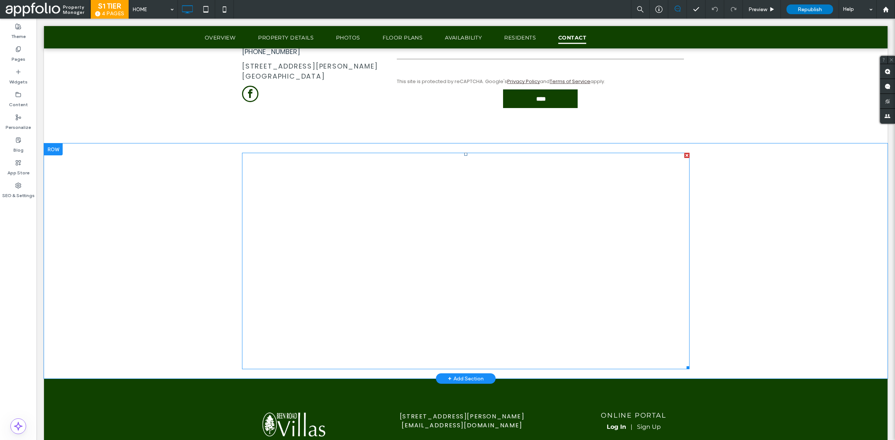
scroll to position [2852, 0]
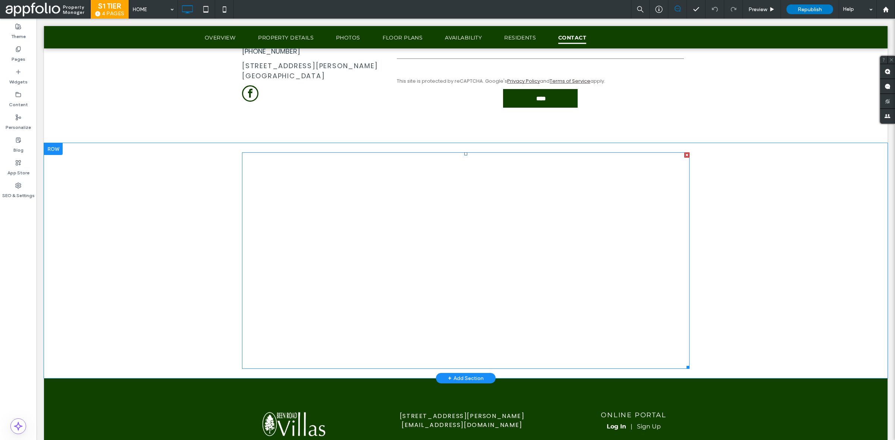
click at [367, 223] on span at bounding box center [466, 261] width 448 height 217
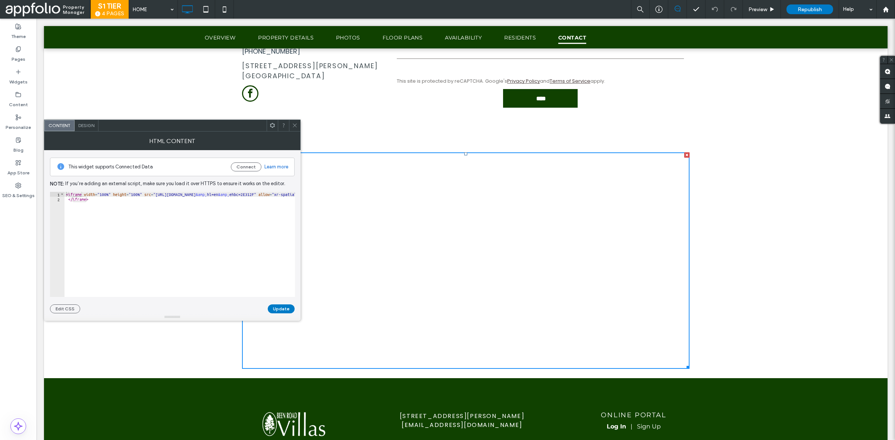
type textarea "*********"
click at [124, 214] on div "< iframe width = "100%" height = "100%" src = "[URL][DOMAIN_NAME] &amp; hl=en &…" at bounding box center [253, 249] width 377 height 114
click at [23, 182] on div "SEO & Settings" at bounding box center [18, 190] width 37 height 23
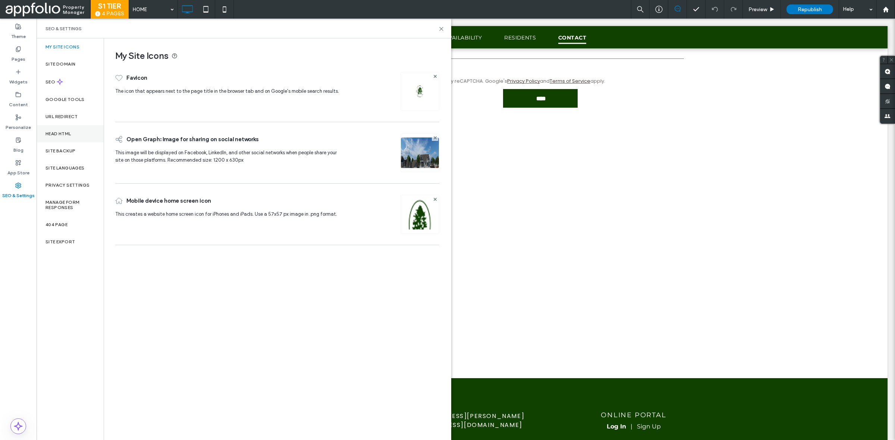
click at [72, 138] on div "Head HTML" at bounding box center [70, 133] width 67 height 17
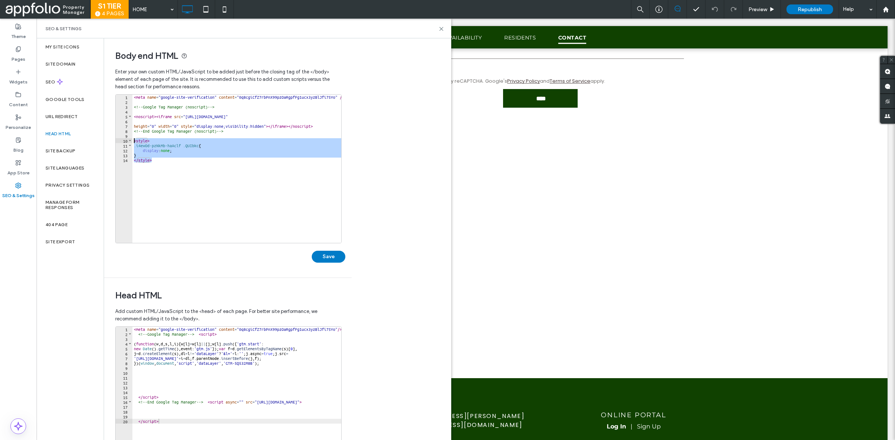
drag, startPoint x: 215, startPoint y: 164, endPoint x: 122, endPoint y: 142, distance: 95.5
click at [122, 142] on div "******** 1 2 3 4 5 6 7 8 9 10 11 12 13 14 < meta name = "google-site-verificati…" at bounding box center [228, 168] width 226 height 149
type textarea "**********"
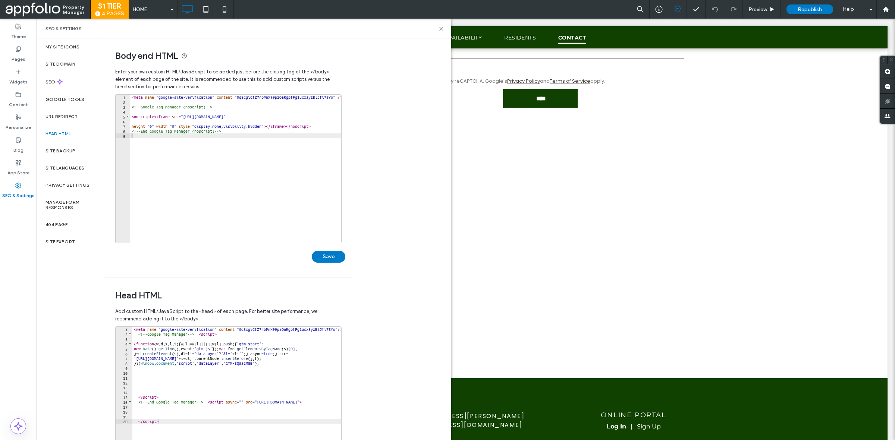
type textarea "**********"
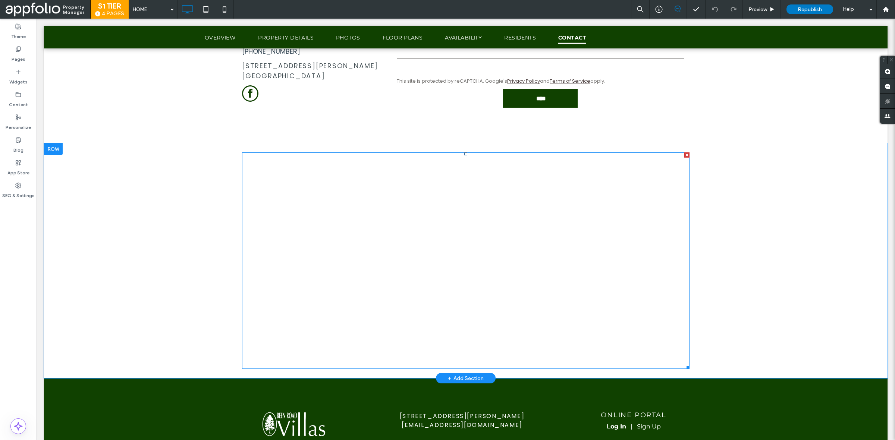
click at [293, 235] on span at bounding box center [466, 261] width 448 height 217
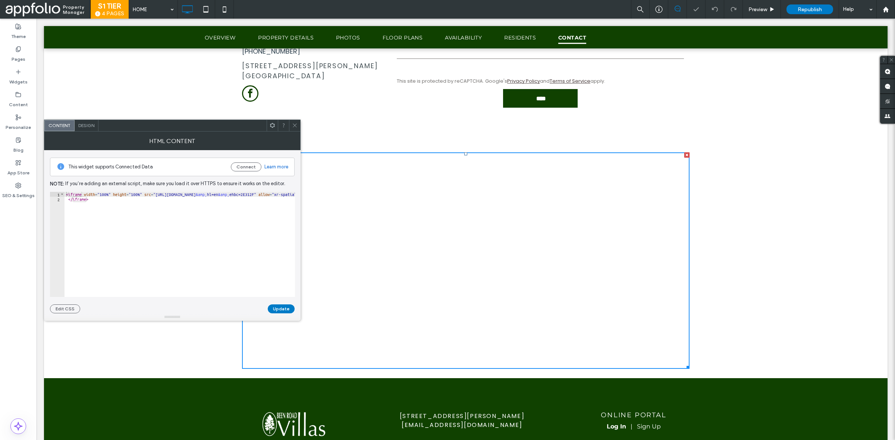
type textarea "*********"
click at [165, 211] on div "< iframe width = "100%" height = "100%" src = "[URL][DOMAIN_NAME] &amp; hl=en &…" at bounding box center [253, 249] width 377 height 114
paste textarea "********"
type textarea "********"
click at [283, 310] on button "Update" at bounding box center [281, 309] width 27 height 9
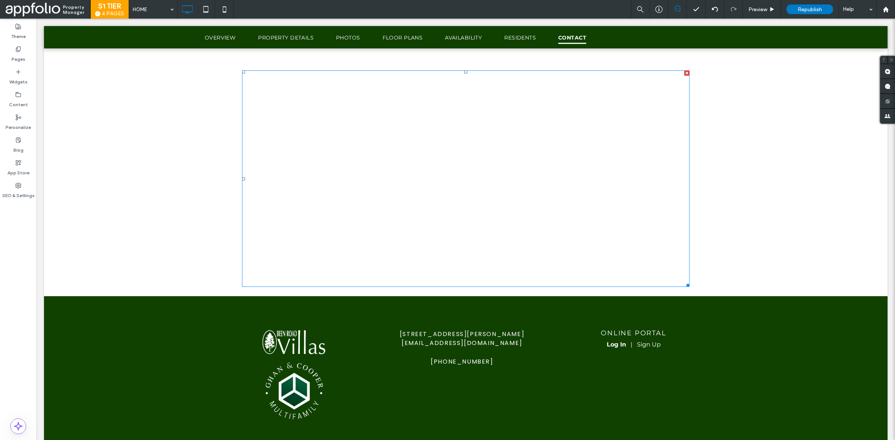
scroll to position [2882, 0]
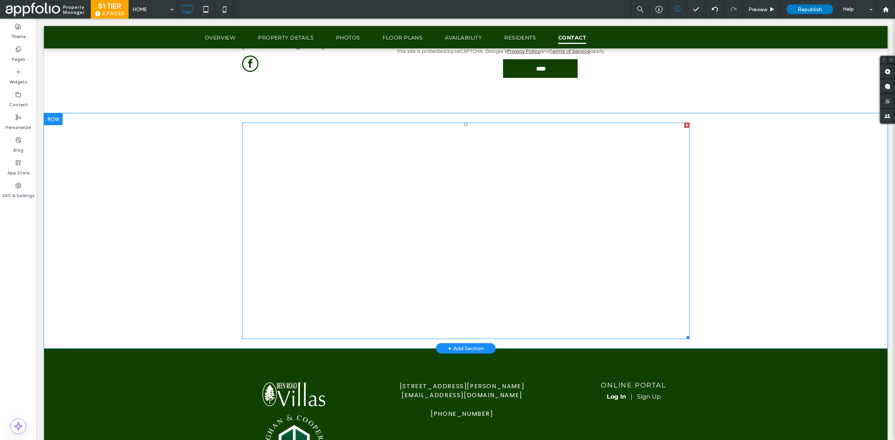
click at [311, 232] on span at bounding box center [466, 231] width 448 height 217
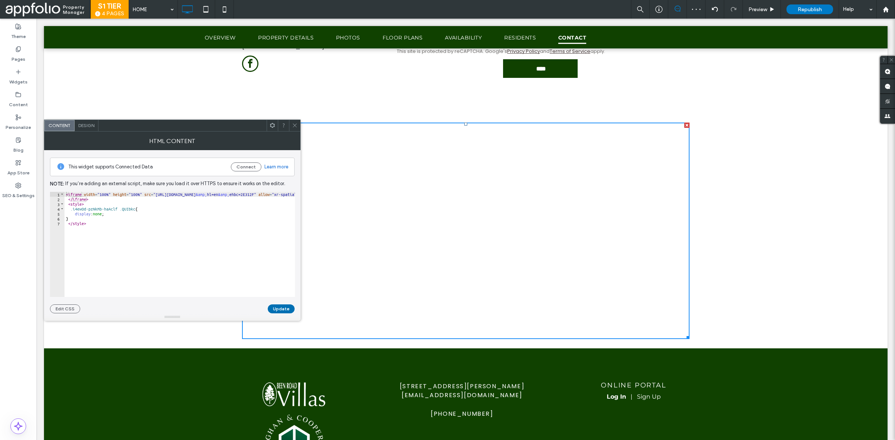
click at [286, 310] on button "Update" at bounding box center [281, 309] width 27 height 9
click at [295, 124] on icon at bounding box center [295, 126] width 6 height 6
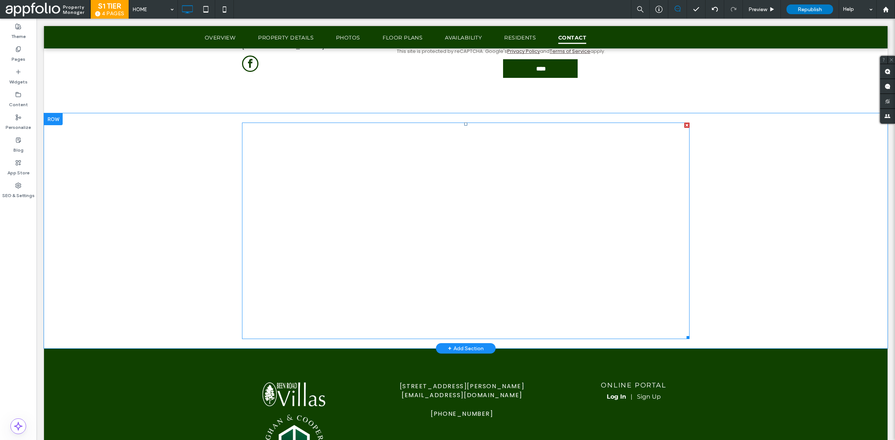
click at [325, 241] on span at bounding box center [466, 231] width 448 height 217
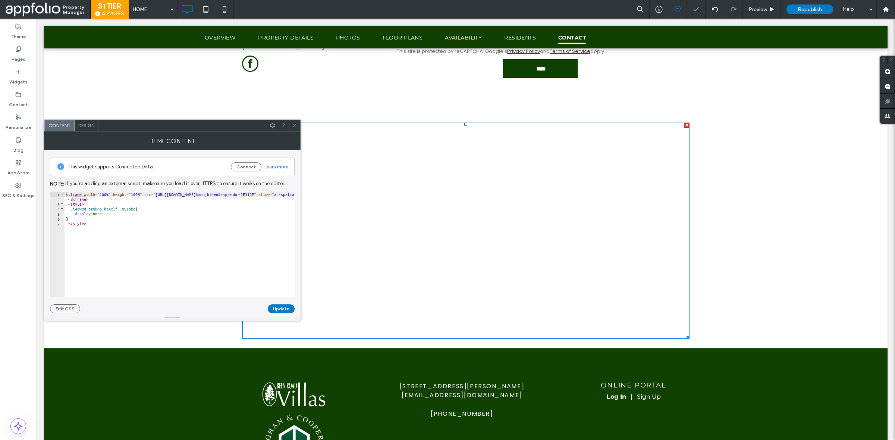
type textarea "*********"
click at [100, 200] on div "< iframe width = "100%" height = "100%" src = "[URL][DOMAIN_NAME] &amp; hl=en &…" at bounding box center [253, 249] width 377 height 114
type textarea "*******"
click at [290, 308] on button "Update" at bounding box center [281, 309] width 27 height 9
click at [285, 309] on button "Update" at bounding box center [281, 309] width 27 height 9
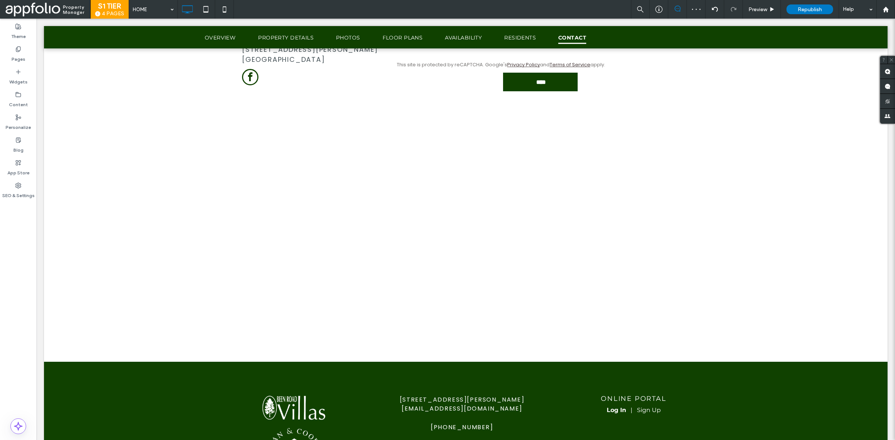
scroll to position [2806, 0]
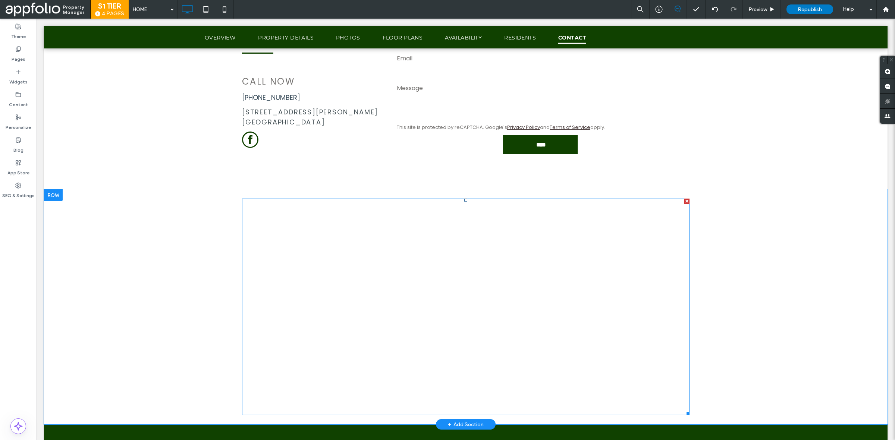
click at [352, 329] on span at bounding box center [466, 307] width 448 height 217
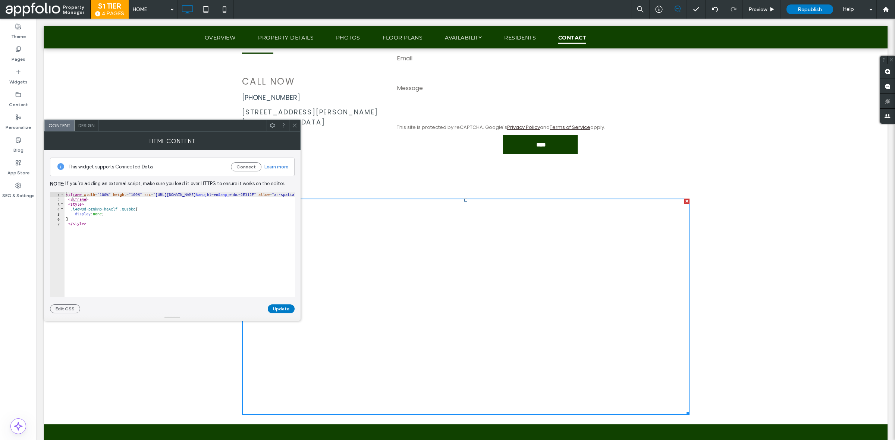
click at [97, 213] on div "< iframe width = "100%" height = "100%" src = "[URL][DOMAIN_NAME] &amp; hl=en &…" at bounding box center [253, 249] width 377 height 114
type textarea "**********"
click at [280, 308] on button "Update" at bounding box center [281, 309] width 27 height 9
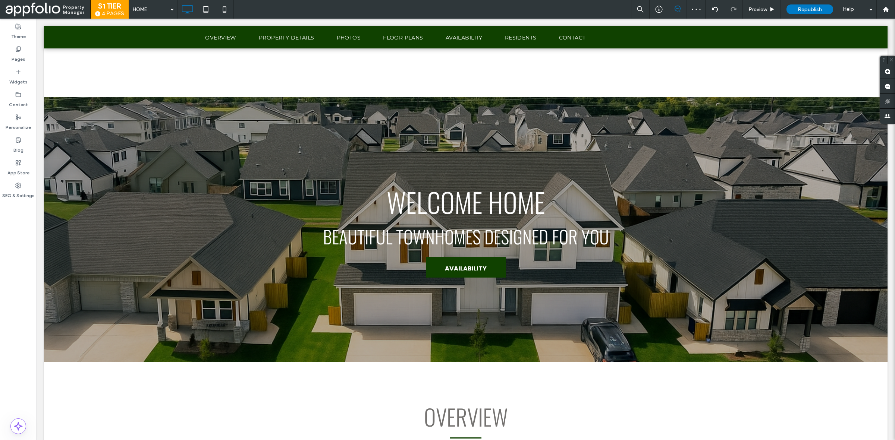
scroll to position [2902, 0]
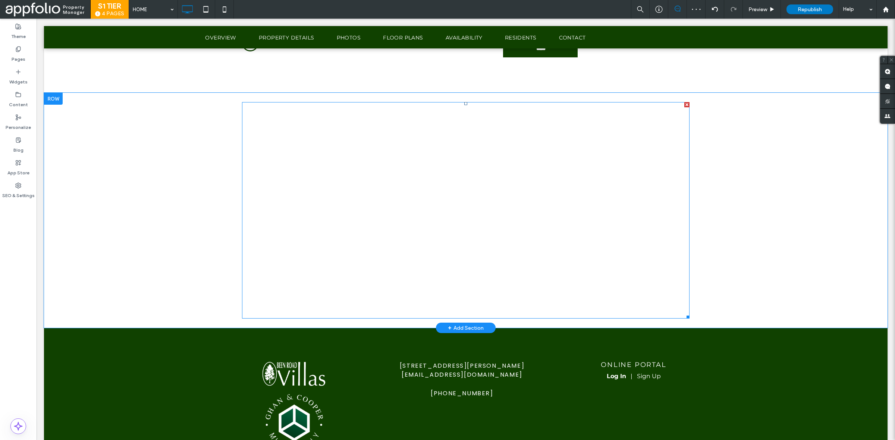
click at [364, 179] on span at bounding box center [466, 210] width 448 height 217
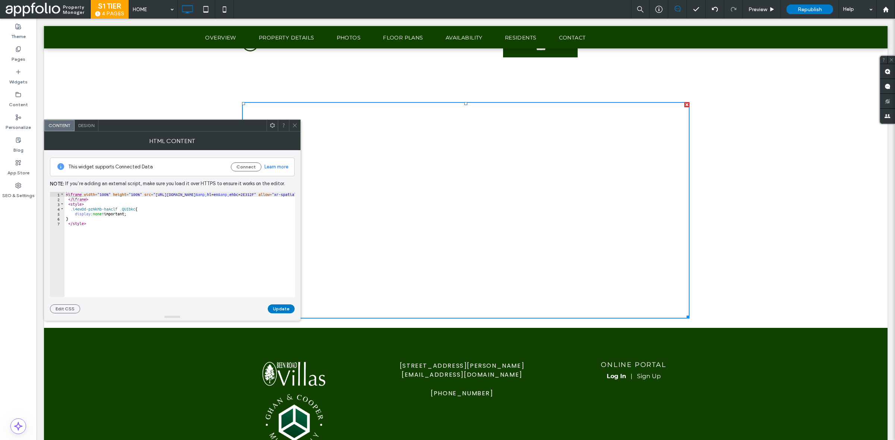
click at [72, 208] on div "< iframe width = "100%" height = "100%" src = "[URL][DOMAIN_NAME] &amp; hl=en &…" at bounding box center [253, 249] width 377 height 114
click at [184, 235] on div "< iframe width = "100%" height = "100%" src = "[URL][DOMAIN_NAME] &amp; hl=en &…" at bounding box center [253, 249] width 377 height 114
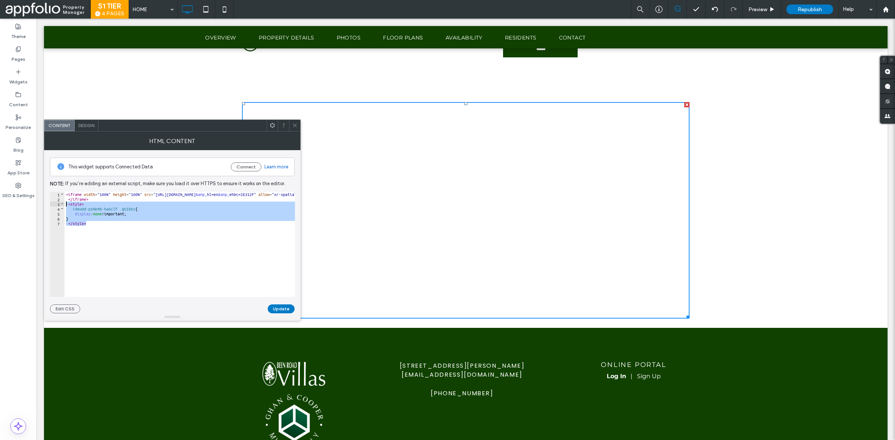
drag, startPoint x: 116, startPoint y: 213, endPoint x: 54, endPoint y: 204, distance: 62.6
click at [54, 204] on div "******** 1 2 3 4 5 6 7 < iframe width = "100%" height = "100%" src = "[URL][DOM…" at bounding box center [172, 244] width 245 height 105
click at [98, 165] on span "This widget supports Connected Data" at bounding box center [146, 166] width 157 height 7
click at [76, 207] on div "< iframe width = "100%" height = "100%" src = "[URL][DOMAIN_NAME] &amp; hl=en &…" at bounding box center [180, 244] width 230 height 105
drag, startPoint x: 101, startPoint y: 224, endPoint x: 62, endPoint y: 204, distance: 43.7
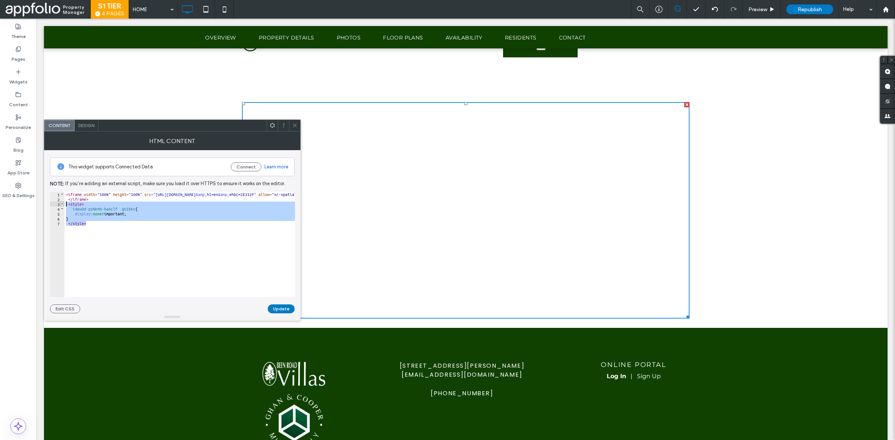
click at [62, 204] on div "**********" at bounding box center [172, 244] width 245 height 105
paste textarea "Cursor at row 3"
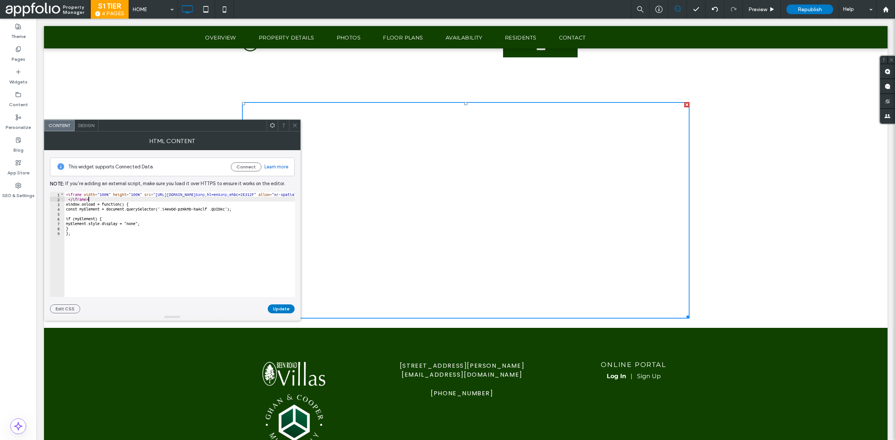
click at [135, 201] on div "< iframe width = "100%" height = "100%" src = "[URL][DOMAIN_NAME] &amp; hl=en &…" at bounding box center [253, 245] width 377 height 107
type textarea "*********"
type textarea "**********"
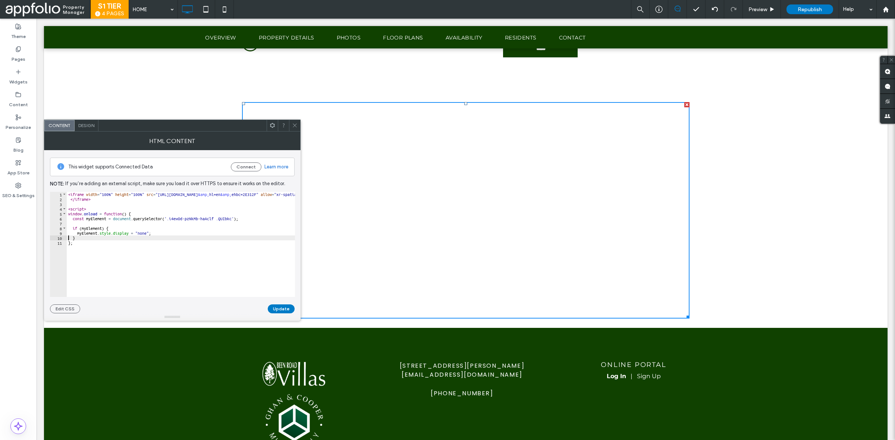
type textarea "**"
paste textarea "********"
type textarea "*********"
click at [282, 310] on button "Update" at bounding box center [281, 309] width 27 height 9
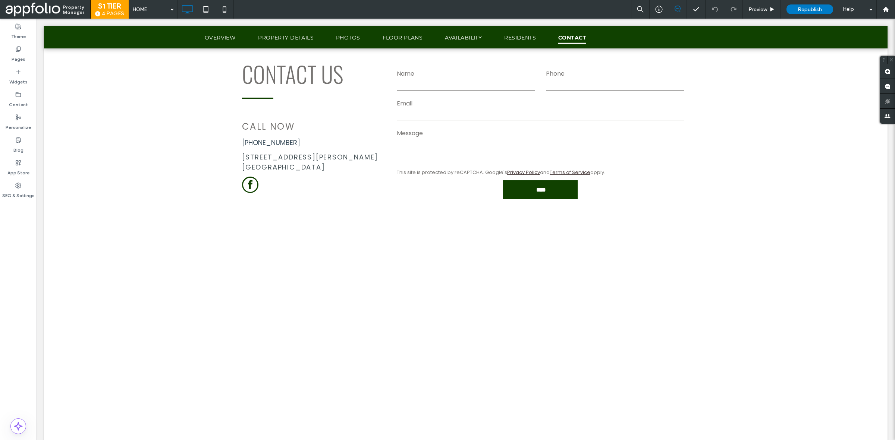
scroll to position [2906, 0]
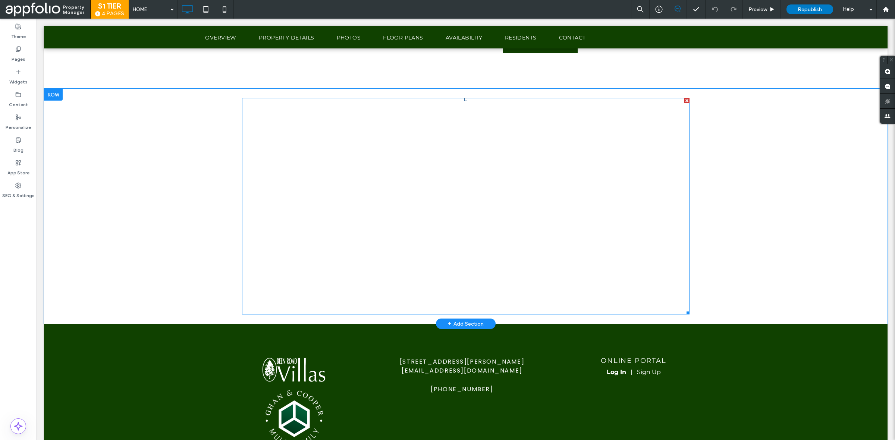
click at [376, 211] on span at bounding box center [466, 206] width 448 height 217
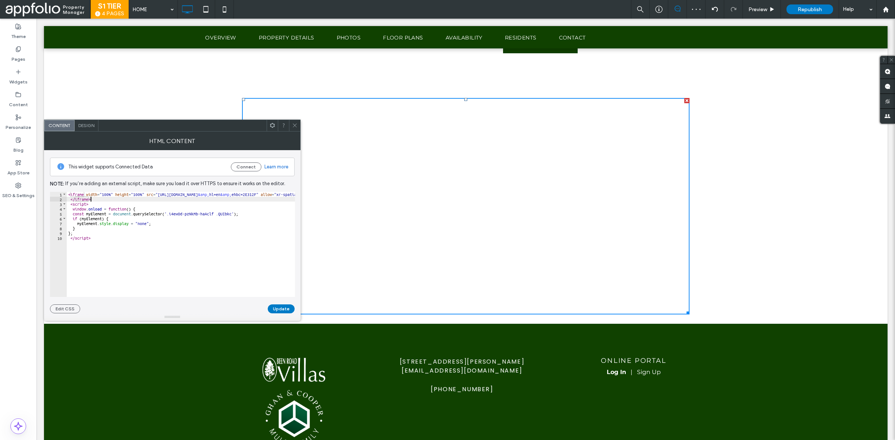
click at [106, 199] on div "< iframe width = "100%" height = "100%" src = "https://www.google.com/maps/d/em…" at bounding box center [255, 245] width 377 height 107
click at [119, 224] on div "< iframe width = "100%" height = "100%" src = "https://www.google.com/maps/d/em…" at bounding box center [255, 245] width 377 height 107
type textarea "**********"
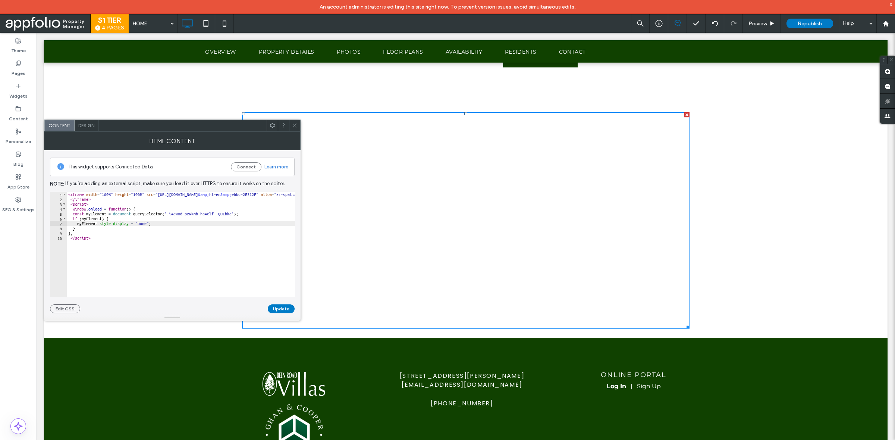
click at [288, 124] on div at bounding box center [283, 125] width 11 height 11
click at [290, 125] on div at bounding box center [294, 125] width 11 height 11
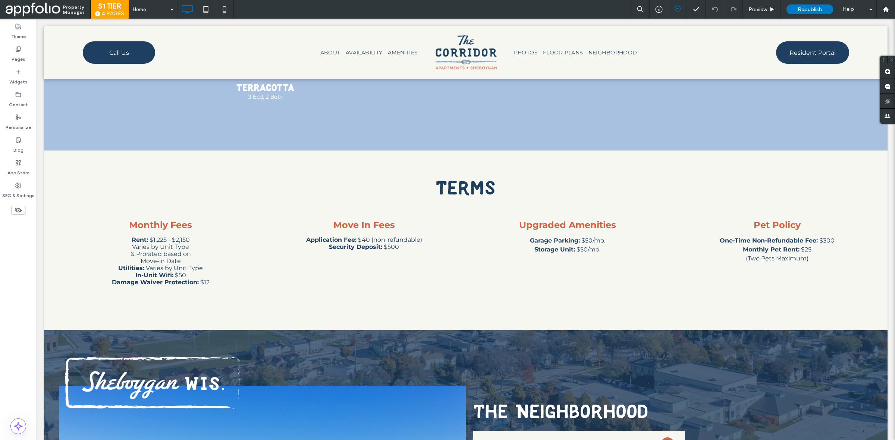
scroll to position [2408, 0]
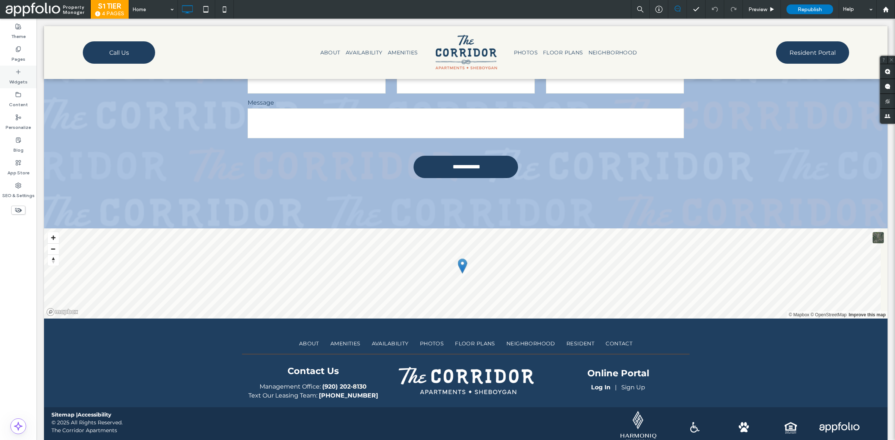
click at [19, 73] on icon at bounding box center [18, 72] width 6 height 6
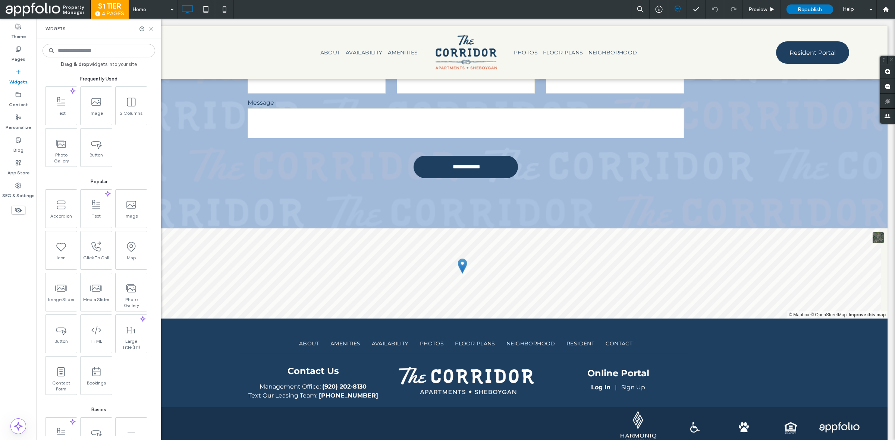
click at [152, 28] on icon at bounding box center [151, 29] width 6 height 6
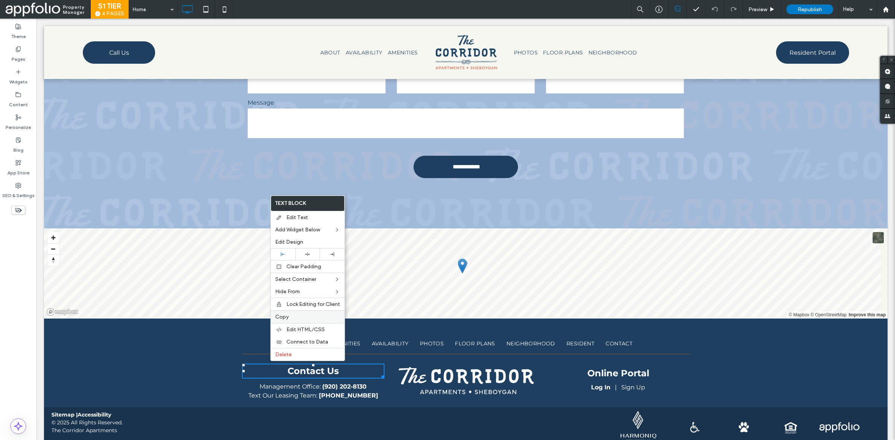
click at [310, 320] on label "Copy" at bounding box center [307, 317] width 65 height 6
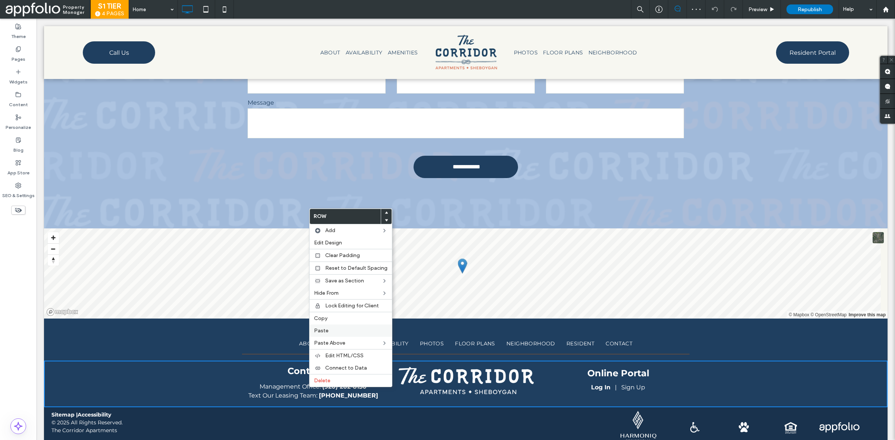
click at [347, 332] on label "Paste" at bounding box center [350, 331] width 73 height 6
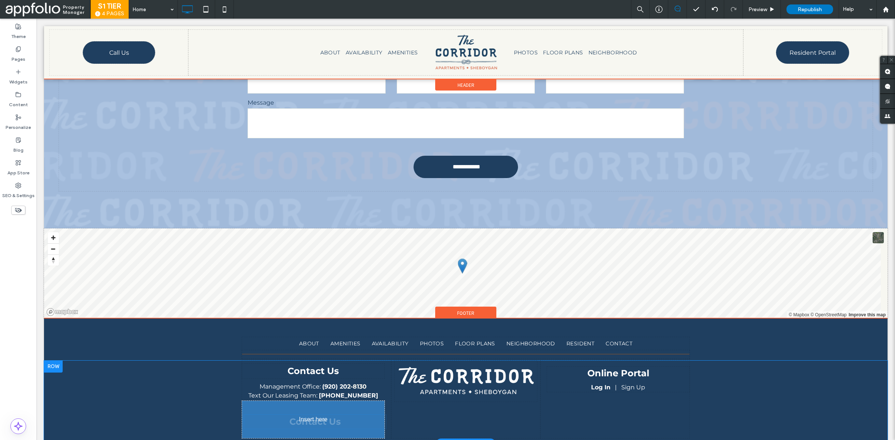
drag, startPoint x: 321, startPoint y: 377, endPoint x: 360, endPoint y: 429, distance: 64.5
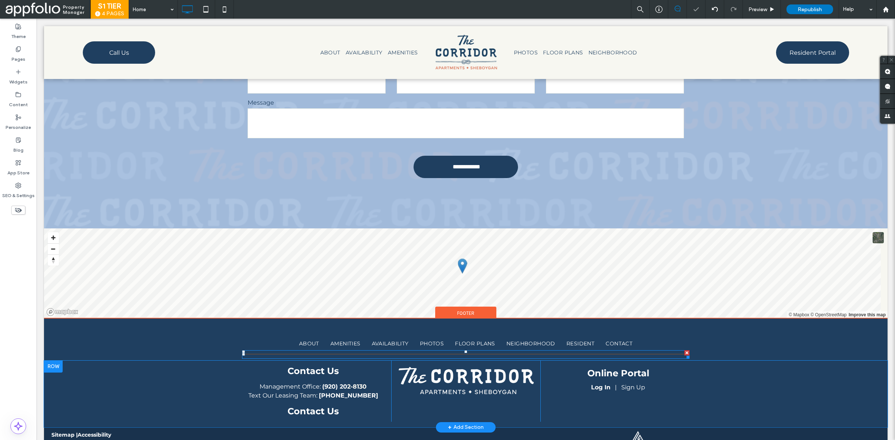
scroll to position [2428, 0]
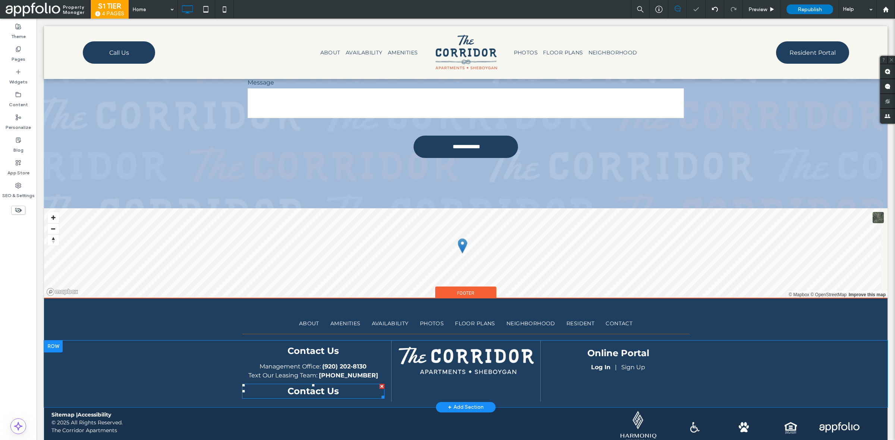
click at [326, 386] on span "Contact Us" at bounding box center [313, 391] width 51 height 11
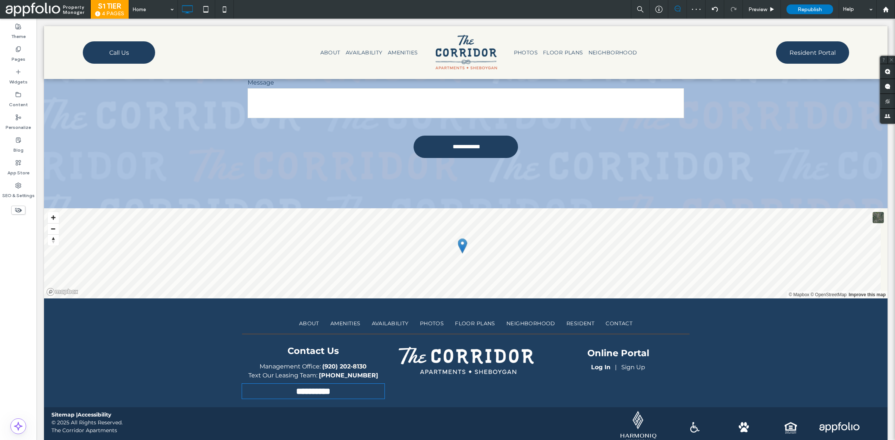
type input "**********"
type input "**"
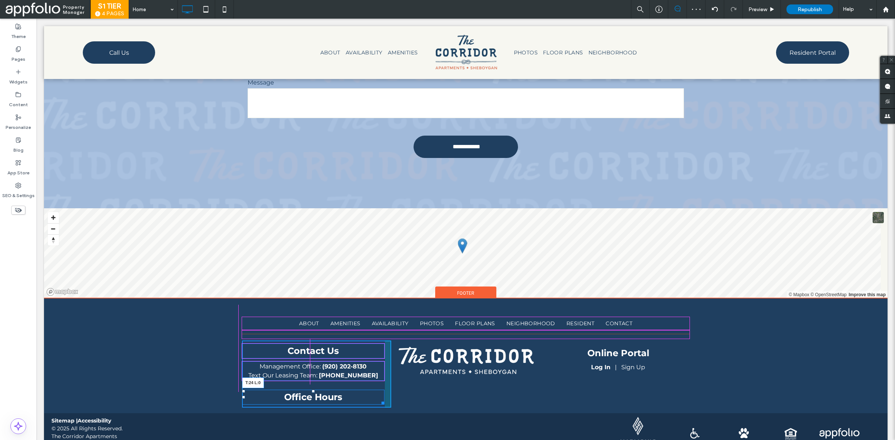
drag, startPoint x: 240, startPoint y: 372, endPoint x: 277, endPoint y: 397, distance: 44.9
click at [242, 390] on div at bounding box center [243, 391] width 3 height 3
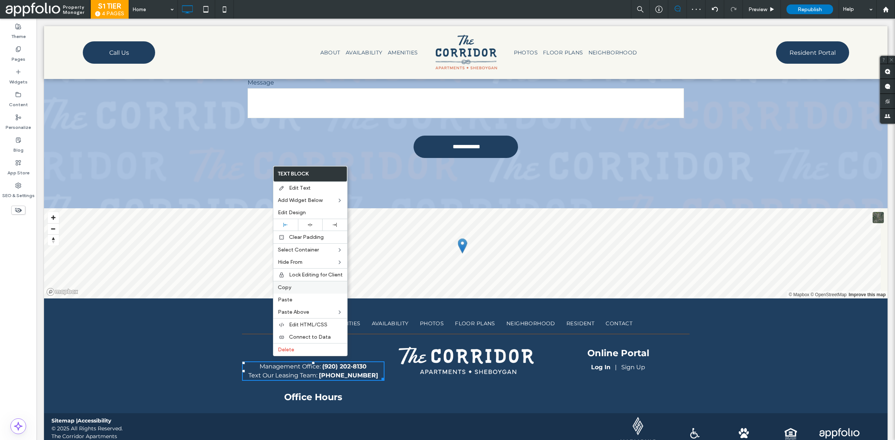
click at [305, 294] on div "Copy" at bounding box center [310, 287] width 74 height 13
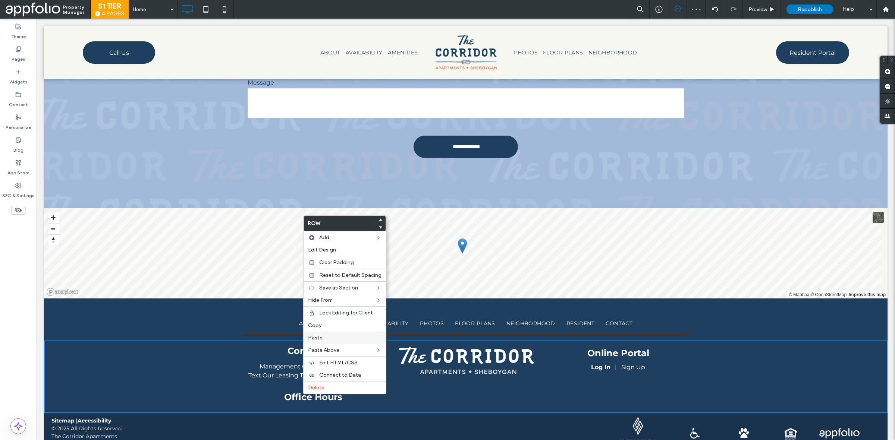
click at [338, 341] on label "Paste" at bounding box center [344, 338] width 73 height 6
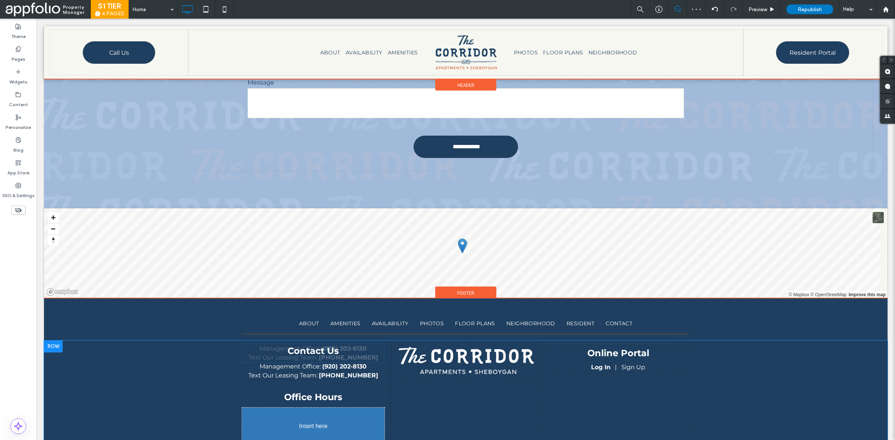
drag, startPoint x: 313, startPoint y: 342, endPoint x: 345, endPoint y: 436, distance: 99.3
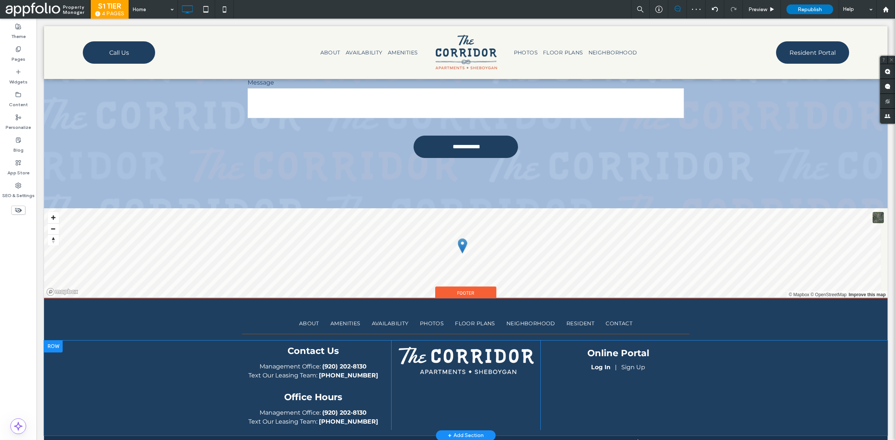
scroll to position [2457, 0]
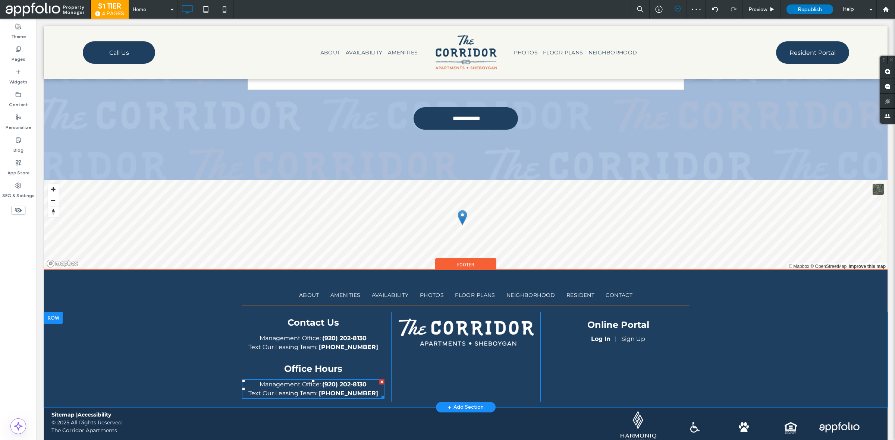
click at [295, 381] on span "Management Office:" at bounding box center [290, 384] width 61 height 7
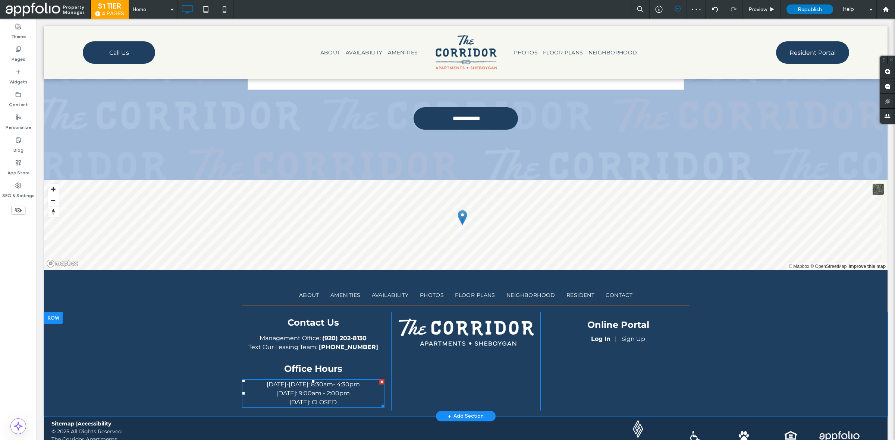
click at [293, 381] on font "[DATE]-[DATE]: 8:30am" at bounding box center [300, 384] width 66 height 7
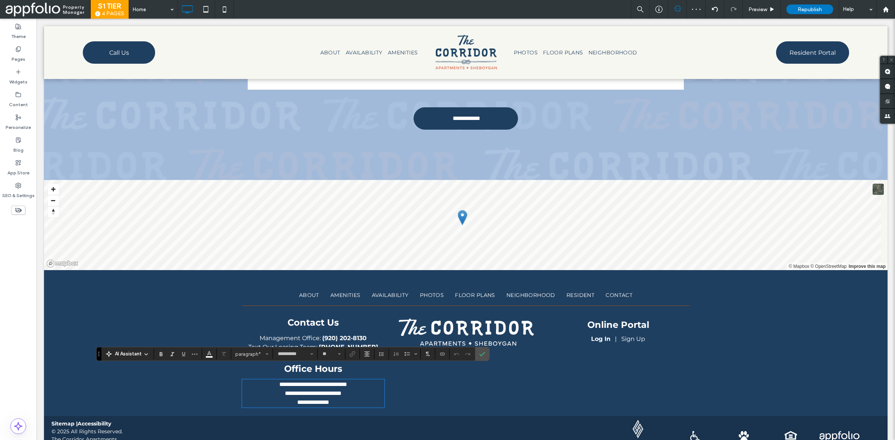
click at [284, 382] on span "**********" at bounding box center [313, 385] width 68 height 6
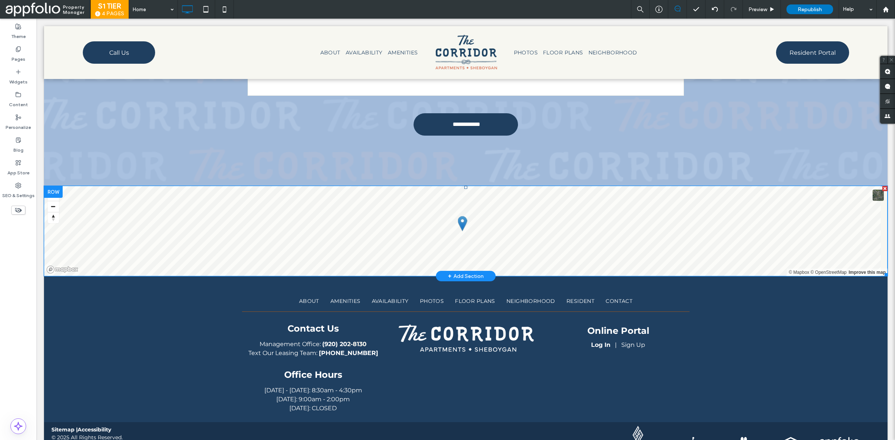
scroll to position [2466, 0]
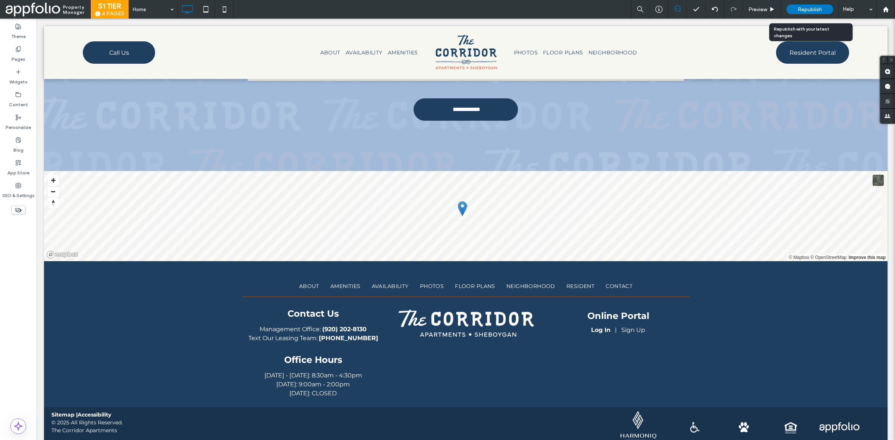
click at [801, 10] on span "Republish" at bounding box center [810, 9] width 24 height 6
